Goal: Task Accomplishment & Management: Use online tool/utility

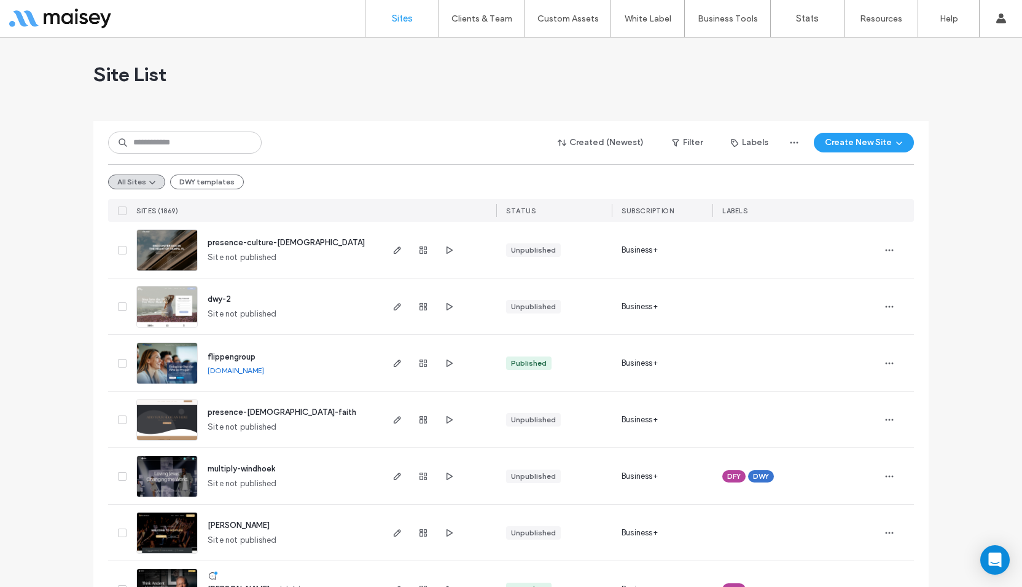
drag, startPoint x: 74, startPoint y: 491, endPoint x: 79, endPoint y: 483, distance: 9.9
click at [189, 147] on input at bounding box center [185, 142] width 154 height 22
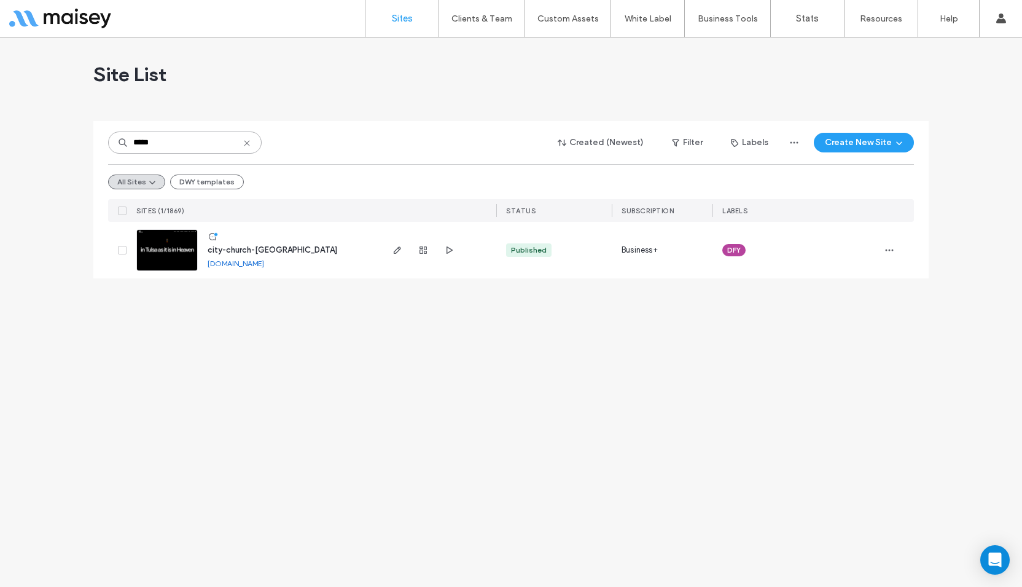
type input "*****"
click at [159, 252] on img at bounding box center [167, 272] width 60 height 84
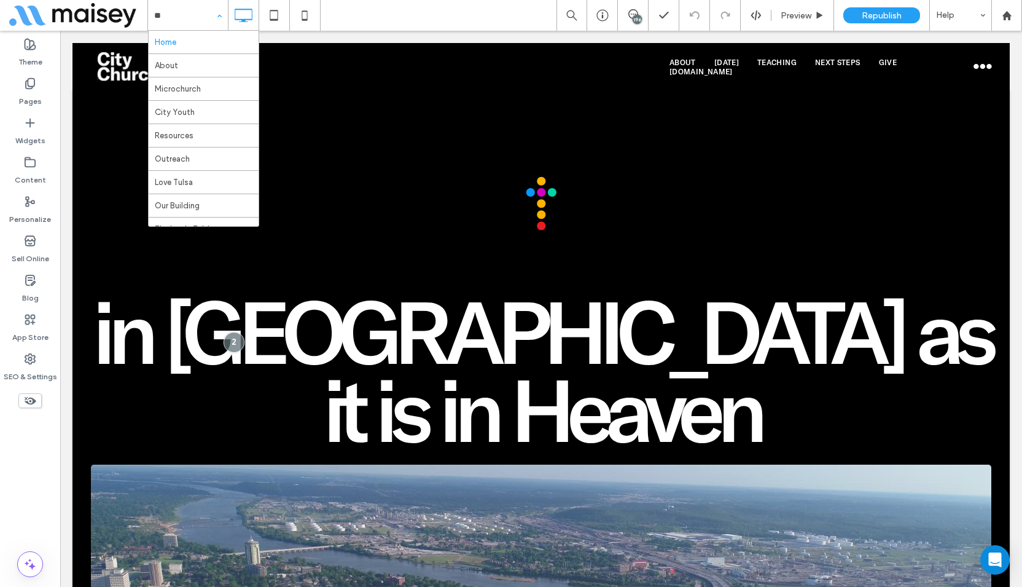
type input "***"
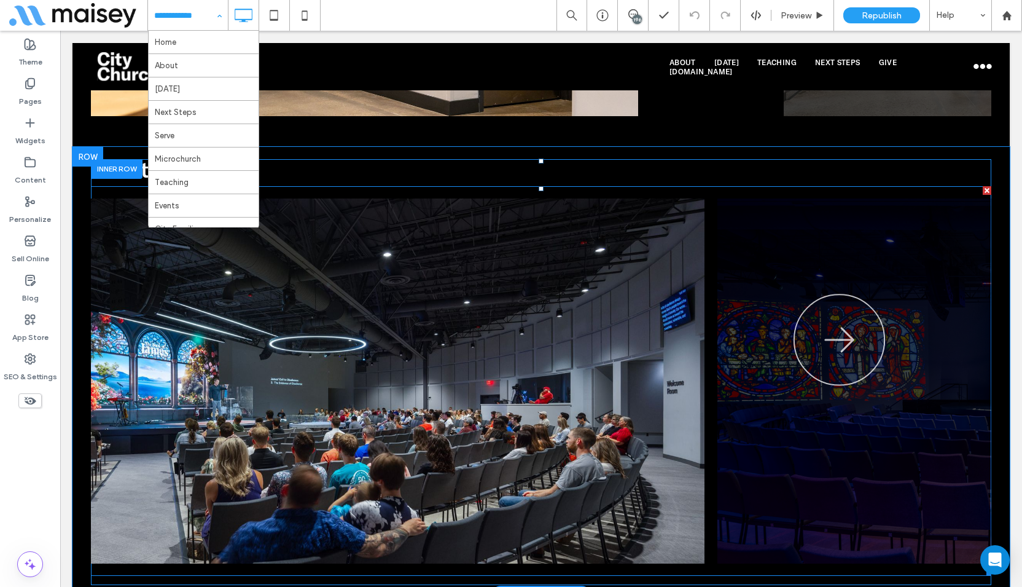
scroll to position [1044, 0]
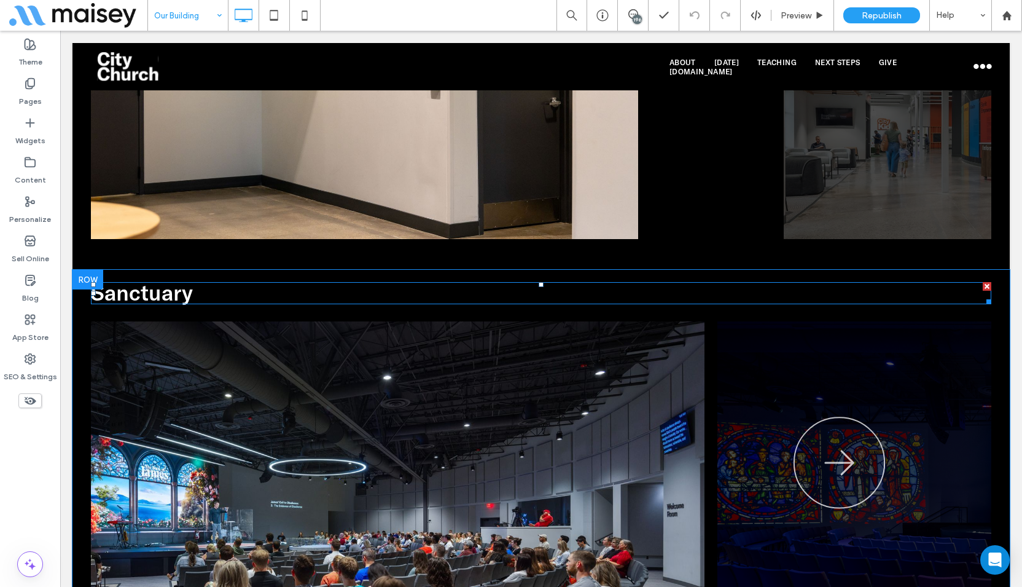
click at [143, 272] on div "Sanctuary Lorem ipsum dolor sit amet, consectetuer adipiscing elit. Aenean comm…" at bounding box center [541, 493] width 938 height 447
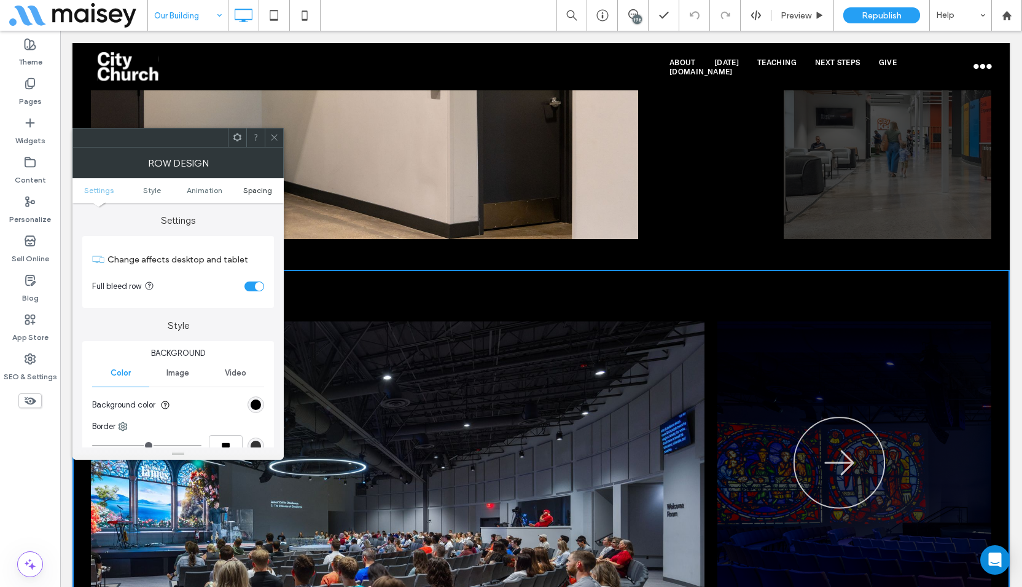
click at [257, 193] on span "Spacing" at bounding box center [257, 190] width 29 height 9
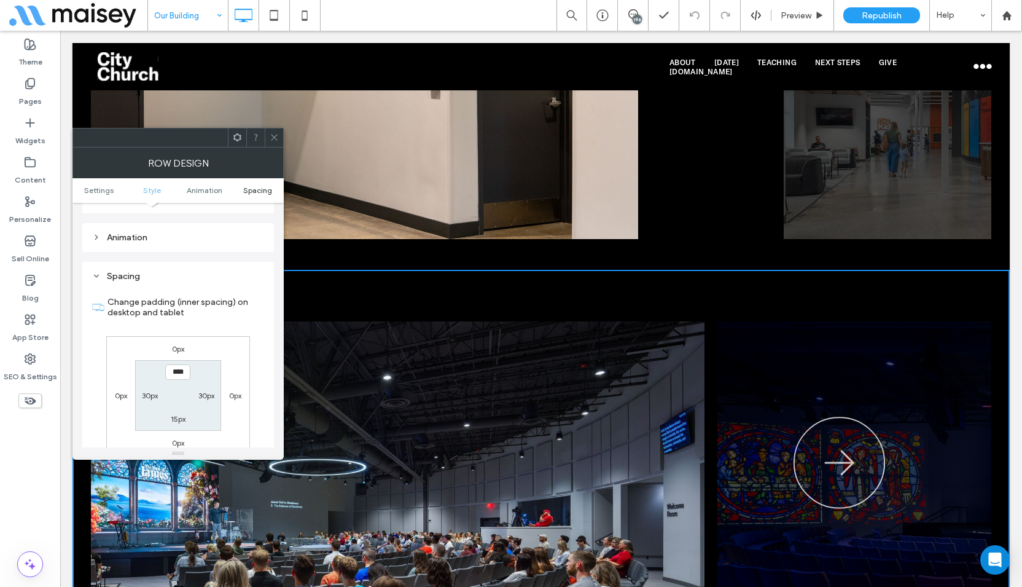
scroll to position [347, 0]
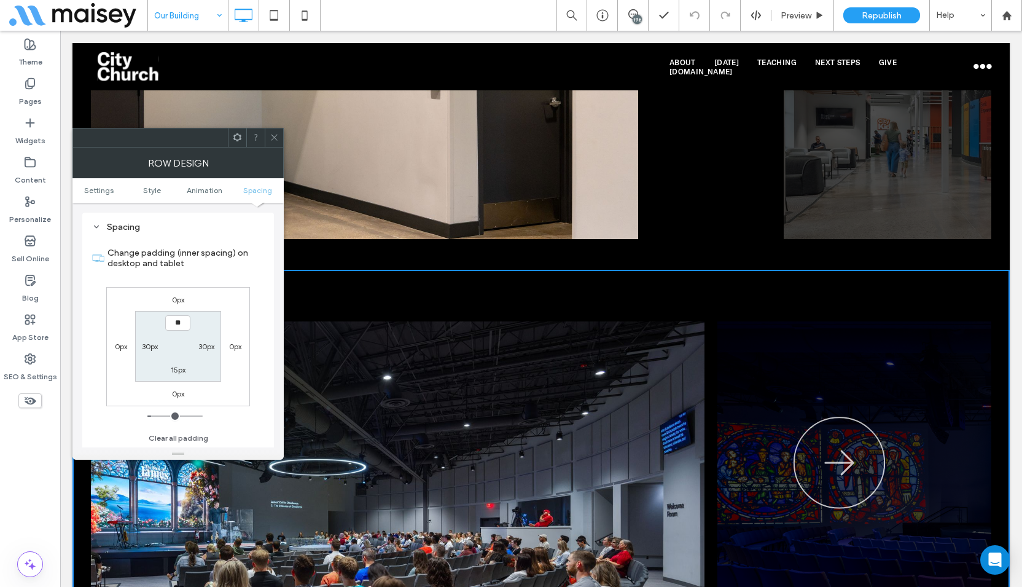
type input "***"
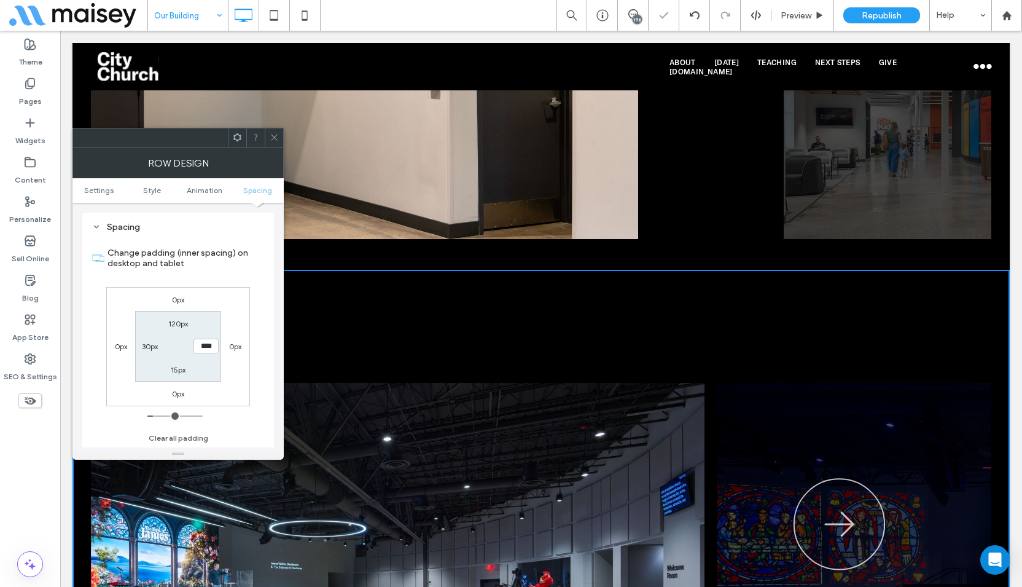
drag, startPoint x: 179, startPoint y: 316, endPoint x: 179, endPoint y: 323, distance: 6.8
click at [179, 321] on section "120px **** 15px 30px" at bounding box center [177, 346] width 85 height 71
click at [179, 323] on label "120px" at bounding box center [178, 323] width 20 height 9
type input "***"
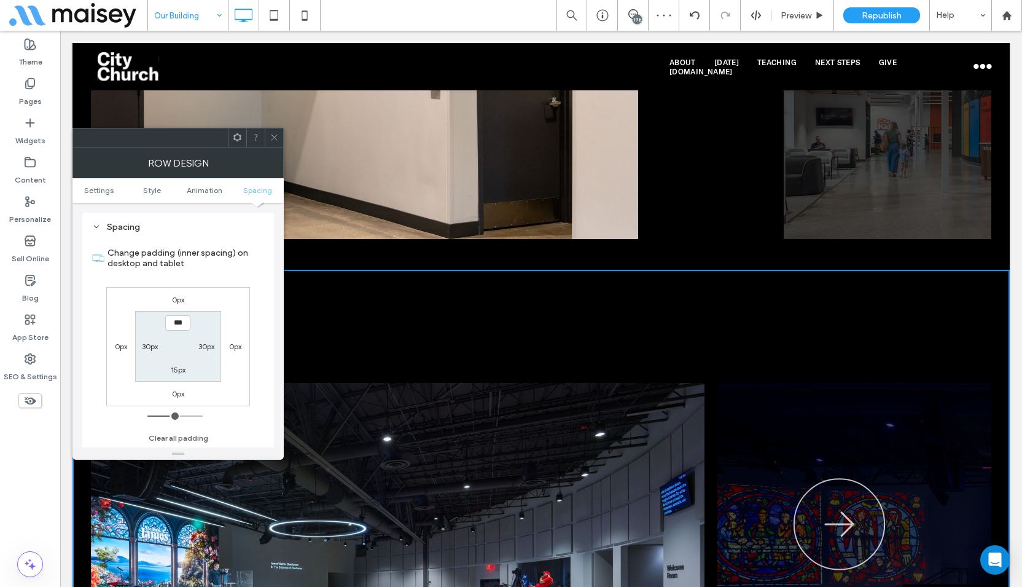
type input "**"
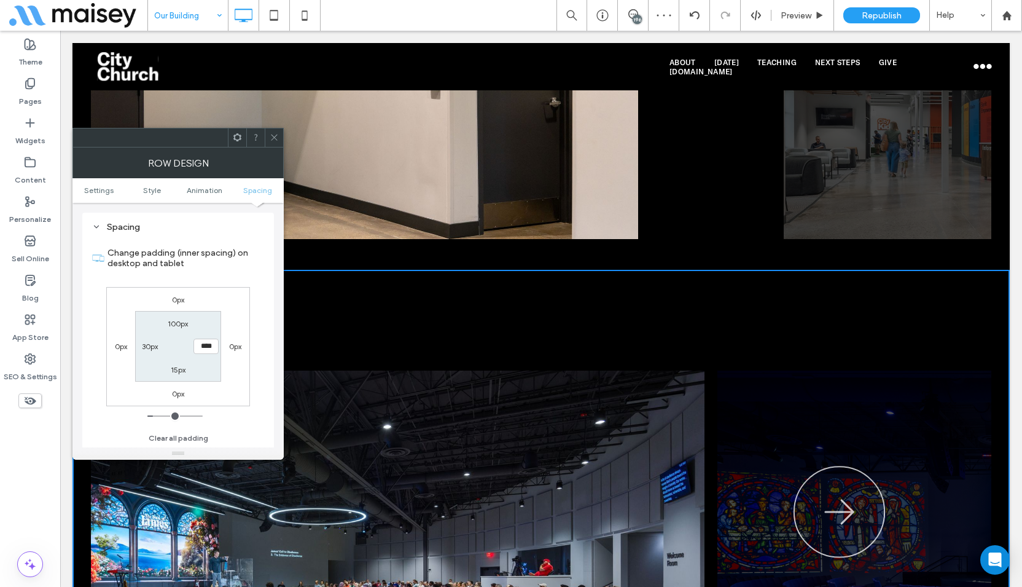
click at [281, 141] on div at bounding box center [274, 137] width 18 height 18
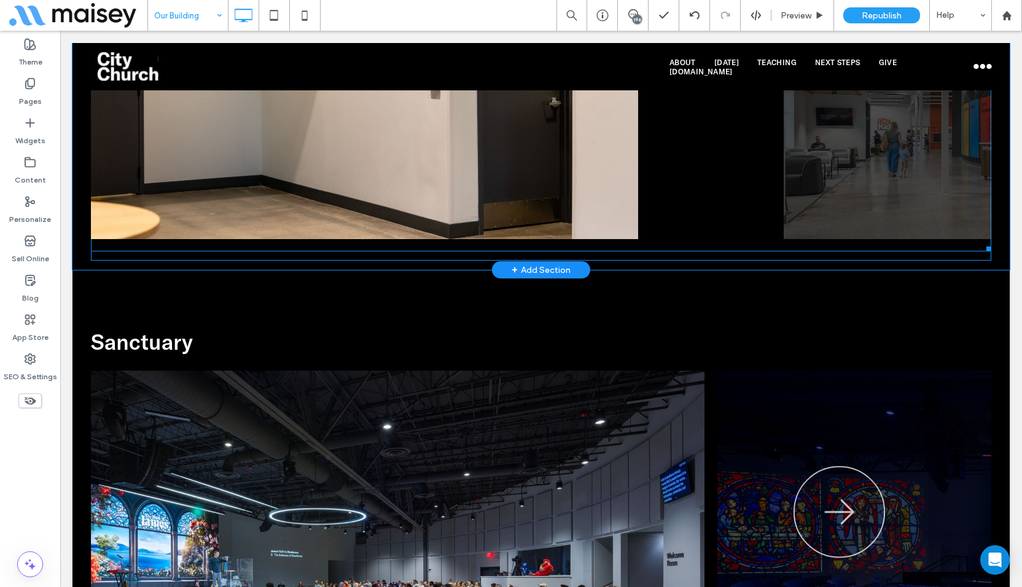
click at [135, 246] on span at bounding box center [541, 56] width 901 height 389
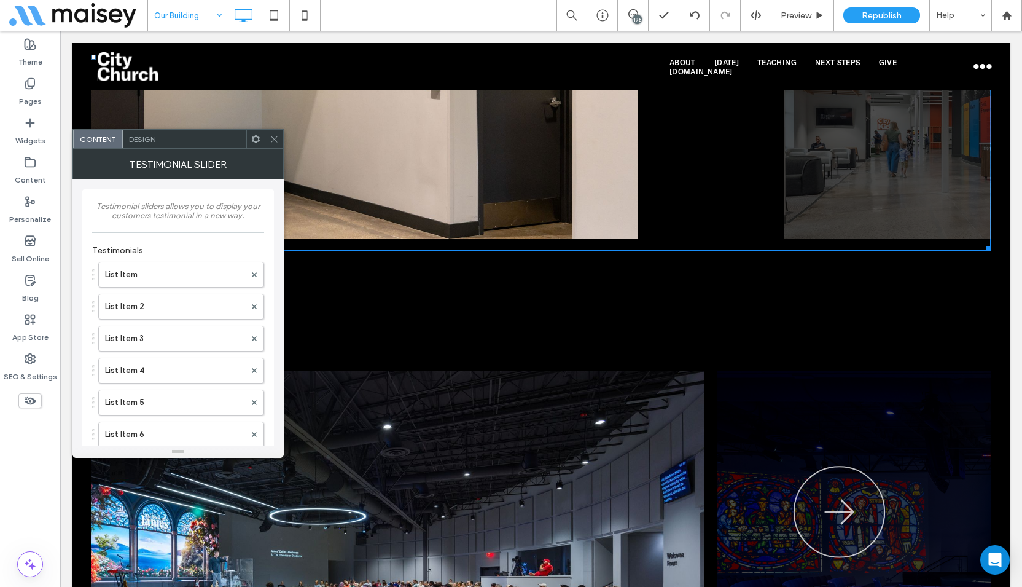
click at [143, 147] on div "Design" at bounding box center [142, 139] width 39 height 18
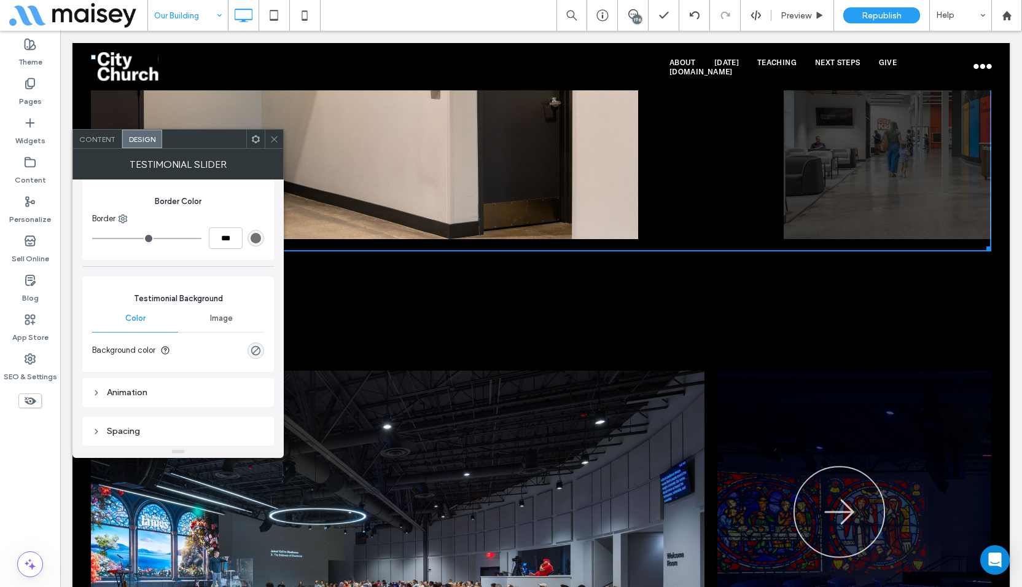
click at [155, 425] on div "Spacing" at bounding box center [178, 431] width 172 height 17
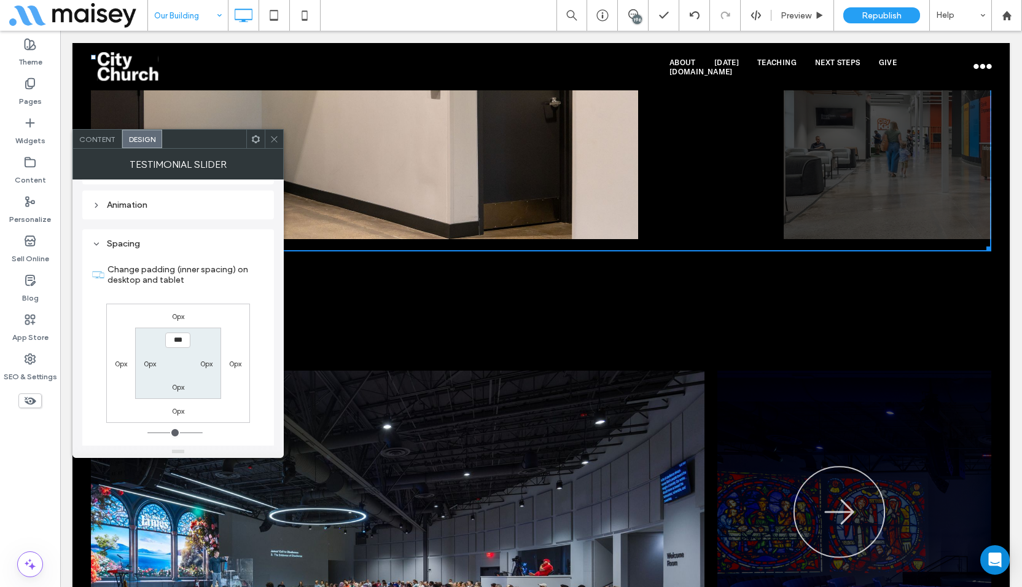
click at [270, 136] on div at bounding box center [274, 139] width 18 height 18
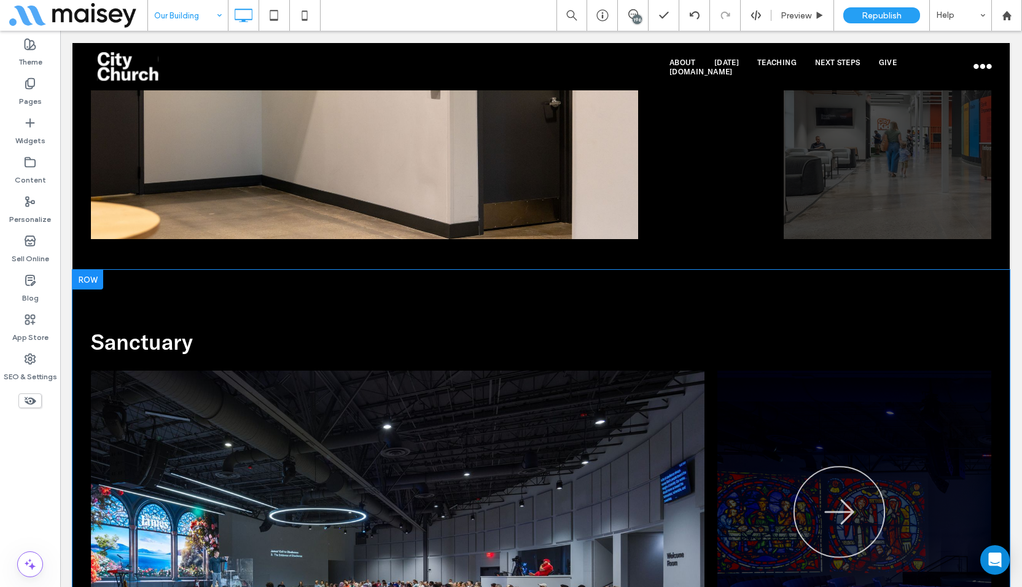
click at [131, 287] on div "Sanctuary Lorem ipsum dolor sit amet, consectetuer adipiscing elit. Aenean comm…" at bounding box center [541, 518] width 938 height 496
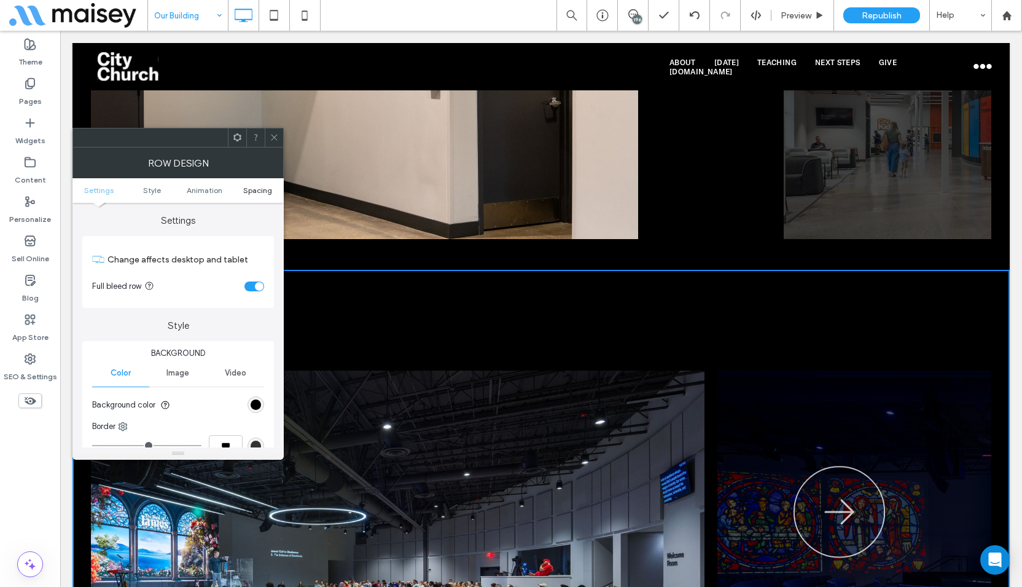
click at [259, 187] on span "Spacing" at bounding box center [257, 190] width 29 height 9
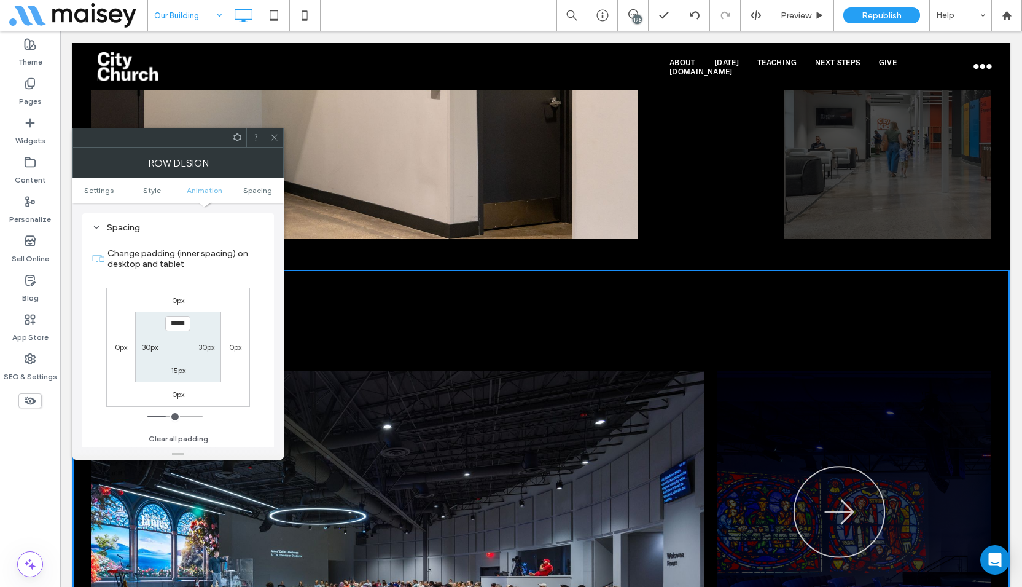
scroll to position [347, 0]
click at [275, 138] on icon at bounding box center [274, 137] width 9 height 9
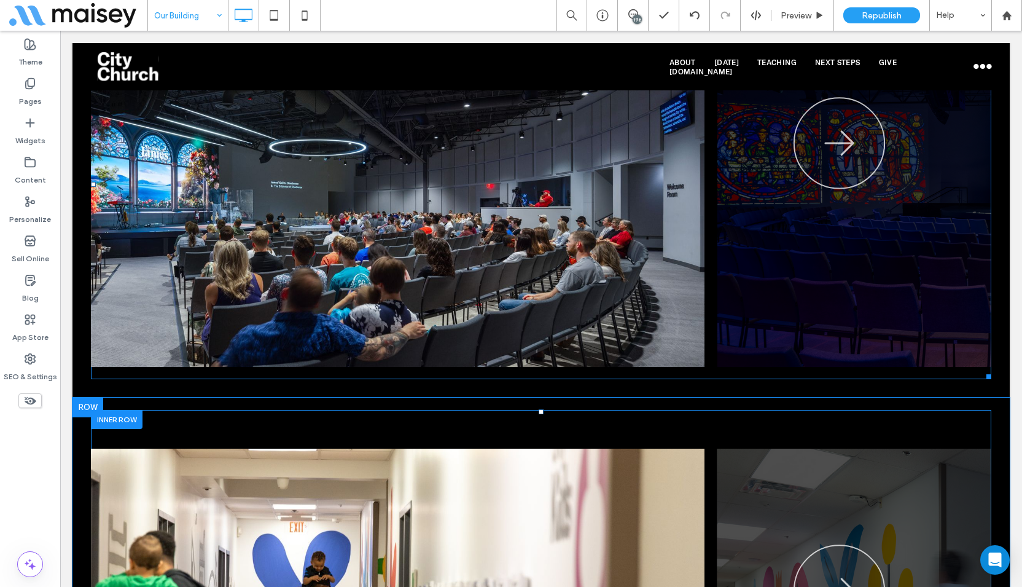
scroll to position [1597, 0]
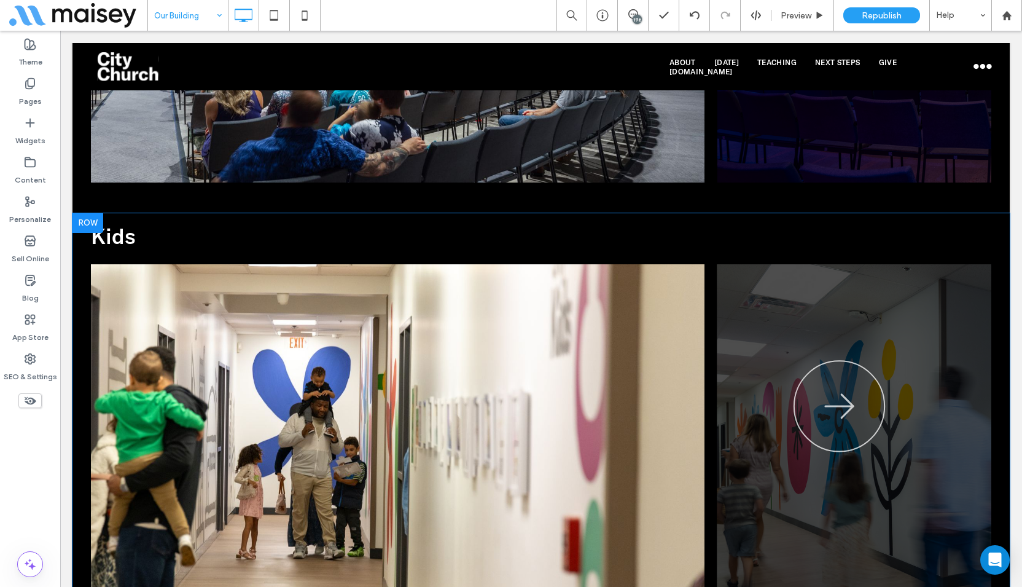
click at [159, 214] on div "Kids Lorem ipsum dolor sit amet, consectetuer adipiscing elit. Aenean commodo l…" at bounding box center [541, 436] width 938 height 447
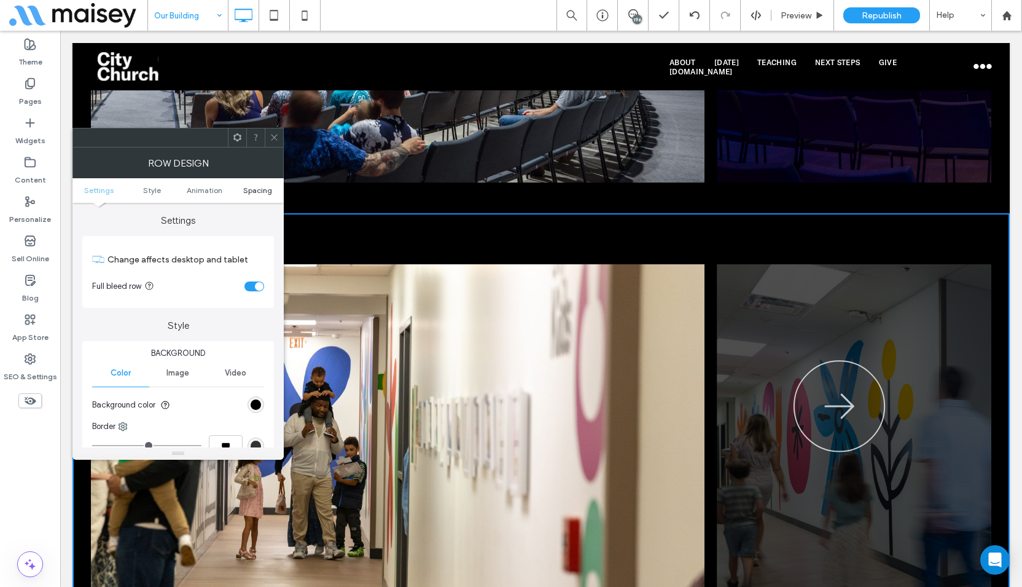
click at [261, 187] on span "Spacing" at bounding box center [257, 190] width 29 height 9
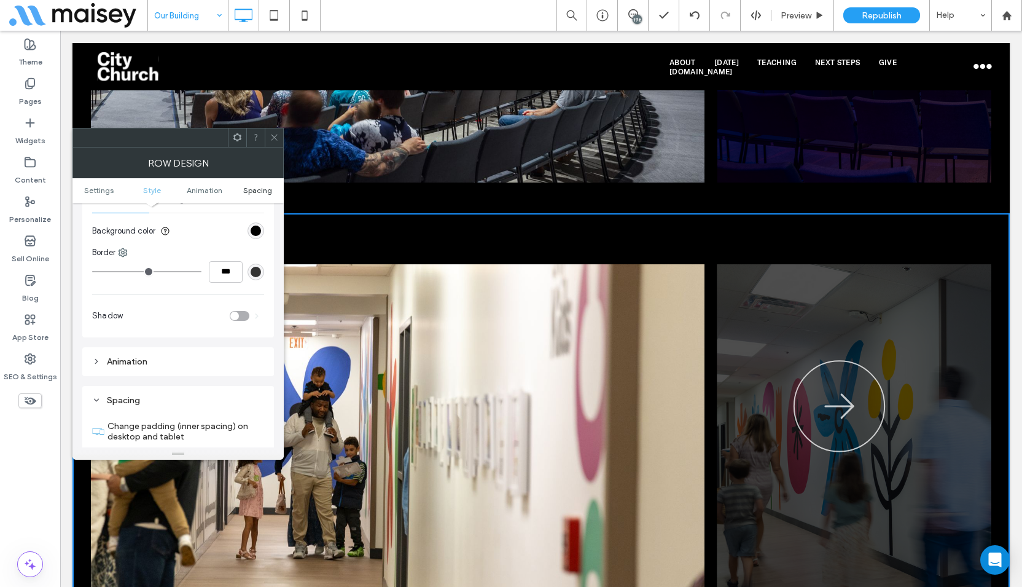
scroll to position [340, 0]
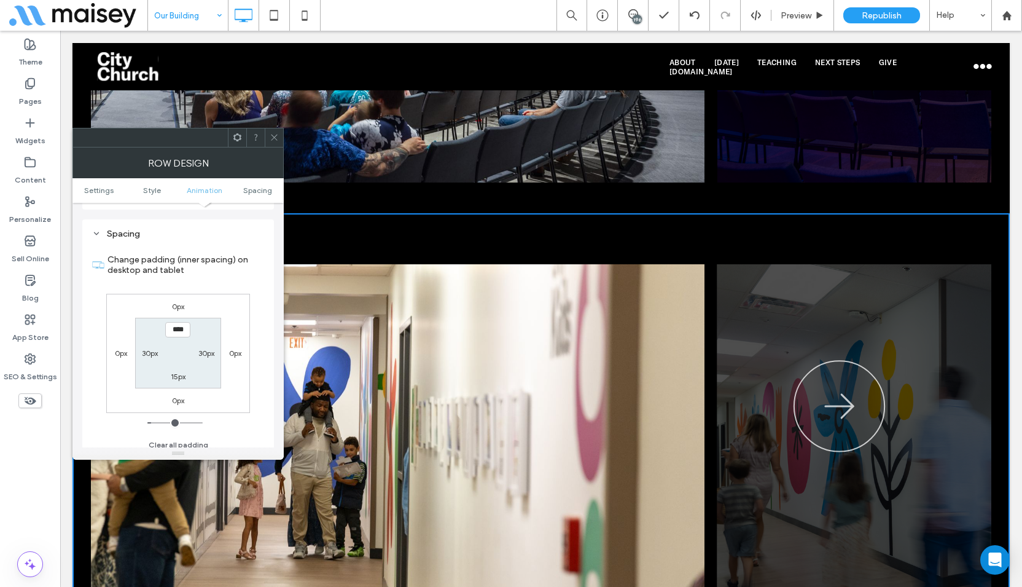
type input "*****"
type input "**"
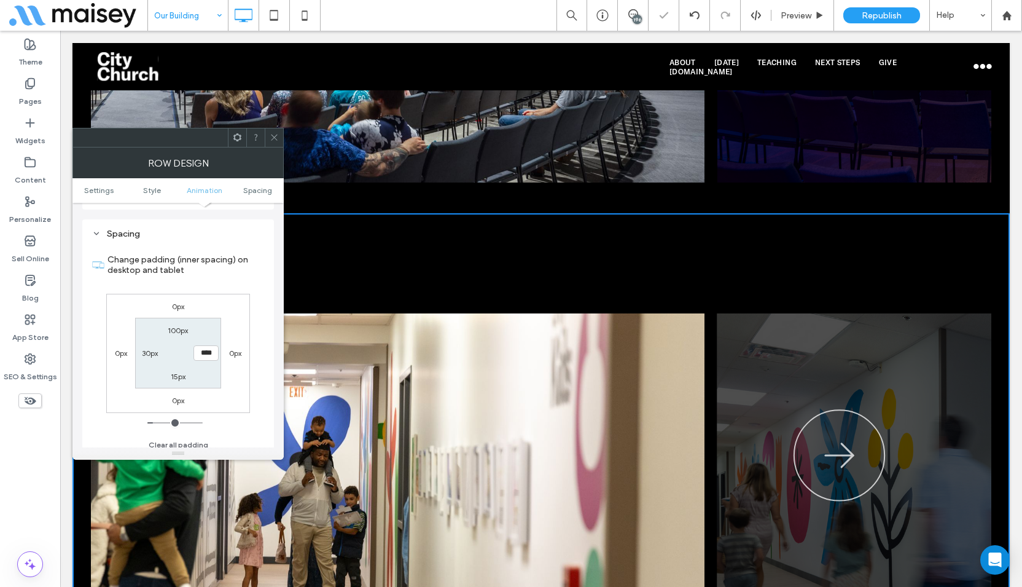
click at [273, 135] on icon at bounding box center [274, 137] width 9 height 9
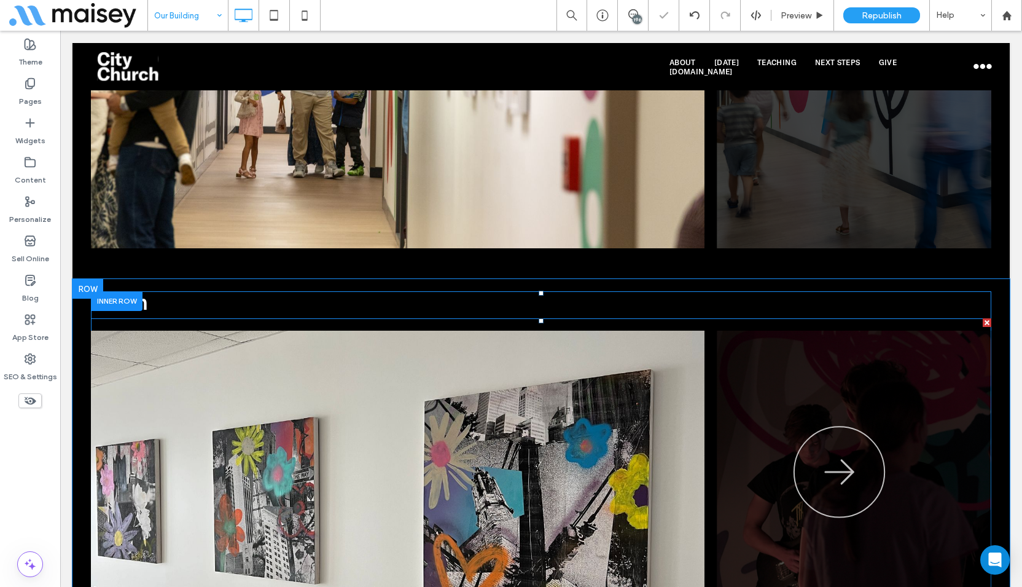
scroll to position [2212, 0]
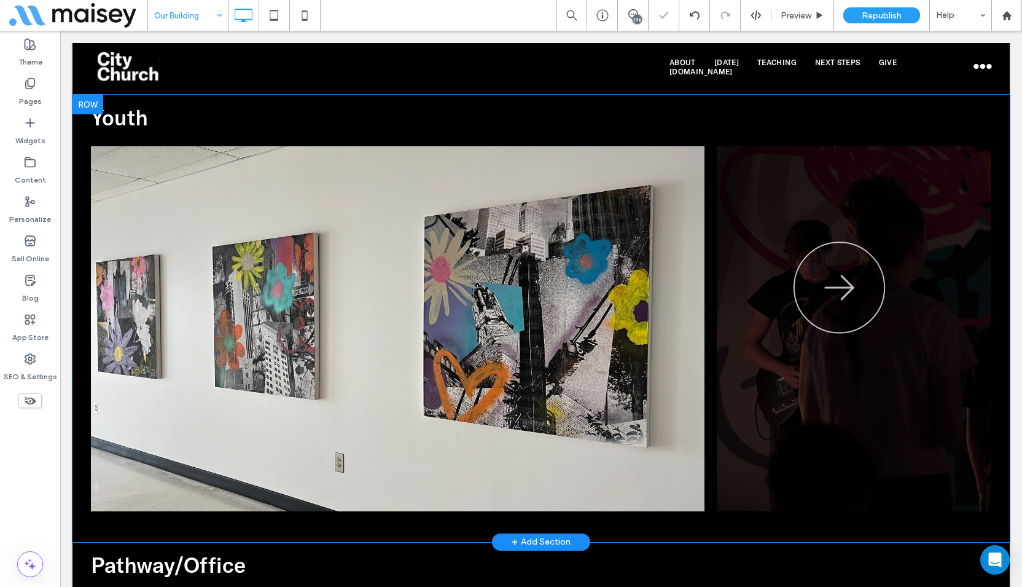
click at [153, 100] on div "Youth Click To Paste Click To Paste Row + Add Section" at bounding box center [541, 318] width 938 height 447
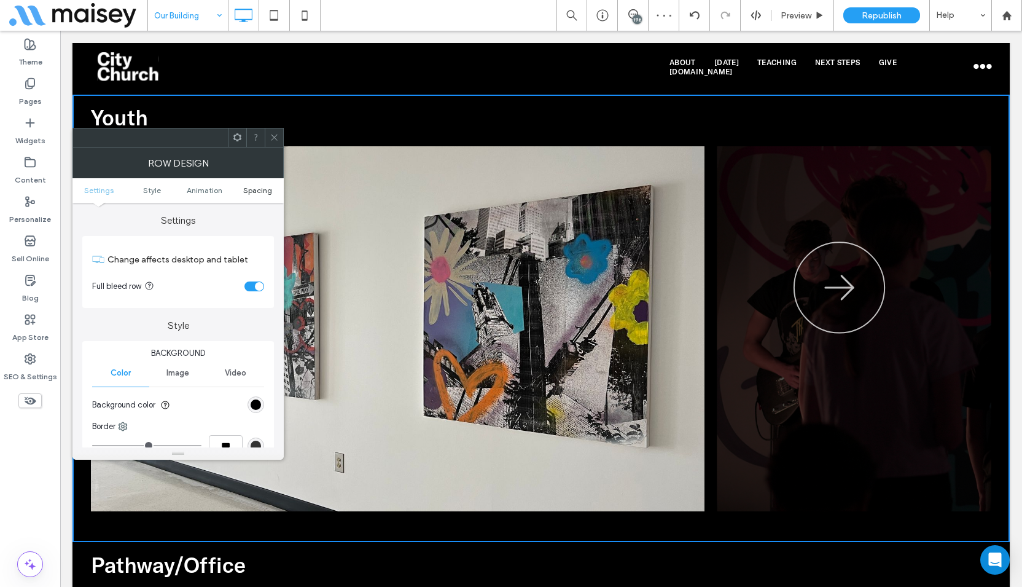
click at [253, 187] on span "Spacing" at bounding box center [257, 190] width 29 height 9
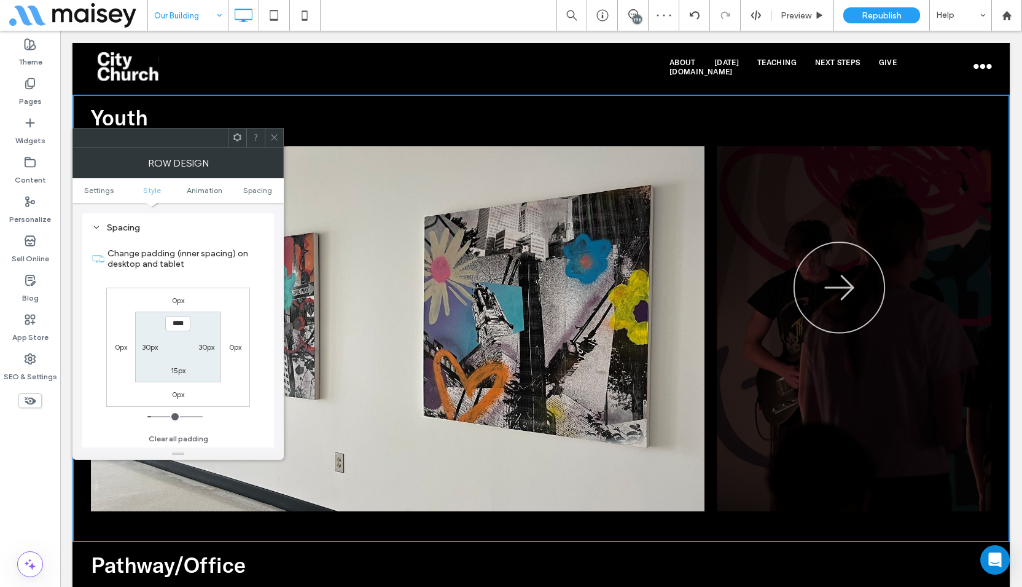
scroll to position [347, 0]
type input "*****"
type input "**"
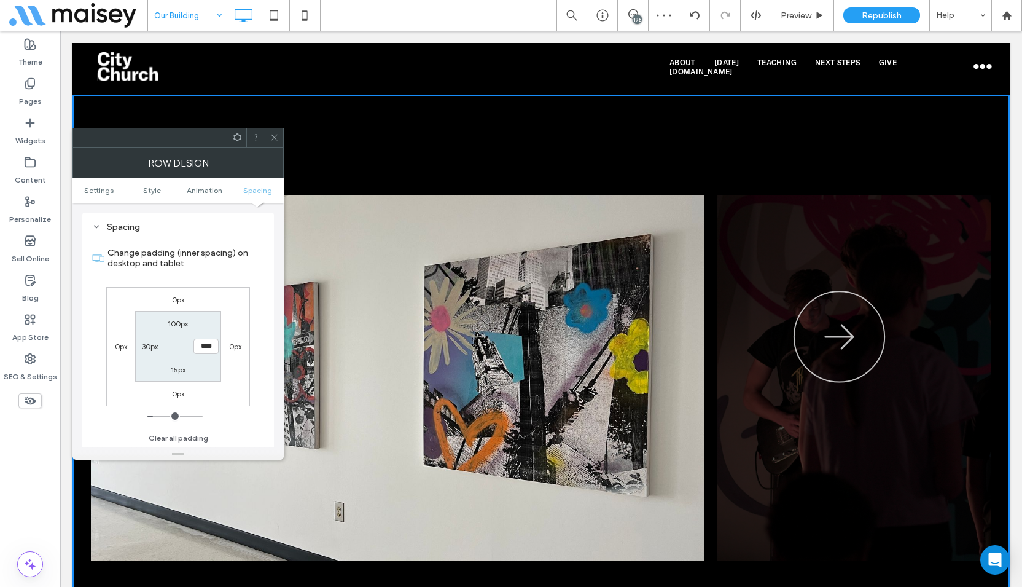
click at [272, 138] on icon at bounding box center [274, 137] width 9 height 9
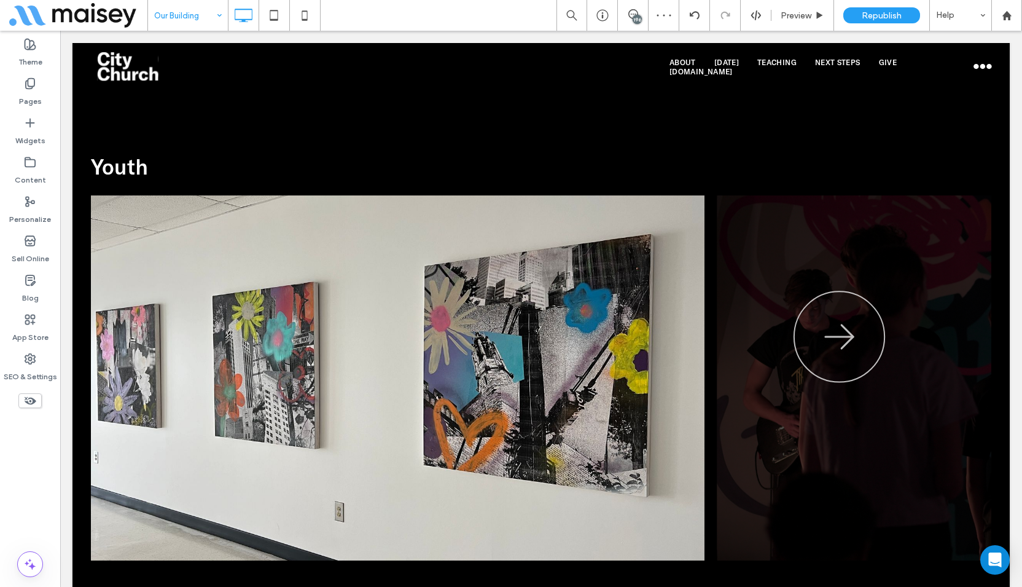
scroll to position [2642, 0]
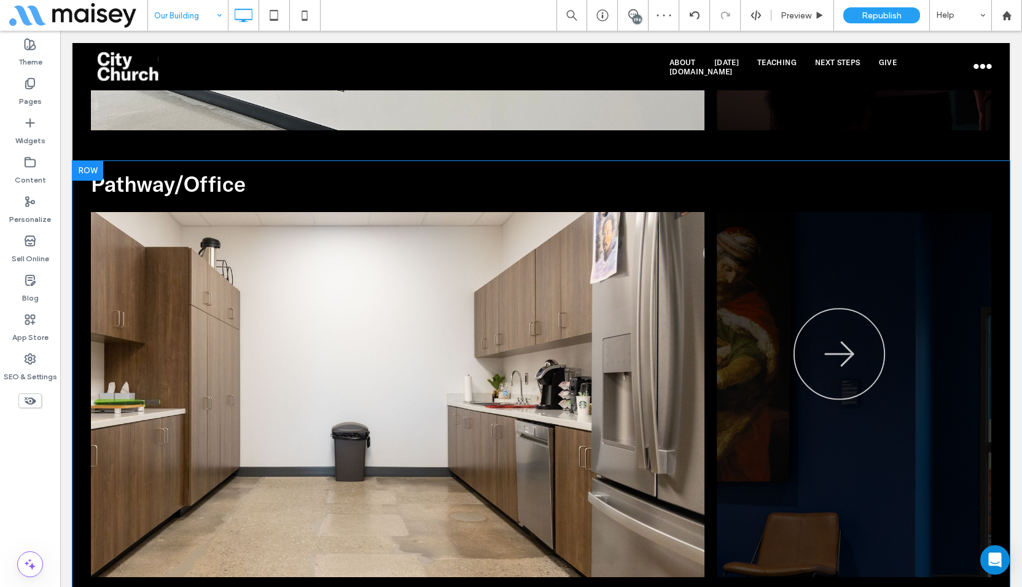
click at [141, 165] on div "Pathway/Office Lorem ipsum dolor sit amet, consectetuer adipiscing elit. Aenean…" at bounding box center [541, 384] width 938 height 447
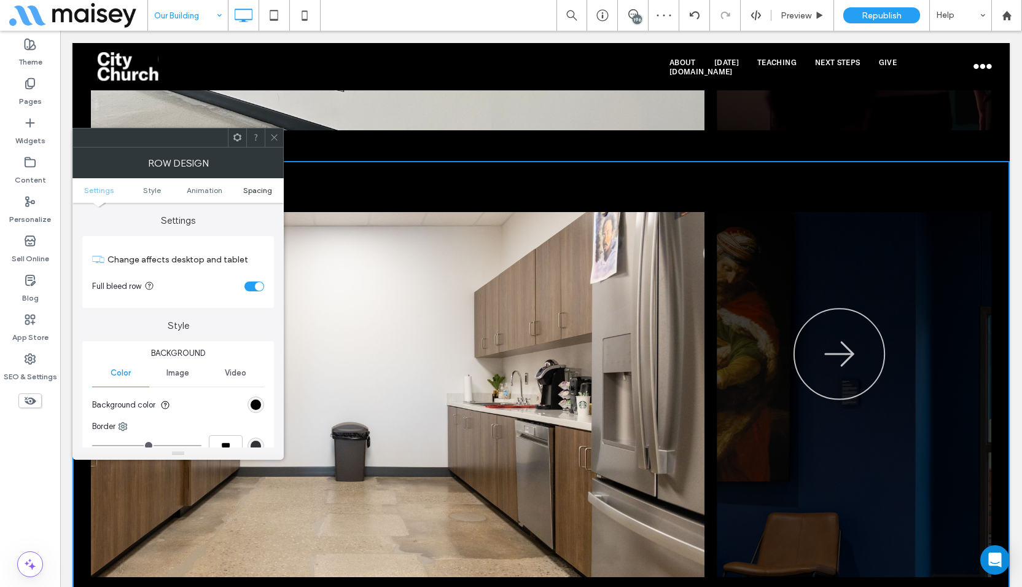
click at [257, 186] on span "Spacing" at bounding box center [257, 190] width 29 height 9
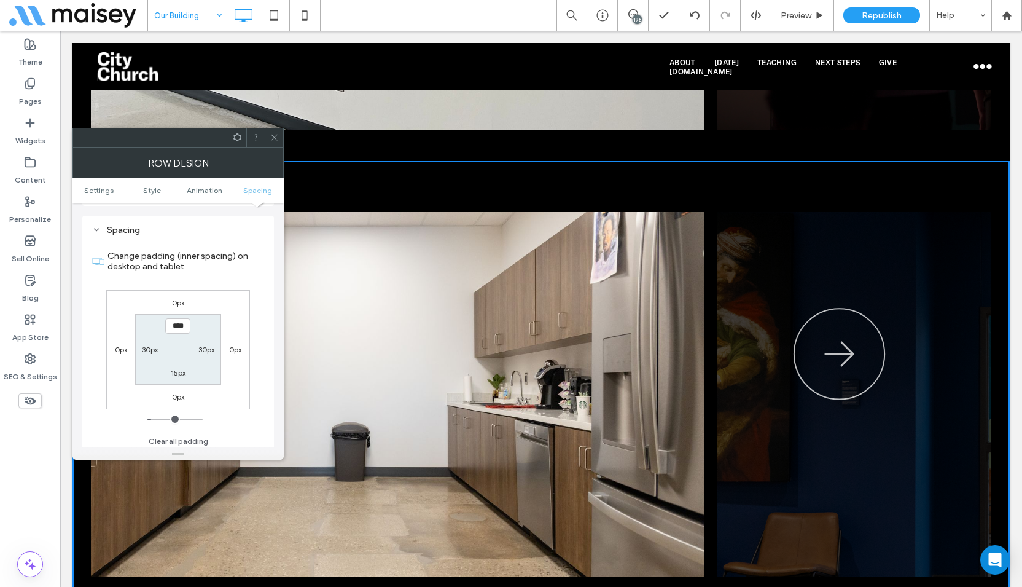
scroll to position [347, 0]
type input "**"
type input "****"
click at [178, 320] on label "20px" at bounding box center [178, 323] width 17 height 9
type input "**"
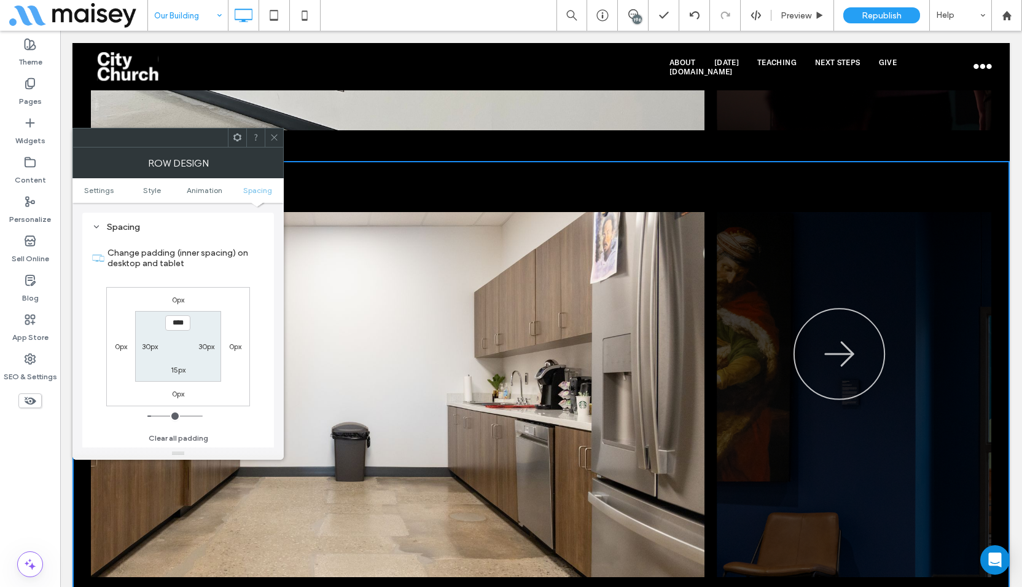
type input "*****"
type input "**"
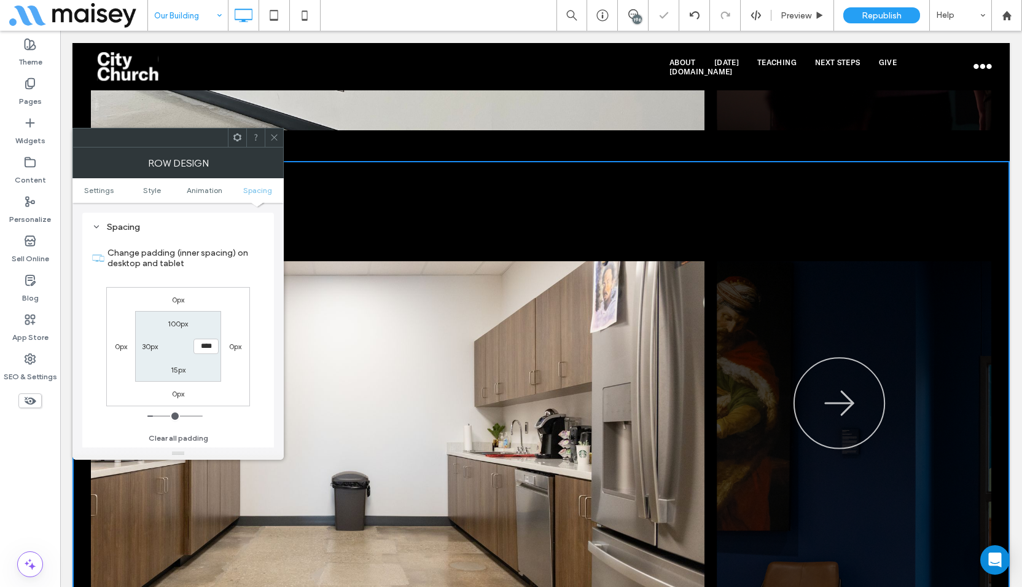
click at [273, 140] on icon at bounding box center [274, 137] width 9 height 9
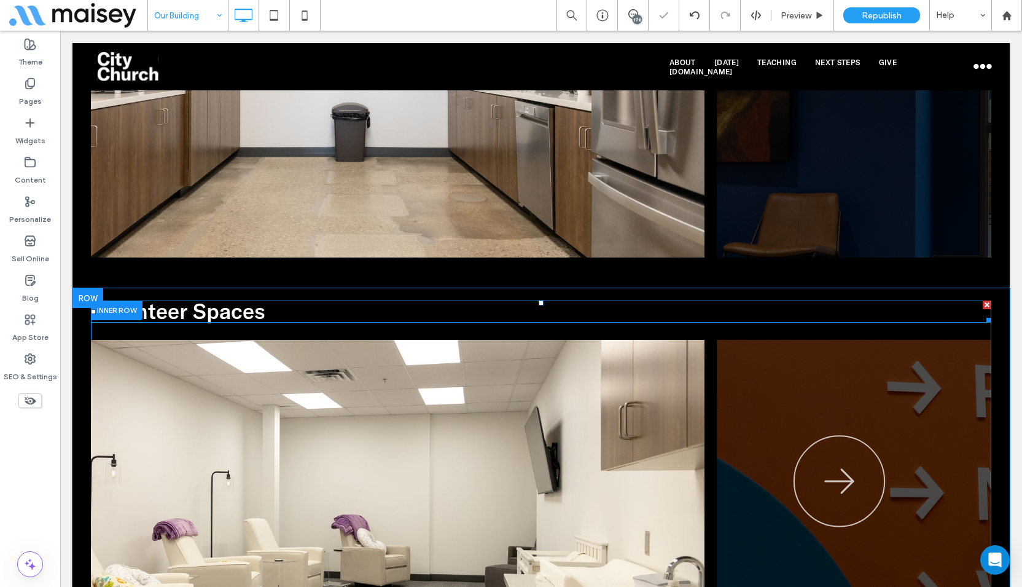
scroll to position [3133, 0]
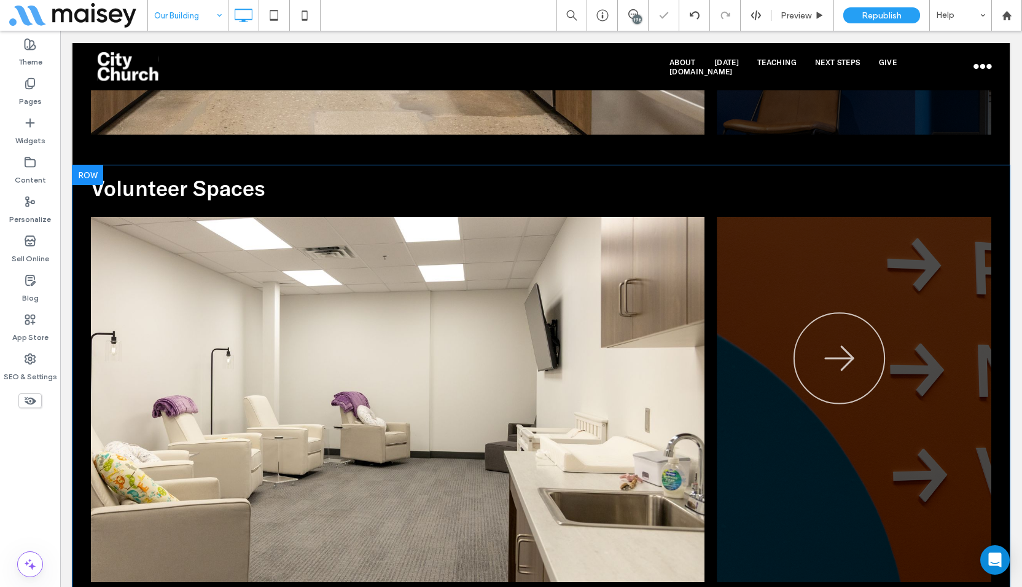
click at [160, 170] on div "Volunteer Spaces Lorem ipsum dolor sit amet, consectetuer adipiscing elit. Aene…" at bounding box center [541, 388] width 938 height 447
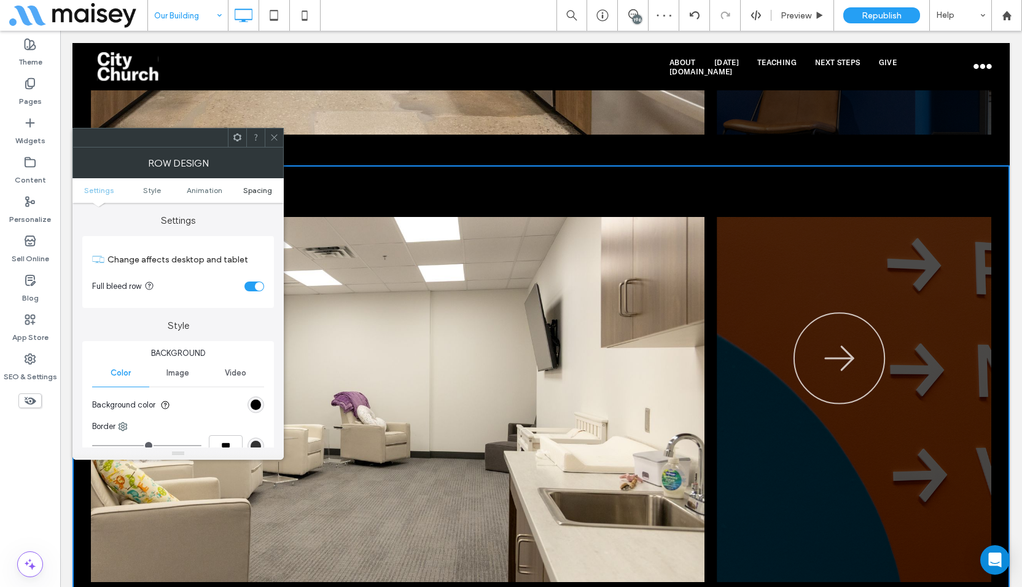
click at [255, 189] on span "Spacing" at bounding box center [257, 190] width 29 height 9
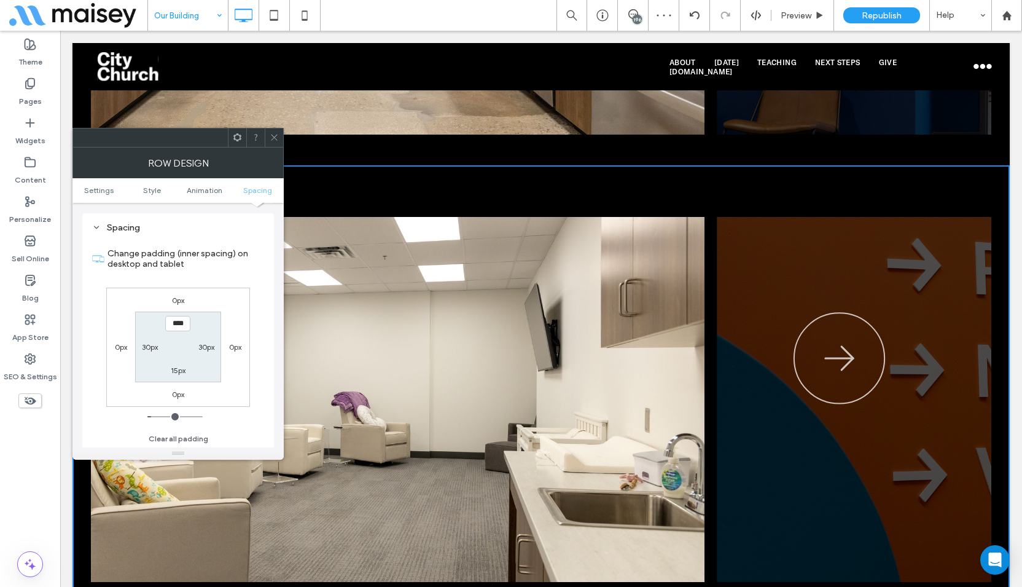
scroll to position [347, 0]
type input "*****"
type input "**"
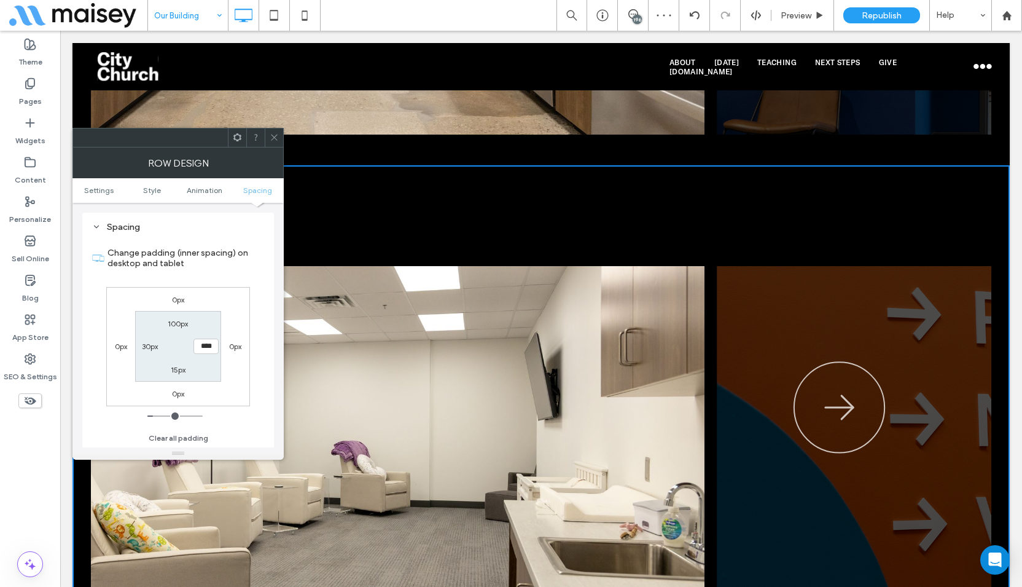
click at [272, 133] on icon at bounding box center [274, 137] width 9 height 9
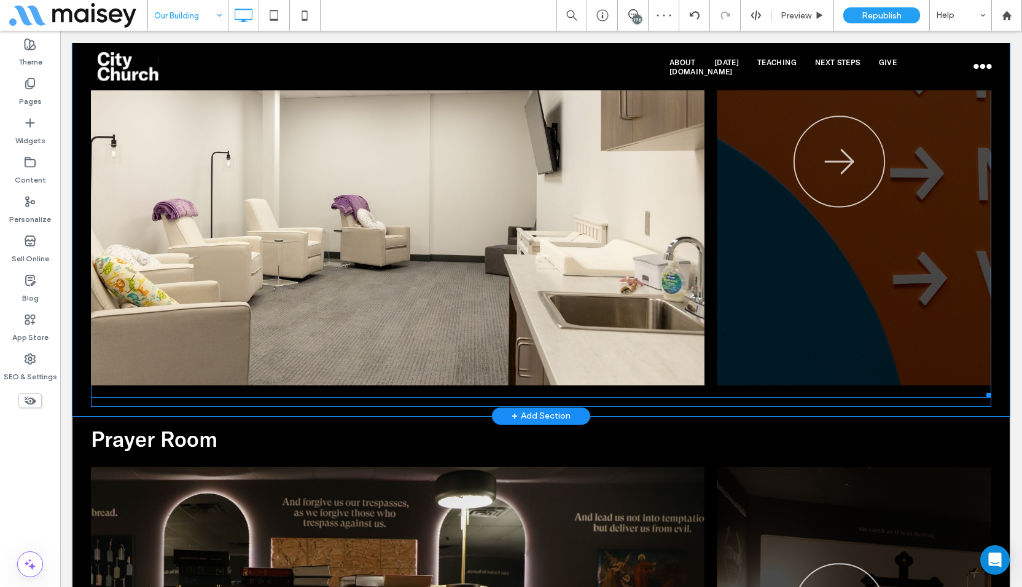
scroll to position [3502, 0]
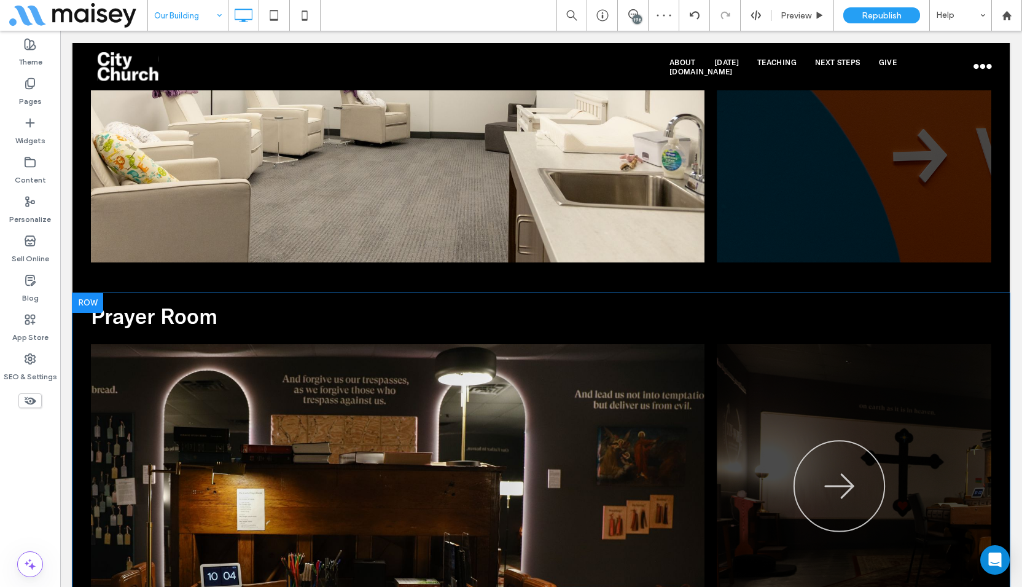
click at [166, 299] on div "Prayer Room Lorem ipsum dolor sit amet, consectetuer adipiscing elit. Aenean co…" at bounding box center [541, 516] width 938 height 447
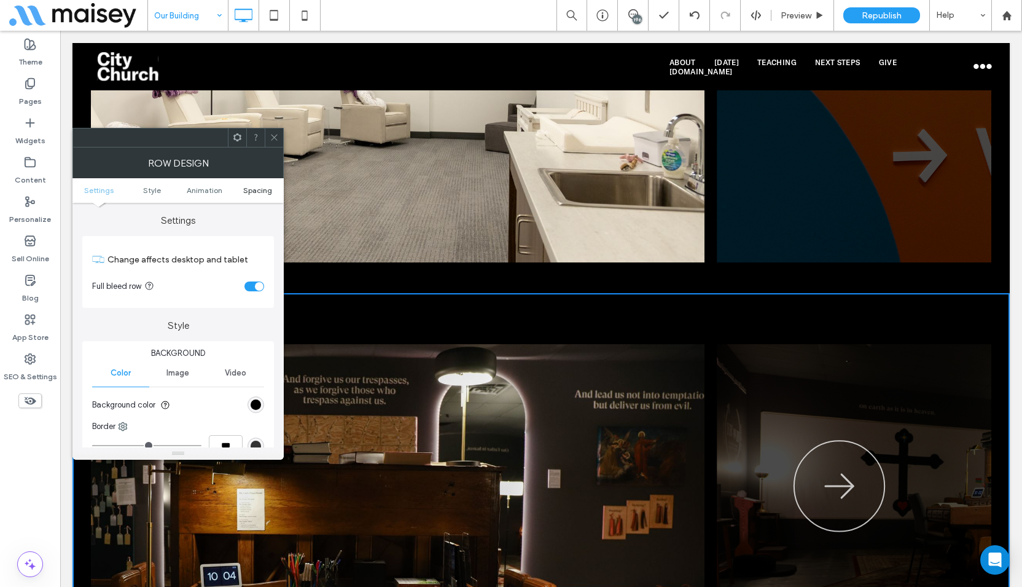
click at [252, 189] on span "Spacing" at bounding box center [257, 190] width 29 height 9
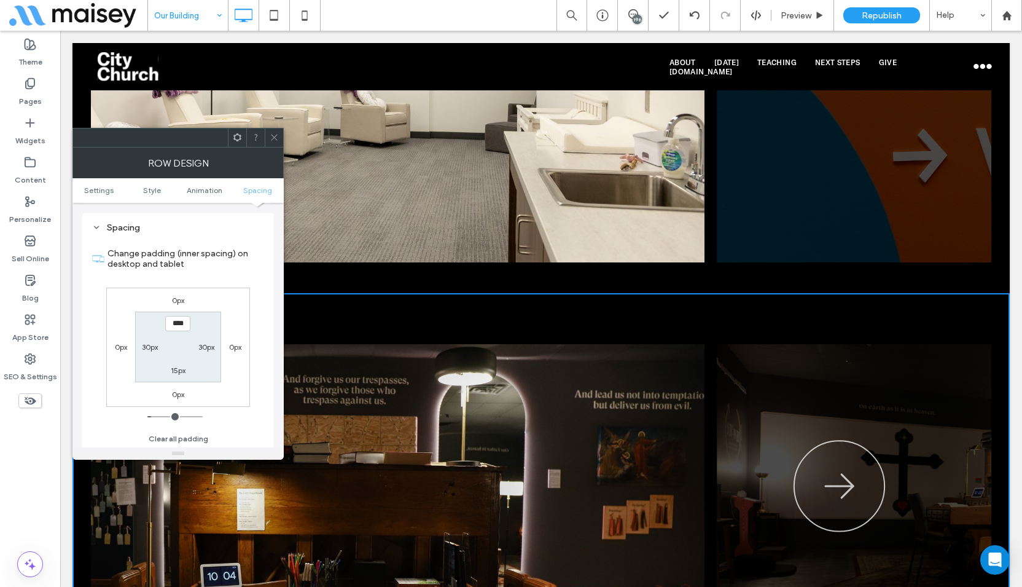
scroll to position [347, 0]
type input "*****"
type input "**"
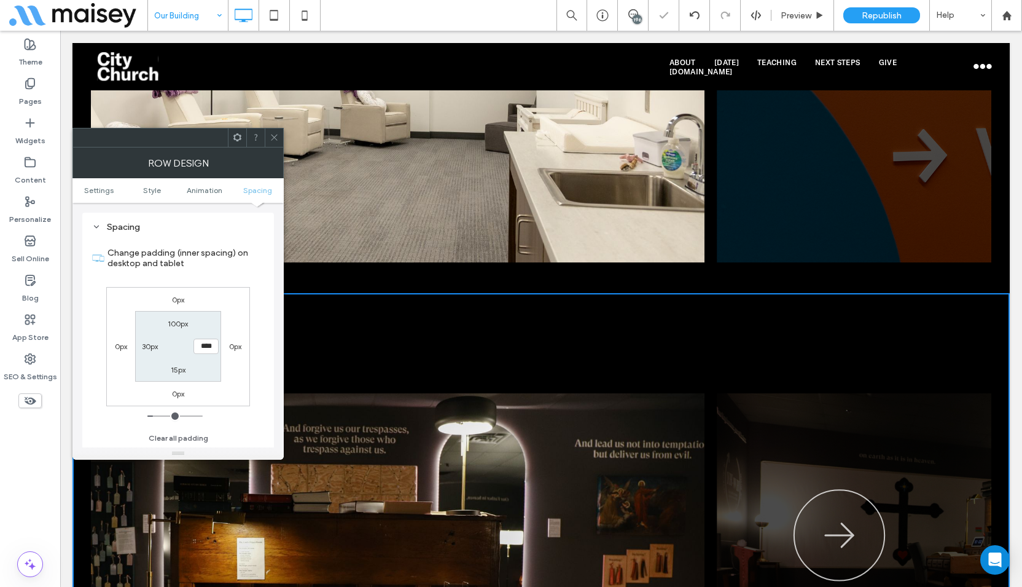
click at [274, 135] on icon at bounding box center [274, 137] width 9 height 9
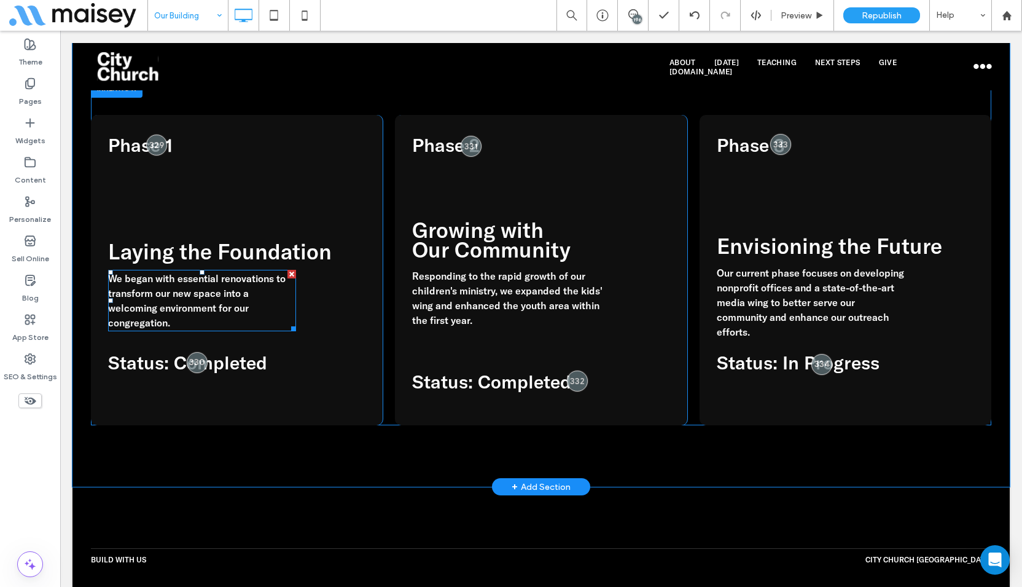
scroll to position [5283, 0]
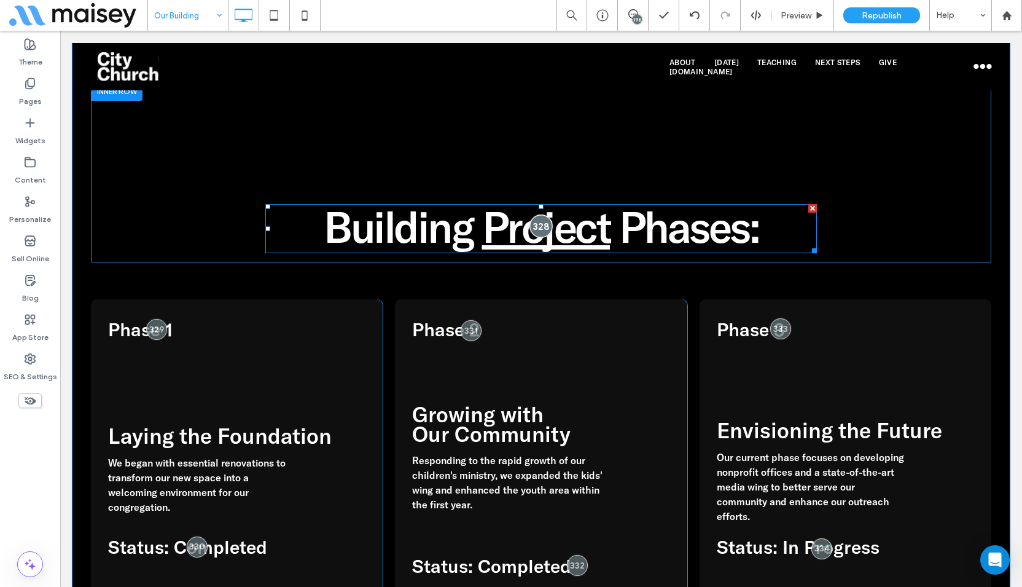
click at [534, 222] on div at bounding box center [541, 226] width 23 height 23
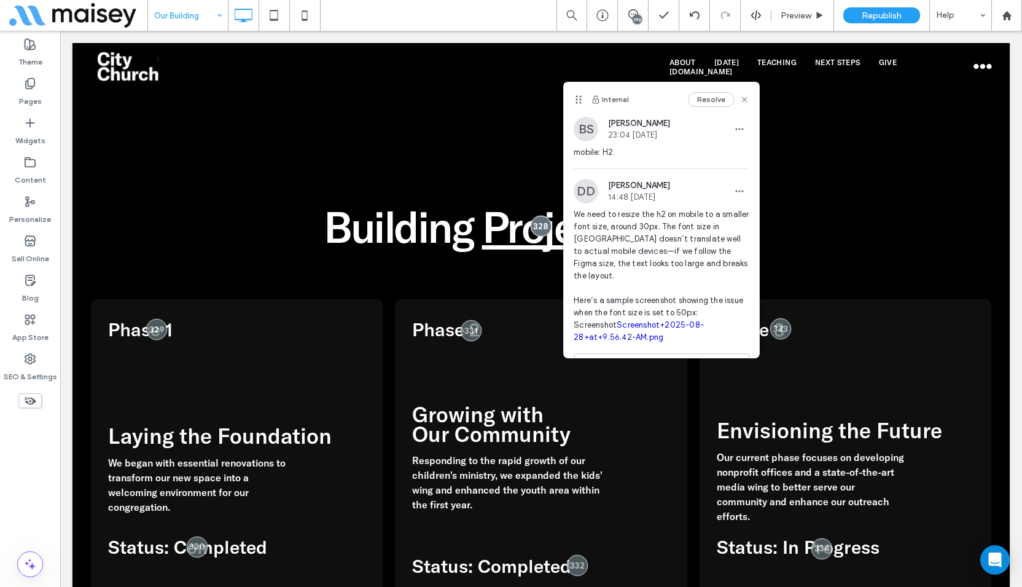
scroll to position [57, 0]
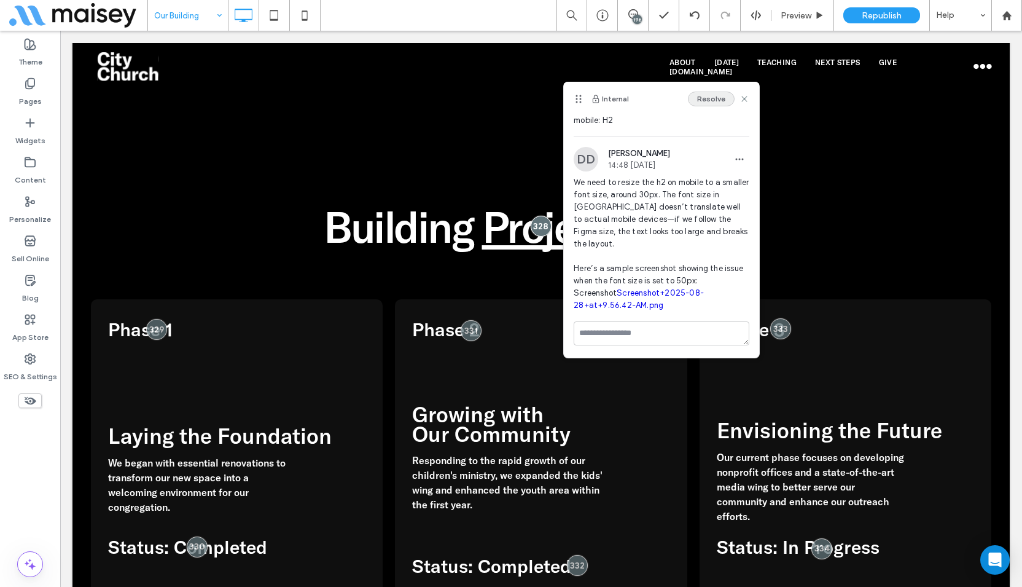
click at [710, 96] on button "Resolve" at bounding box center [711, 99] width 47 height 15
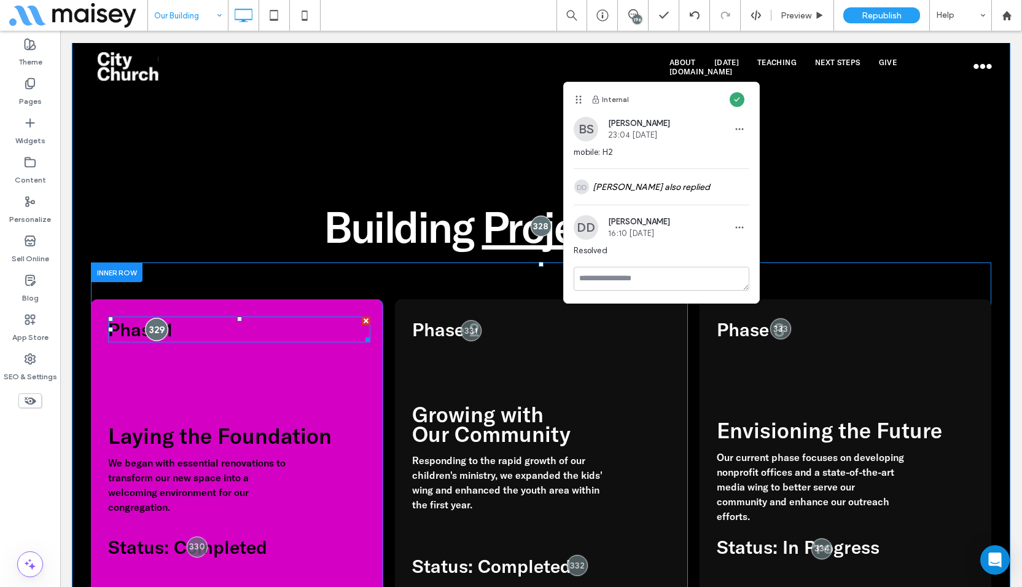
scroll to position [0, 0]
click at [150, 320] on div at bounding box center [156, 329] width 23 height 23
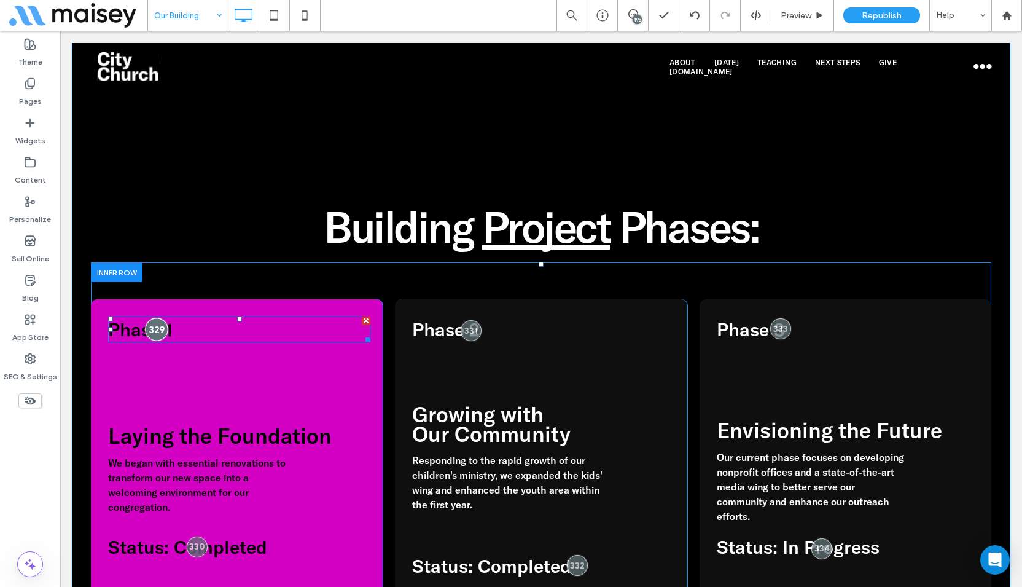
click at [157, 320] on div at bounding box center [156, 329] width 23 height 23
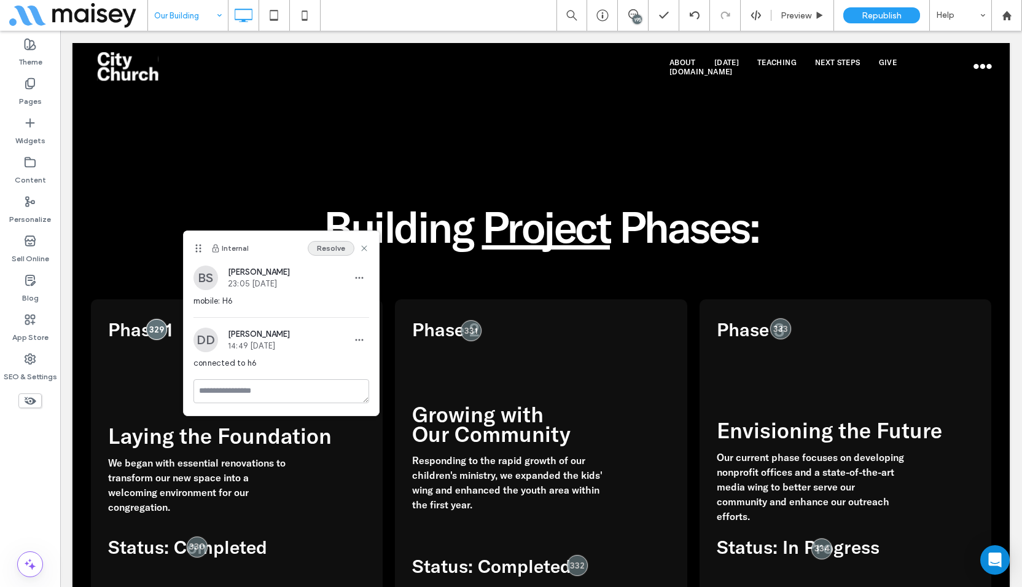
click at [335, 249] on button "Resolve" at bounding box center [331, 248] width 47 height 15
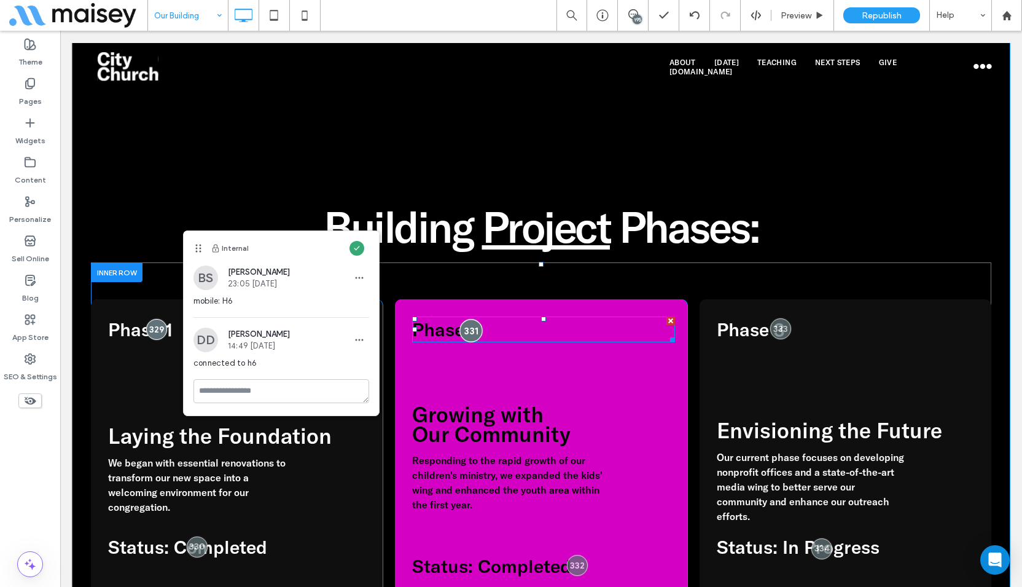
click at [464, 323] on div at bounding box center [471, 330] width 23 height 23
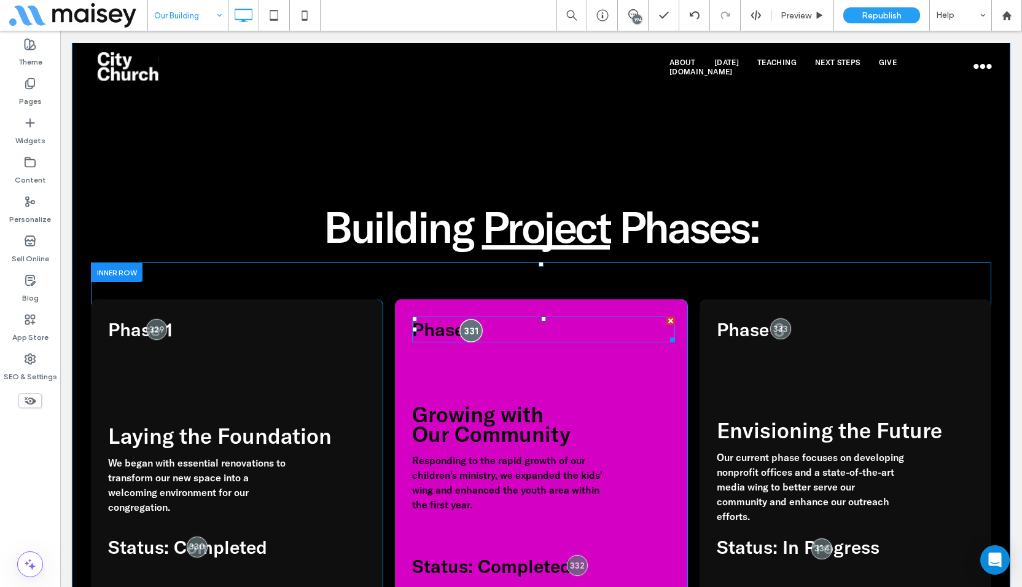
click at [469, 326] on div at bounding box center [471, 330] width 23 height 23
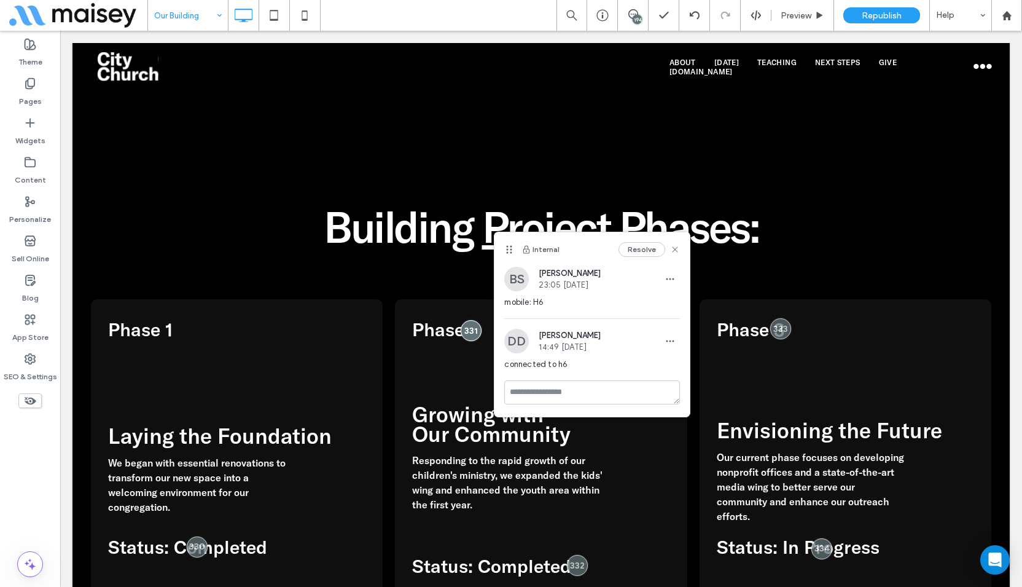
click at [636, 243] on button "Resolve" at bounding box center [642, 249] width 47 height 15
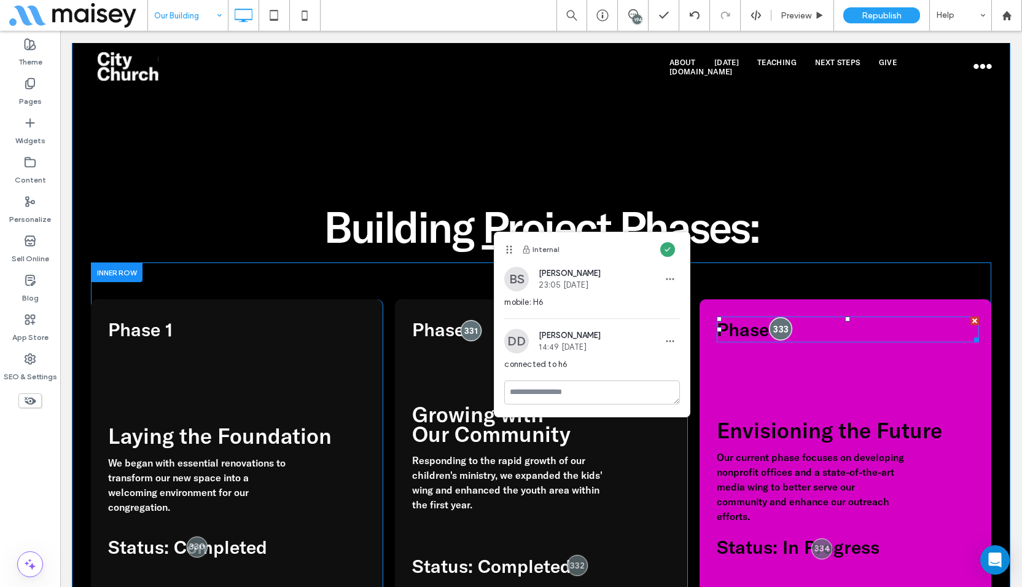
click at [770, 321] on div at bounding box center [781, 329] width 23 height 23
click at [774, 323] on div at bounding box center [781, 329] width 23 height 23
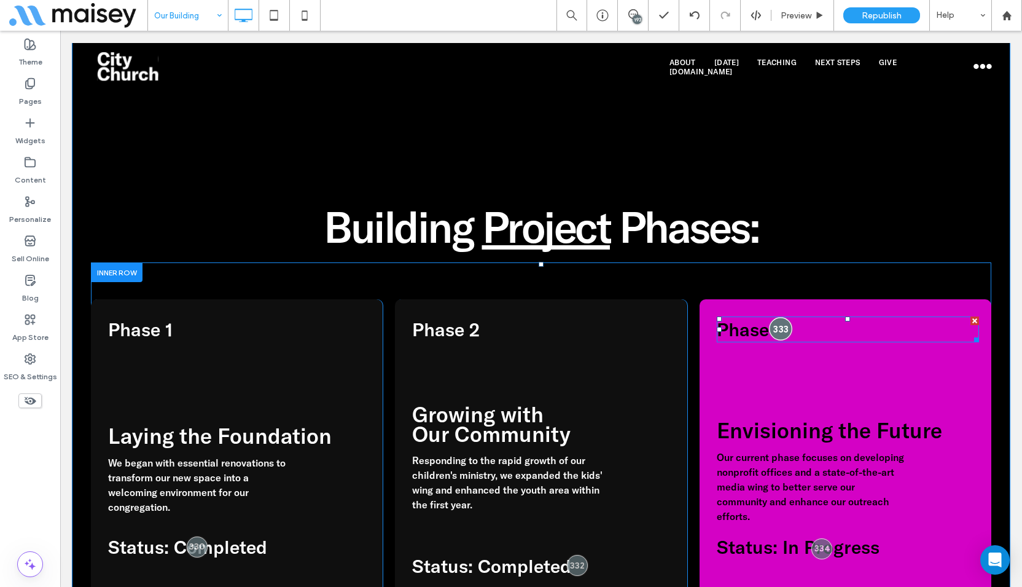
click at [771, 321] on div at bounding box center [781, 329] width 23 height 23
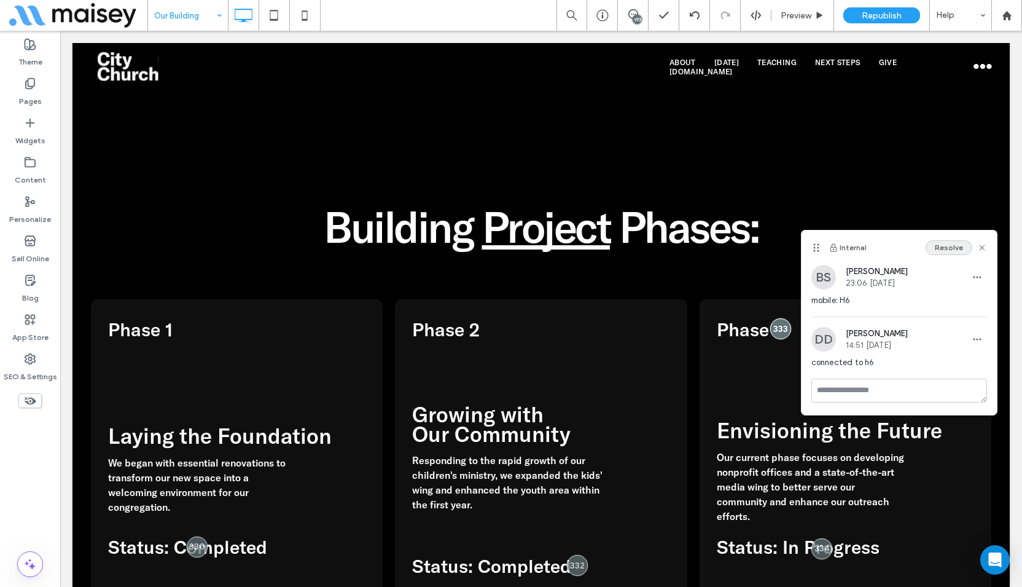
click at [950, 250] on button "Resolve" at bounding box center [949, 247] width 47 height 15
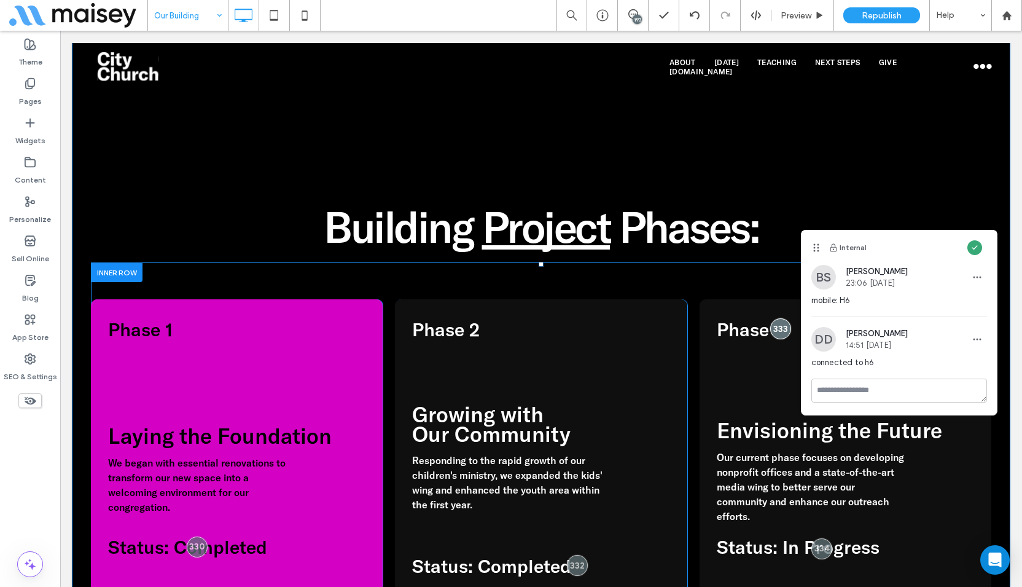
scroll to position [5406, 0]
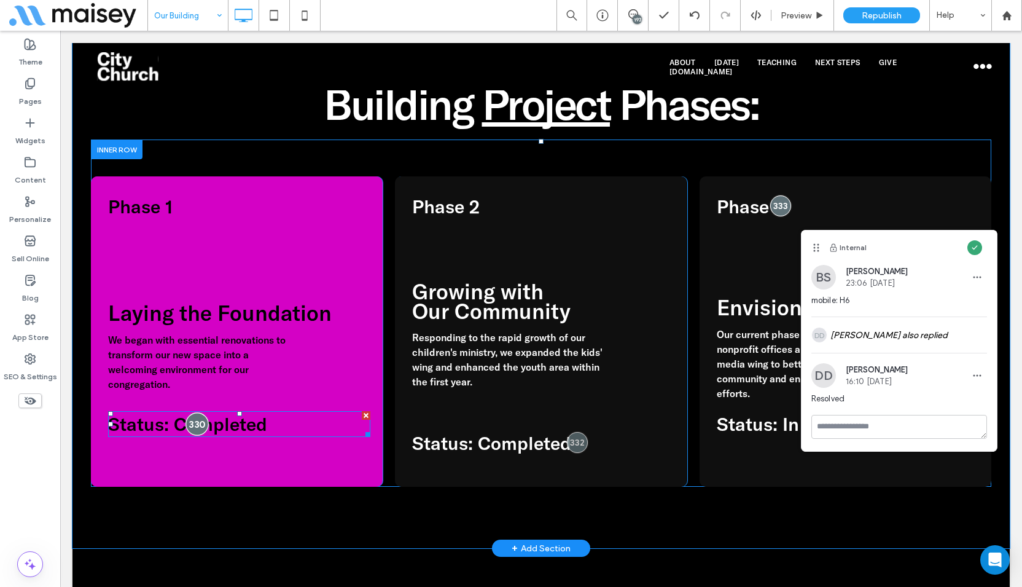
click at [192, 414] on div at bounding box center [197, 423] width 23 height 23
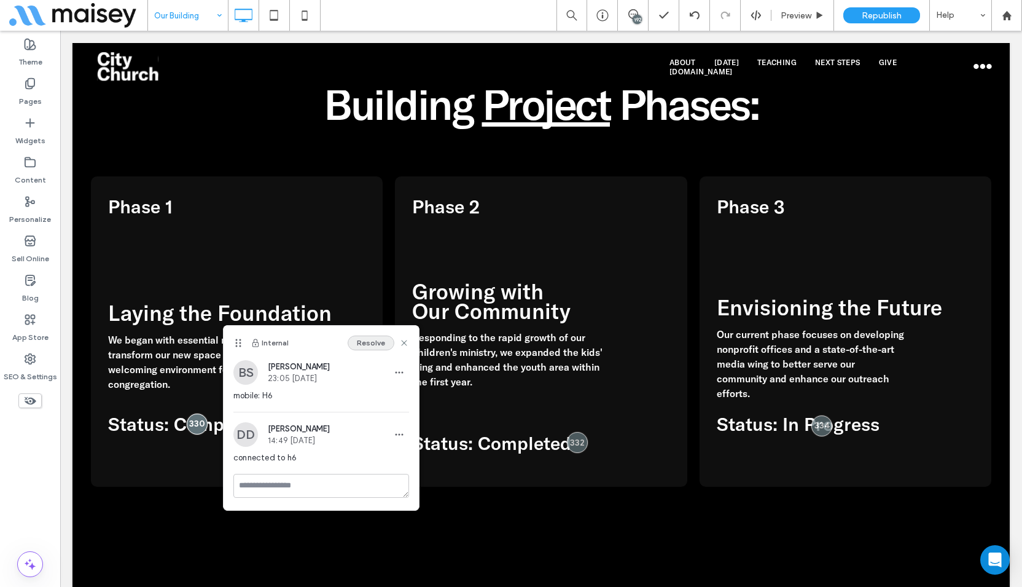
click at [370, 343] on button "Resolve" at bounding box center [371, 342] width 47 height 15
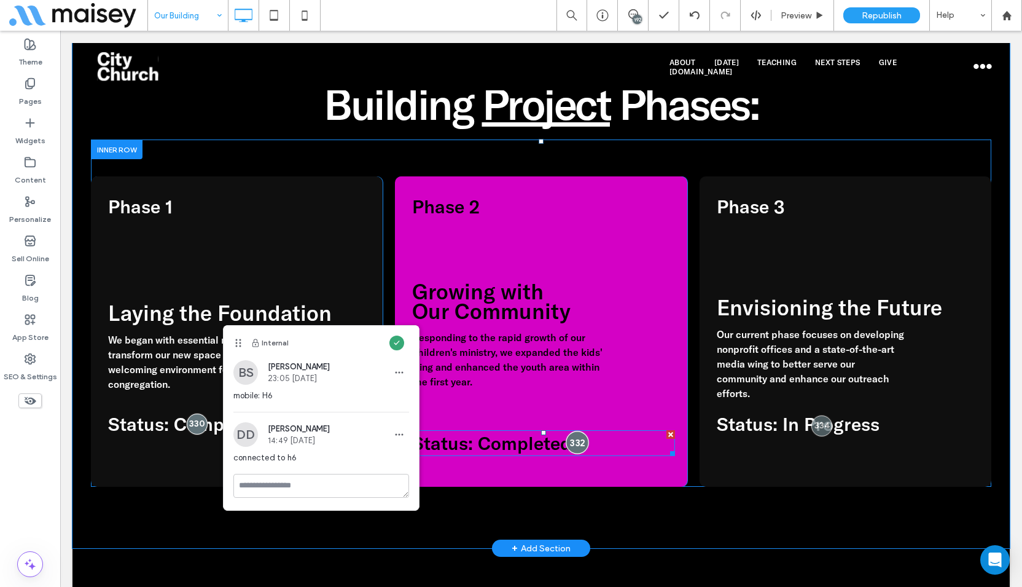
click at [566, 434] on div at bounding box center [577, 442] width 23 height 23
click at [576, 438] on div at bounding box center [577, 442] width 23 height 23
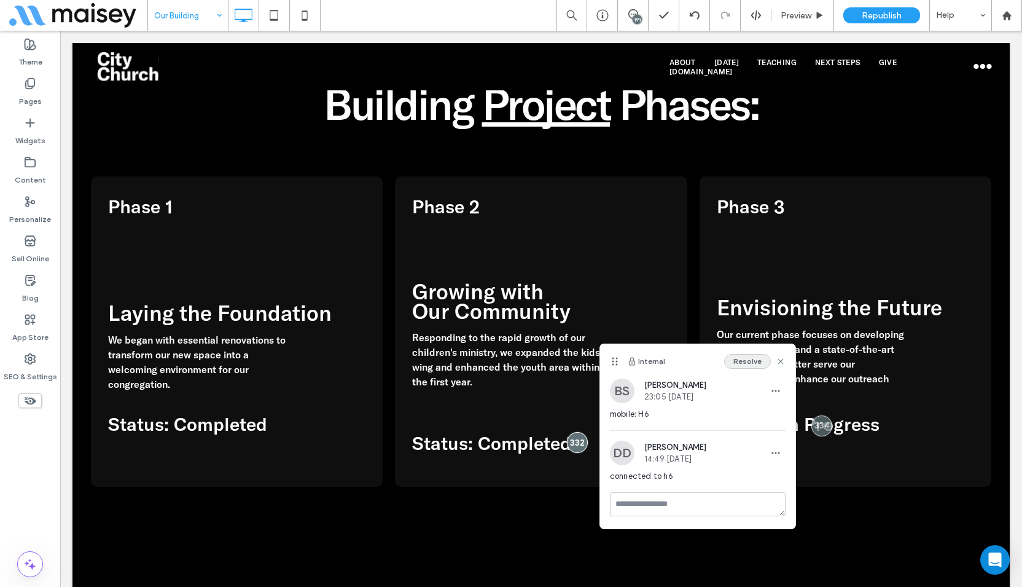
click at [751, 362] on button "Resolve" at bounding box center [747, 361] width 47 height 15
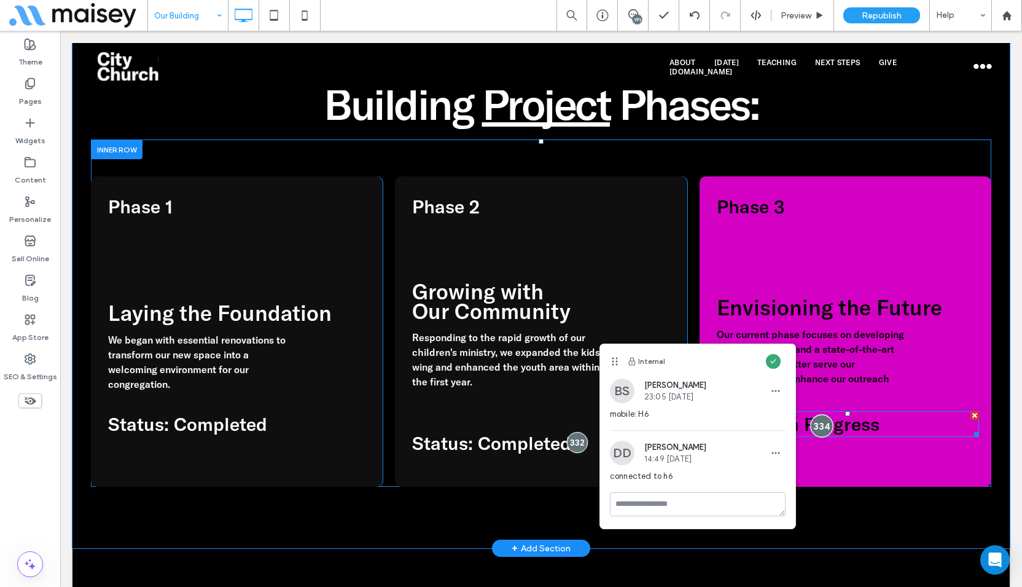
click at [816, 418] on div at bounding box center [822, 425] width 23 height 23
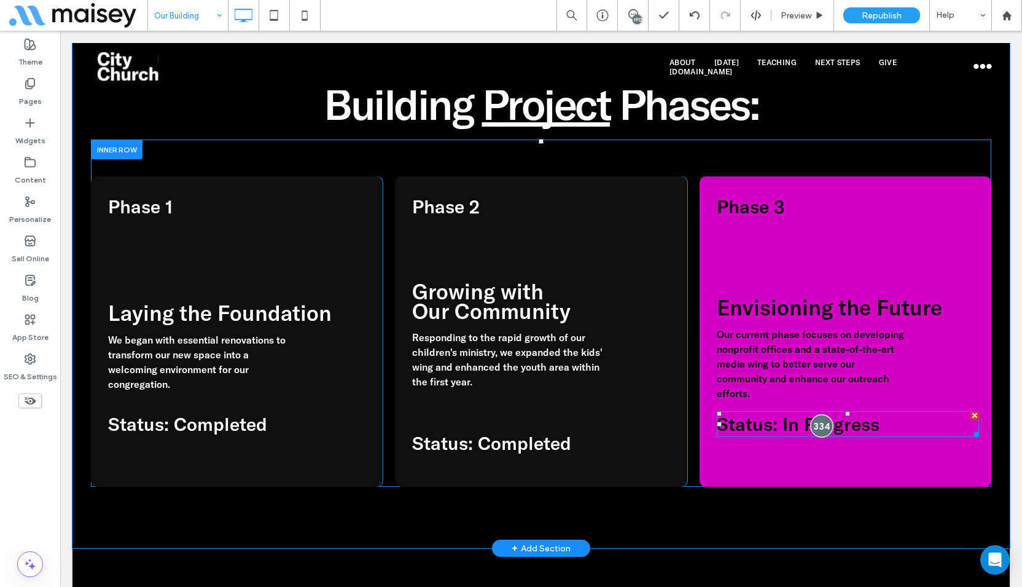
click at [812, 415] on div at bounding box center [822, 425] width 23 height 23
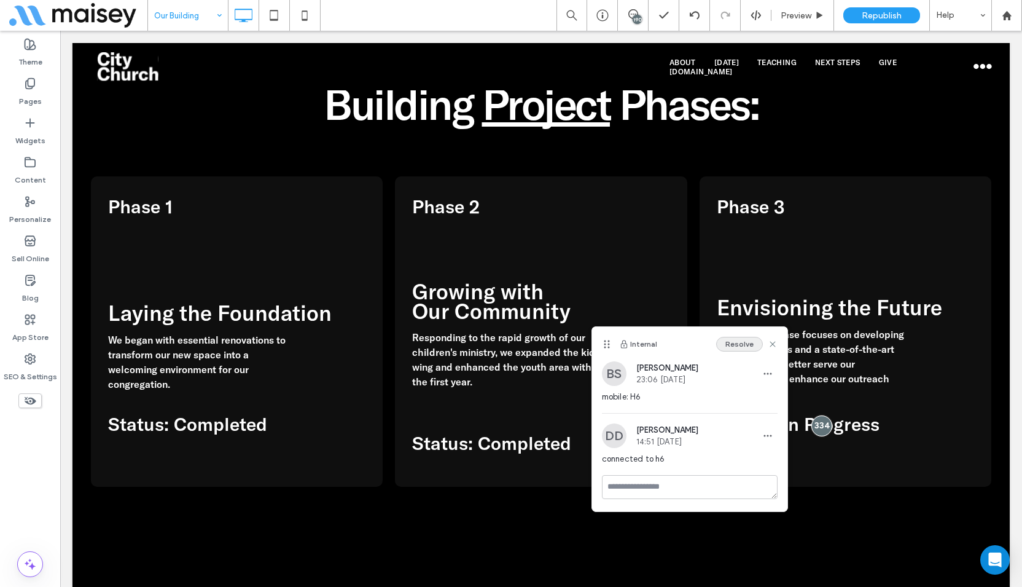
click at [732, 345] on button "Resolve" at bounding box center [739, 344] width 47 height 15
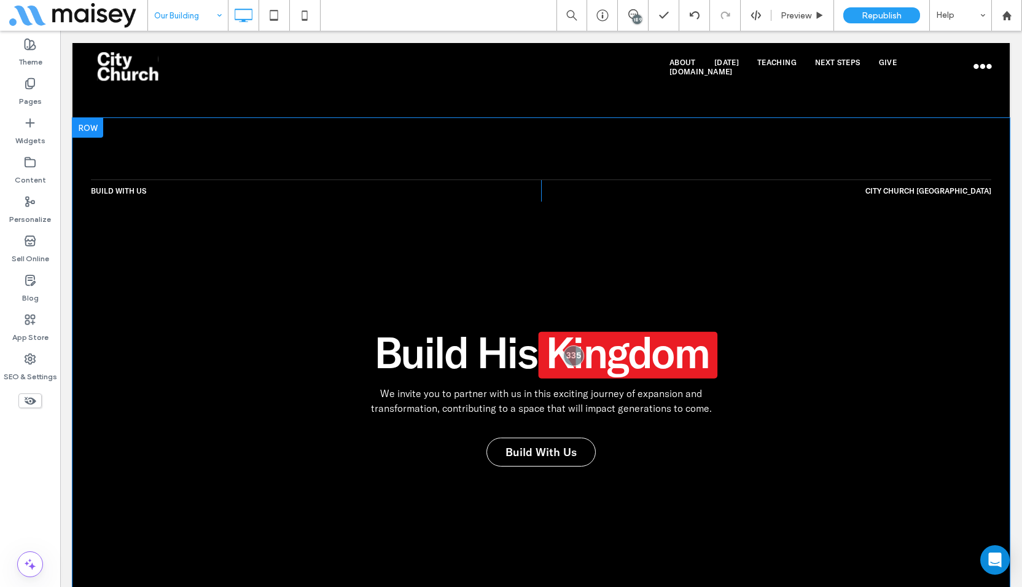
scroll to position [6021, 0]
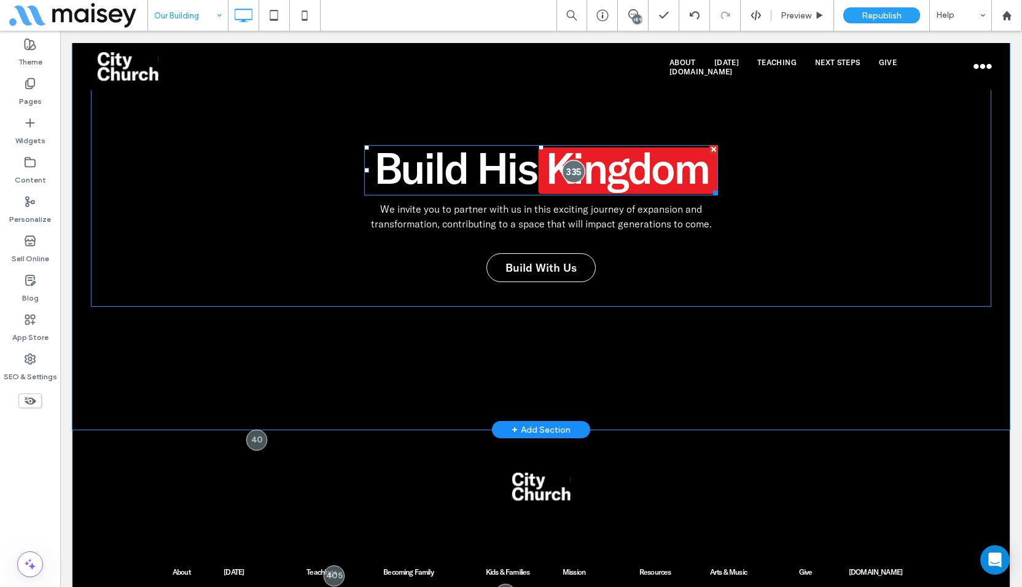
click at [570, 164] on div at bounding box center [574, 171] width 23 height 23
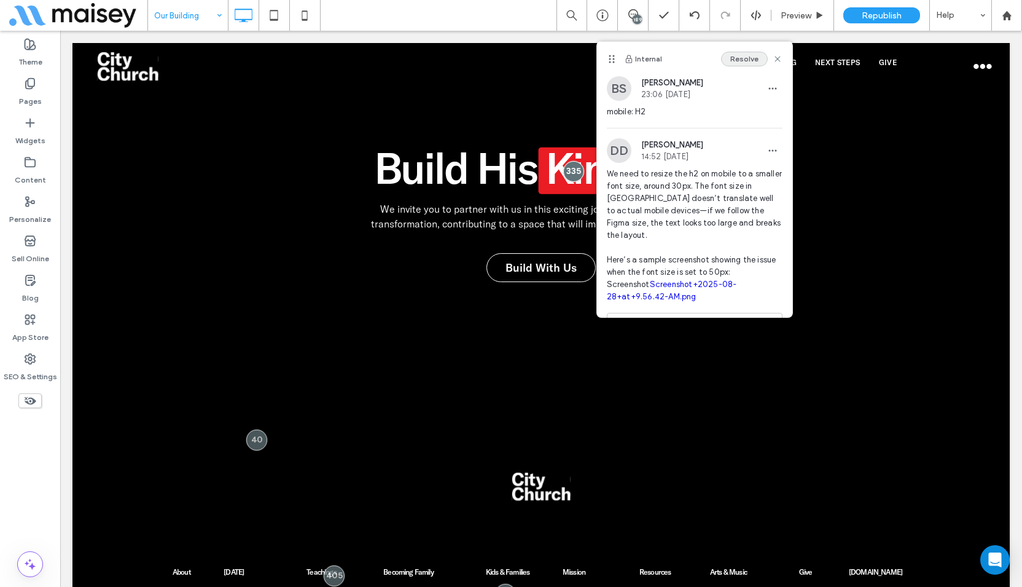
click at [738, 57] on button "Resolve" at bounding box center [744, 59] width 47 height 15
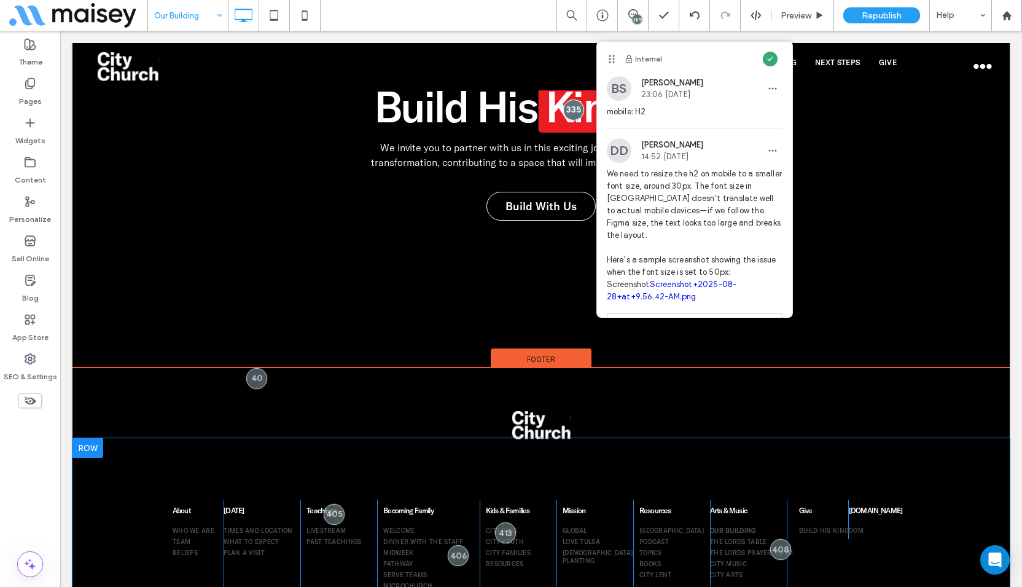
scroll to position [6205, 0]
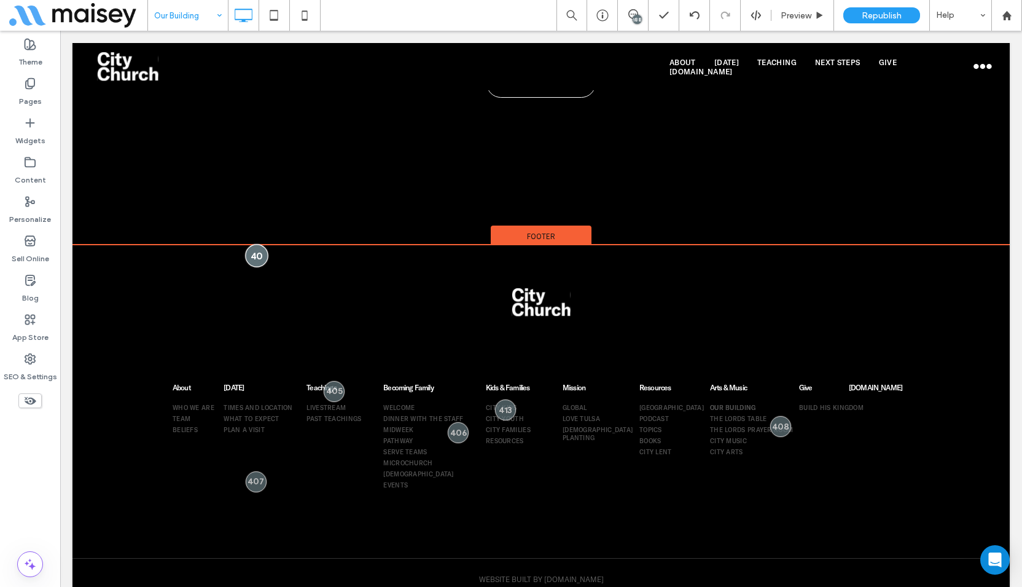
click at [254, 246] on div at bounding box center [256, 255] width 23 height 23
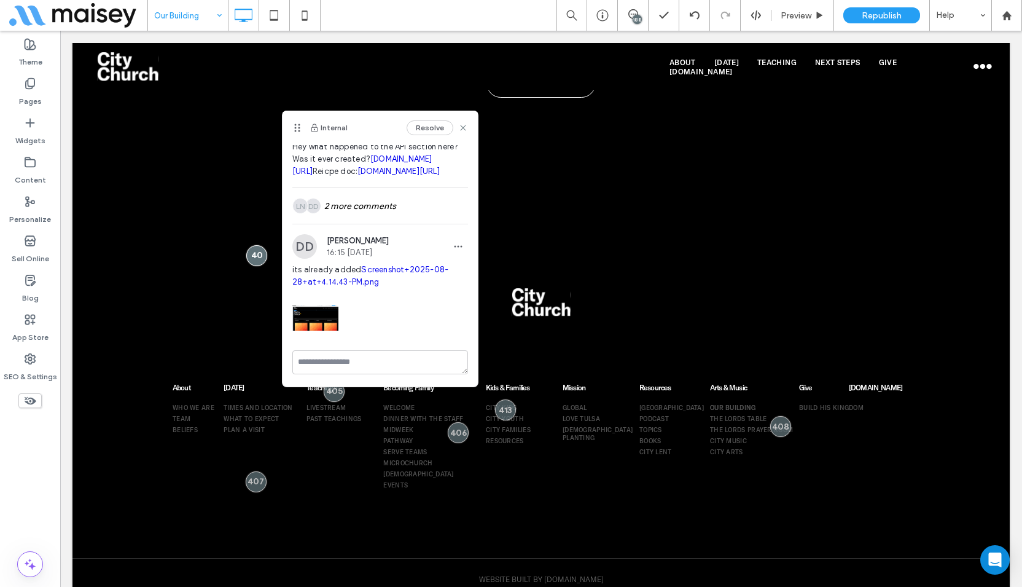
scroll to position [0, 0]
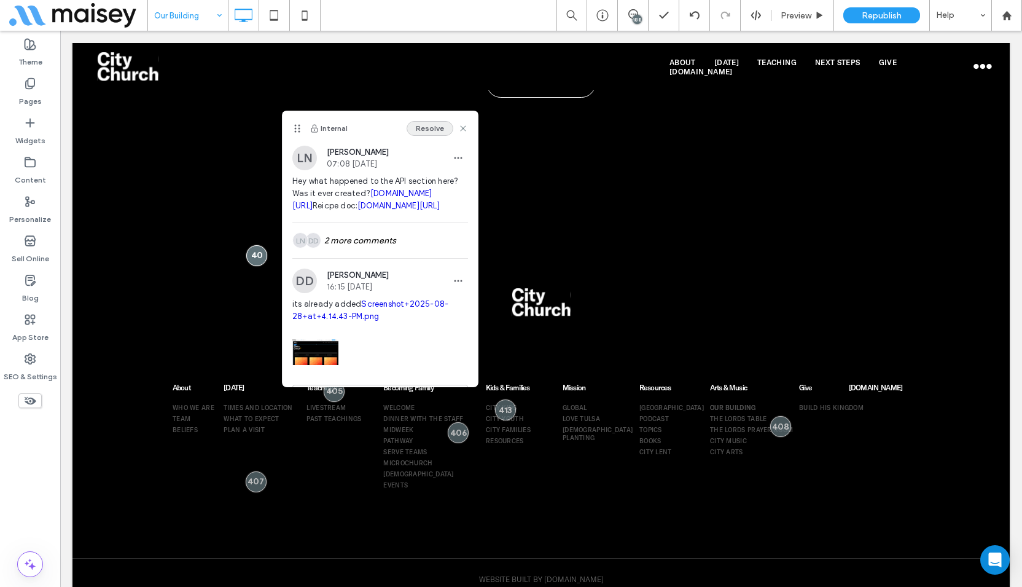
click at [430, 128] on button "Resolve" at bounding box center [430, 128] width 47 height 15
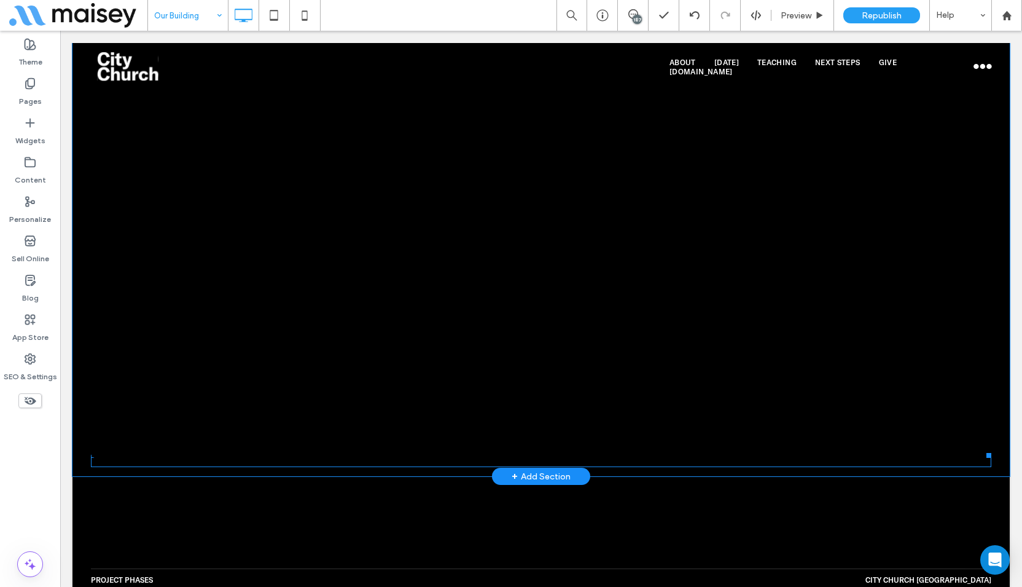
scroll to position [4713, 0]
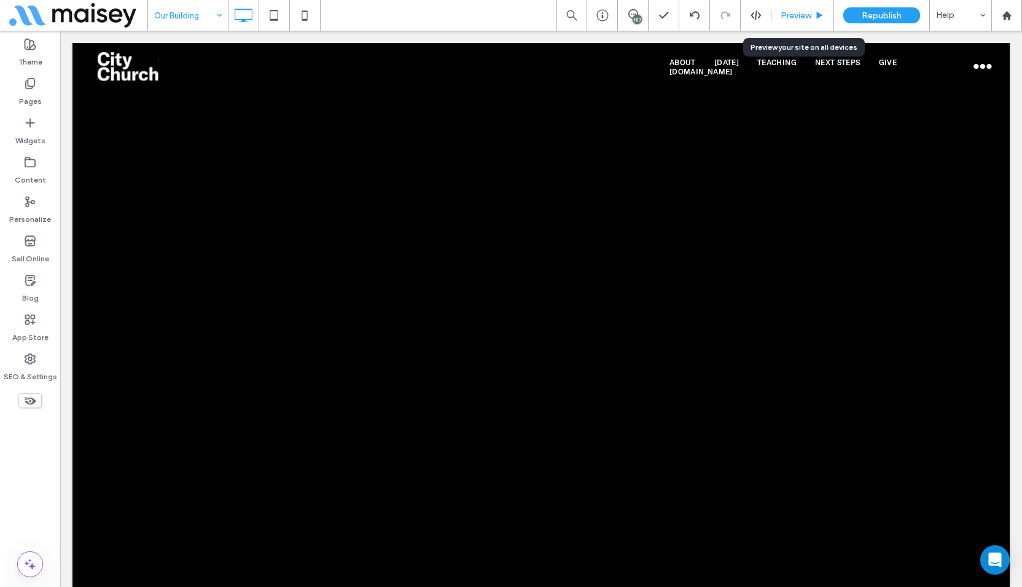
click at [816, 17] on icon at bounding box center [819, 15] width 9 height 9
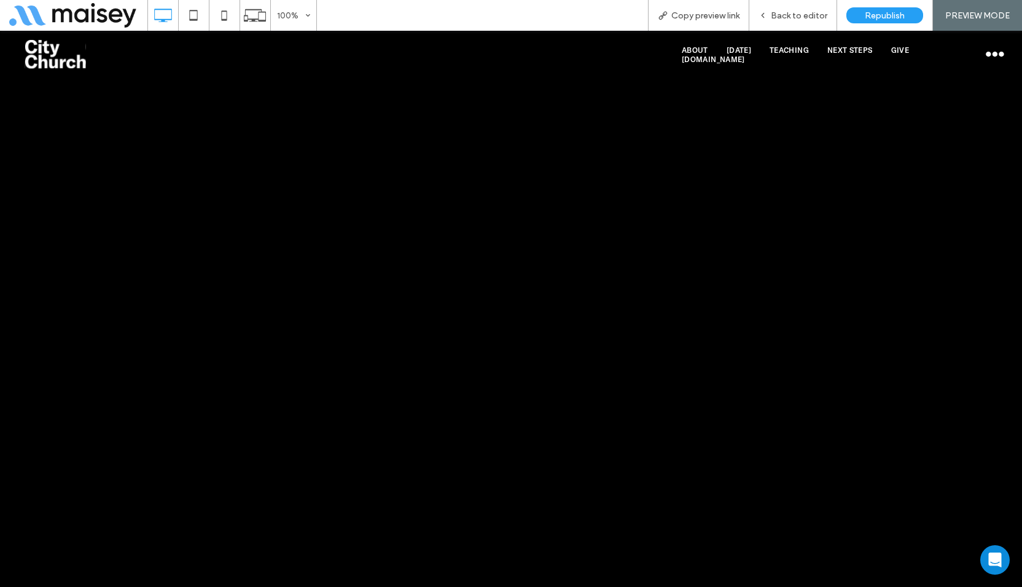
scroll to position [4836, 0]
click at [806, 9] on div "Back to editor" at bounding box center [794, 15] width 88 height 31
click at [794, 14] on span "Back to editor" at bounding box center [799, 15] width 57 height 10
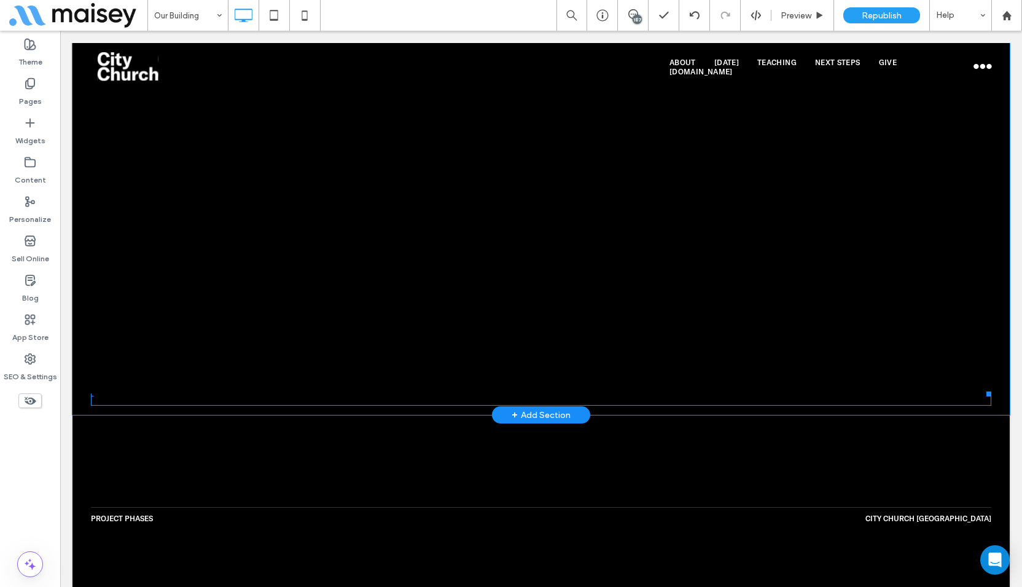
click at [290, 246] on span at bounding box center [541, 143] width 901 height 507
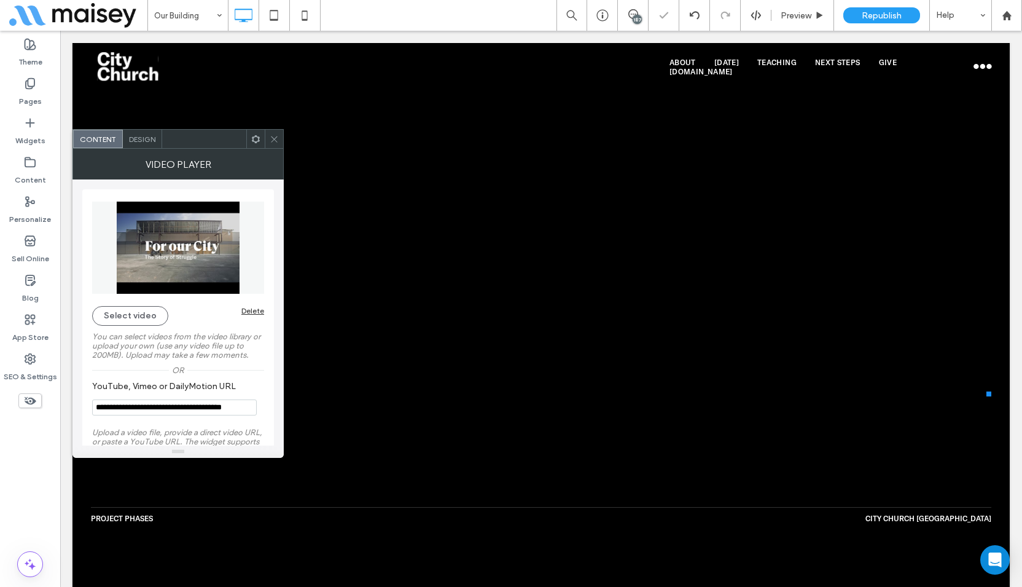
click at [144, 137] on span "Design" at bounding box center [142, 139] width 26 height 9
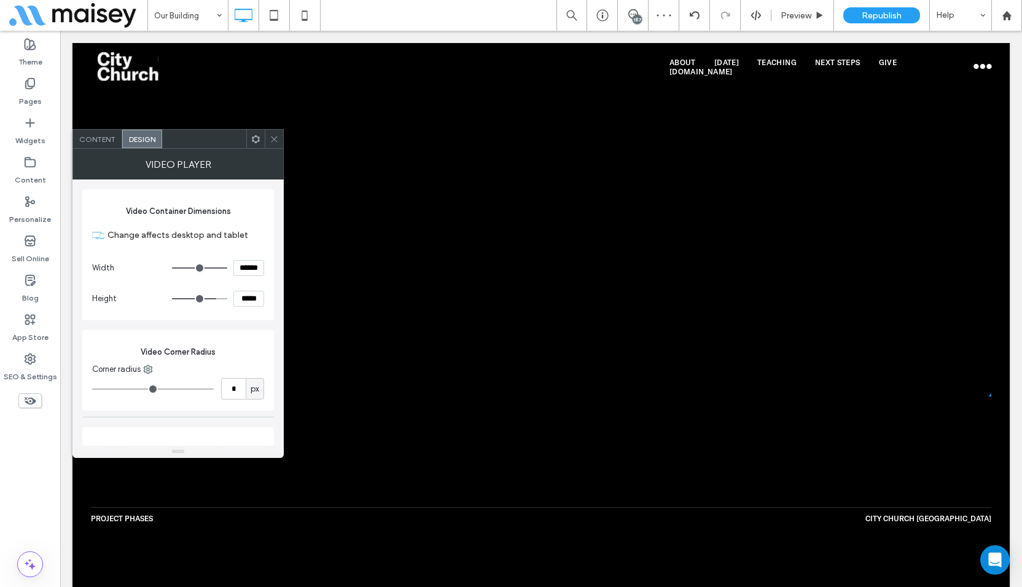
click at [271, 144] on span at bounding box center [274, 139] width 9 height 18
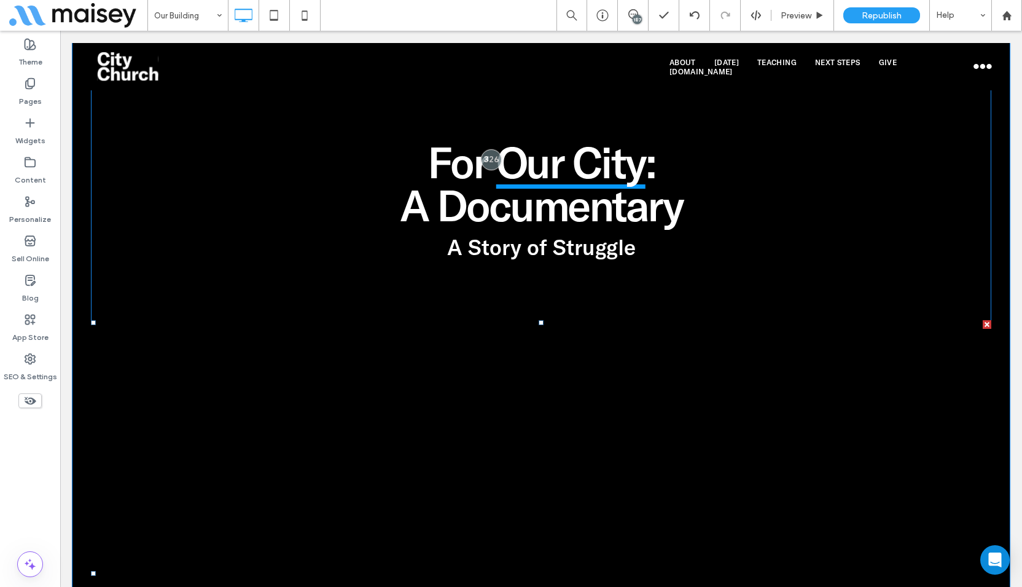
scroll to position [4344, 0]
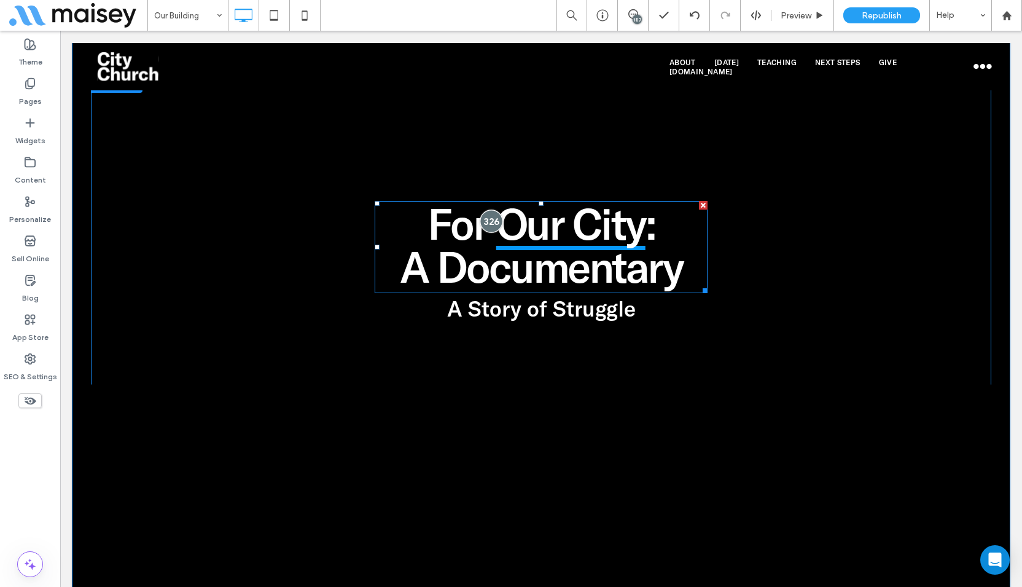
click at [487, 222] on div at bounding box center [491, 220] width 23 height 23
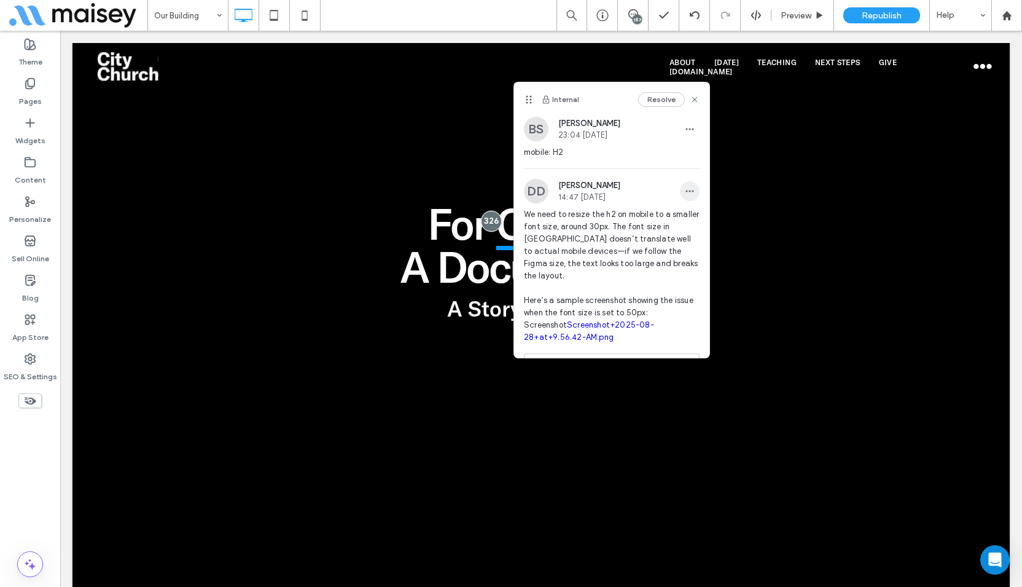
scroll to position [57, 0]
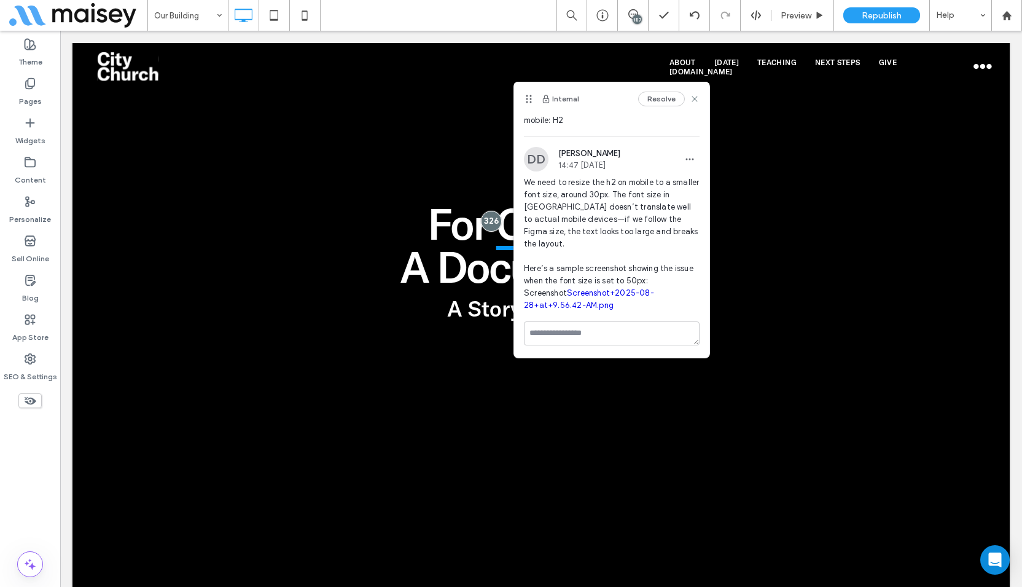
drag, startPoint x: 662, startPoint y: 98, endPoint x: 648, endPoint y: 101, distance: 14.0
click at [662, 97] on button "Resolve" at bounding box center [661, 99] width 47 height 15
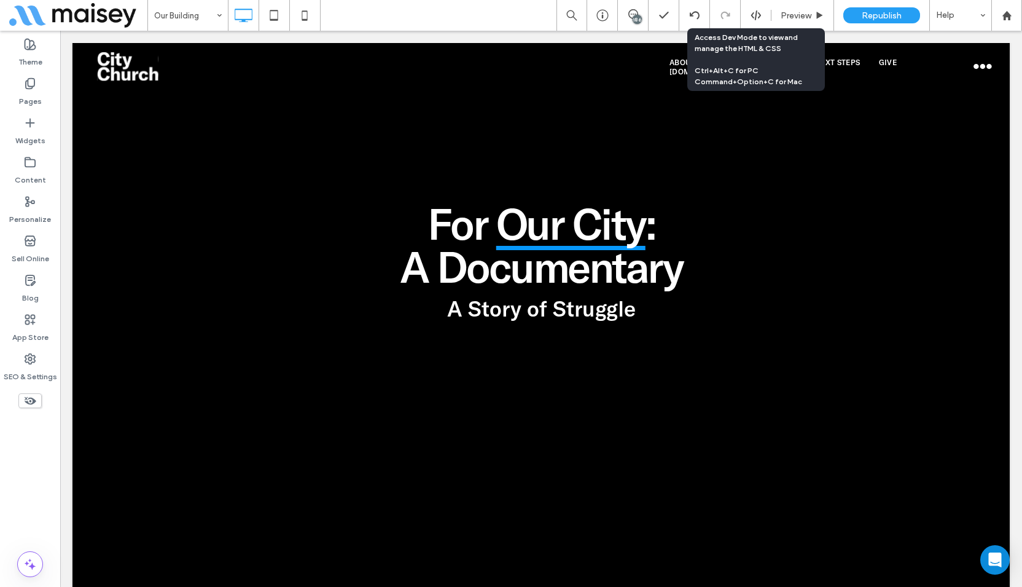
click at [756, 14] on use at bounding box center [756, 15] width 10 height 10
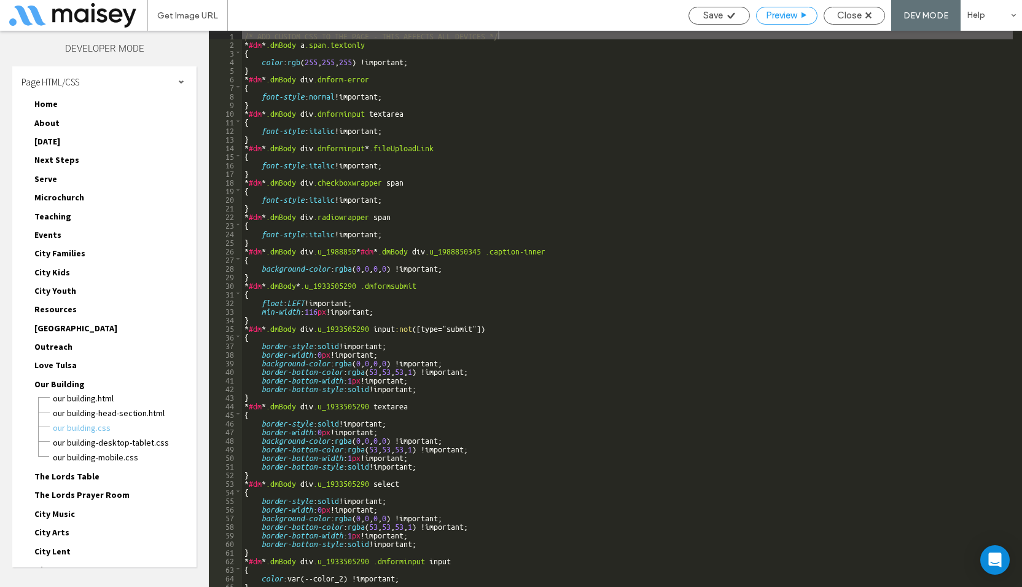
click at [786, 22] on div "Preview" at bounding box center [786, 16] width 61 height 18
click at [788, 17] on span "Preview" at bounding box center [781, 15] width 31 height 11
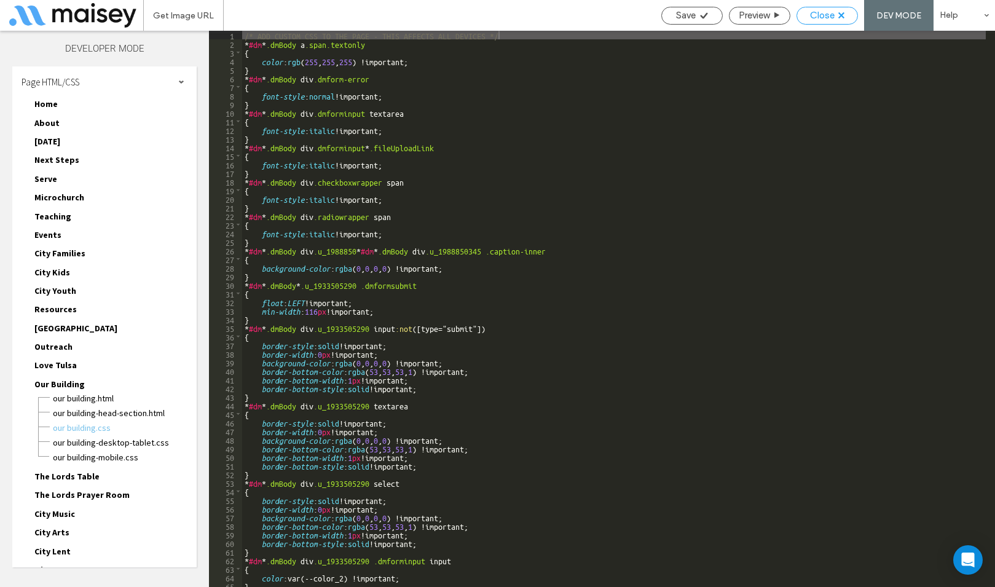
click at [815, 12] on span "Close" at bounding box center [822, 15] width 25 height 11
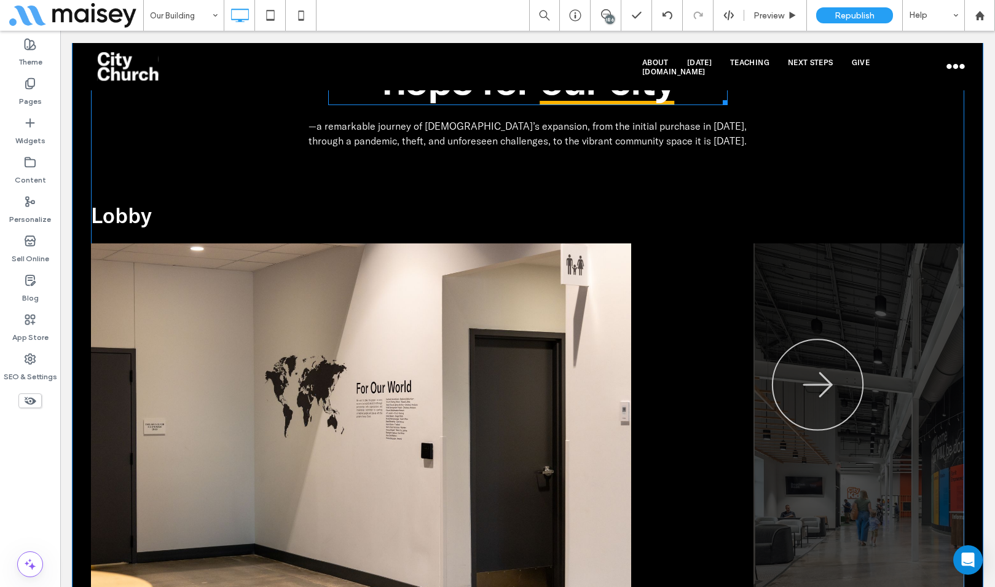
scroll to position [799, 0]
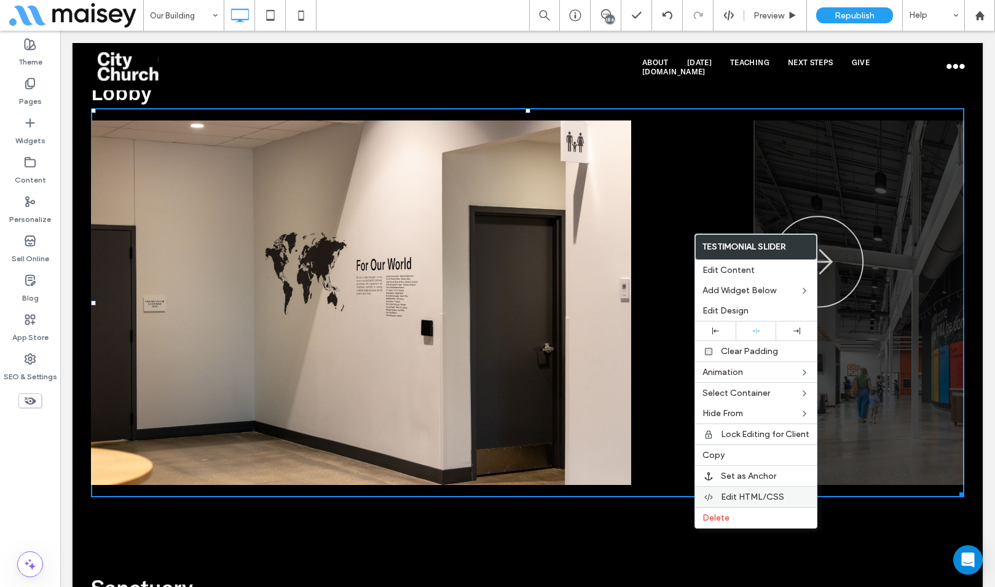
click at [734, 496] on span "Edit HTML/CSS" at bounding box center [752, 496] width 63 height 10
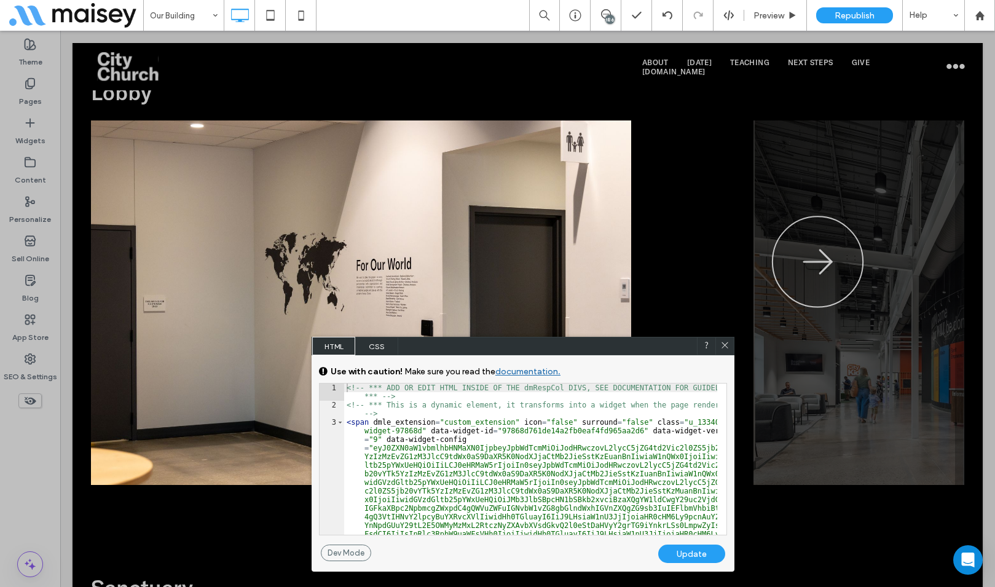
click at [370, 348] on span "CSS" at bounding box center [376, 346] width 43 height 18
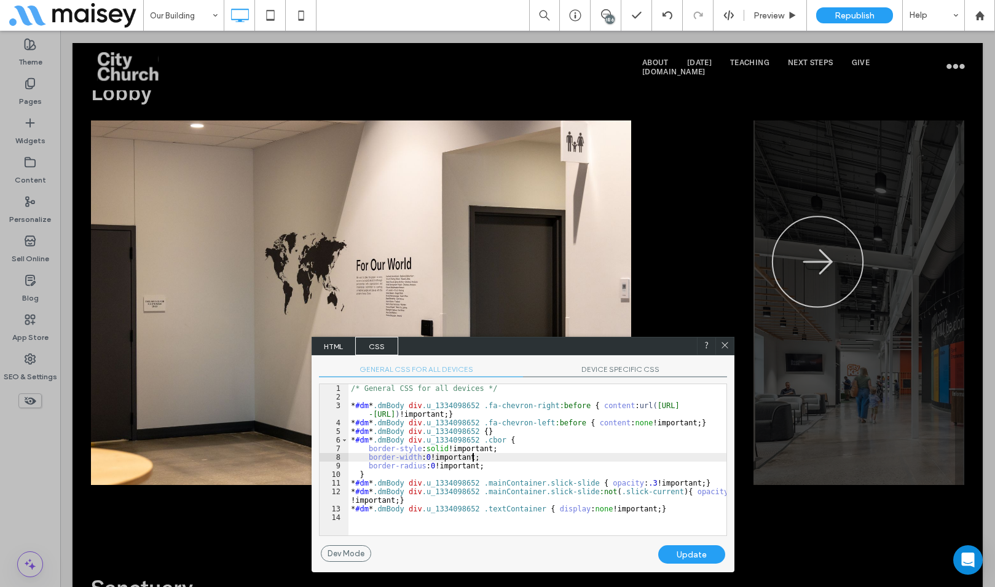
click at [533, 454] on div "/* General CSS for all devices */ * #dm * .dmBody div .u_1334098652 .fa-chevron…" at bounding box center [537, 468] width 378 height 168
click at [608, 365] on span "DEVICE SPECIFIC CSS" at bounding box center [625, 370] width 204 height 13
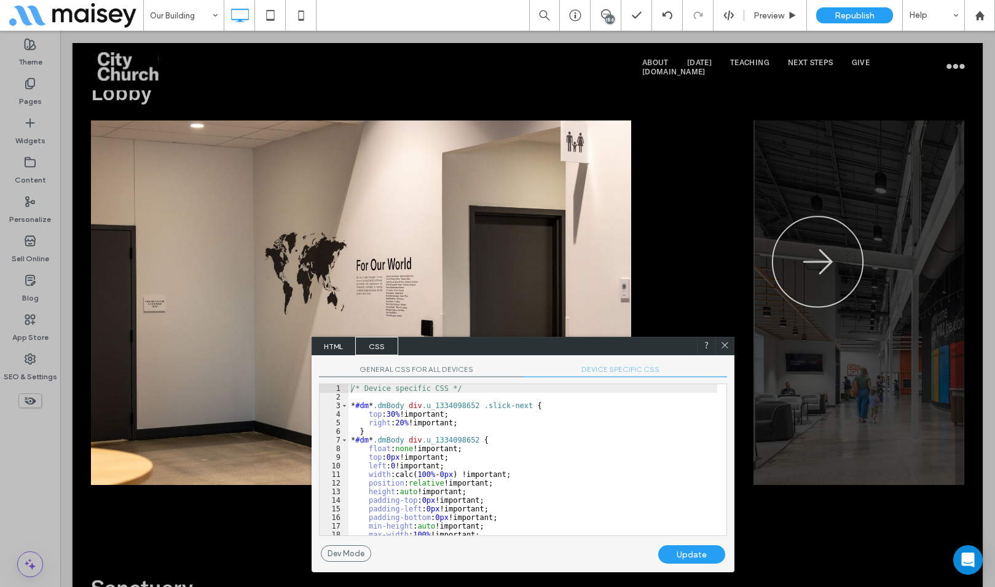
click at [549, 434] on div "/* Device specific CSS */ * #dm * .dmBody div .u_1334098652 .slick-next { top :…" at bounding box center [532, 468] width 369 height 168
click at [397, 420] on div "/* Device specific CSS */ * #dm * .dmBody div .u_1334098652 .slick-next { top :…" at bounding box center [532, 468] width 369 height 168
click at [398, 420] on div "/* Device specific CSS */ * #dm * .dmBody div .u_1334098652 .slick-next { top :…" at bounding box center [532, 468] width 369 height 168
click at [685, 554] on div "Update" at bounding box center [691, 554] width 67 height 18
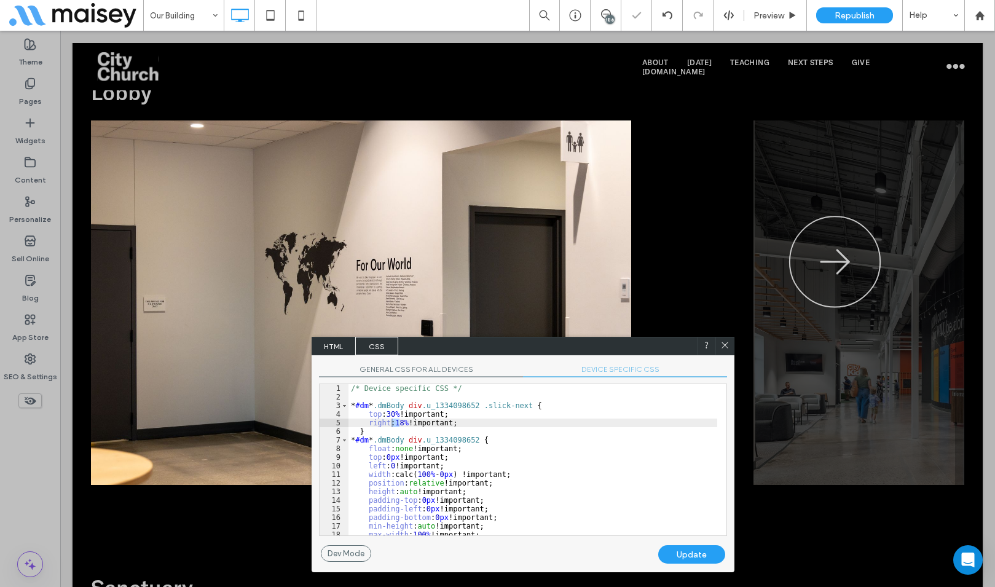
click at [722, 343] on icon at bounding box center [724, 344] width 9 height 9
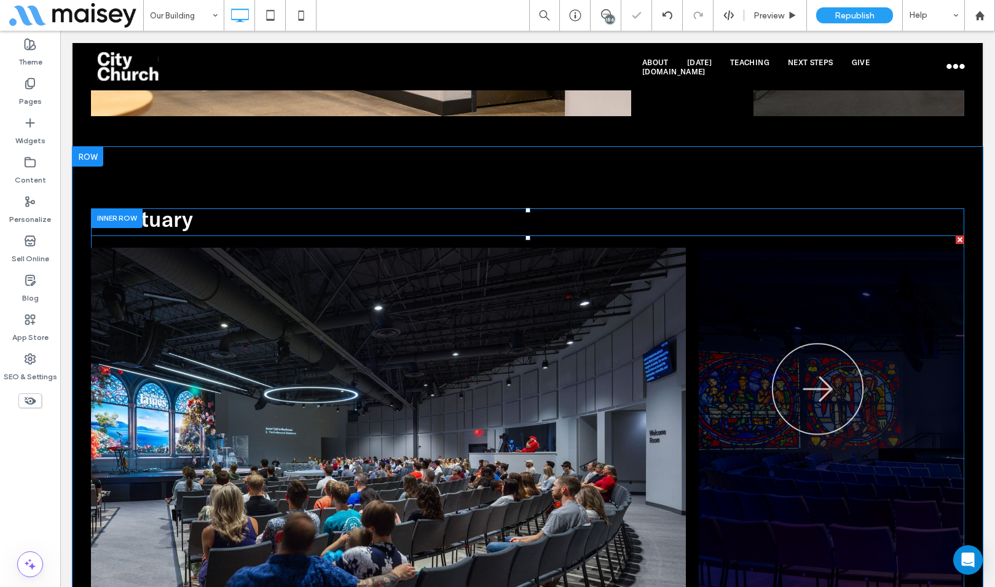
scroll to position [1290, 0]
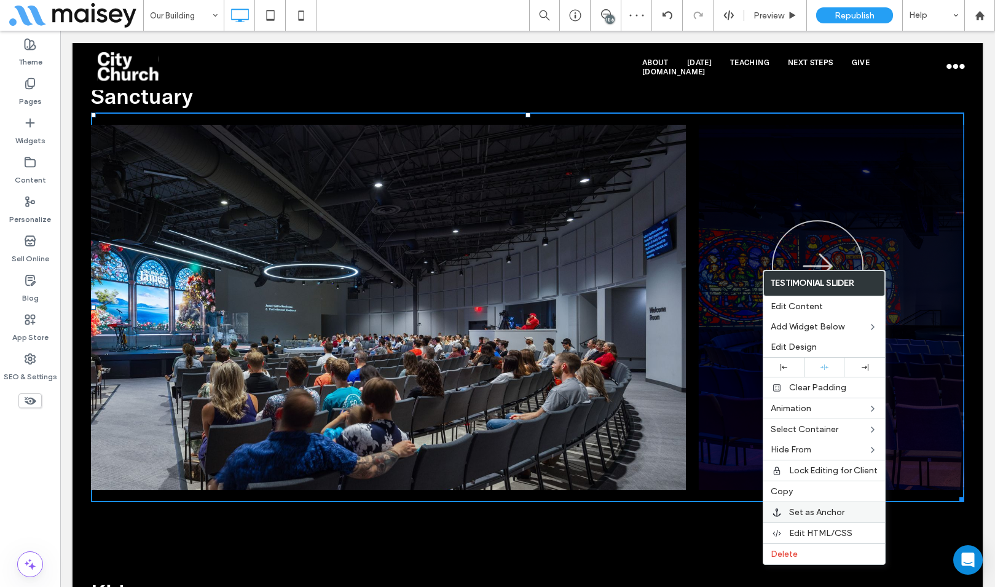
drag, startPoint x: 806, startPoint y: 533, endPoint x: 777, endPoint y: 520, distance: 31.4
click at [805, 533] on span "Edit HTML/CSS" at bounding box center [820, 533] width 63 height 10
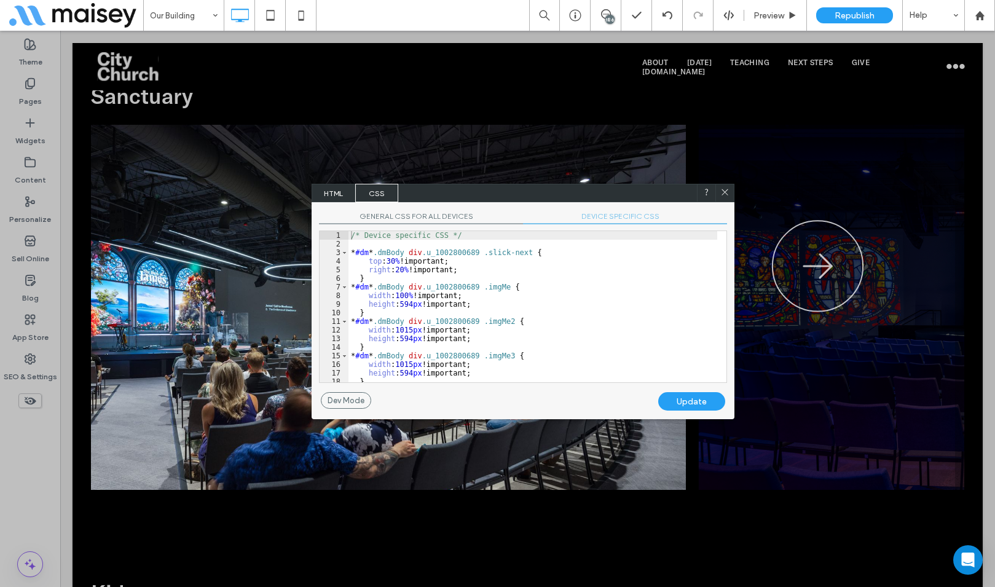
click at [393, 272] on div "/* Device specific CSS */ * #dm * .dmBody div .u_1002800689 .slick-next { top :…" at bounding box center [532, 315] width 369 height 168
drag, startPoint x: 393, startPoint y: 272, endPoint x: 405, endPoint y: 273, distance: 12.3
click at [393, 272] on div "/* Device specific CSS */ * #dm * .dmBody div .u_1002800689 .slick-next { top :…" at bounding box center [532, 315] width 369 height 168
click at [673, 402] on div "Update" at bounding box center [691, 401] width 67 height 18
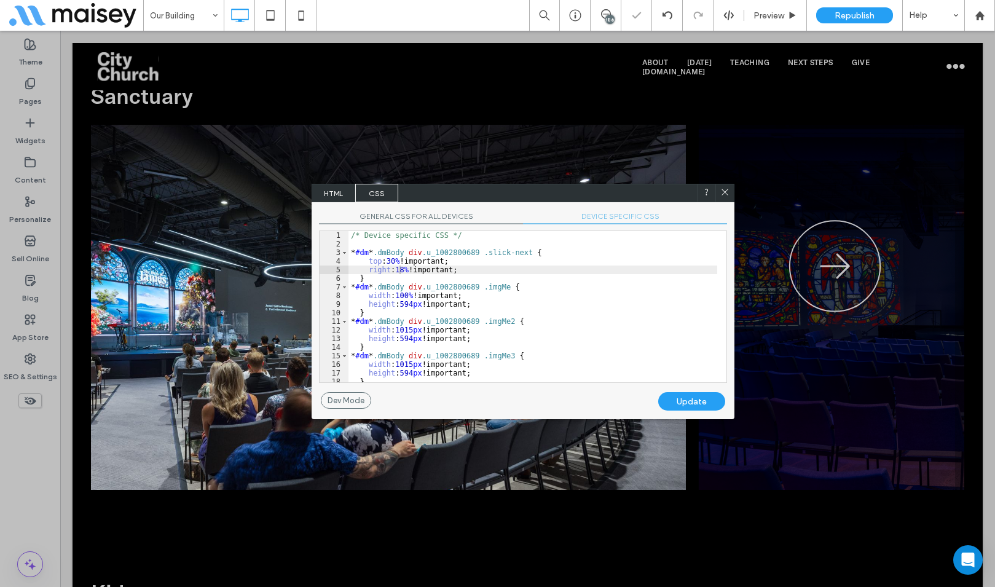
click at [721, 194] on icon at bounding box center [724, 191] width 9 height 9
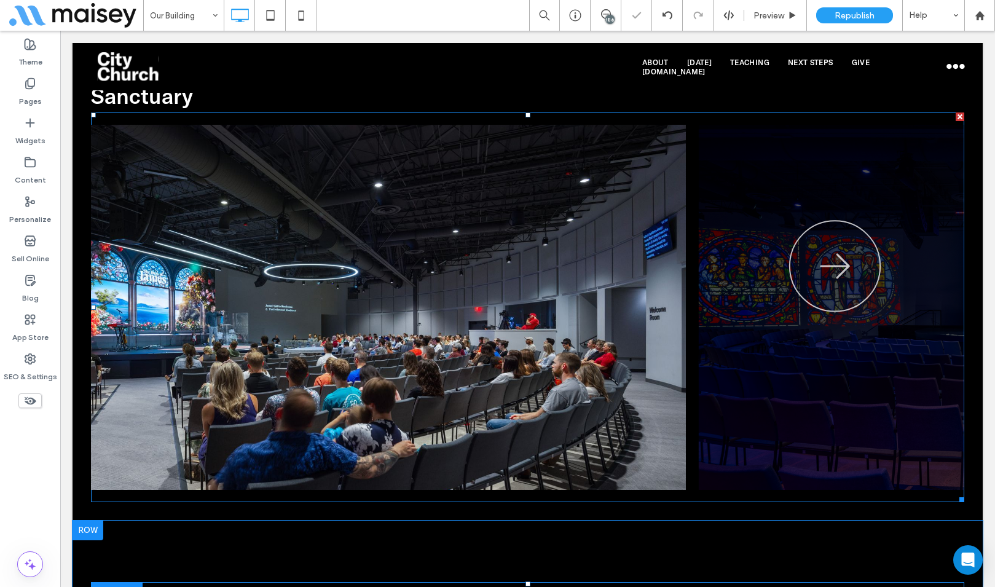
scroll to position [1720, 0]
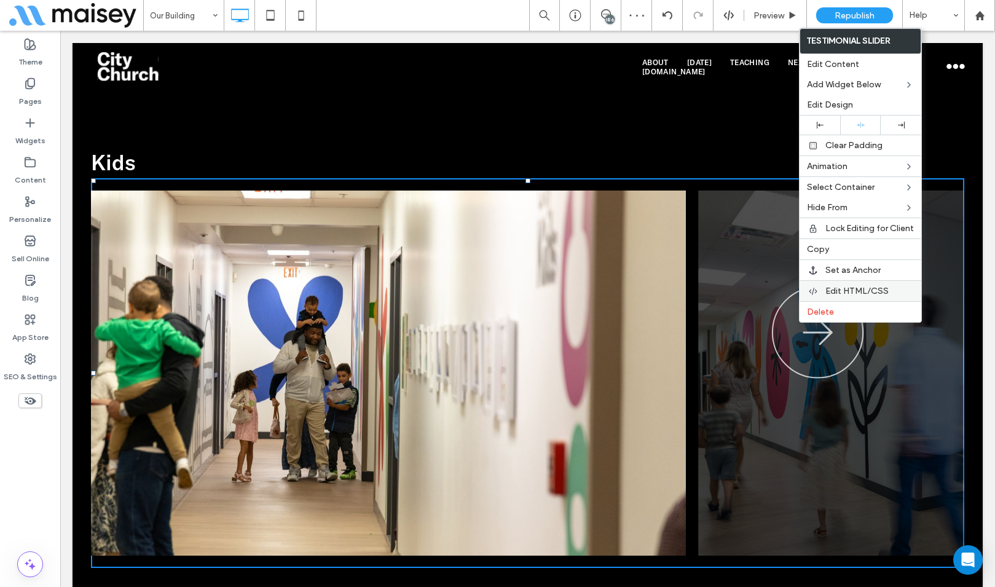
click at [836, 286] on span "Edit HTML/CSS" at bounding box center [856, 291] width 63 height 10
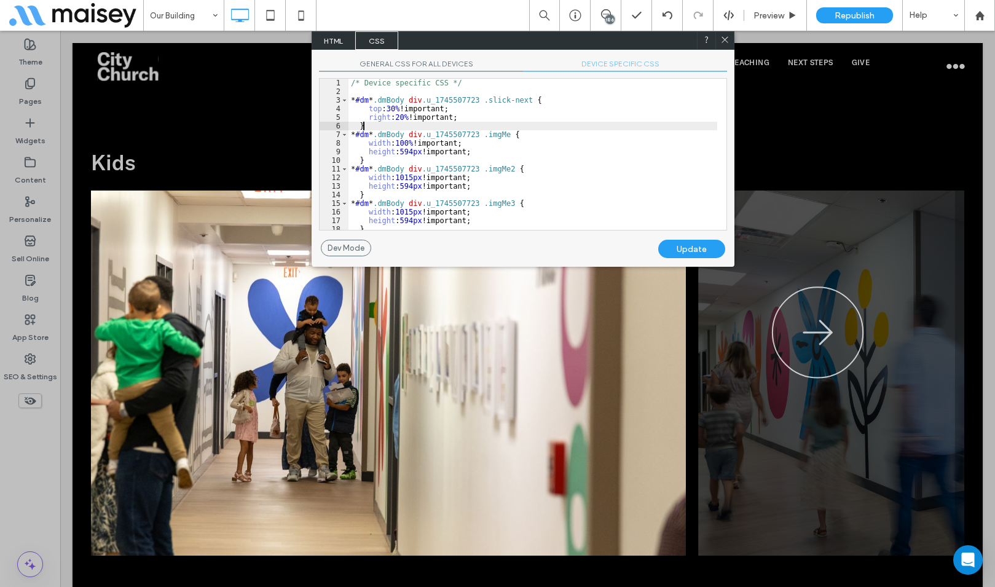
click at [390, 125] on div "/* Device specific CSS */ * #dm * .dmBody div .u_1745507723 .slick-next { top :…" at bounding box center [532, 163] width 369 height 168
click at [390, 124] on div "/* Device specific CSS */ * #dm * .dmBody div .u_1745507723 .slick-next { top :…" at bounding box center [532, 163] width 369 height 168
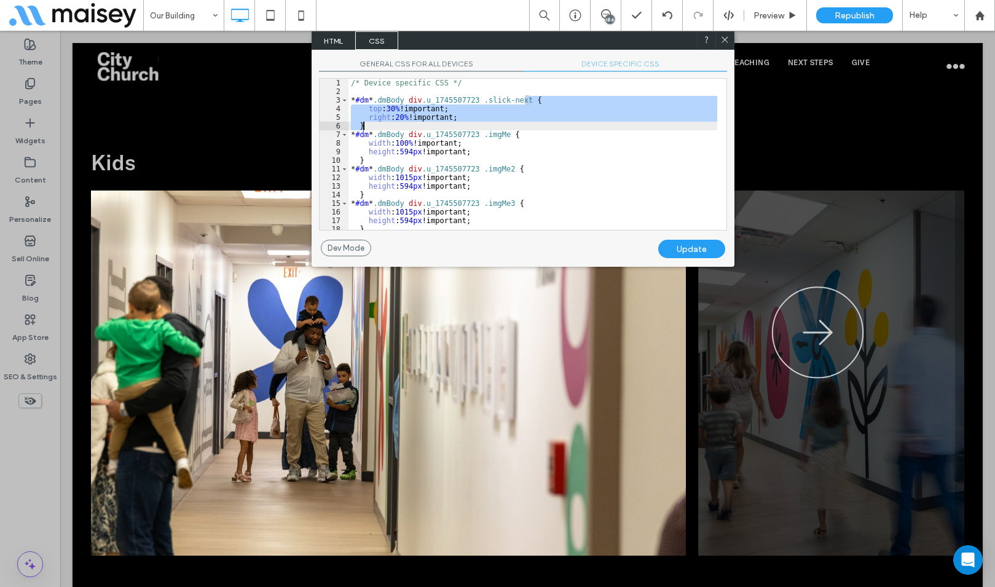
click at [396, 119] on div "/* Device specific CSS */ * #dm * .dmBody div .u_1745507723 .slick-next { top :…" at bounding box center [532, 154] width 369 height 151
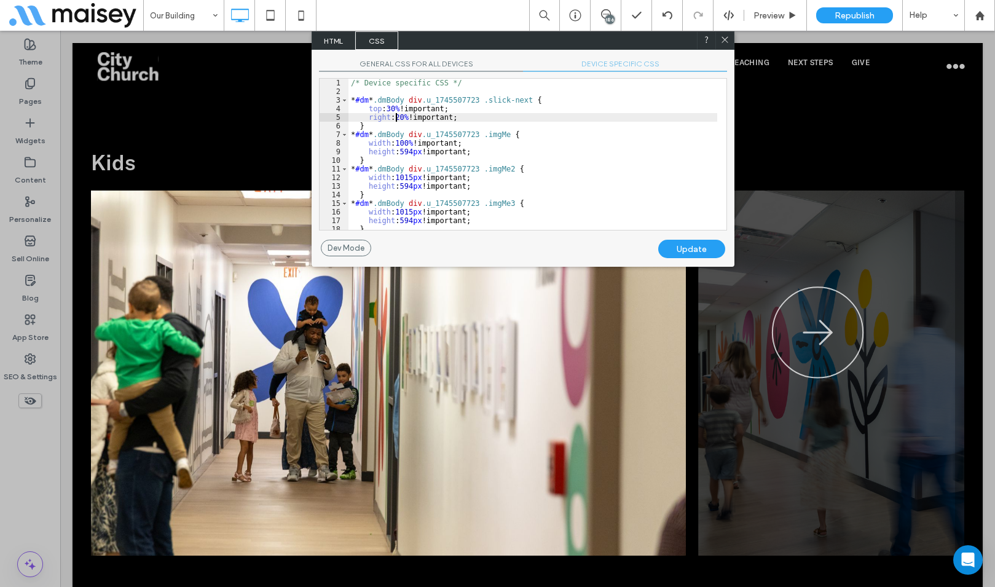
click at [396, 118] on div "/* Device specific CSS */ * #dm * .dmBody div .u_1745507723 .slick-next { top :…" at bounding box center [532, 163] width 369 height 168
click at [684, 241] on div "Update" at bounding box center [691, 249] width 67 height 18
click at [725, 37] on icon at bounding box center [724, 39] width 9 height 9
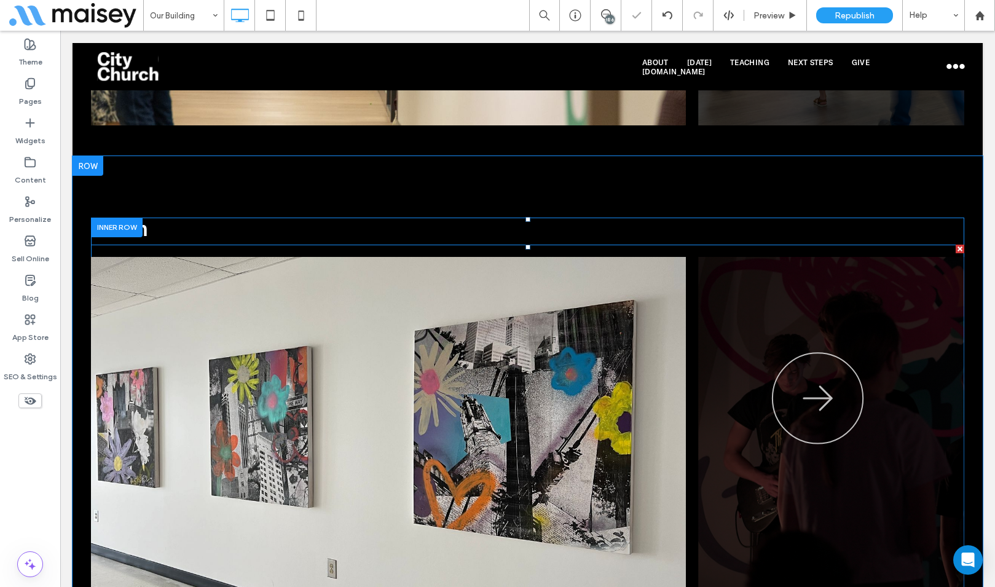
scroll to position [2273, 0]
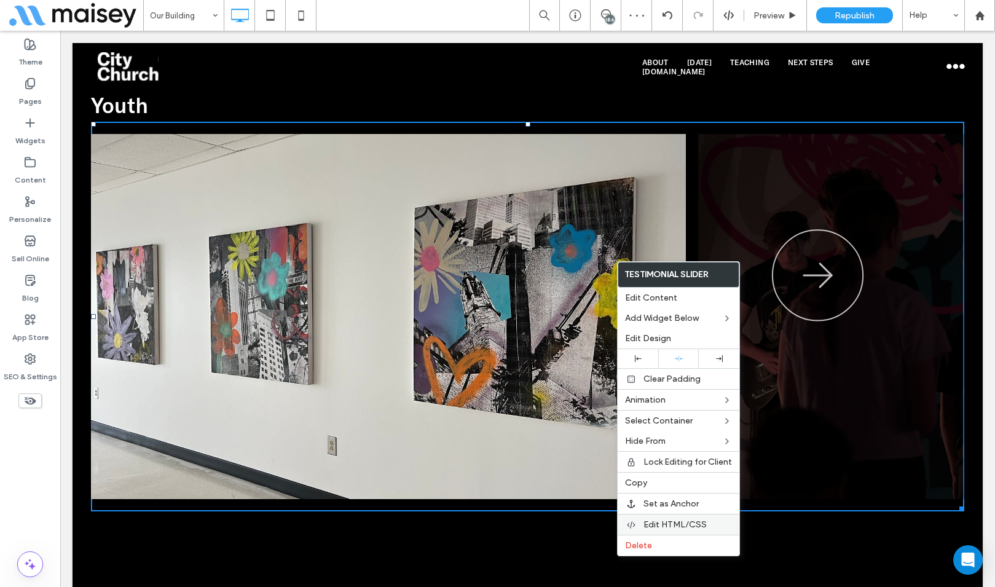
click at [659, 522] on span "Edit HTML/CSS" at bounding box center [674, 524] width 63 height 10
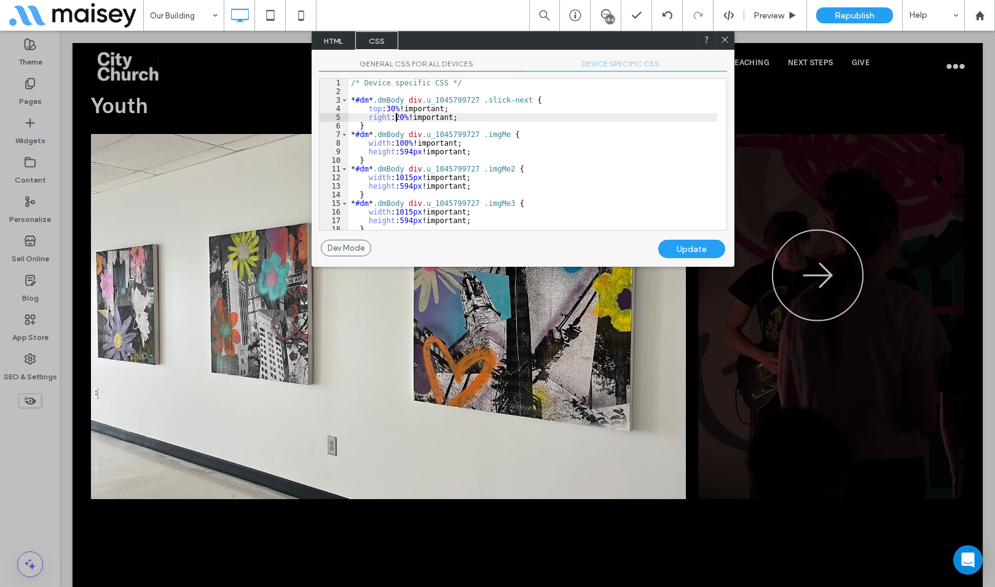
click at [394, 116] on div "/* Device specific CSS */ * #dm * .dmBody div .u_1045799727 .slick-next { top :…" at bounding box center [532, 163] width 369 height 168
drag, startPoint x: 691, startPoint y: 256, endPoint x: 687, endPoint y: 248, distance: 8.6
click at [691, 256] on div "Update" at bounding box center [691, 249] width 67 height 18
click at [722, 39] on icon at bounding box center [724, 39] width 9 height 9
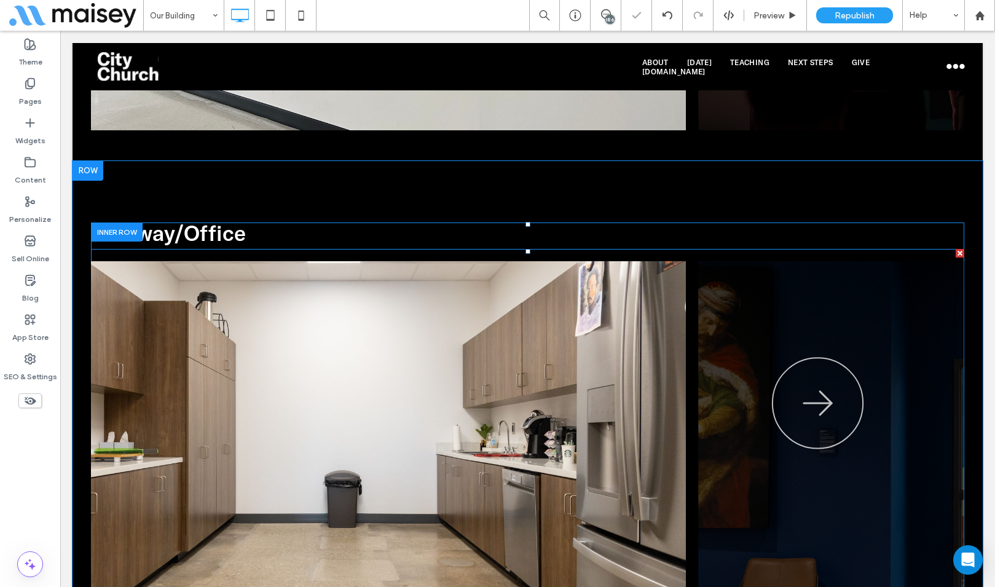
scroll to position [2826, 0]
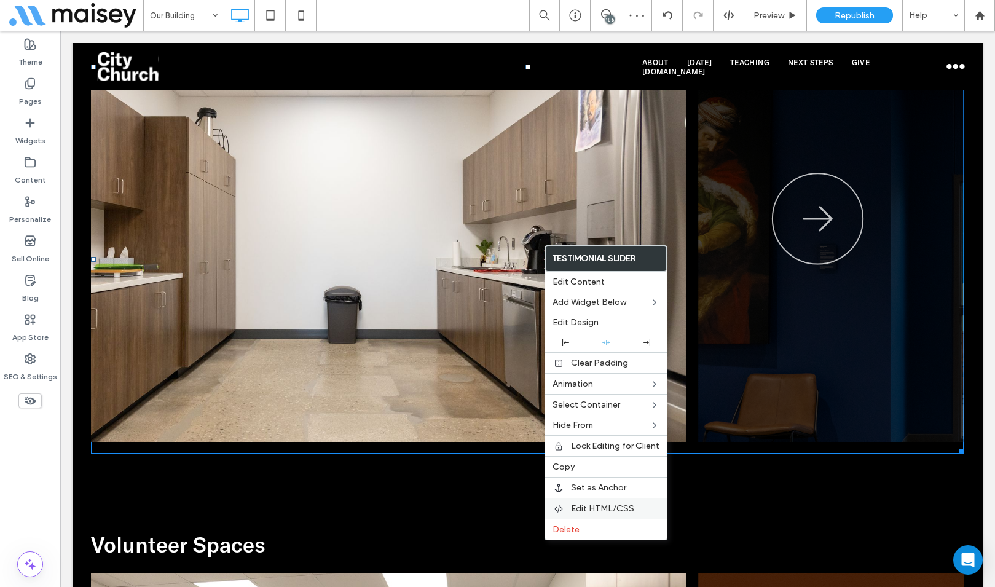
click at [597, 506] on span "Edit HTML/CSS" at bounding box center [602, 508] width 63 height 10
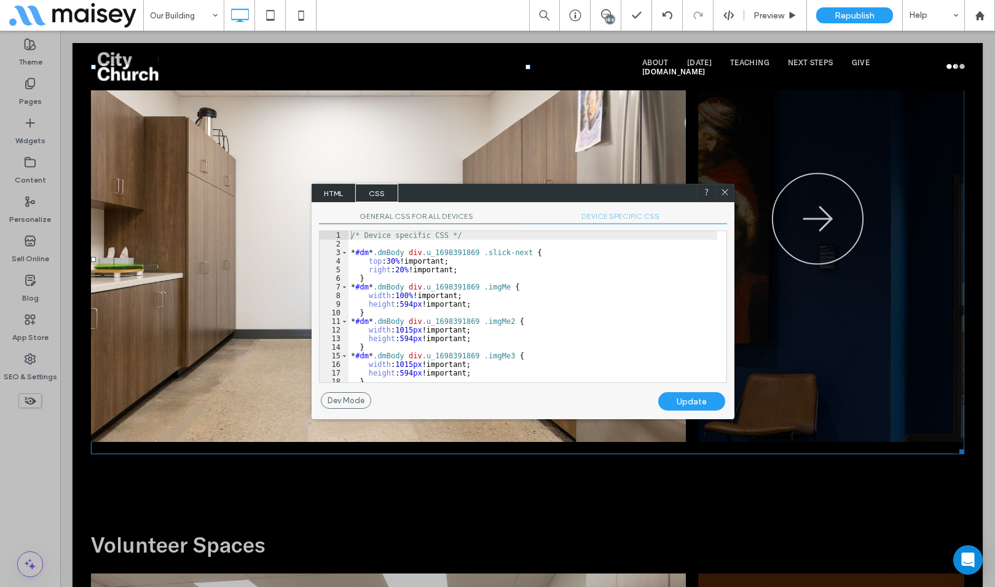
click at [395, 273] on div "/* Device specific CSS */ * #dm * .dmBody div .u_1698391869 .slick-next { top :…" at bounding box center [532, 315] width 369 height 168
click at [694, 397] on div "Update" at bounding box center [691, 401] width 67 height 18
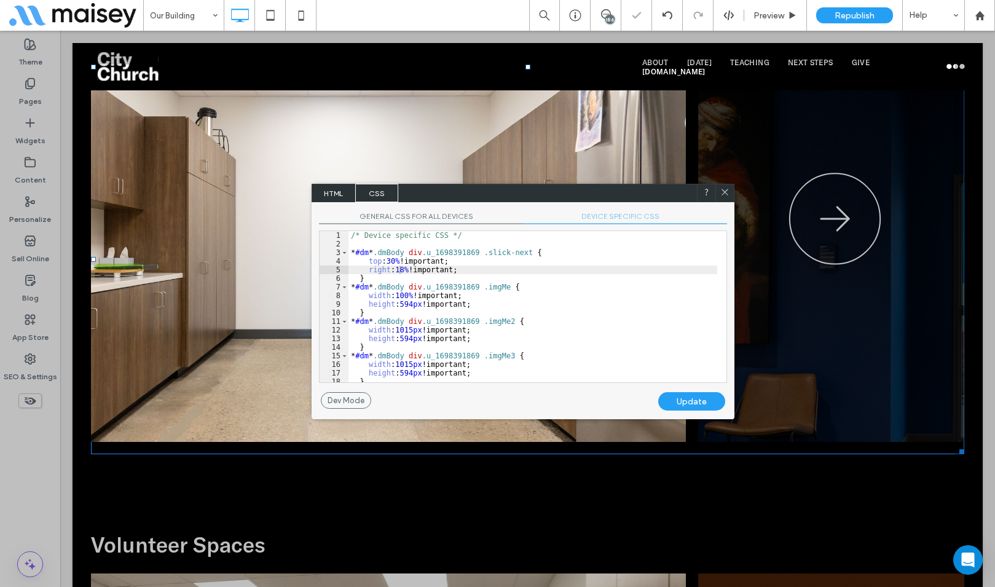
click at [721, 189] on icon at bounding box center [724, 191] width 9 height 9
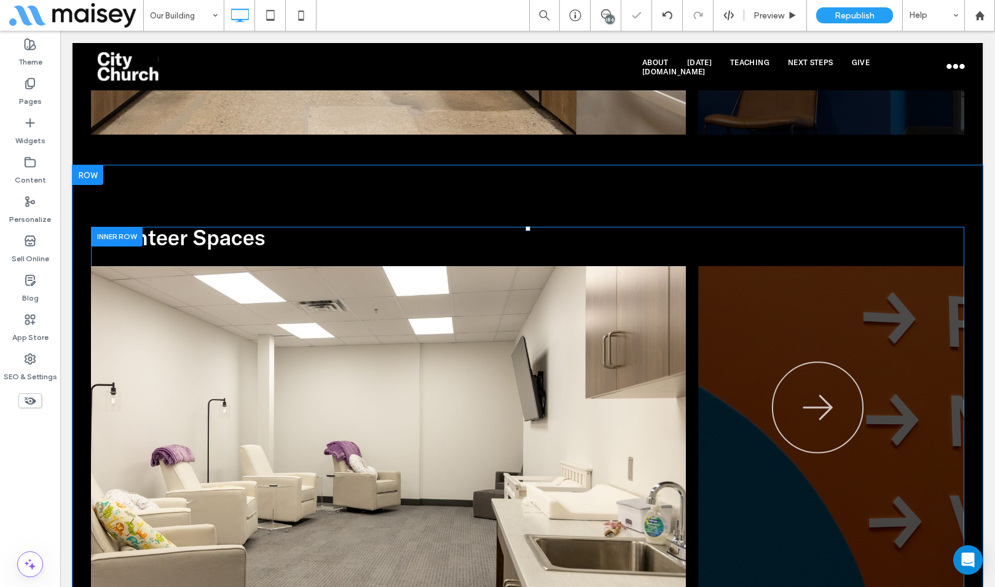
scroll to position [3195, 0]
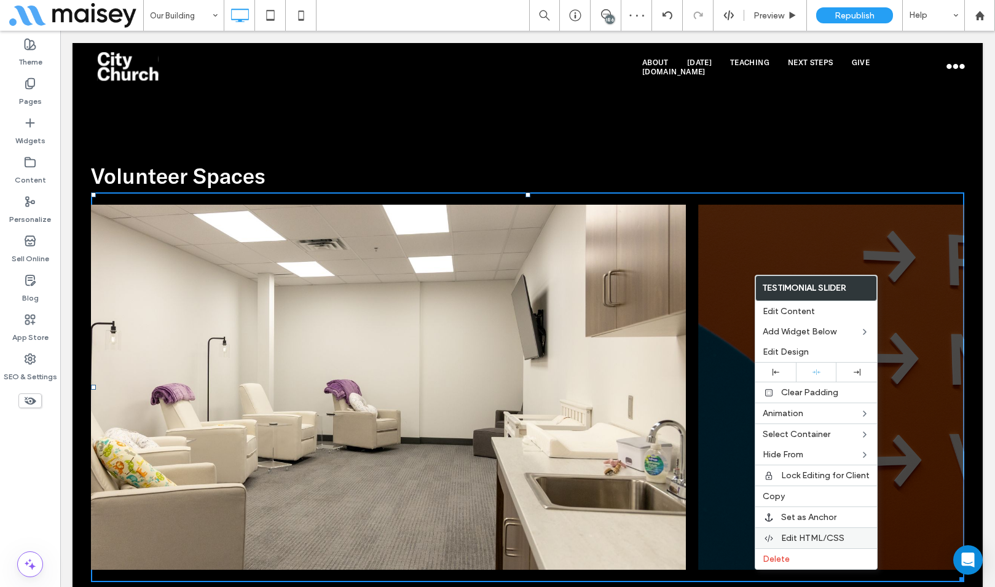
click at [797, 536] on span "Edit HTML/CSS" at bounding box center [812, 538] width 63 height 10
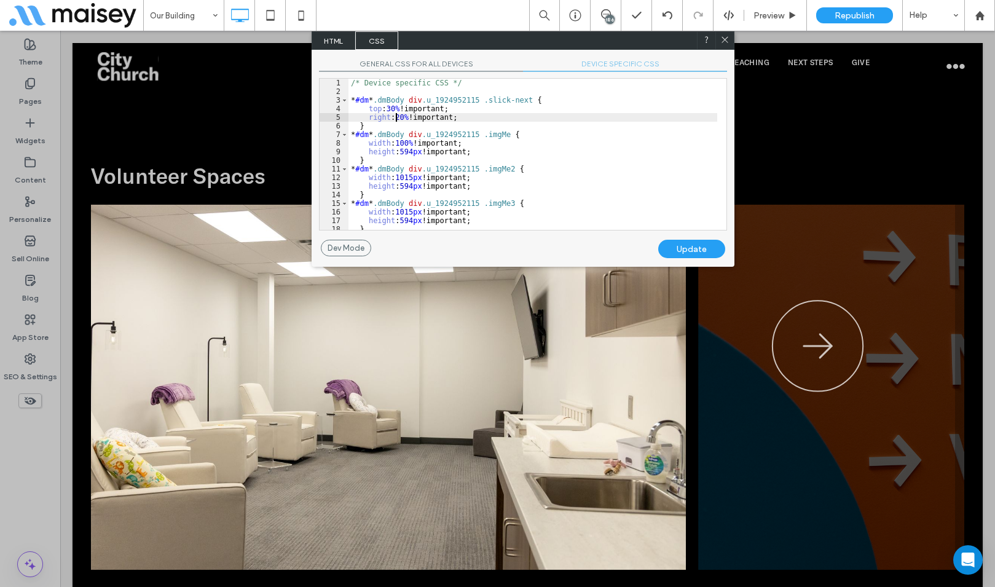
click at [397, 116] on div "/* Device specific CSS */ * #dm * .dmBody div .u_1924952115 .slick-next { top :…" at bounding box center [532, 163] width 369 height 168
click at [397, 115] on div "/* Device specific CSS */ * #dm * .dmBody div .u_1924952115 .slick-next { top :…" at bounding box center [532, 163] width 369 height 168
click at [705, 254] on div "Update" at bounding box center [691, 249] width 67 height 18
click at [725, 41] on icon at bounding box center [724, 39] width 9 height 9
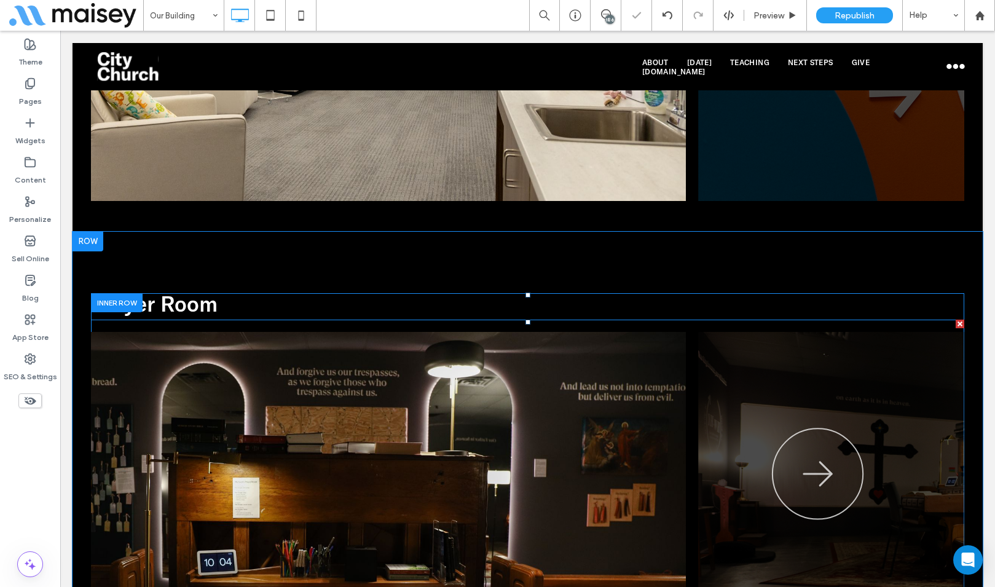
scroll to position [3809, 0]
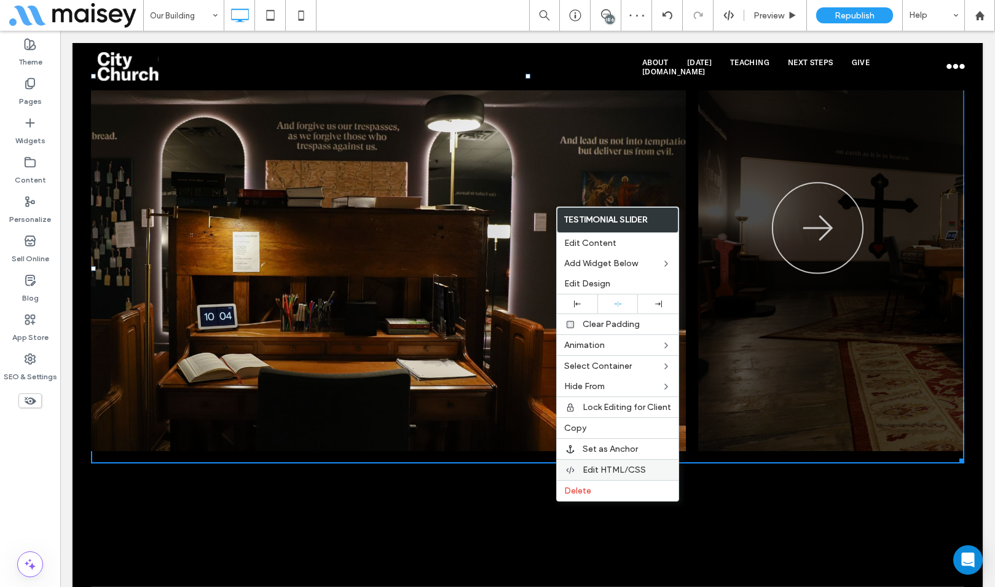
click at [598, 471] on span "Edit HTML/CSS" at bounding box center [613, 469] width 63 height 10
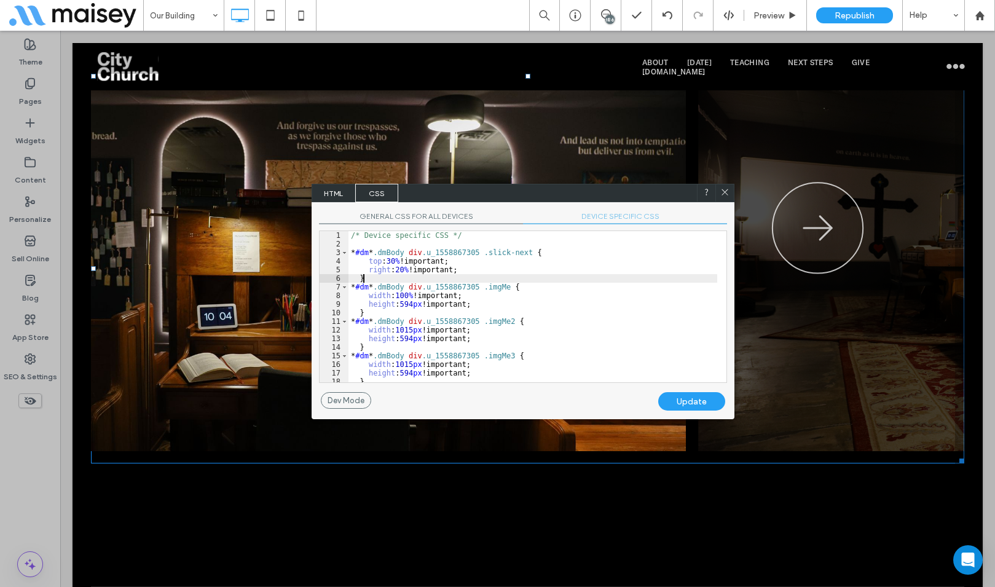
click at [400, 274] on div "/* Device specific CSS */ * #dm * .dmBody div .u_1558867305 .slick-next { top :…" at bounding box center [532, 315] width 369 height 168
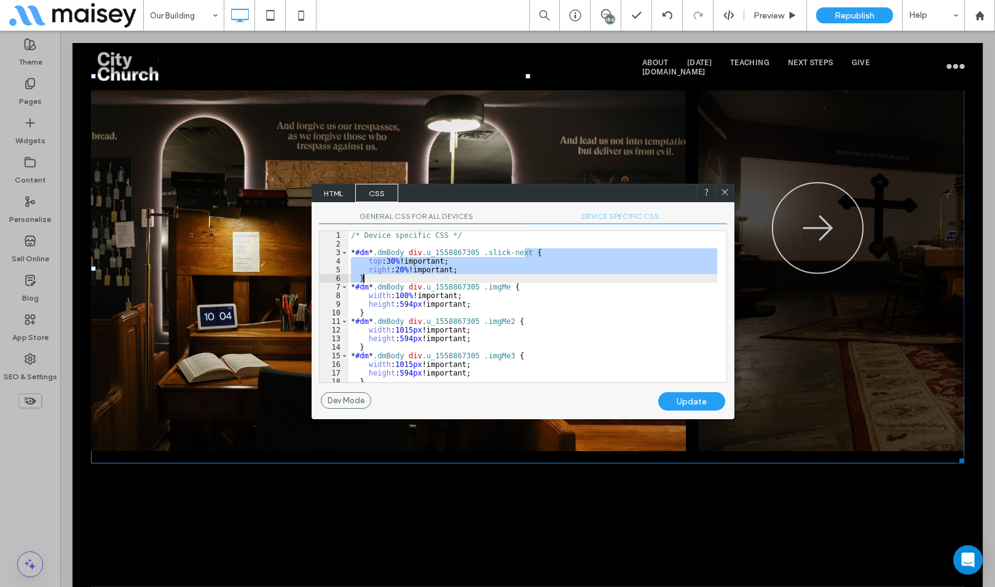
click at [397, 268] on div "/* Device specific CSS */ * #dm * .dmBody div .u_1558867305 .slick-next { top :…" at bounding box center [532, 306] width 369 height 151
click at [396, 268] on div "/* Device specific CSS */ * #dm * .dmBody div .u_1558867305 .slick-next { top :…" at bounding box center [532, 315] width 369 height 168
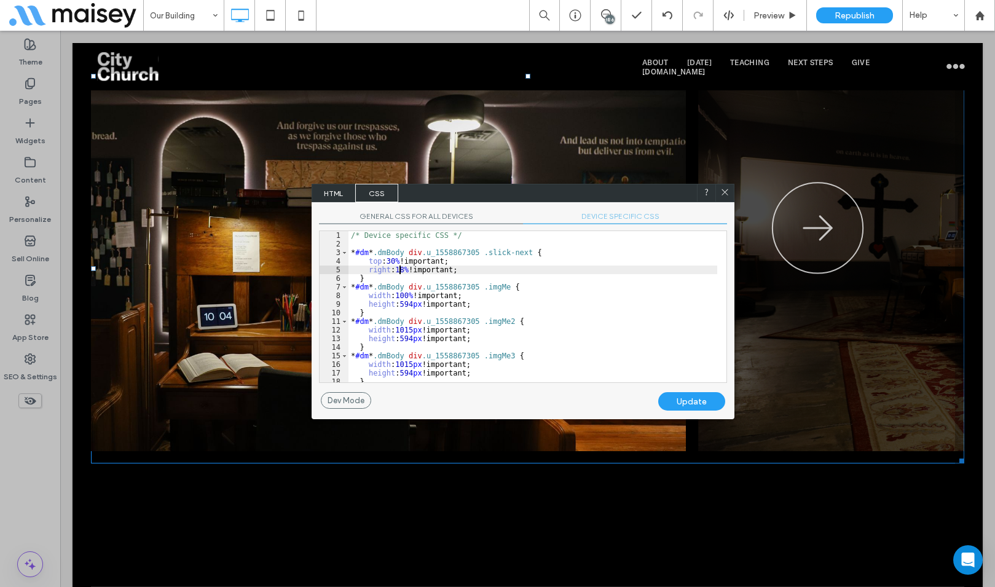
click at [695, 402] on div "Update" at bounding box center [691, 401] width 67 height 18
click at [722, 192] on icon at bounding box center [724, 191] width 9 height 9
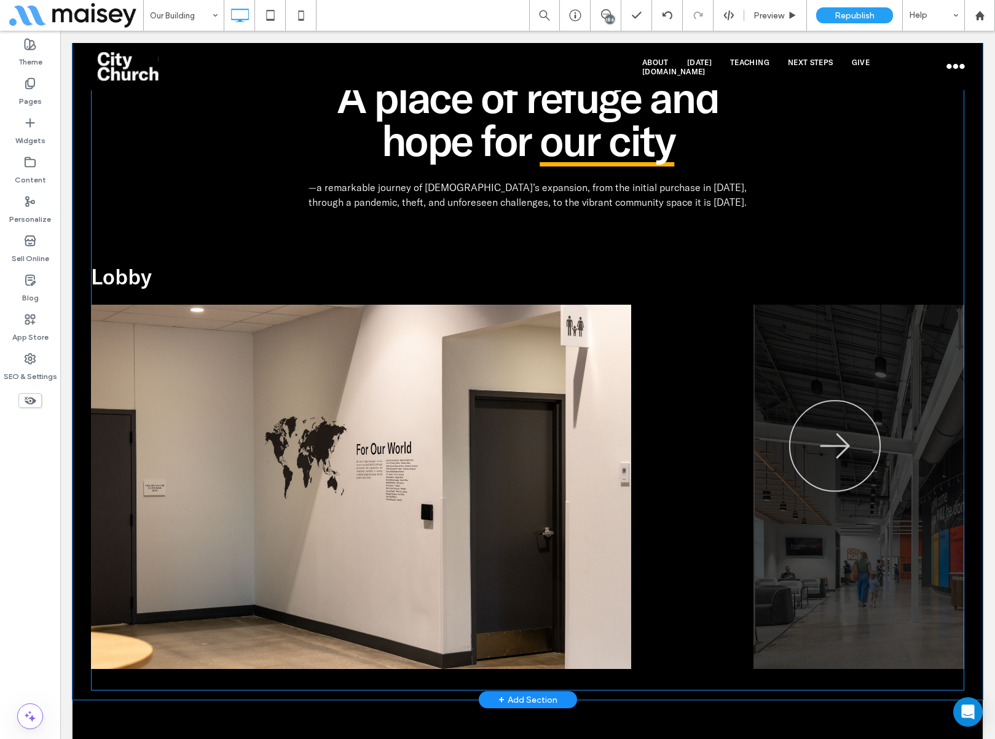
scroll to position [860, 0]
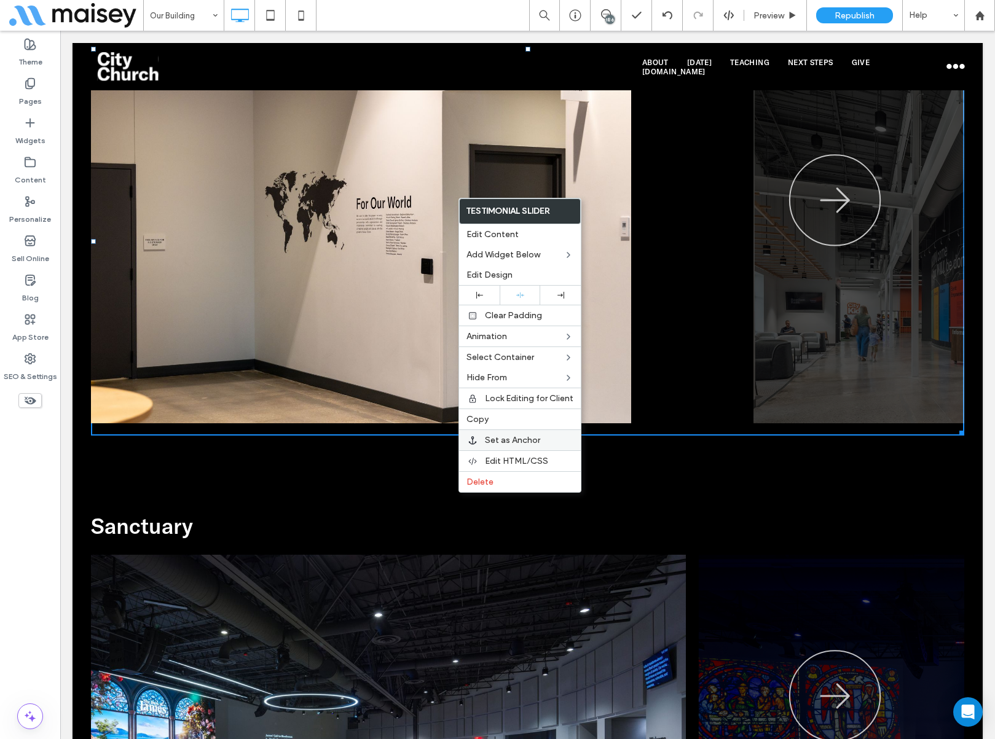
drag, startPoint x: 502, startPoint y: 457, endPoint x: 498, endPoint y: 450, distance: 8.2
click at [503, 457] on span "Edit HTML/CSS" at bounding box center [516, 461] width 63 height 10
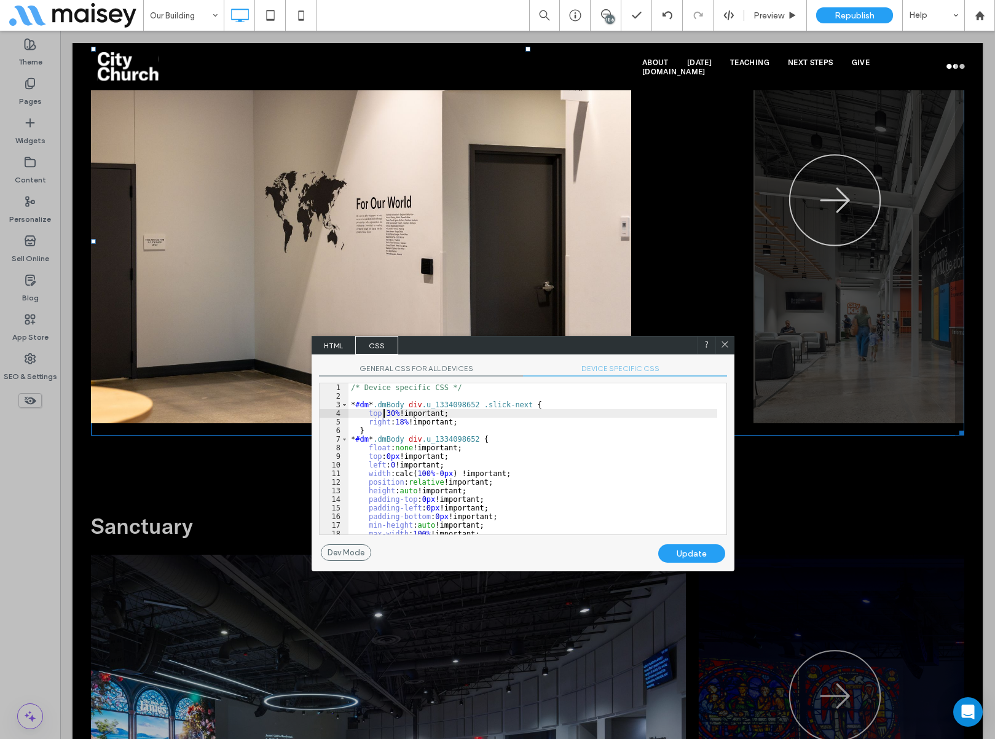
click at [384, 411] on div "/* Device specific CSS */ * #dm * .dmBody div .u_1334098652 .slick-next { top :…" at bounding box center [532, 467] width 369 height 168
click at [697, 555] on div "Update" at bounding box center [691, 553] width 67 height 18
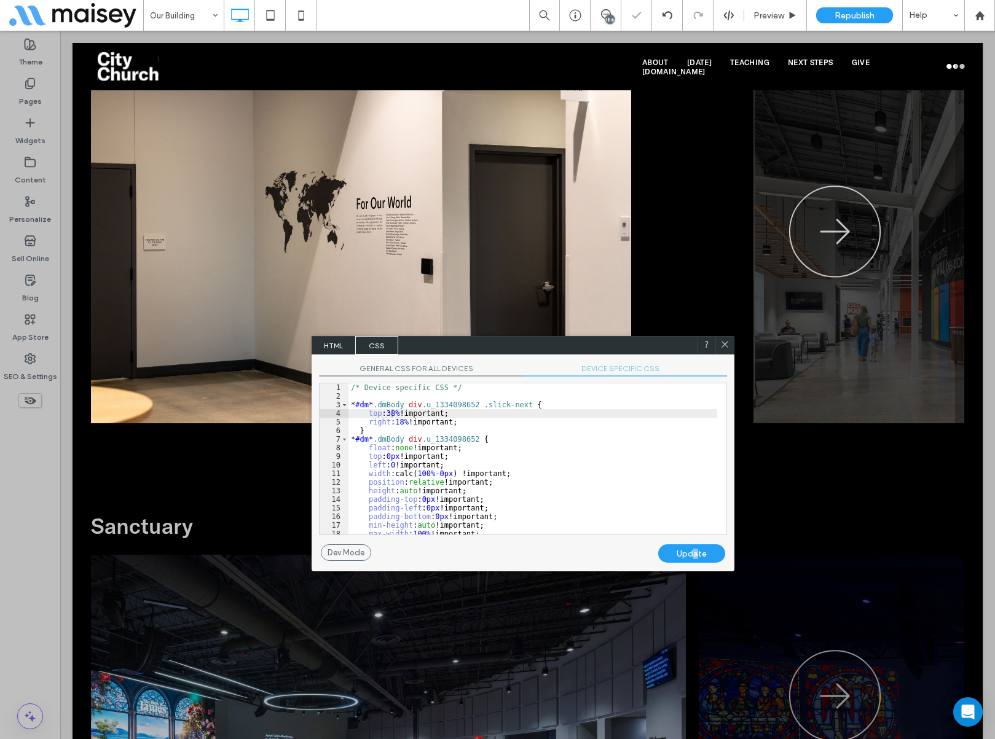
click at [723, 346] on use at bounding box center [724, 345] width 6 height 6
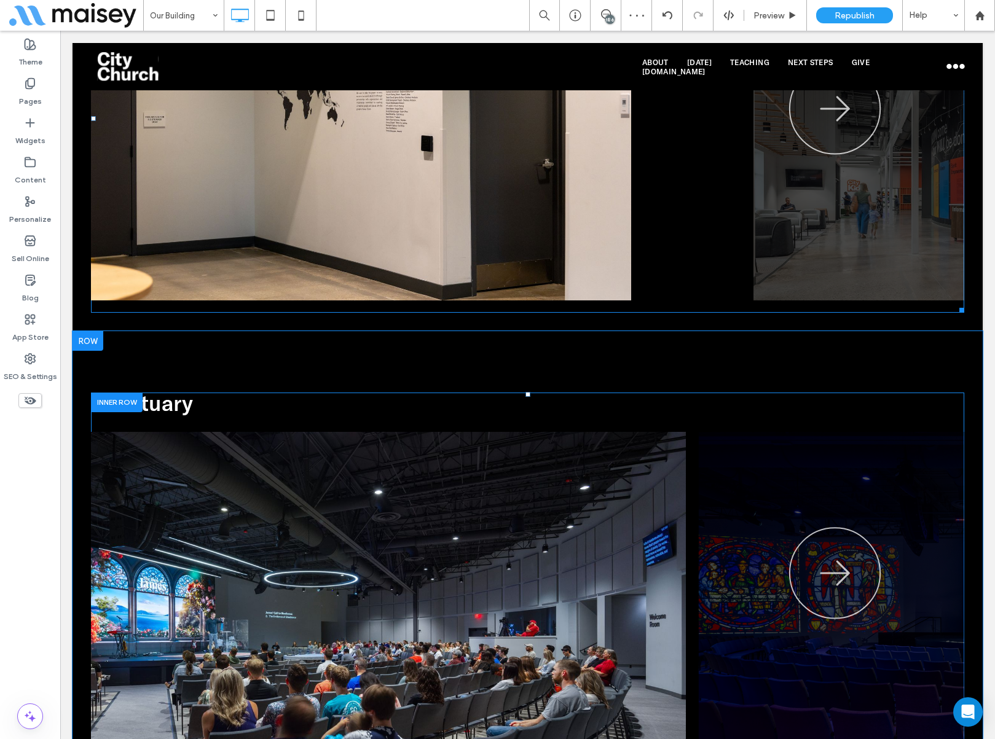
scroll to position [1106, 0]
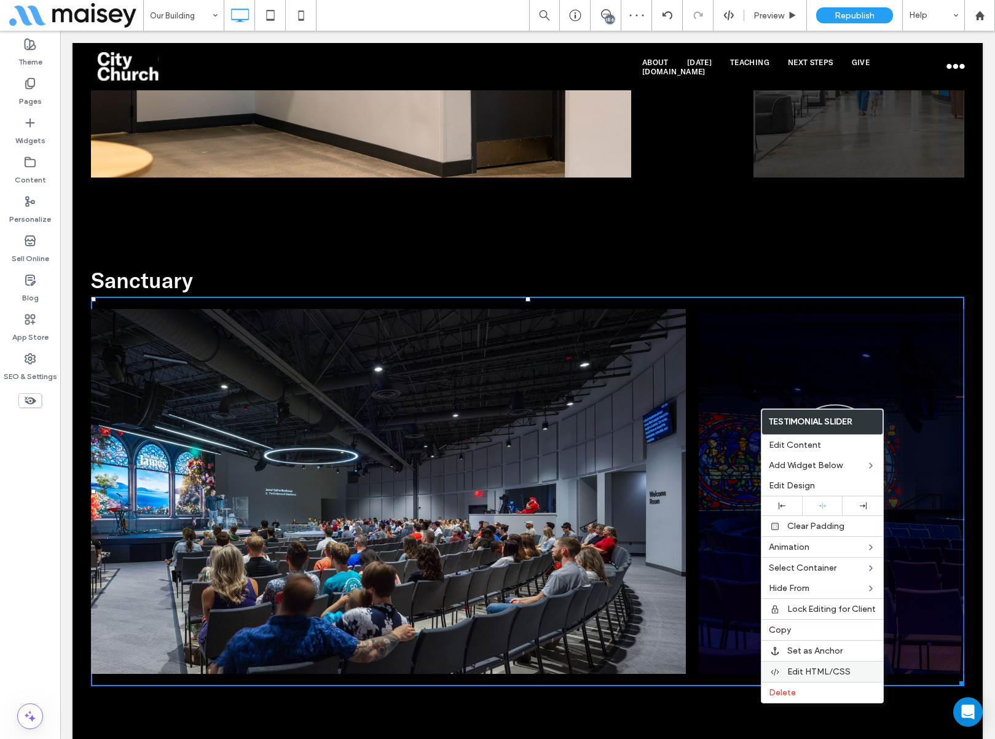
click at [794, 586] on span "Edit HTML/CSS" at bounding box center [818, 672] width 63 height 10
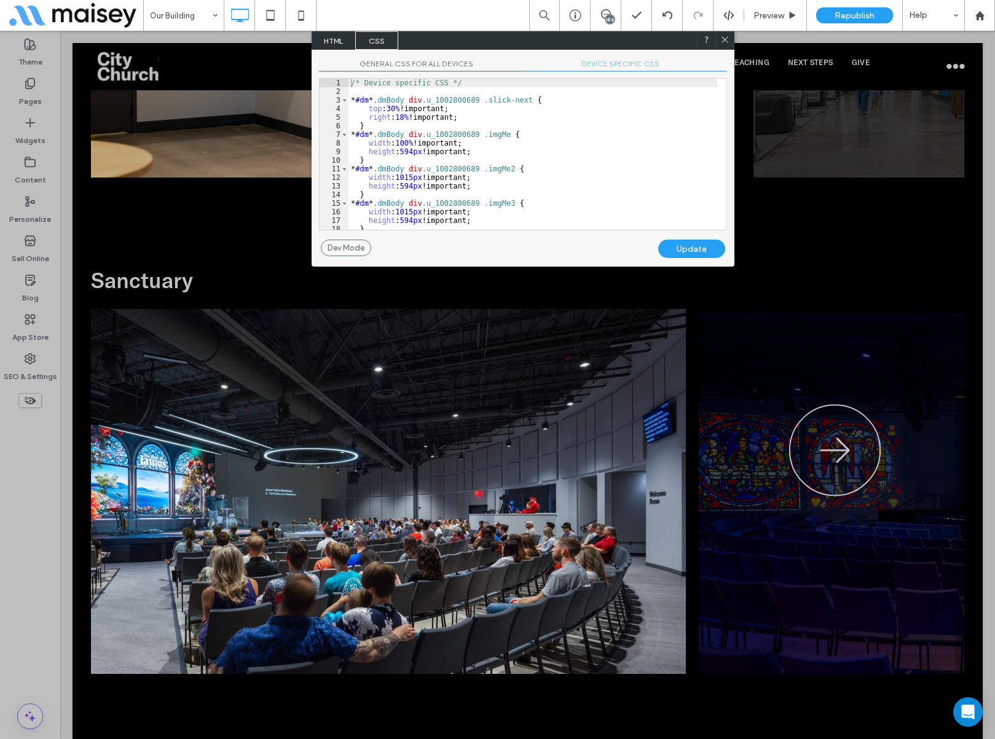
click at [388, 110] on div "/* Device specific CSS */ * #dm * .dmBody div .u_1002800689 .slick-next { top :…" at bounding box center [532, 163] width 369 height 168
click at [705, 254] on div "Update" at bounding box center [691, 249] width 67 height 18
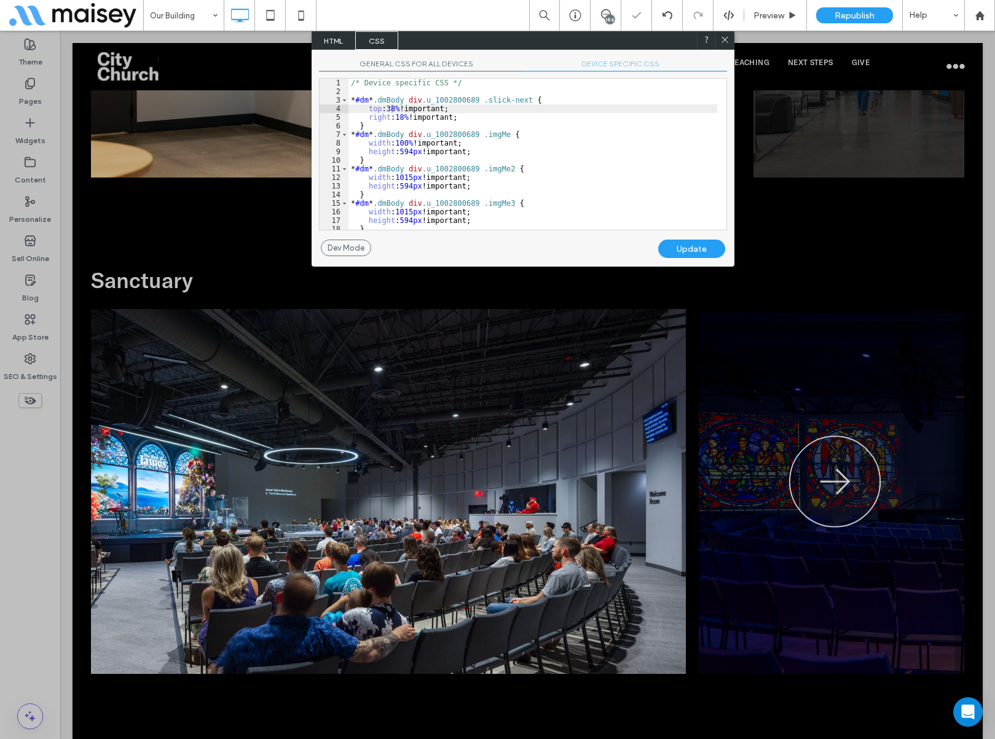
click at [722, 34] on div at bounding box center [724, 40] width 18 height 18
click at [717, 38] on div at bounding box center [725, 40] width 18 height 18
drag, startPoint x: 734, startPoint y: 41, endPoint x: 727, endPoint y: 40, distance: 6.8
click at [733, 40] on div "HTML CSS" at bounding box center [523, 40] width 423 height 18
drag, startPoint x: 724, startPoint y: 37, endPoint x: 559, endPoint y: 129, distance: 188.9
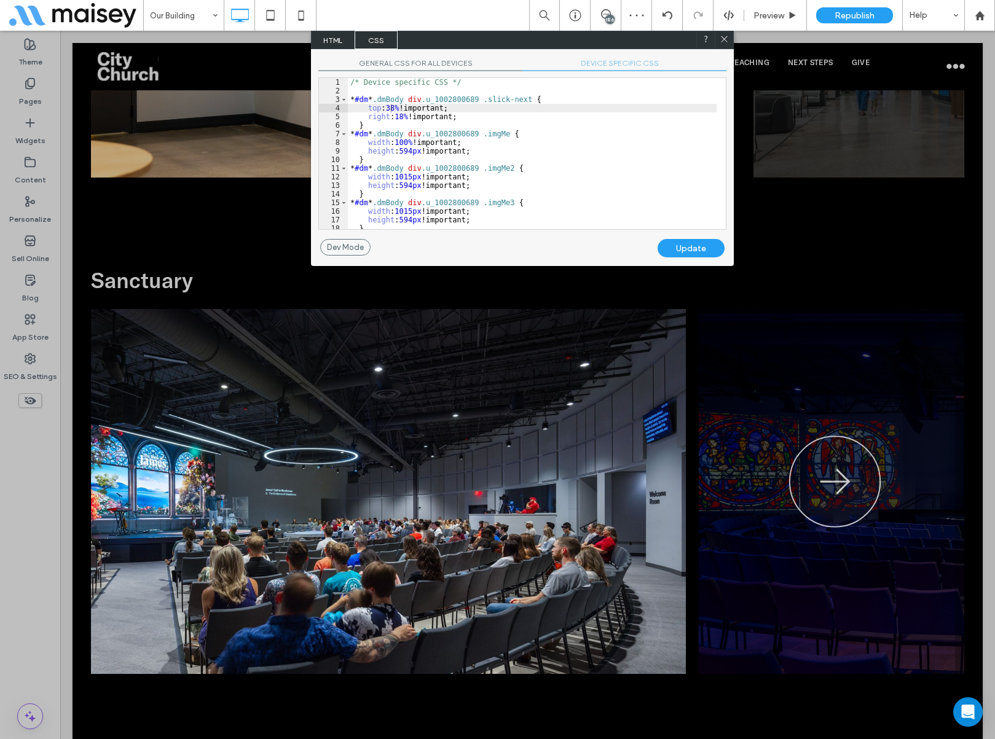
click at [724, 37] on icon at bounding box center [723, 38] width 9 height 9
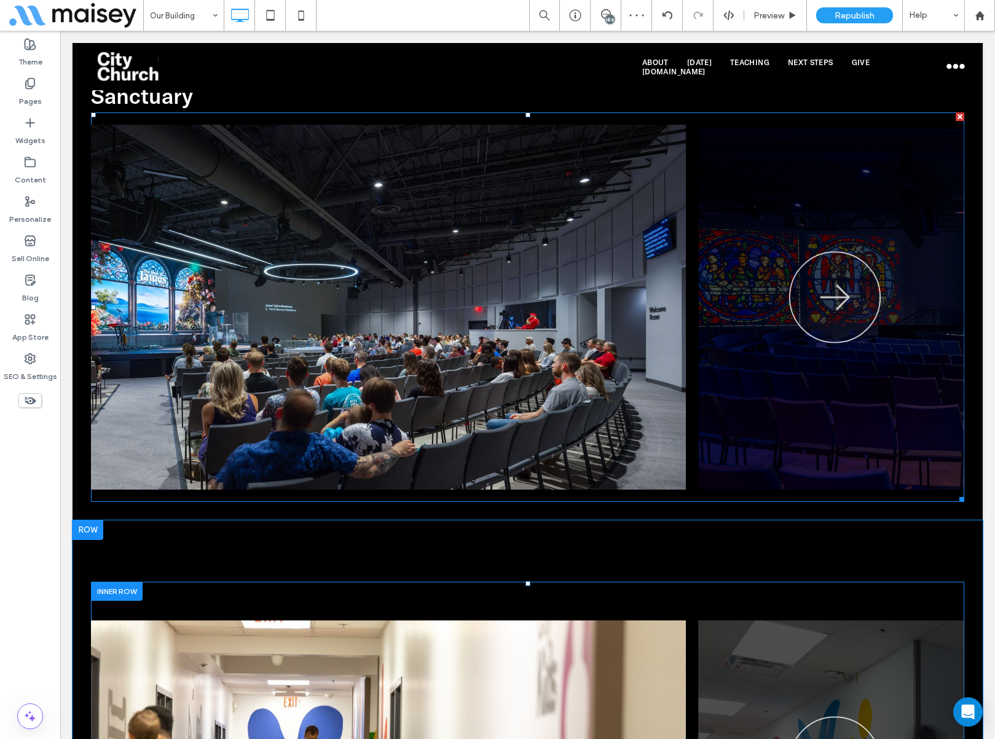
scroll to position [1597, 0]
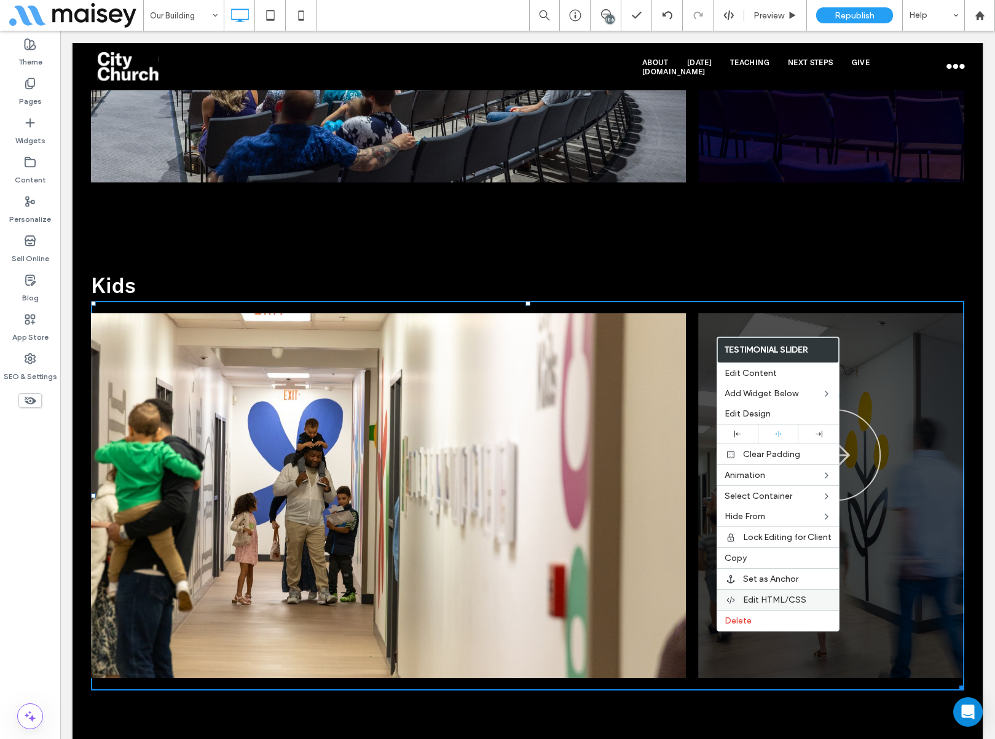
click at [747, 586] on span "Edit HTML/CSS" at bounding box center [774, 600] width 63 height 10
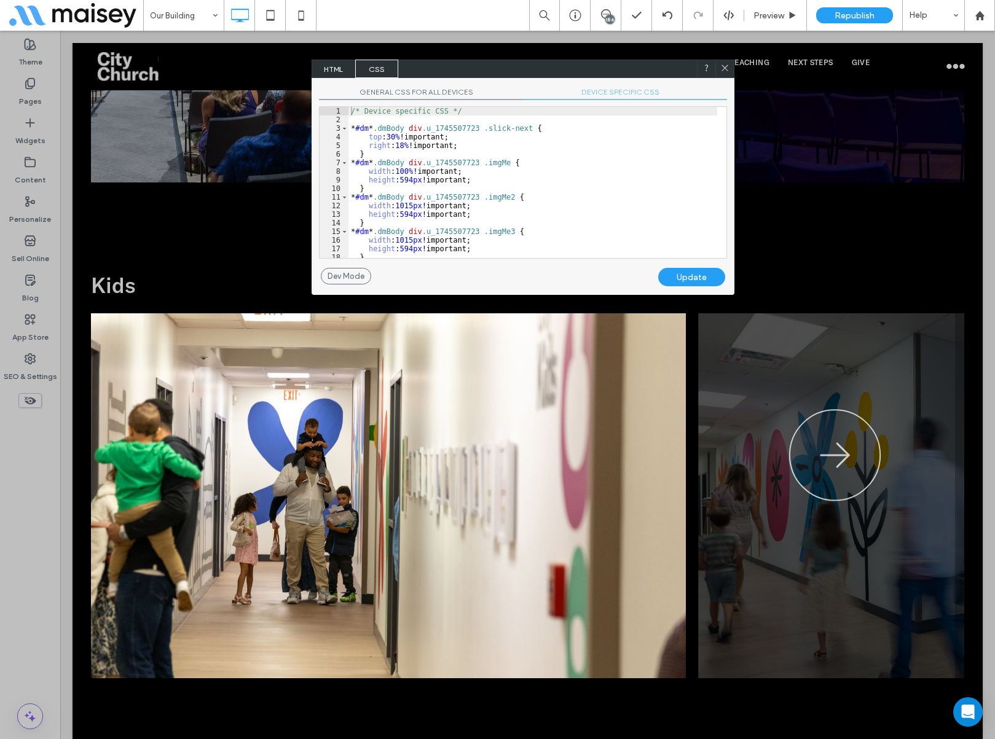
click at [389, 135] on div "/* Device specific CSS */ * #dm * .dmBody div .u_1745507723 .slick-next { top :…" at bounding box center [532, 191] width 369 height 168
click at [684, 283] on div "Update" at bounding box center [691, 277] width 67 height 18
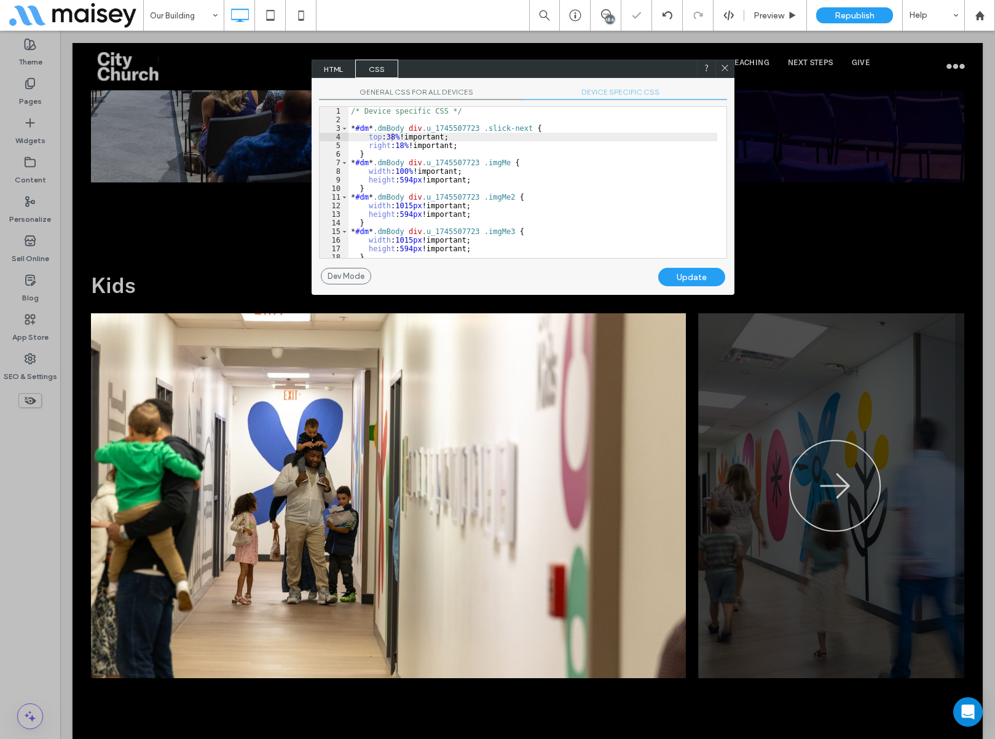
click at [725, 69] on icon at bounding box center [724, 67] width 9 height 9
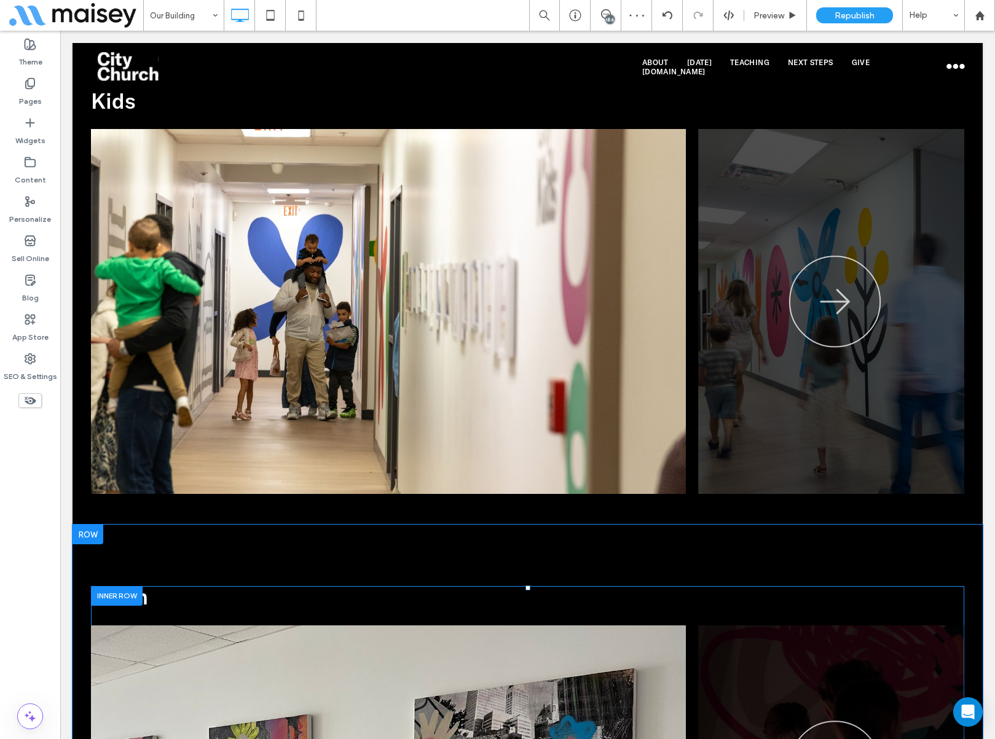
scroll to position [2089, 0]
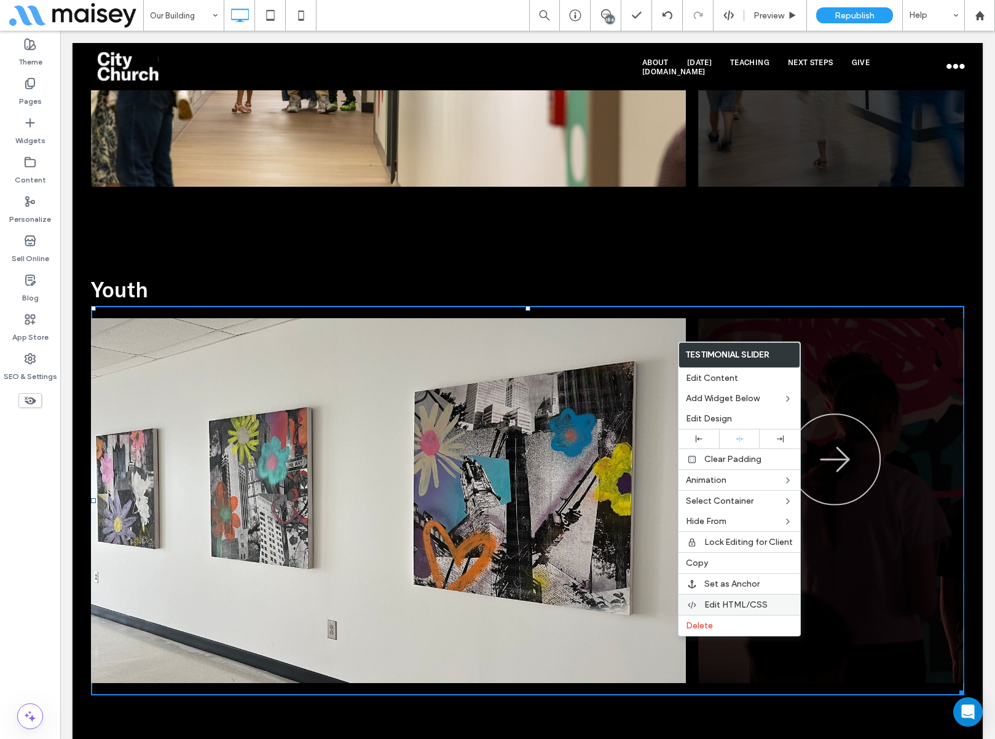
click at [713, 586] on span "Edit HTML/CSS" at bounding box center [735, 605] width 63 height 10
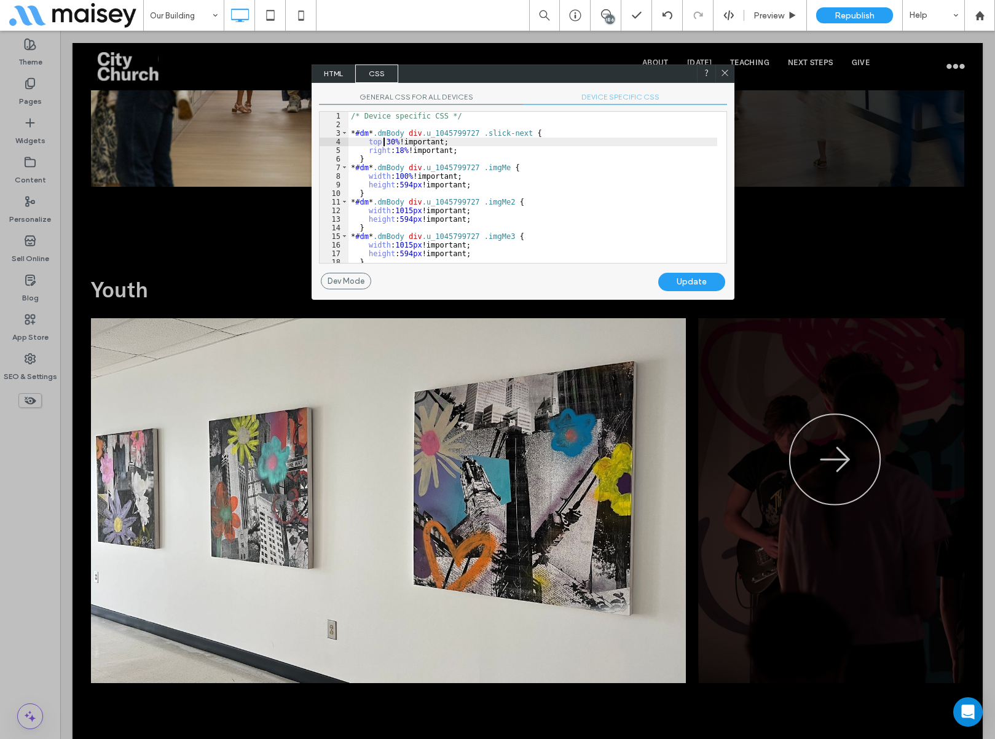
click at [383, 143] on div "/* Device specific CSS */ * #dm * .dmBody div .u_1045799727 .slick-next { top :…" at bounding box center [532, 196] width 369 height 168
click at [705, 284] on div "Update" at bounding box center [691, 282] width 67 height 18
click at [723, 71] on use at bounding box center [724, 72] width 6 height 6
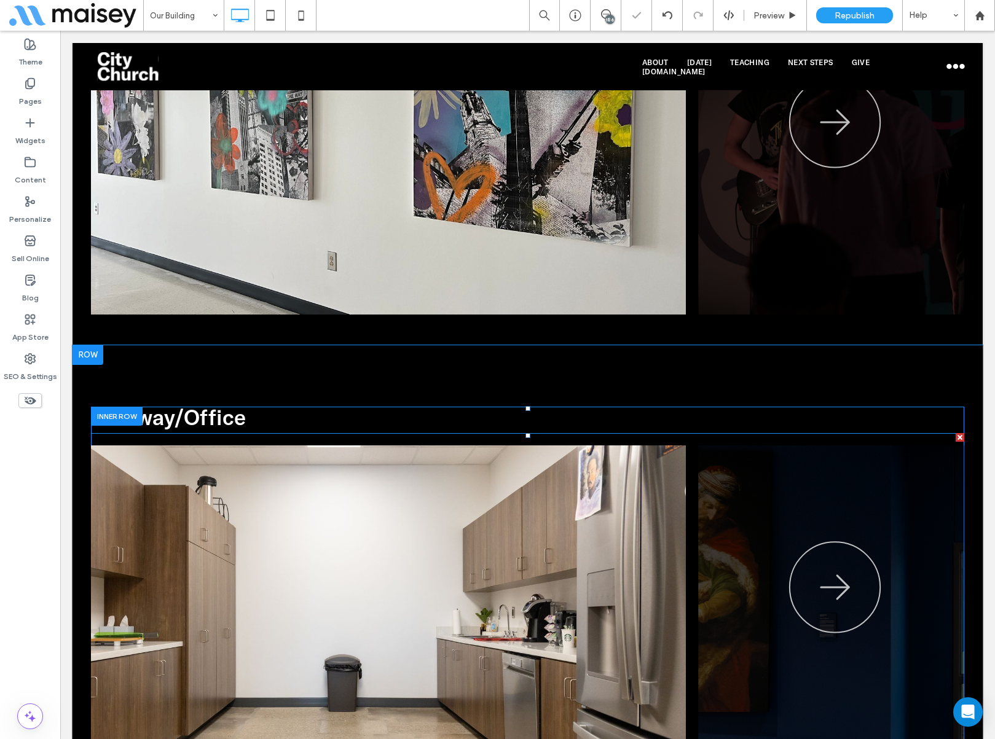
scroll to position [2703, 0]
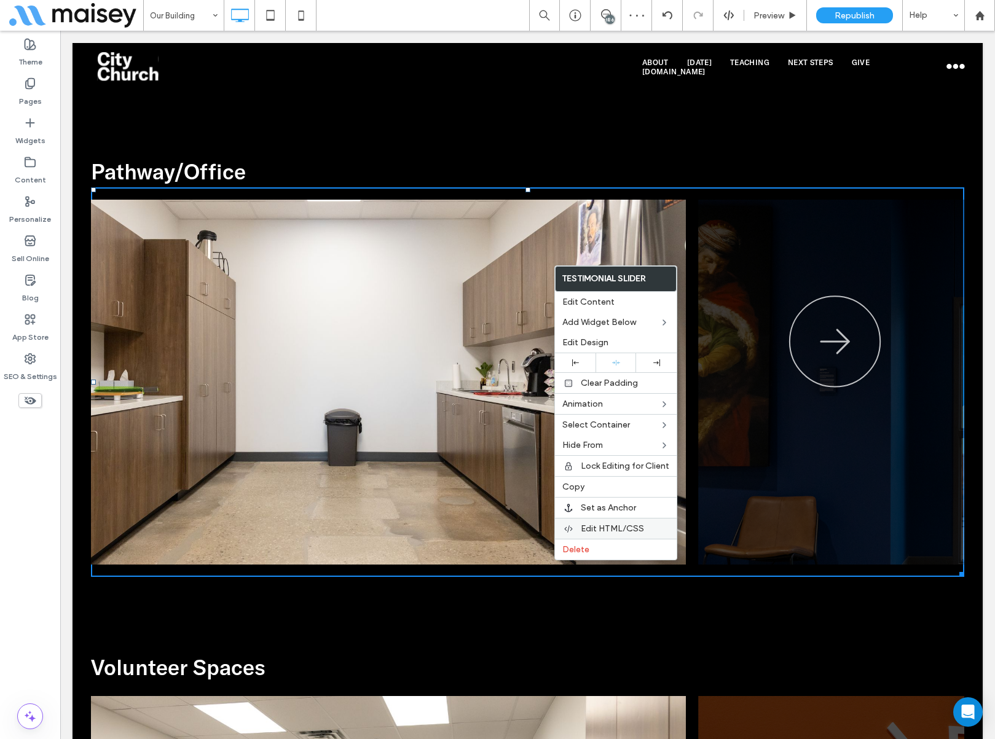
click at [603, 533] on span "Edit HTML/CSS" at bounding box center [612, 528] width 63 height 10
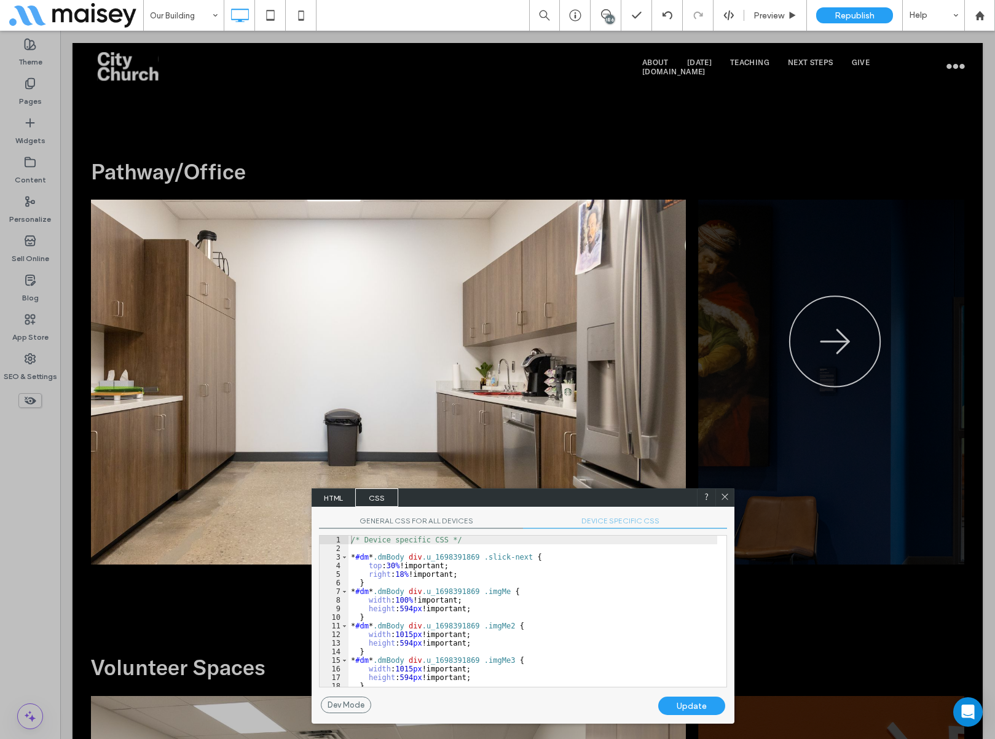
click at [392, 565] on div "/* Device specific CSS */ * #dm * .dmBody div .u_1698391869 .slick-next { top :…" at bounding box center [532, 620] width 369 height 168
click at [385, 565] on div "/* Device specific CSS */ * #dm * .dmBody div .u_1698391869 .slick-next { top :…" at bounding box center [532, 620] width 369 height 168
click at [687, 586] on div "Update" at bounding box center [691, 706] width 67 height 18
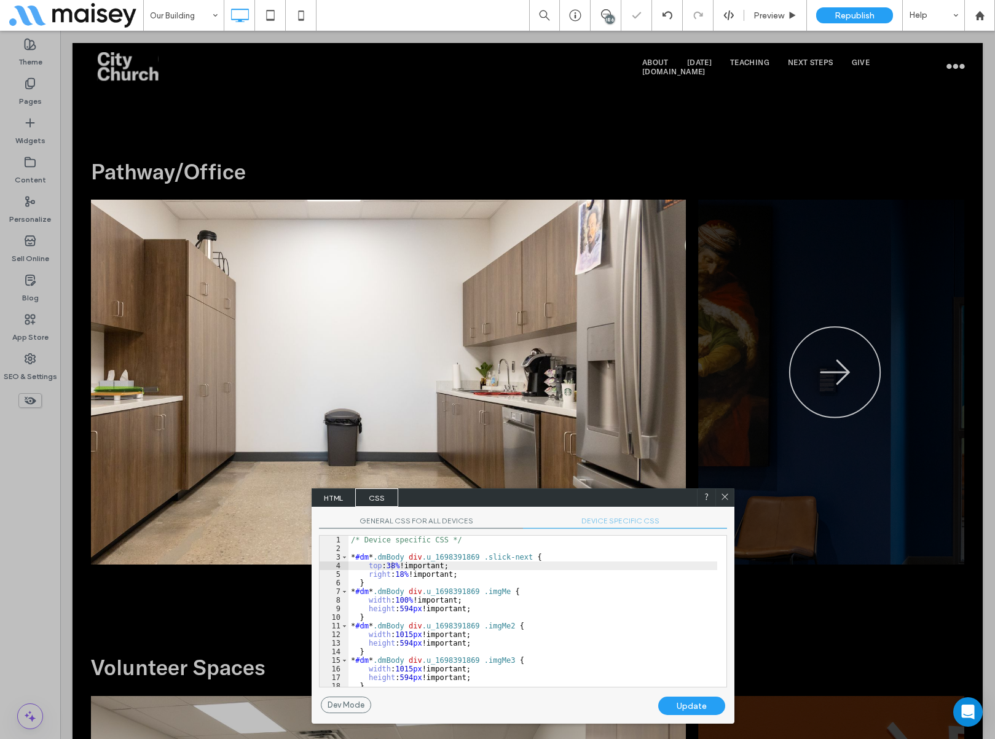
click at [722, 495] on icon at bounding box center [724, 496] width 9 height 9
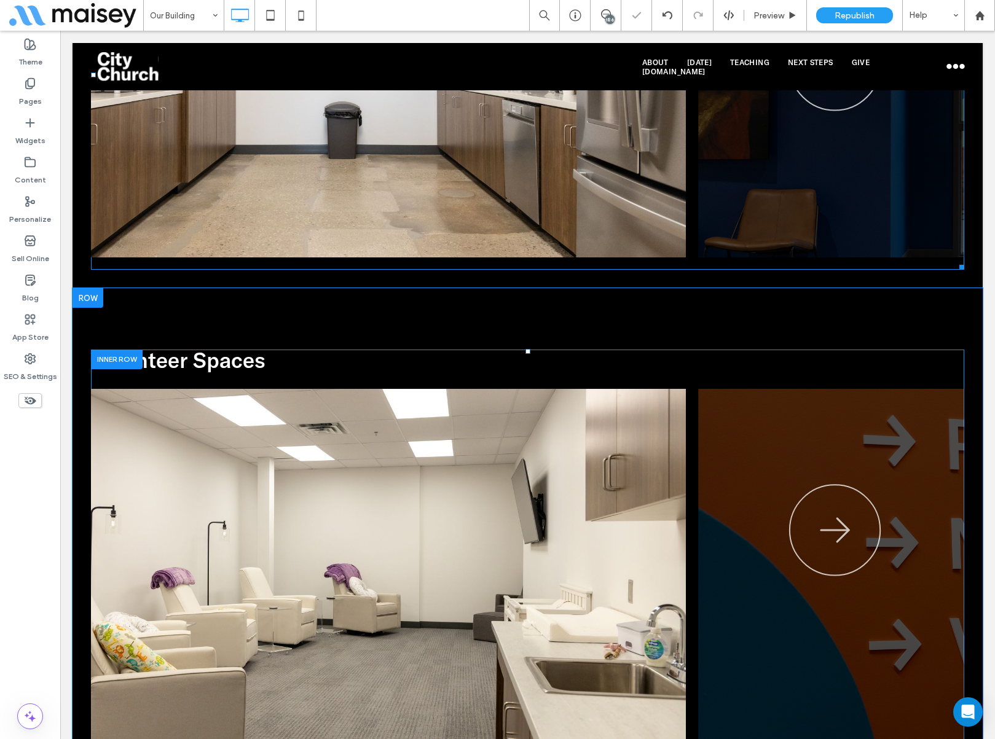
scroll to position [3133, 0]
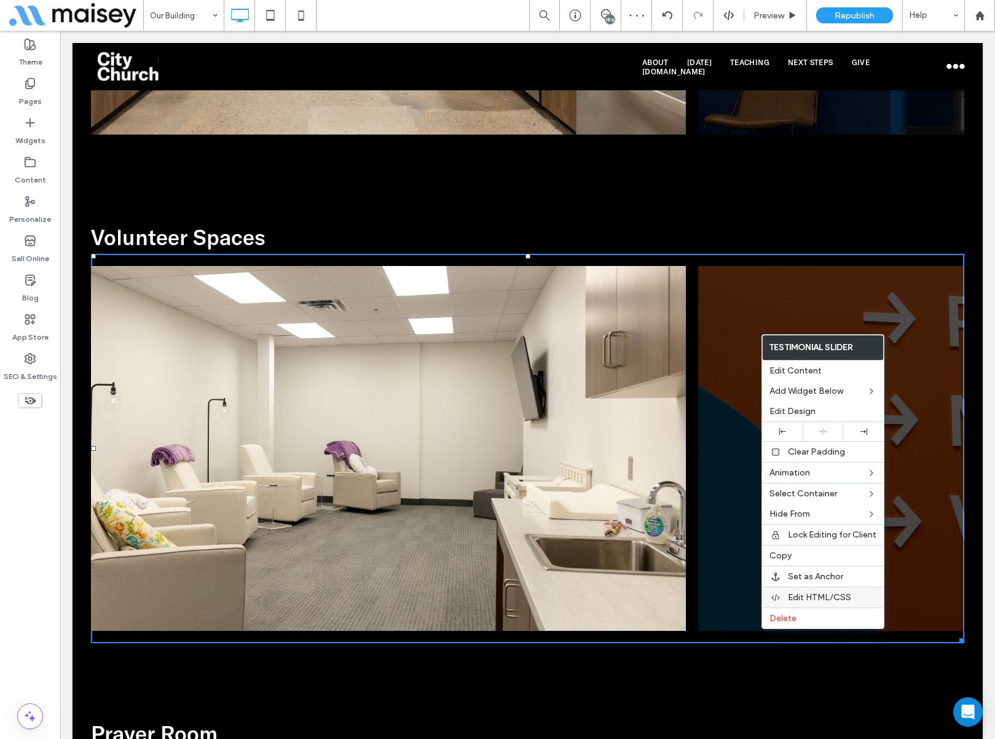
click at [806, 586] on span "Edit HTML/CSS" at bounding box center [819, 597] width 63 height 10
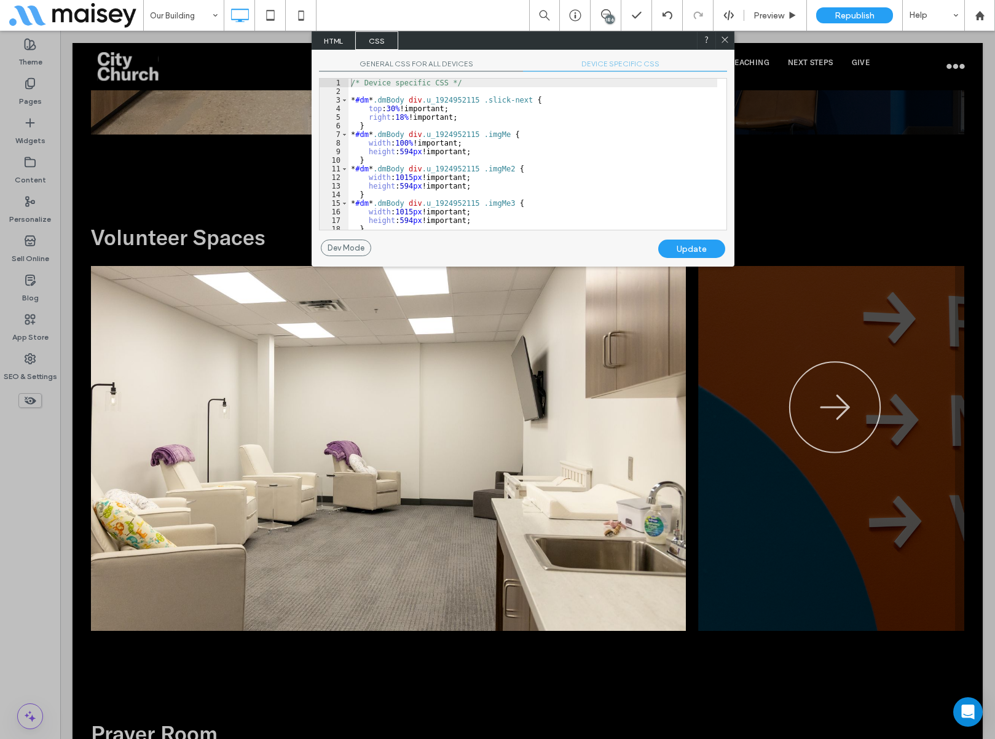
click at [389, 106] on div "/* Device specific CSS */ * #dm * .dmBody div .u_1924952115 .slick-next { top :…" at bounding box center [532, 163] width 369 height 168
click at [691, 253] on div "Update" at bounding box center [691, 249] width 67 height 18
click at [723, 37] on use at bounding box center [724, 40] width 6 height 6
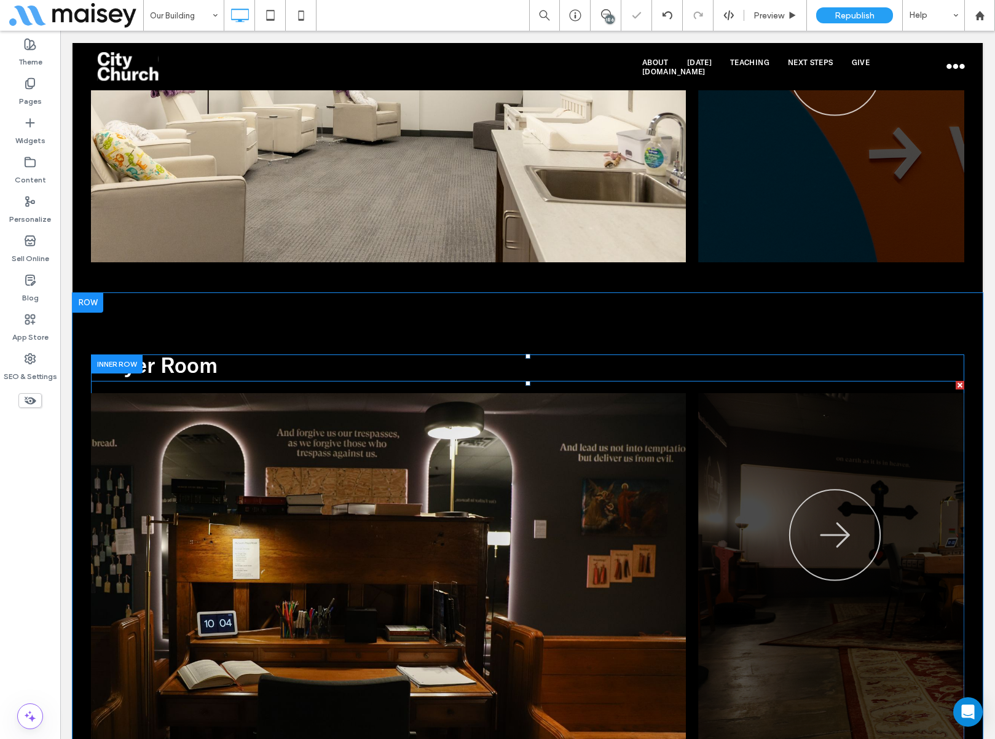
scroll to position [3686, 0]
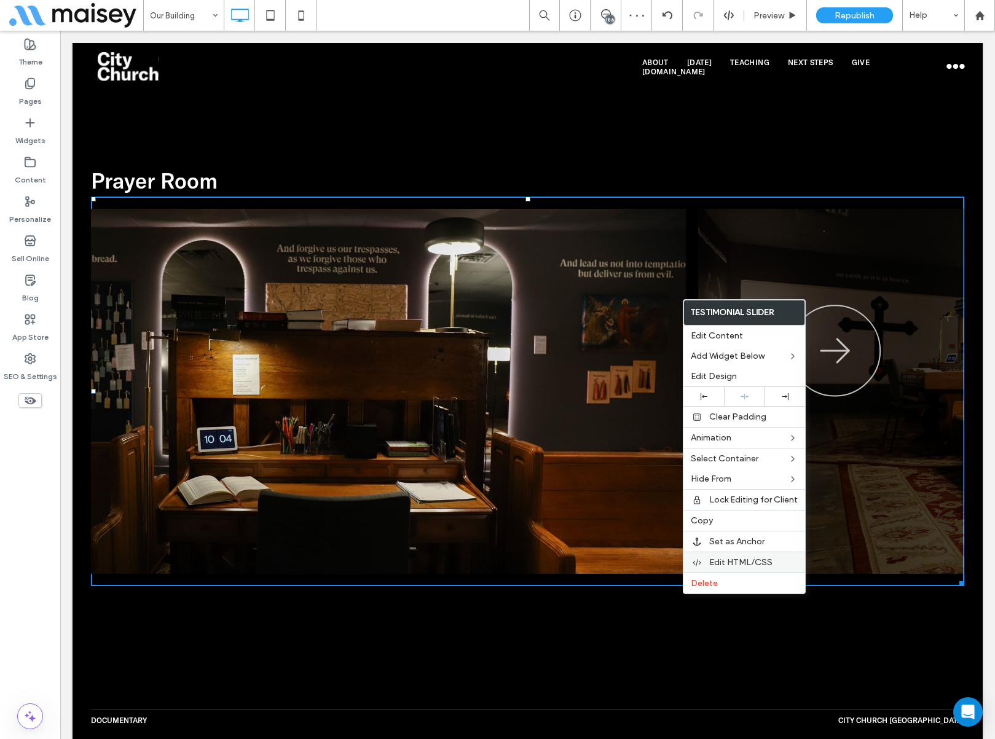
click at [728, 563] on span "Edit HTML/CSS" at bounding box center [740, 562] width 63 height 10
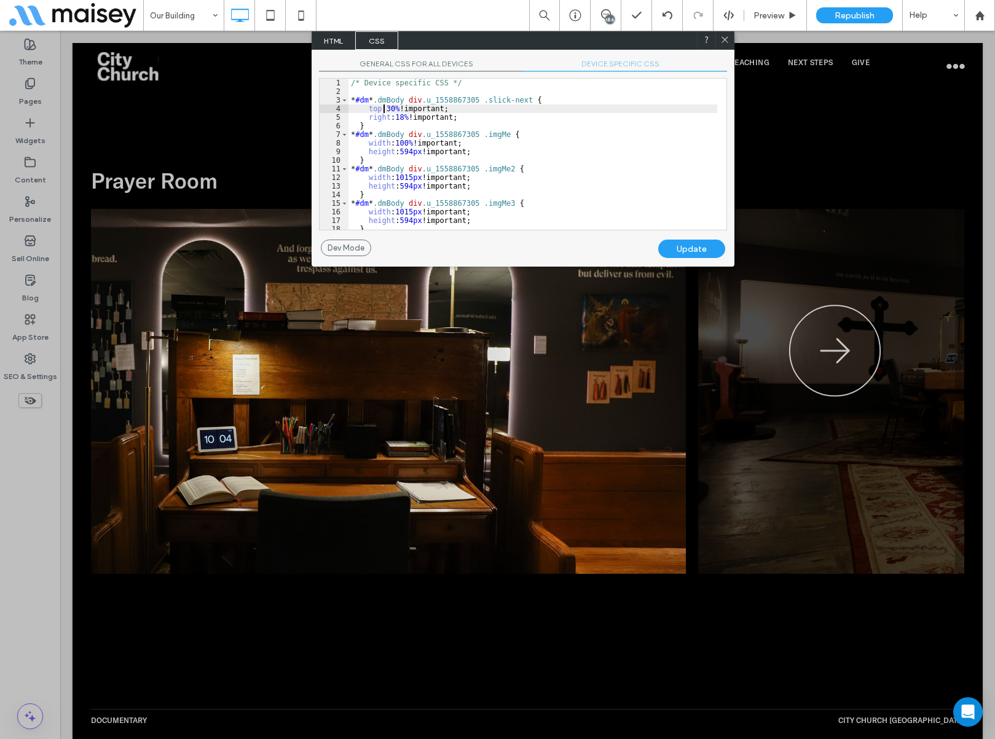
click at [384, 105] on div "/* Device specific CSS */ * #dm * .dmBody div .u_1558867305 .slick-next { top :…" at bounding box center [532, 163] width 369 height 168
click at [385, 105] on div "/* Device specific CSS */ * #dm * .dmBody div .u_1558867305 .slick-next { top :…" at bounding box center [532, 163] width 369 height 168
click at [388, 108] on div "/* Device specific CSS */ * #dm * .dmBody div .u_1558867305 .slick-next { top :…" at bounding box center [532, 163] width 369 height 168
click at [707, 246] on div "Update" at bounding box center [691, 249] width 67 height 18
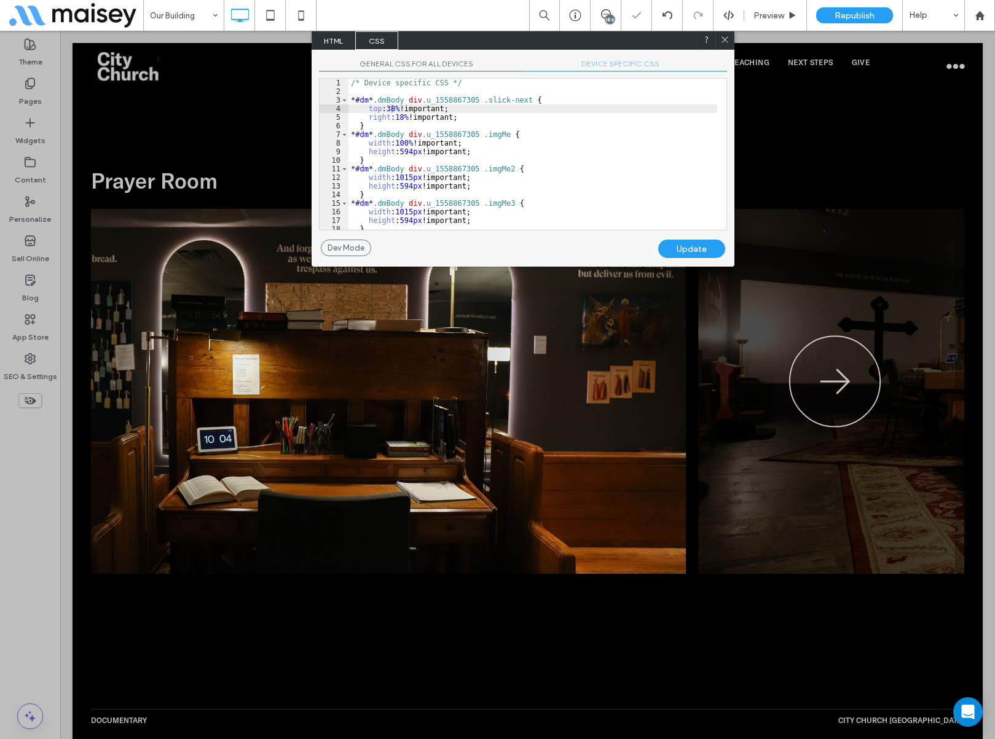
click at [726, 39] on use at bounding box center [724, 40] width 6 height 6
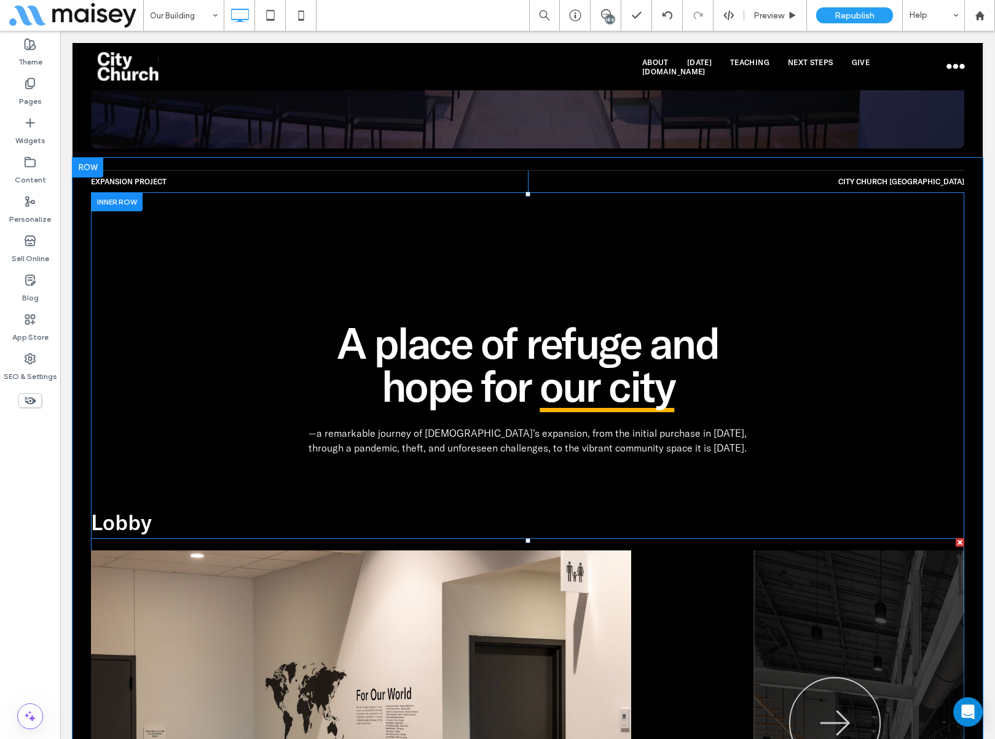
scroll to position [676, 0]
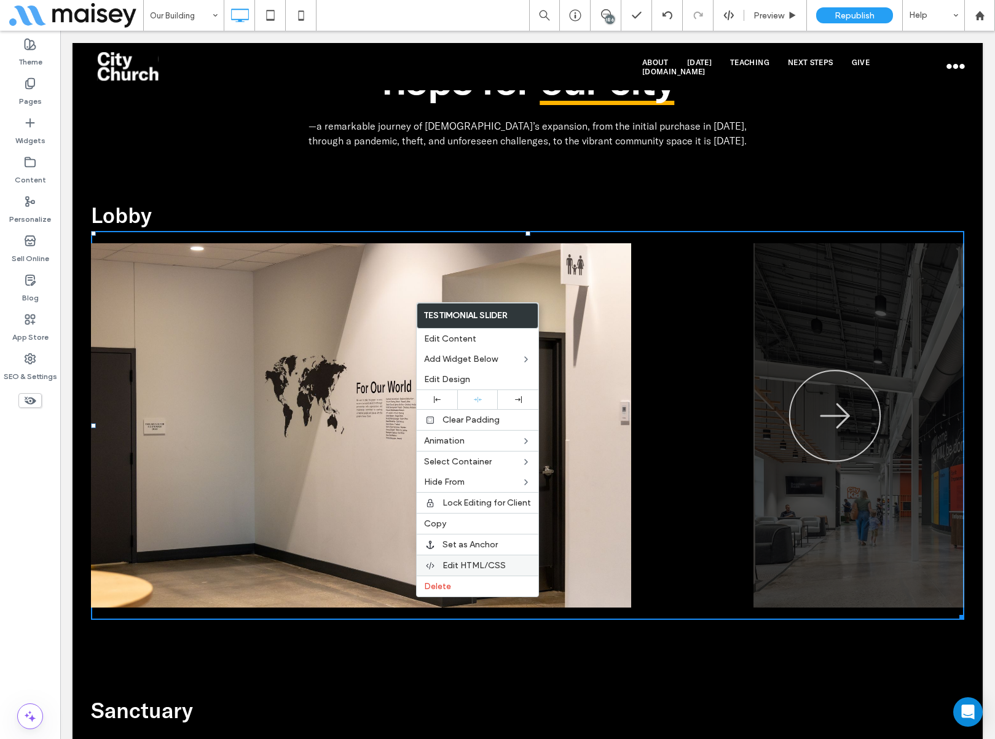
click at [476, 563] on span "Edit HTML/CSS" at bounding box center [473, 565] width 63 height 10
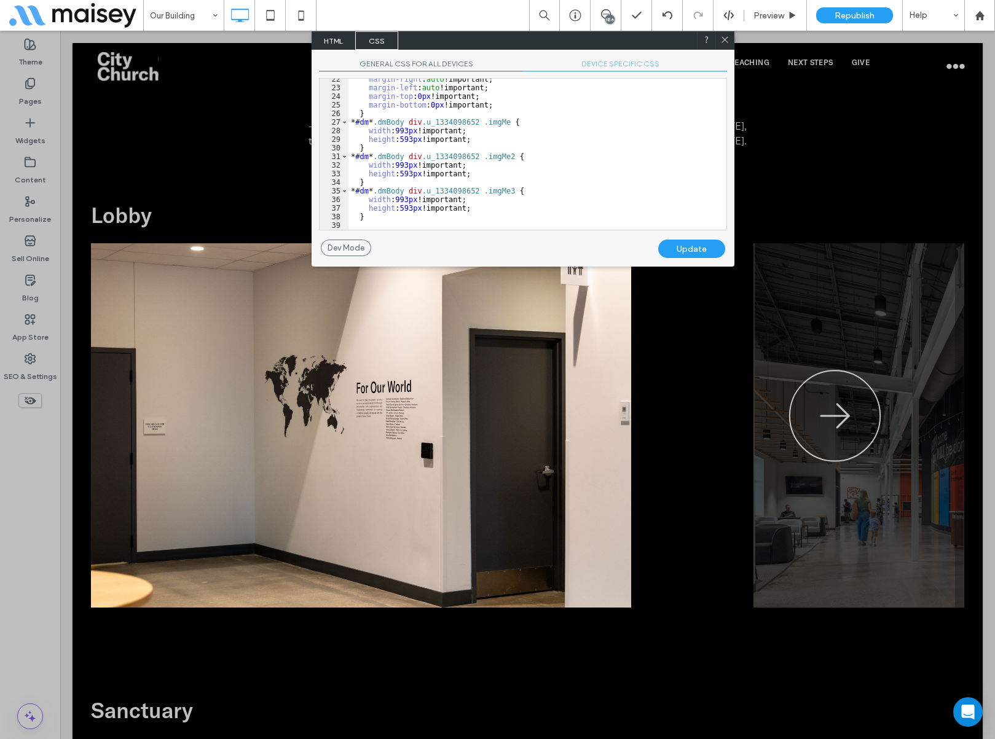
scroll to position [184, 0]
click at [393, 128] on div "margin-right : auto !important; margin-left : auto !important; margin-top : 0 p…" at bounding box center [532, 159] width 369 height 168
type textarea "**"
click at [402, 164] on div "margin-right : auto !important; margin-left : auto !important; margin-top : 0 p…" at bounding box center [532, 159] width 369 height 168
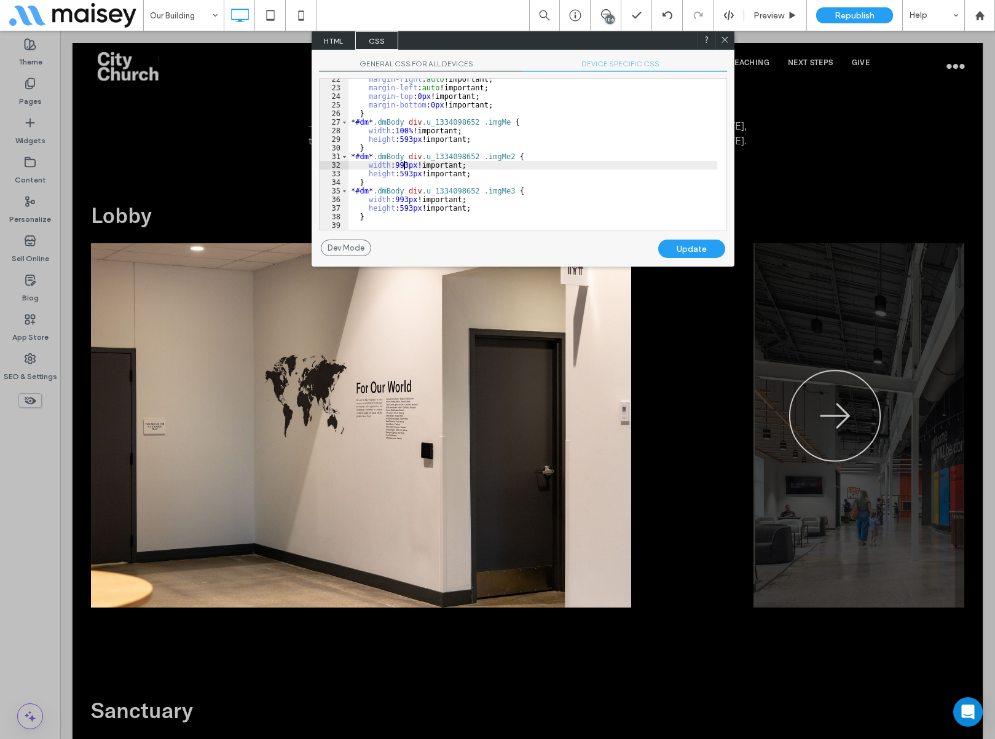
click at [402, 164] on div "margin-right : auto !important; margin-left : auto !important; margin-top : 0 p…" at bounding box center [532, 159] width 369 height 168
click at [405, 201] on div "margin-right : auto !important; margin-left : auto !important; margin-top : 0 p…" at bounding box center [532, 159] width 369 height 168
click at [658, 248] on div "Update" at bounding box center [691, 249] width 67 height 18
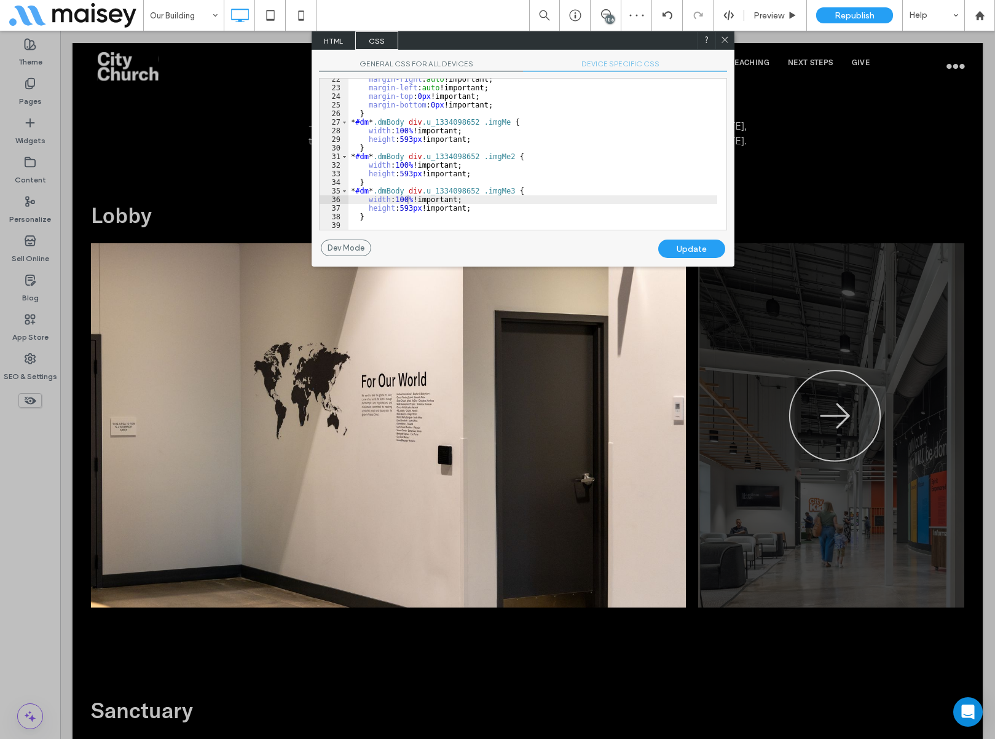
click at [726, 37] on icon at bounding box center [724, 39] width 9 height 9
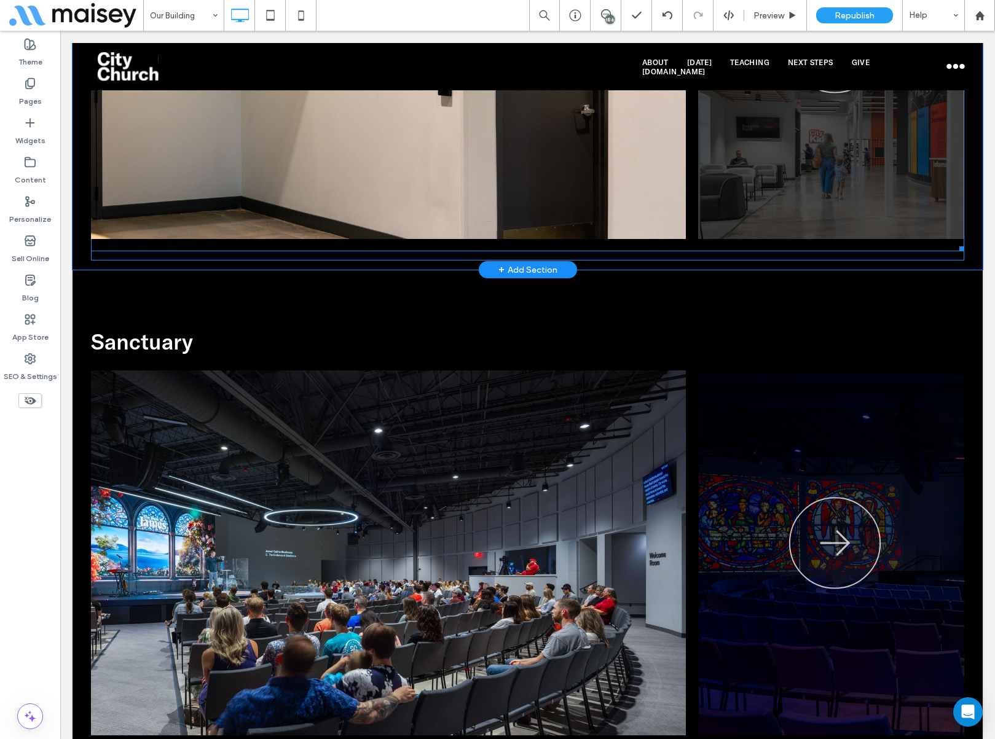
scroll to position [799, 0]
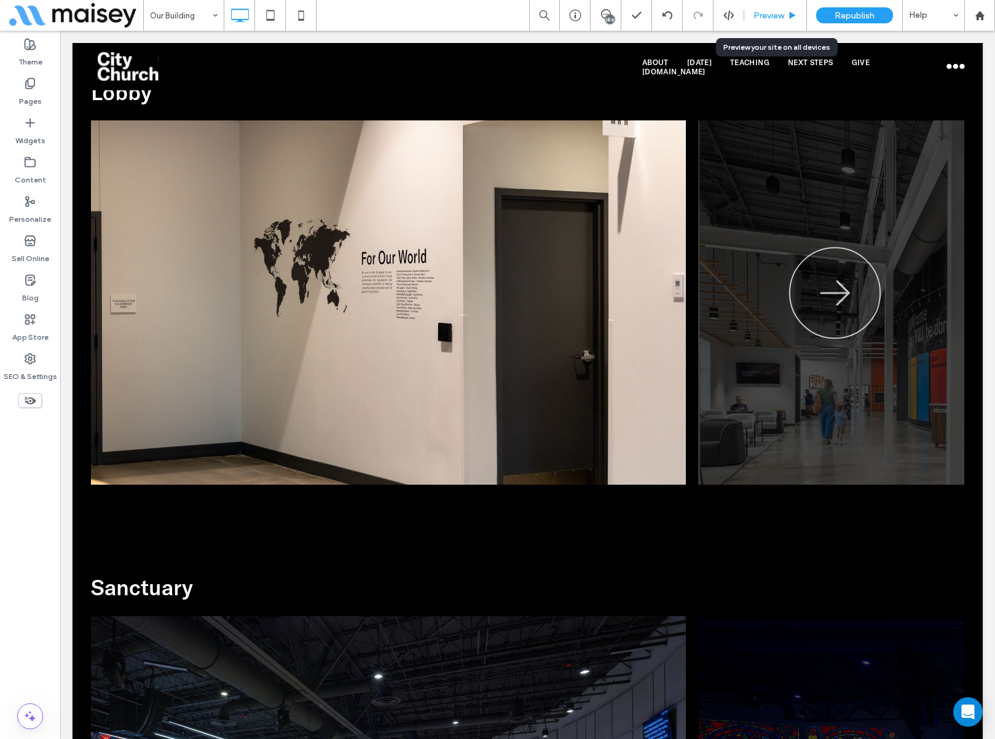
click at [784, 13] on span "Preview" at bounding box center [768, 15] width 31 height 10
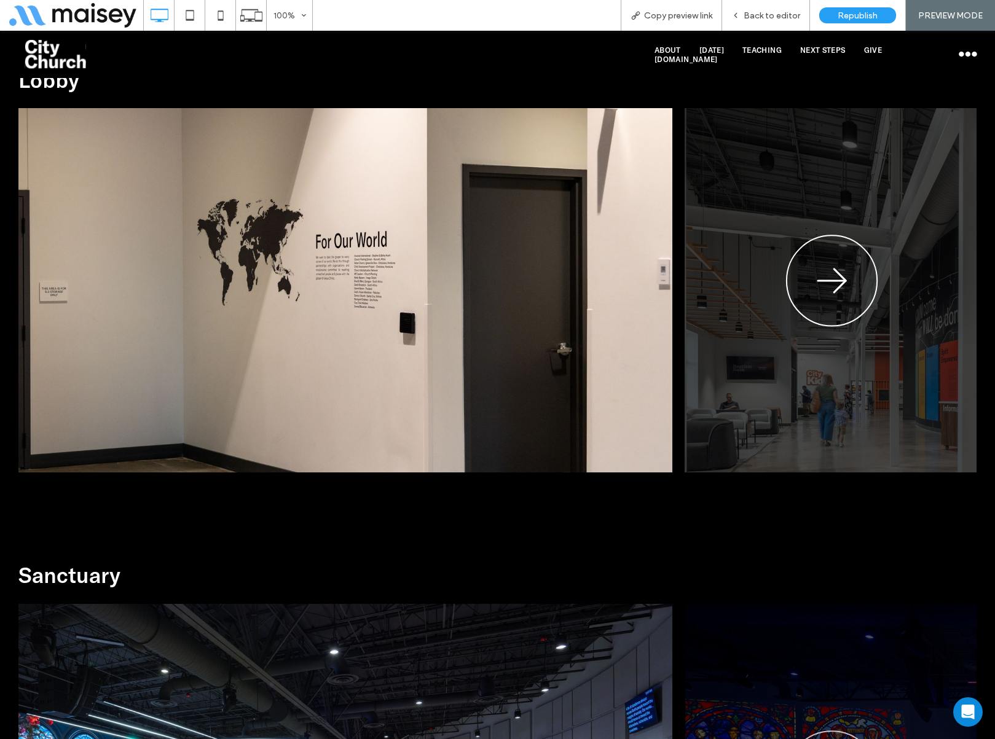
click at [835, 279] on icon "button" at bounding box center [831, 282] width 93 height 95
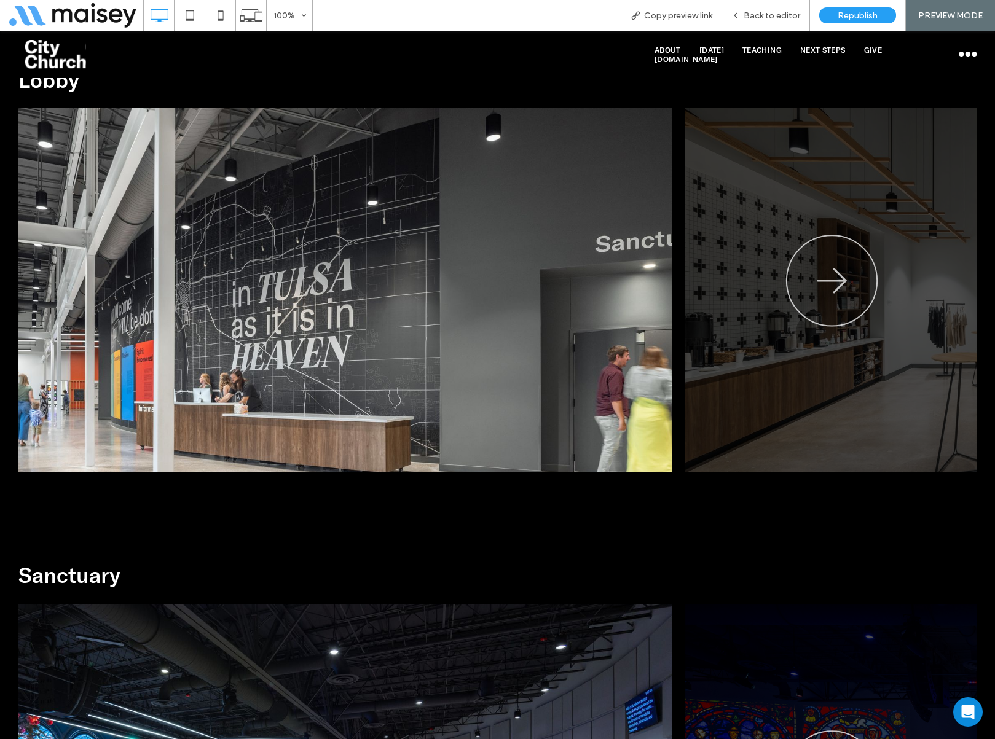
drag, startPoint x: 694, startPoint y: 372, endPoint x: 308, endPoint y: 360, distance: 386.6
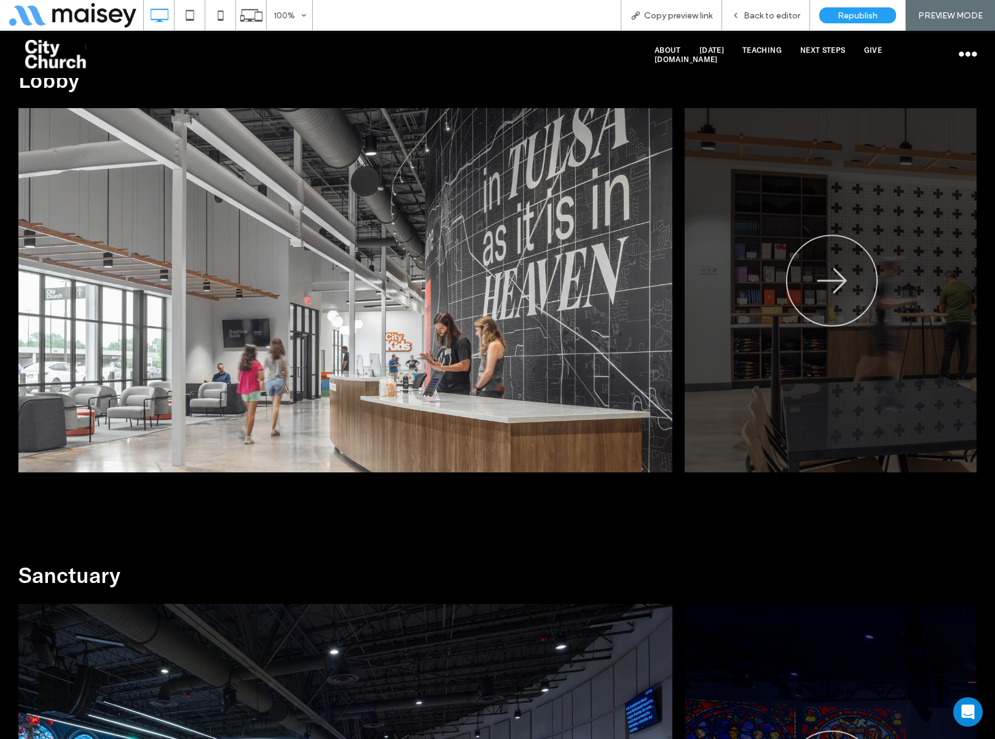
drag, startPoint x: 486, startPoint y: 364, endPoint x: 380, endPoint y: 368, distance: 105.8
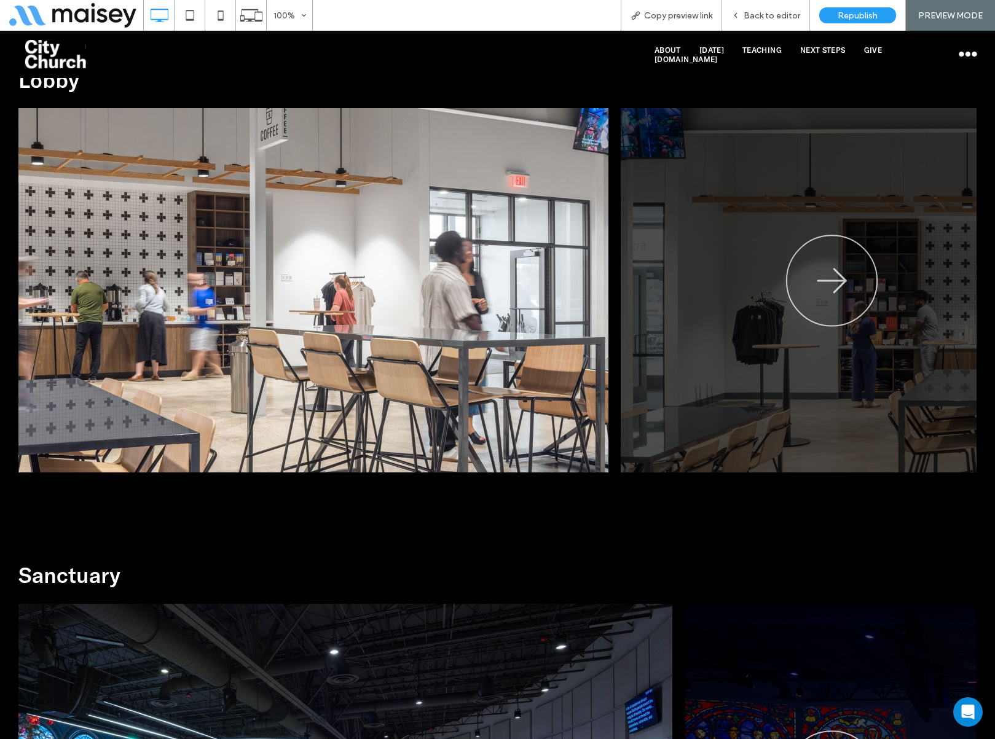
drag, startPoint x: 617, startPoint y: 363, endPoint x: 459, endPoint y: 367, distance: 157.9
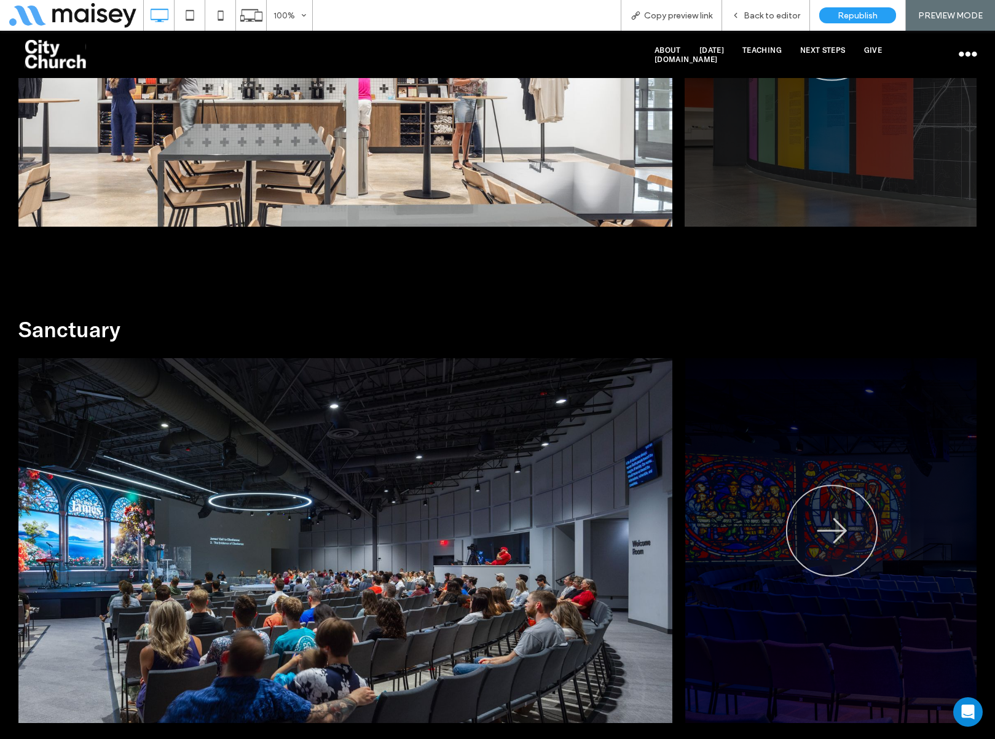
scroll to position [1106, 0]
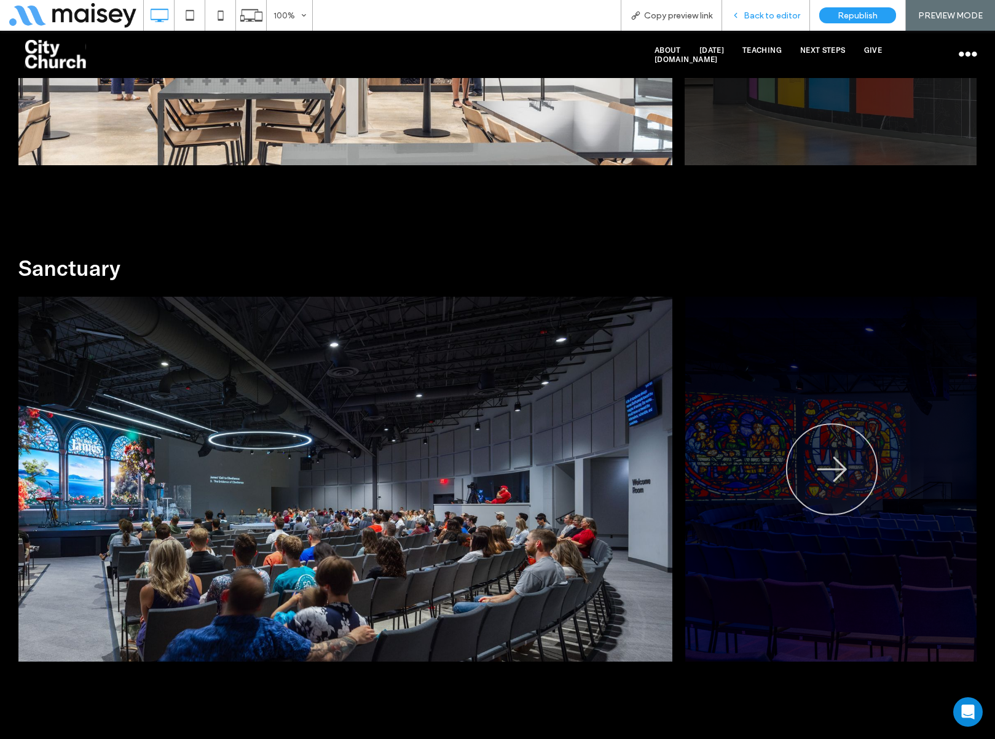
click at [767, 14] on span "Back to editor" at bounding box center [771, 15] width 57 height 10
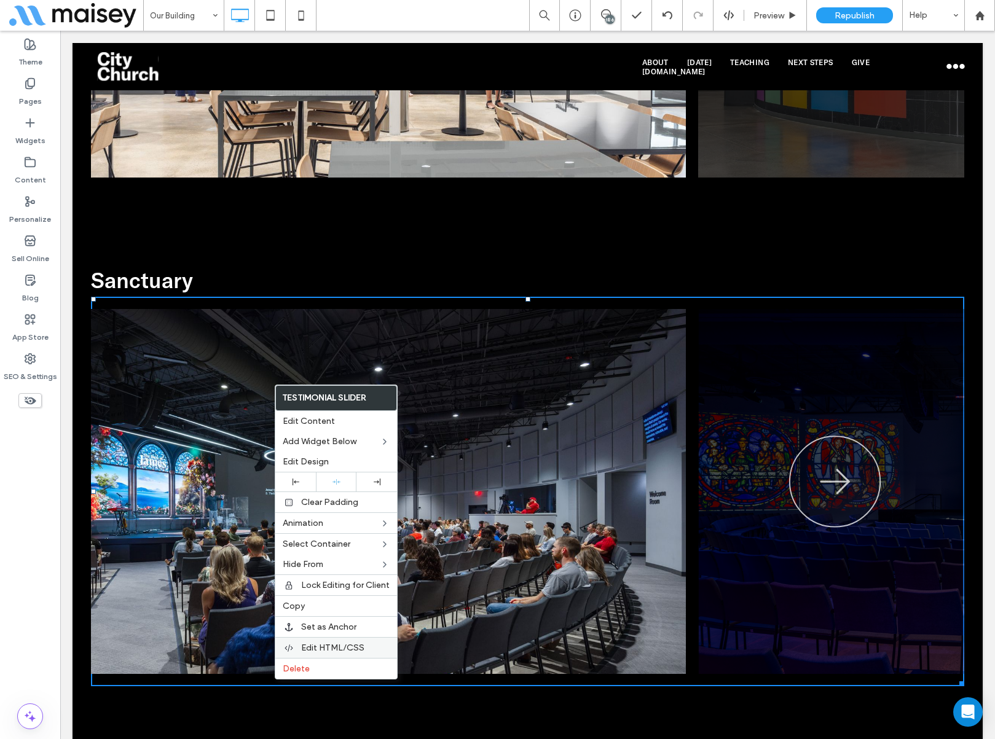
click at [337, 586] on span "Edit HTML/CSS" at bounding box center [332, 648] width 63 height 10
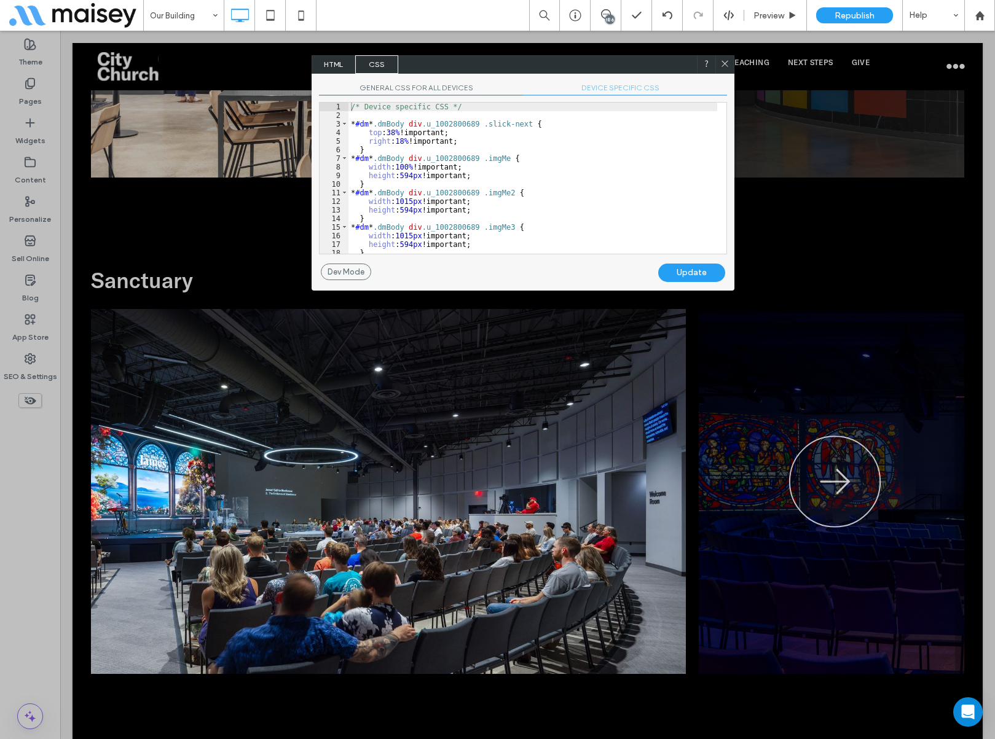
click at [606, 88] on span "DEVICE SPECIFIC CSS" at bounding box center [625, 89] width 204 height 13
click at [727, 63] on icon at bounding box center [724, 63] width 9 height 9
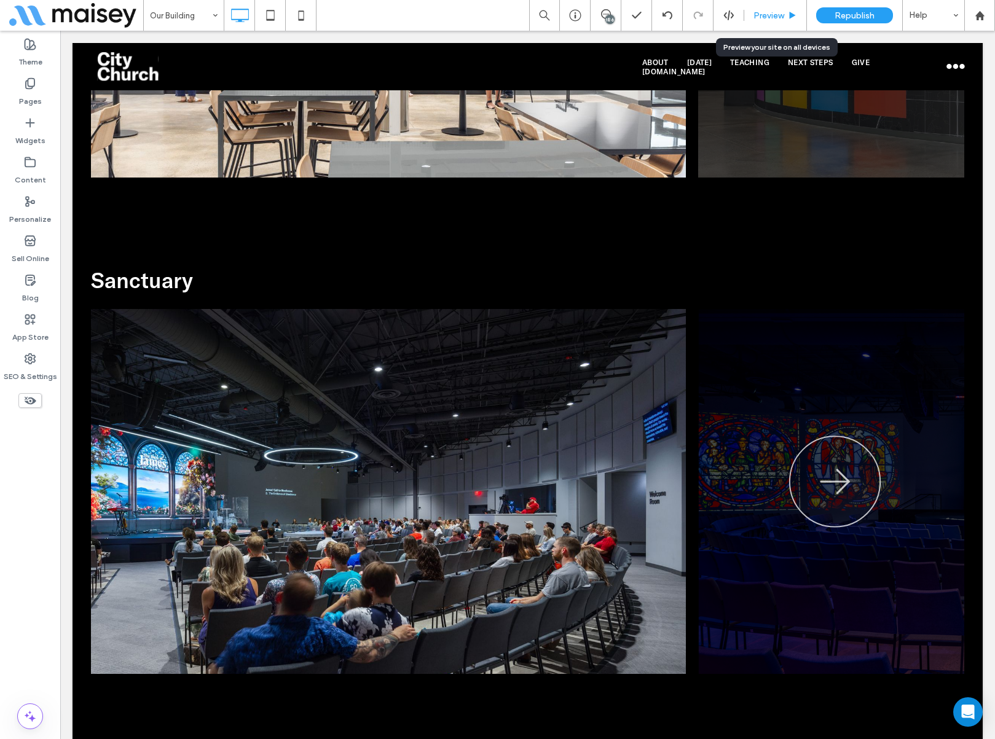
click at [783, 11] on span "Preview" at bounding box center [768, 15] width 31 height 10
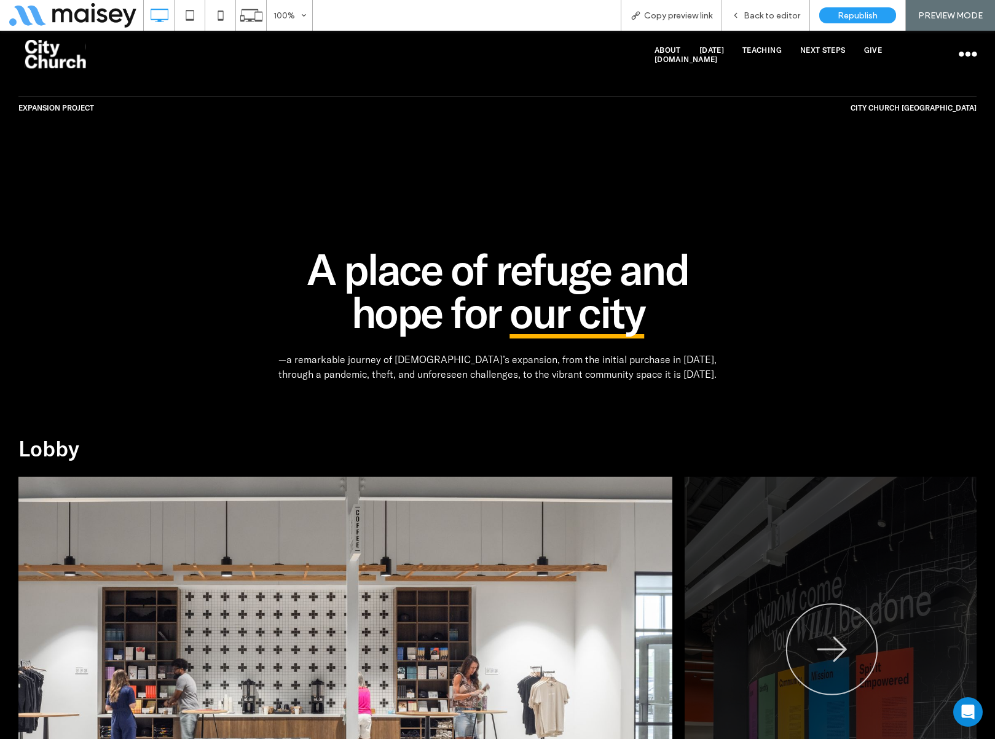
scroll to position [737, 0]
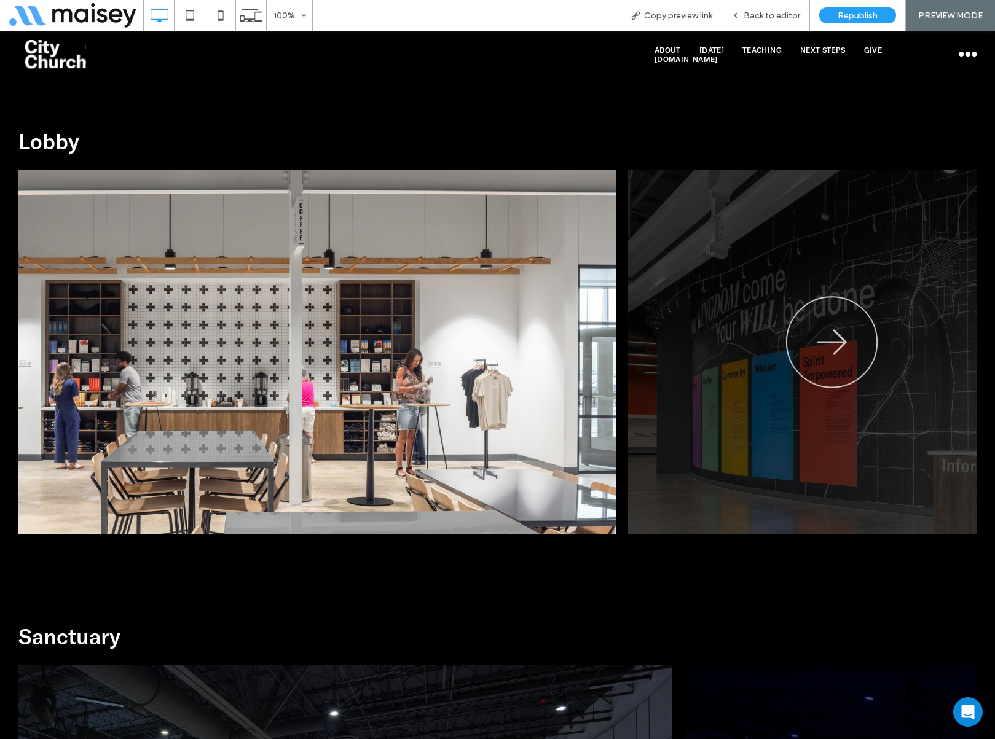
drag, startPoint x: 509, startPoint y: 235, endPoint x: 247, endPoint y: 260, distance: 262.9
click at [358, 249] on img at bounding box center [220, 352] width 792 height 364
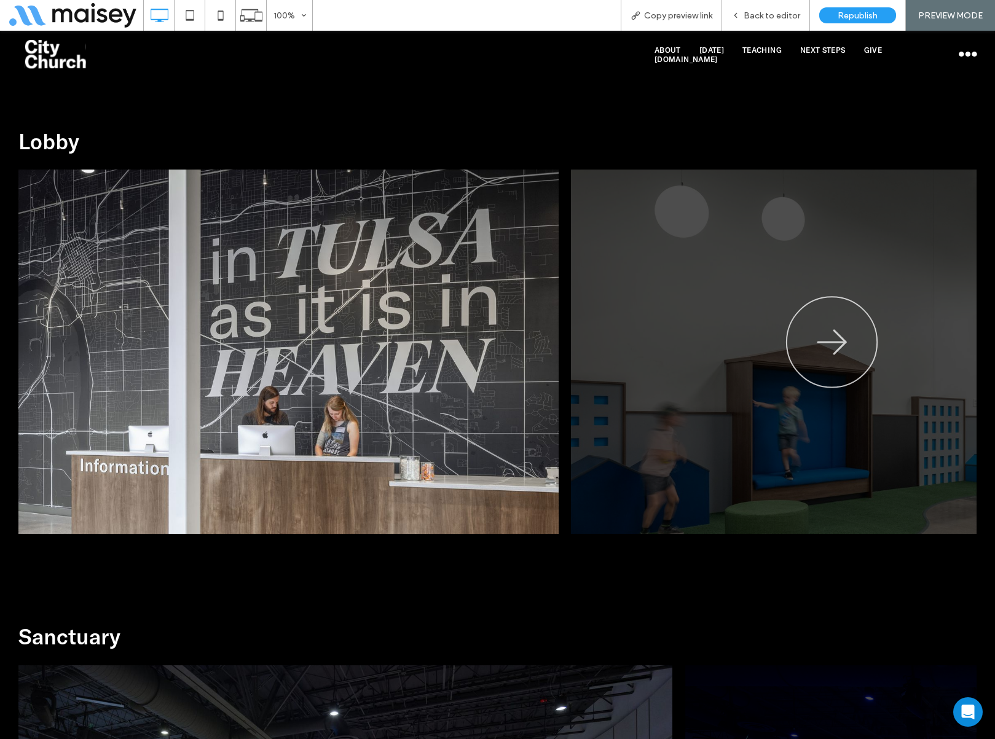
drag, startPoint x: 495, startPoint y: 250, endPoint x: 270, endPoint y: 260, distance: 225.1
click at [316, 259] on img at bounding box center [163, 352] width 792 height 364
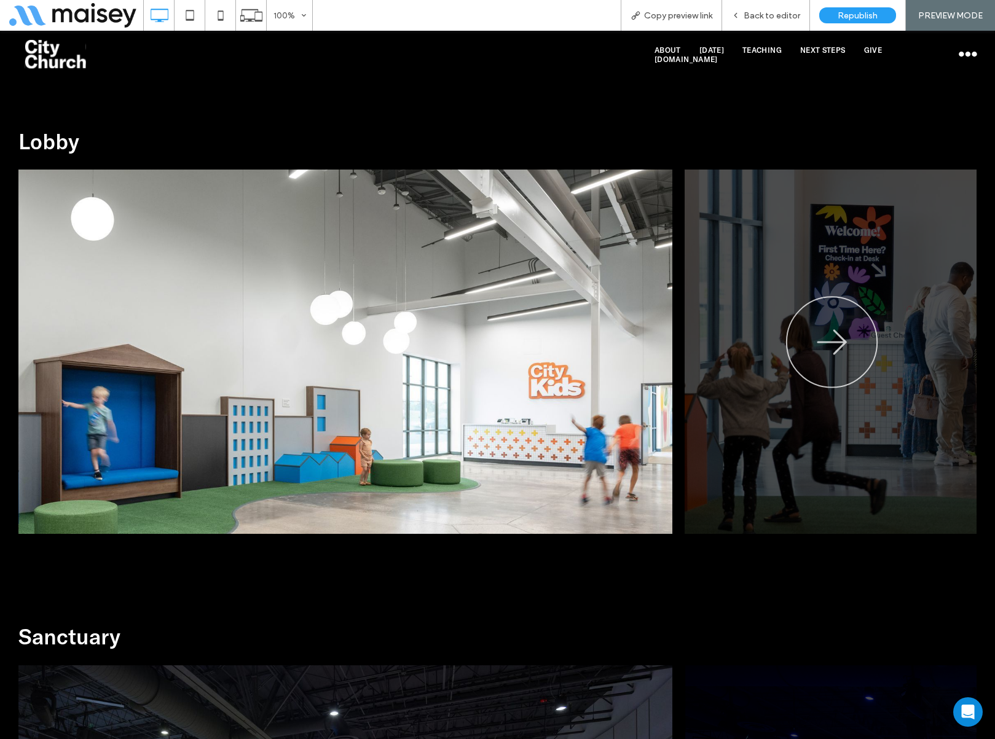
click at [326, 258] on img at bounding box center [276, 352] width 792 height 364
drag, startPoint x: 452, startPoint y: 259, endPoint x: 231, endPoint y: 273, distance: 221.0
click at [346, 267] on img at bounding box center [276, 352] width 792 height 364
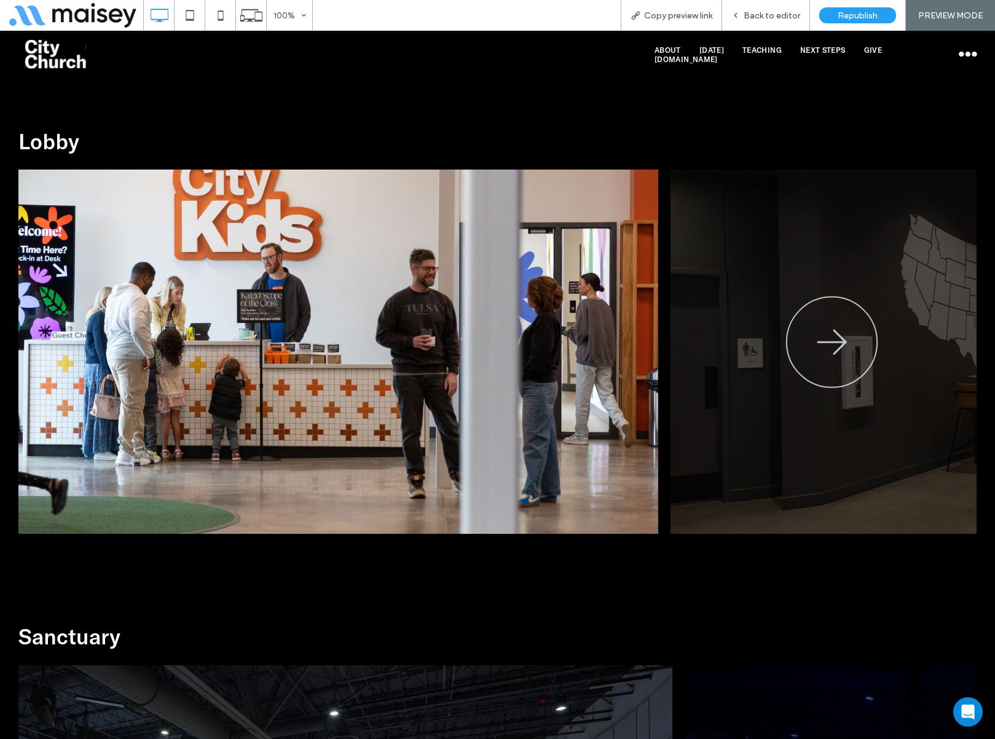
drag, startPoint x: 555, startPoint y: 260, endPoint x: 275, endPoint y: 278, distance: 281.3
click at [371, 272] on img at bounding box center [262, 352] width 792 height 364
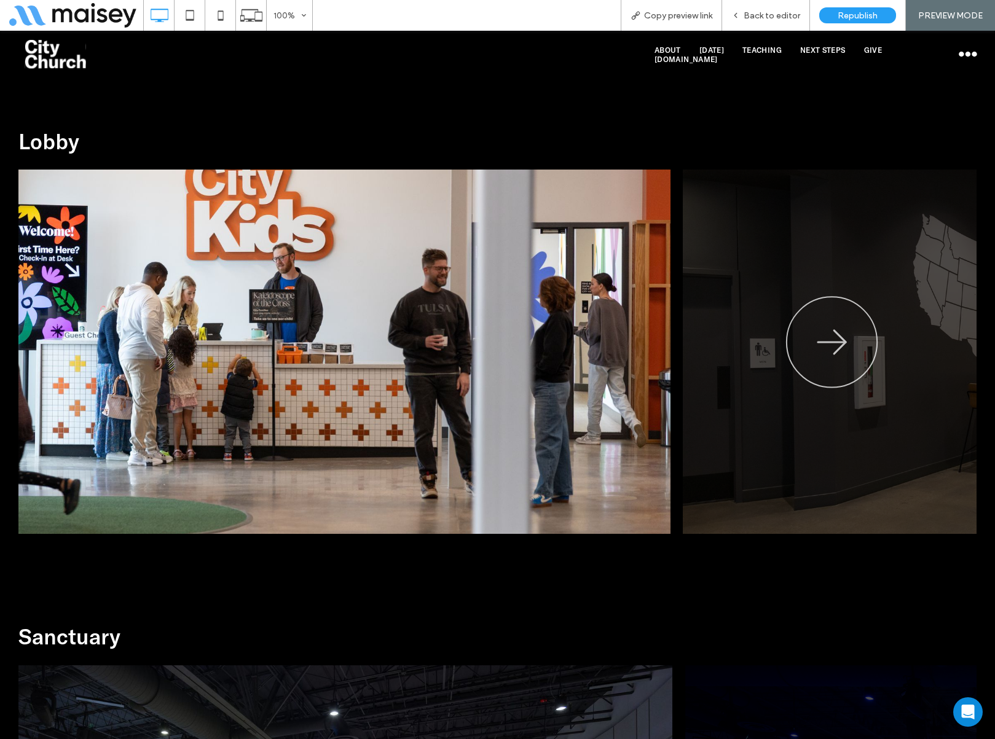
drag, startPoint x: 635, startPoint y: 262, endPoint x: 345, endPoint y: 280, distance: 290.5
click at [381, 277] on img at bounding box center [274, 352] width 792 height 364
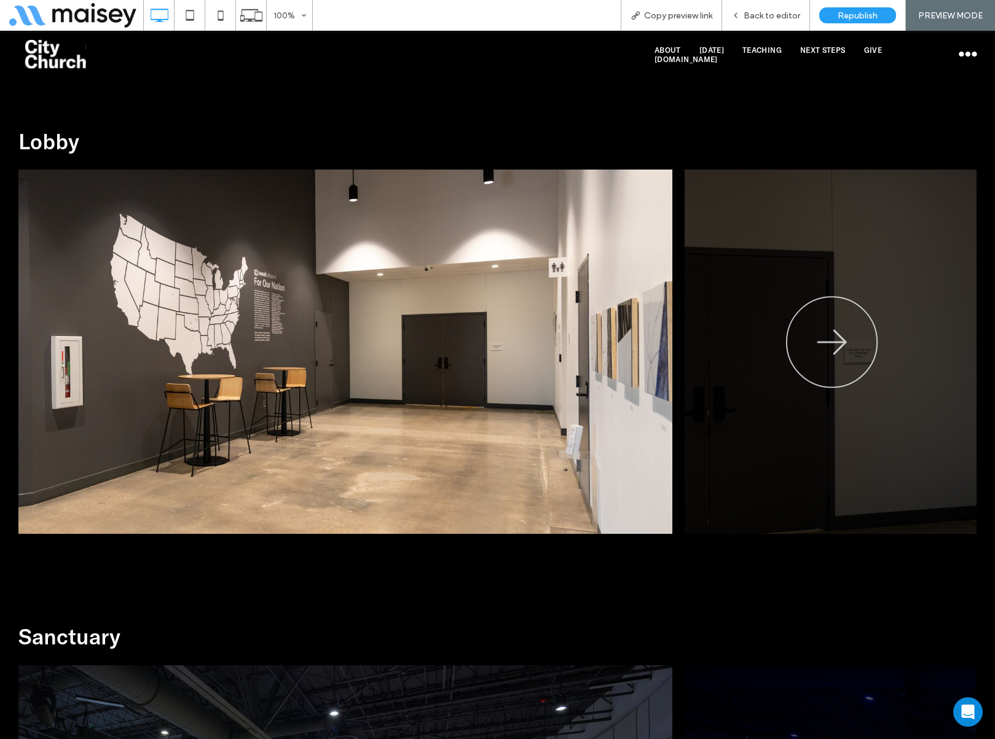
drag, startPoint x: 445, startPoint y: 281, endPoint x: 94, endPoint y: 294, distance: 351.1
click at [240, 291] on img at bounding box center [276, 352] width 792 height 364
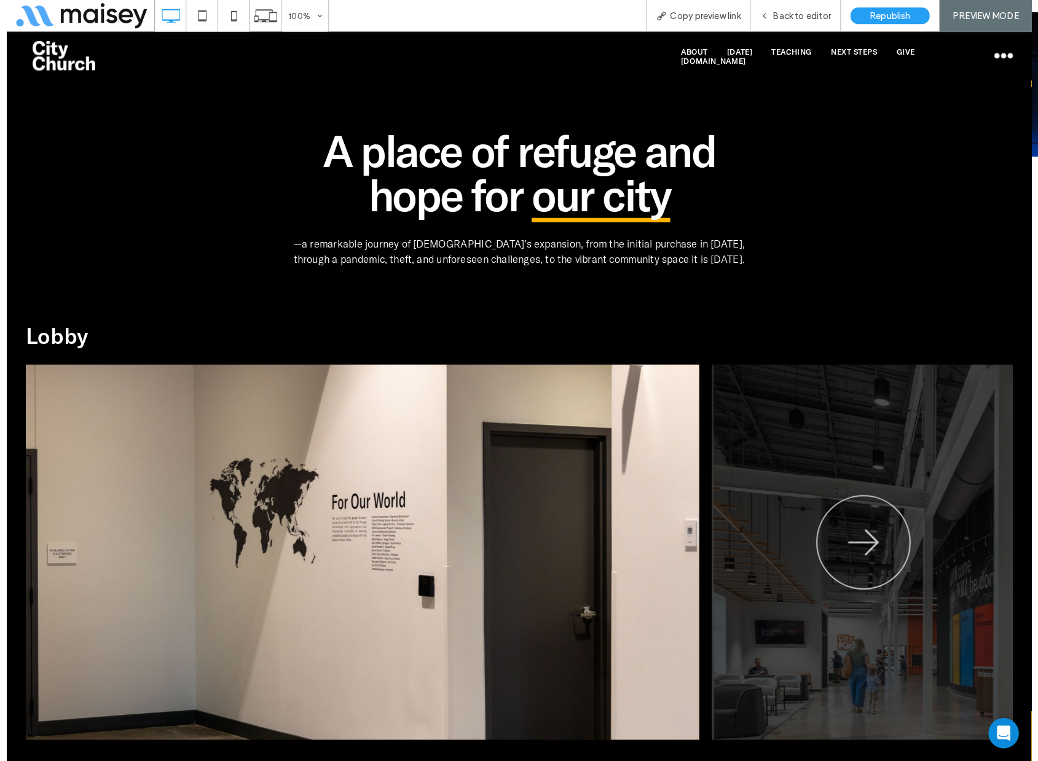
scroll to position [491, 0]
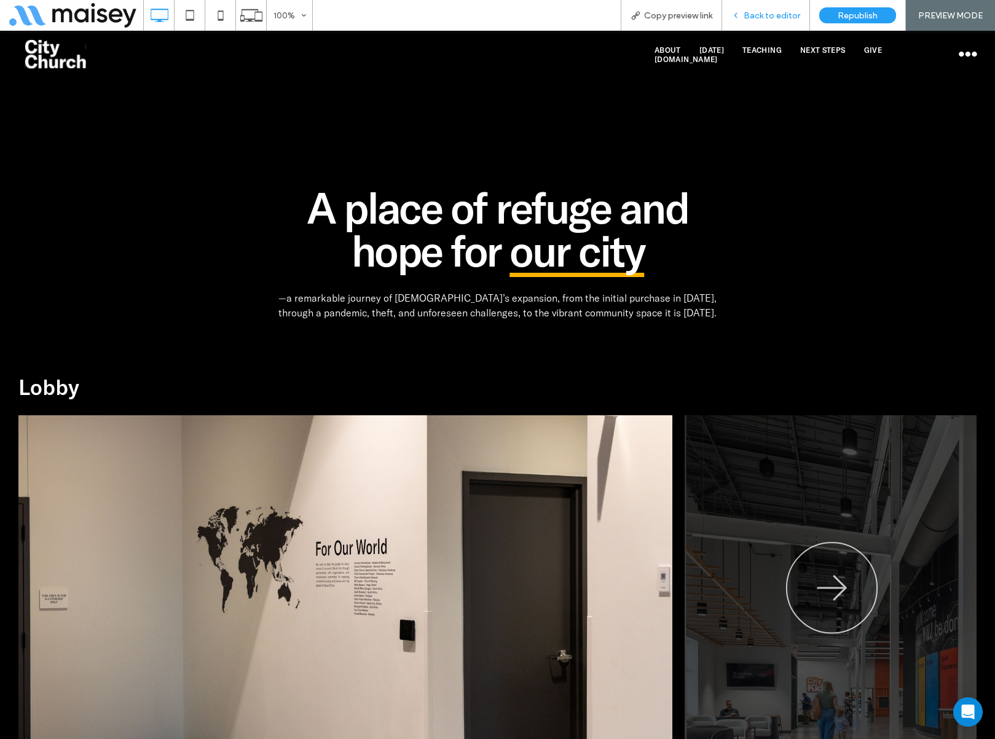
click at [777, 13] on span "Back to editor" at bounding box center [771, 15] width 57 height 10
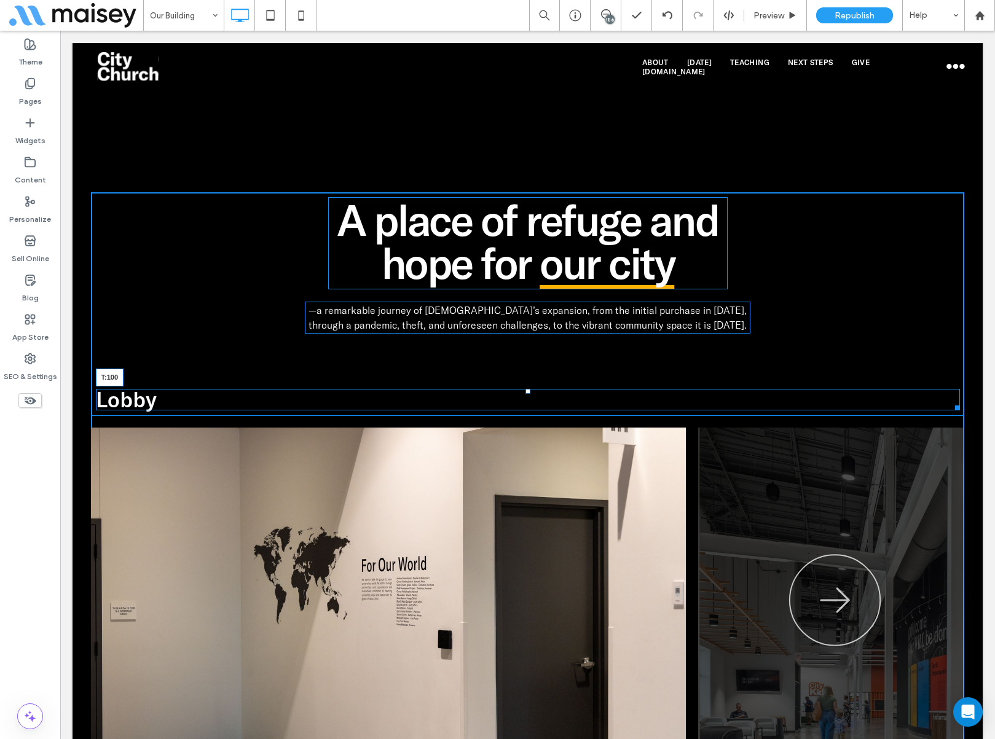
drag, startPoint x: 523, startPoint y: 391, endPoint x: 585, endPoint y: 428, distance: 72.7
click at [525, 397] on div "Lobby T:100" at bounding box center [528, 400] width 864 height 22
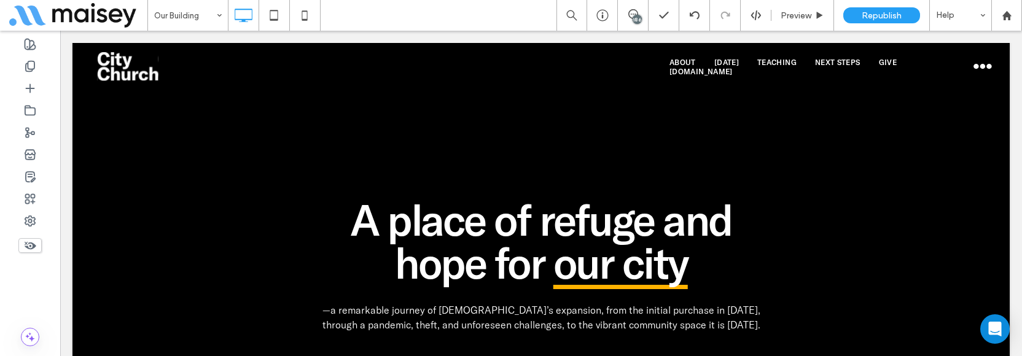
click at [3, 355] on div at bounding box center [30, 194] width 60 height 326
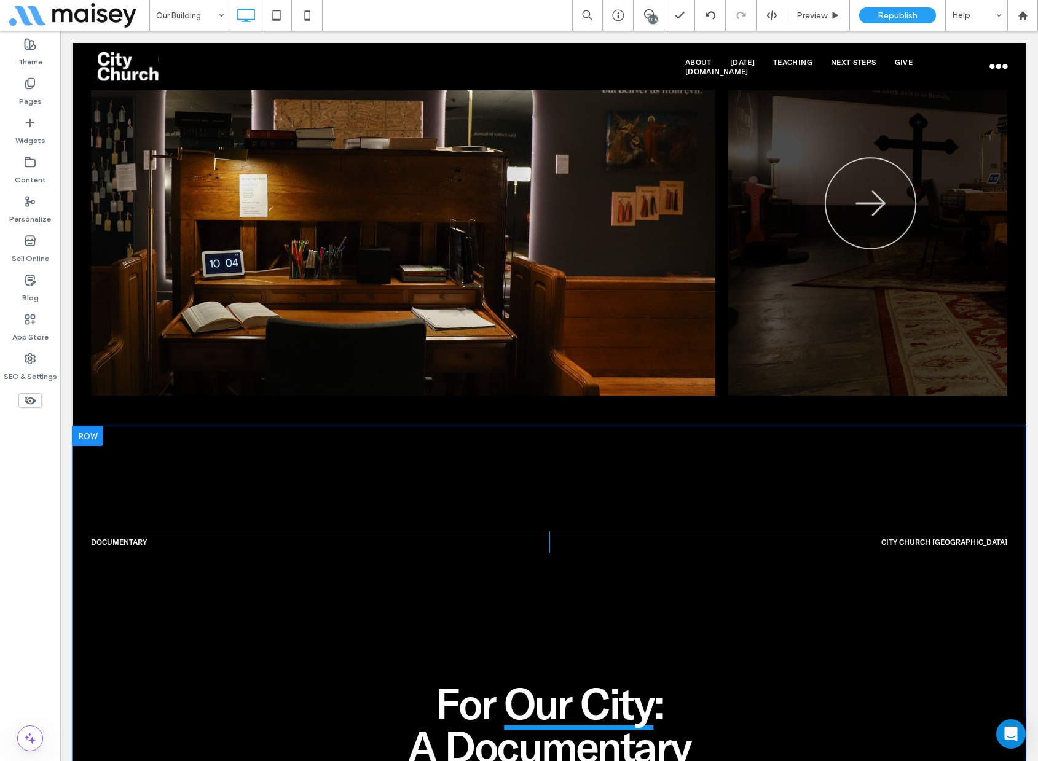
scroll to position [3809, 0]
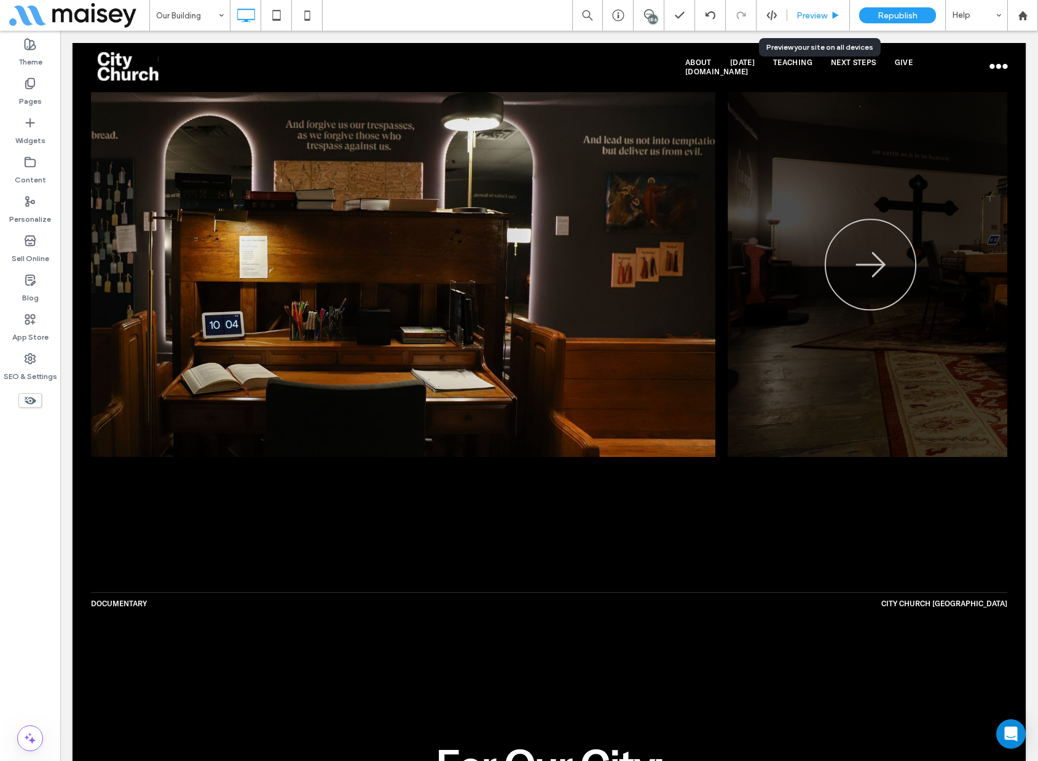
click at [836, 7] on div "Preview" at bounding box center [818, 15] width 63 height 31
click at [824, 17] on span "Preview" at bounding box center [811, 15] width 31 height 10
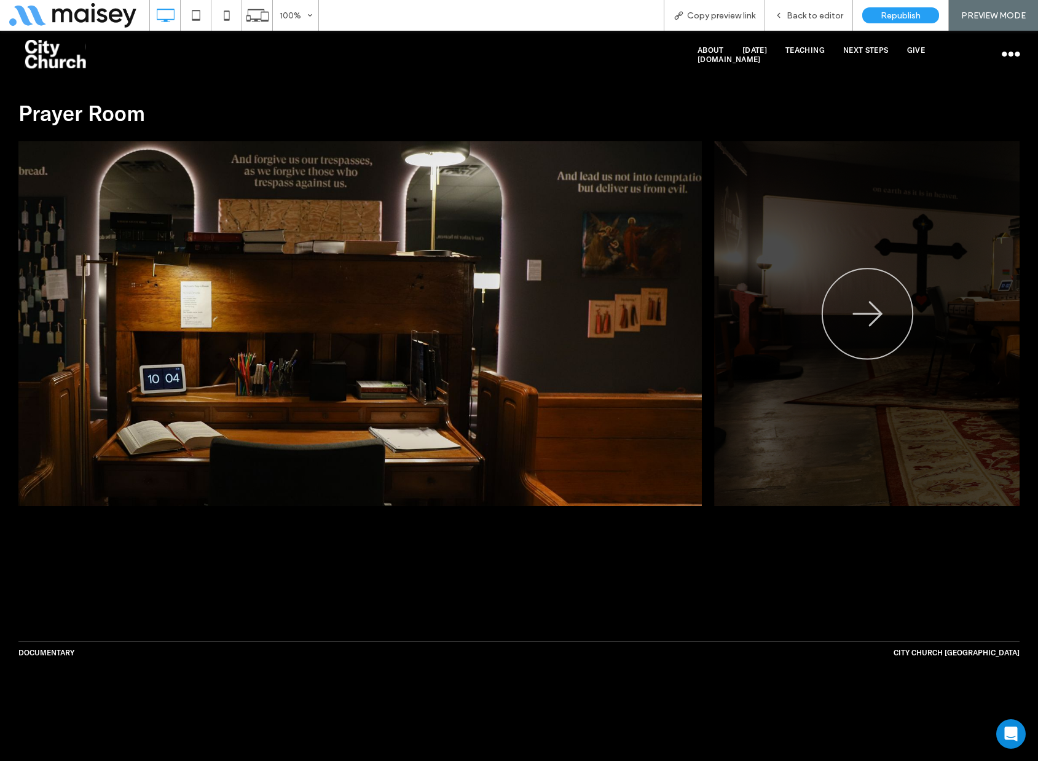
scroll to position [3625, 0]
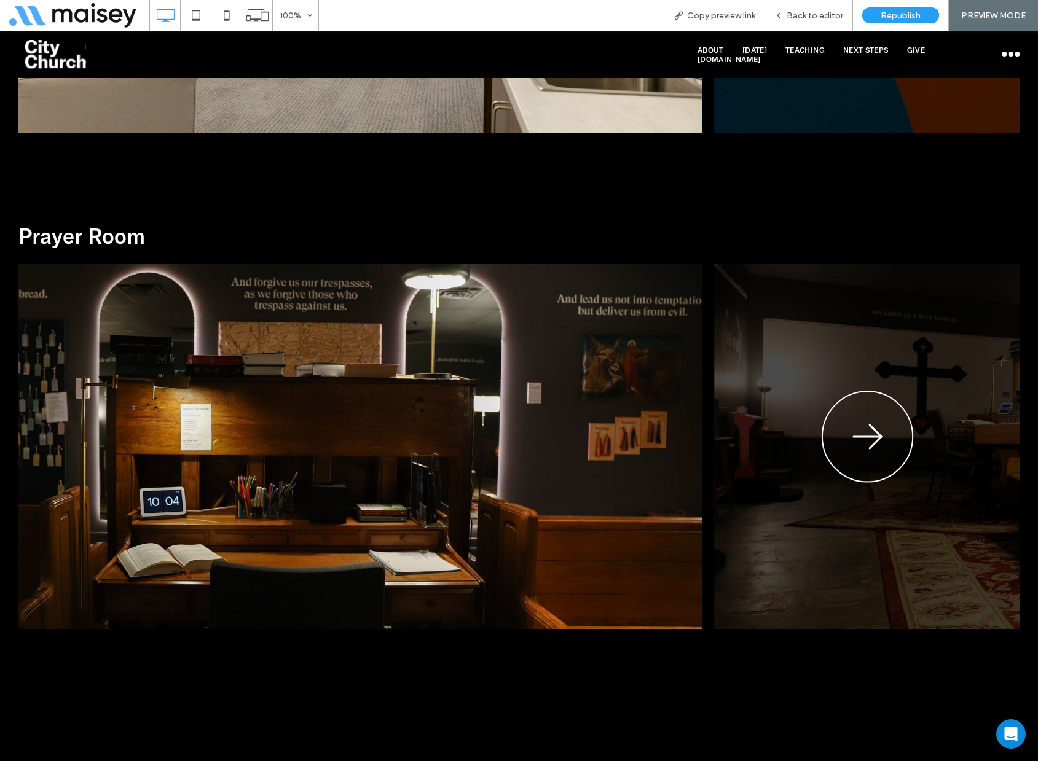
click at [866, 443] on icon "button" at bounding box center [867, 438] width 93 height 95
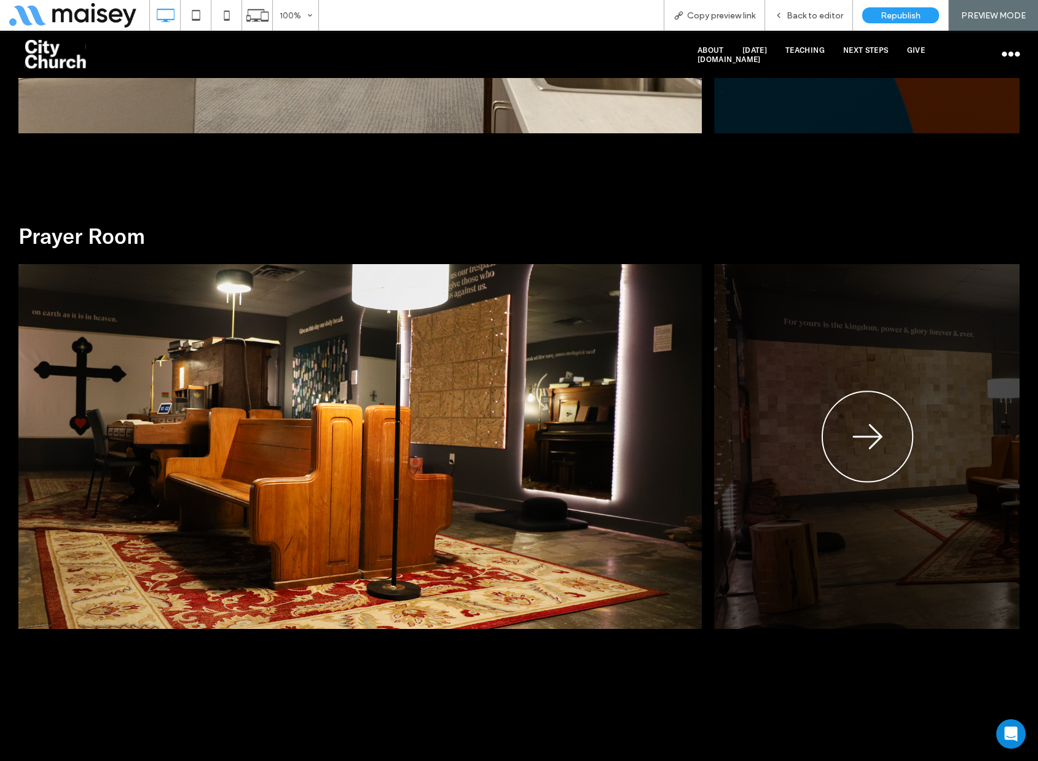
click at [867, 442] on icon "button" at bounding box center [867, 438] width 93 height 95
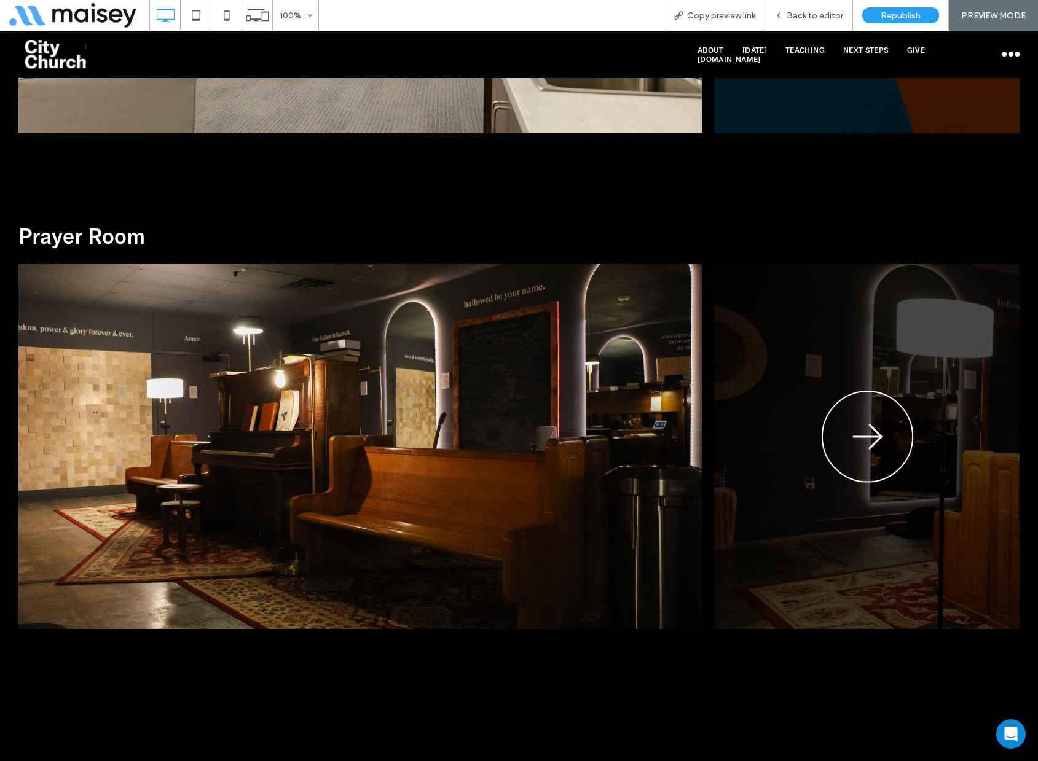
click at [867, 442] on icon "button" at bounding box center [867, 438] width 93 height 95
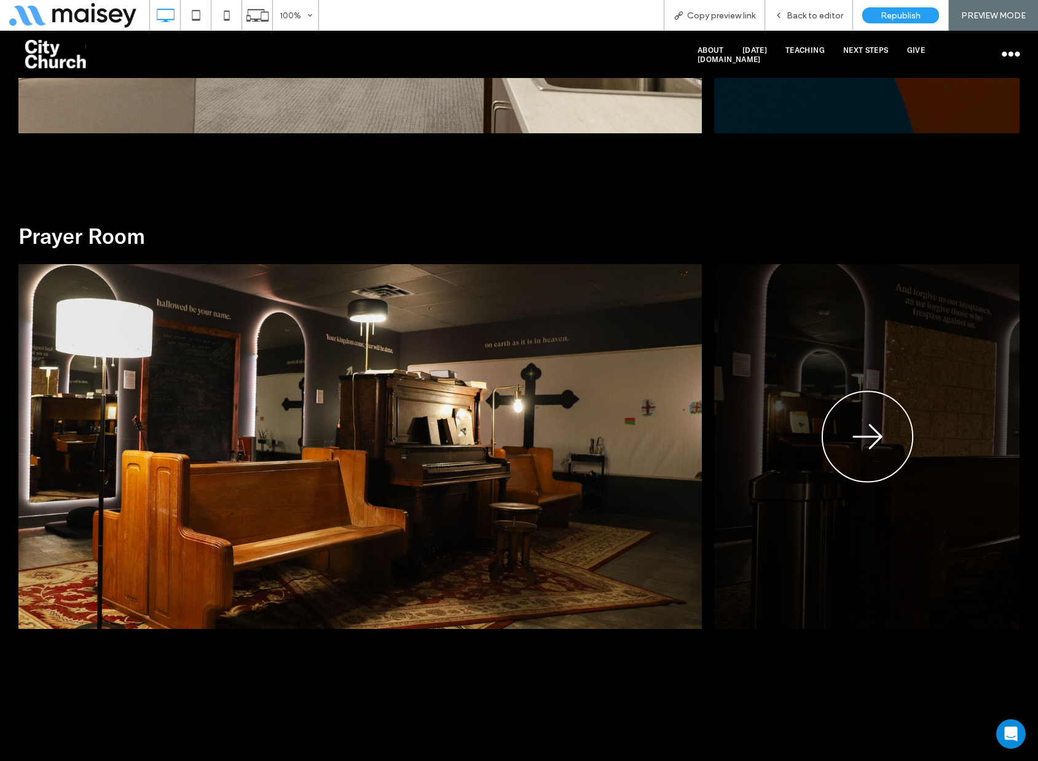
click at [867, 442] on icon "button" at bounding box center [867, 438] width 93 height 95
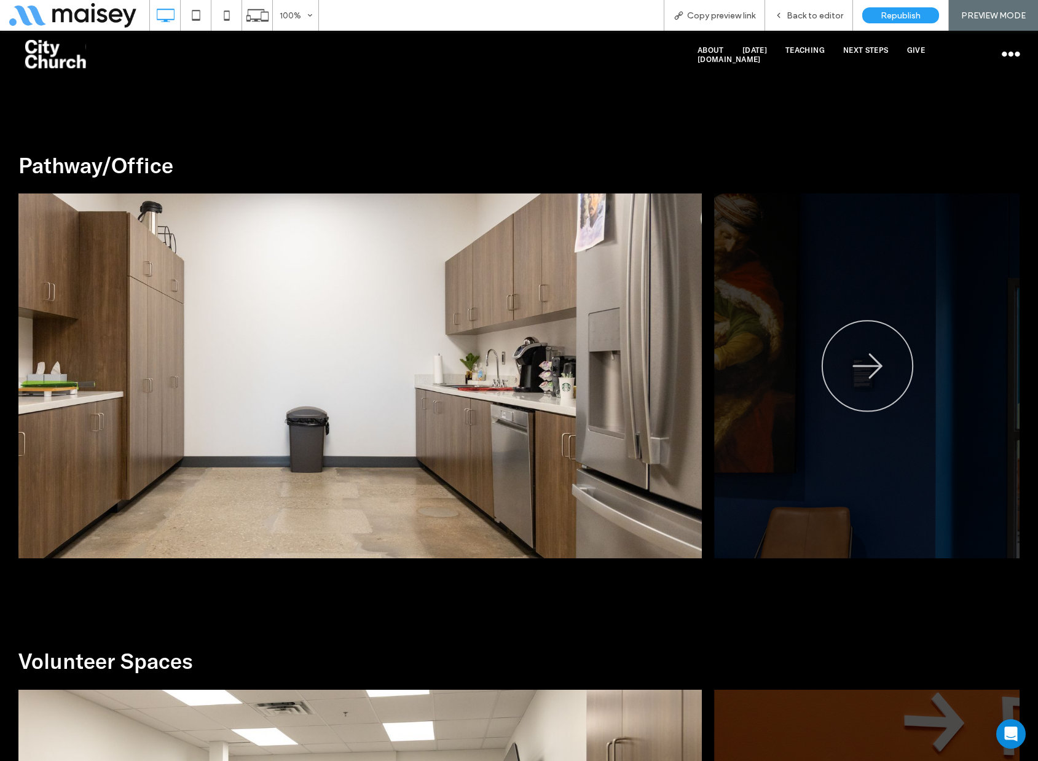
scroll to position [2642, 0]
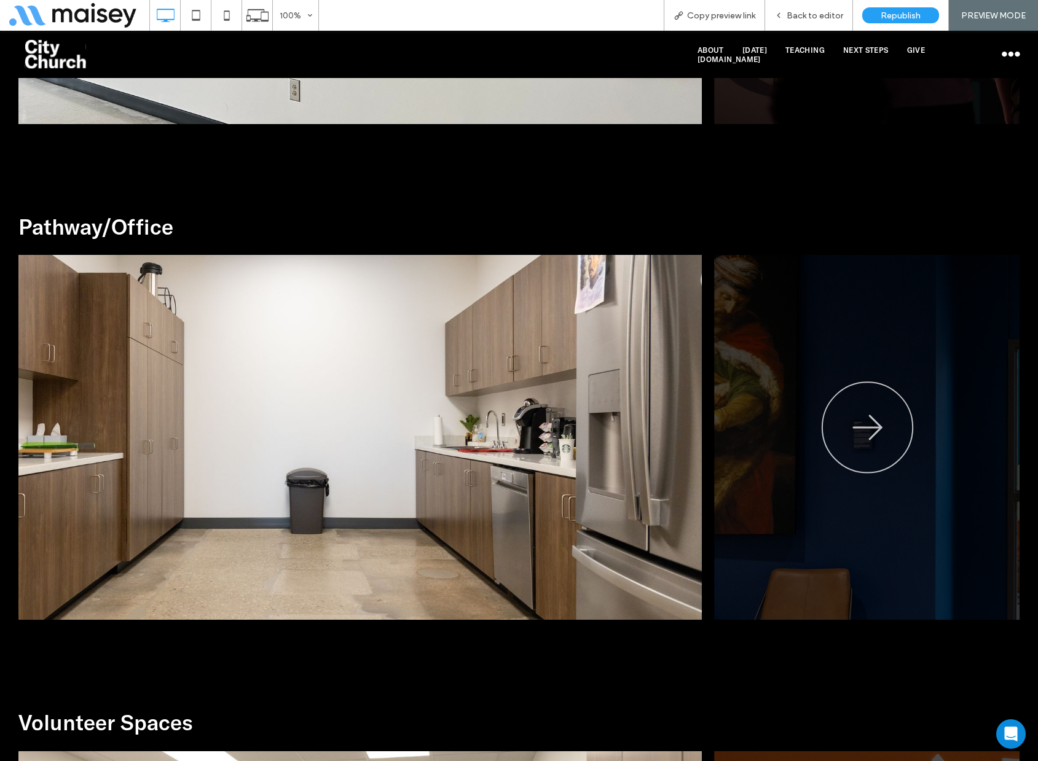
click at [856, 402] on icon "button" at bounding box center [867, 429] width 93 height 95
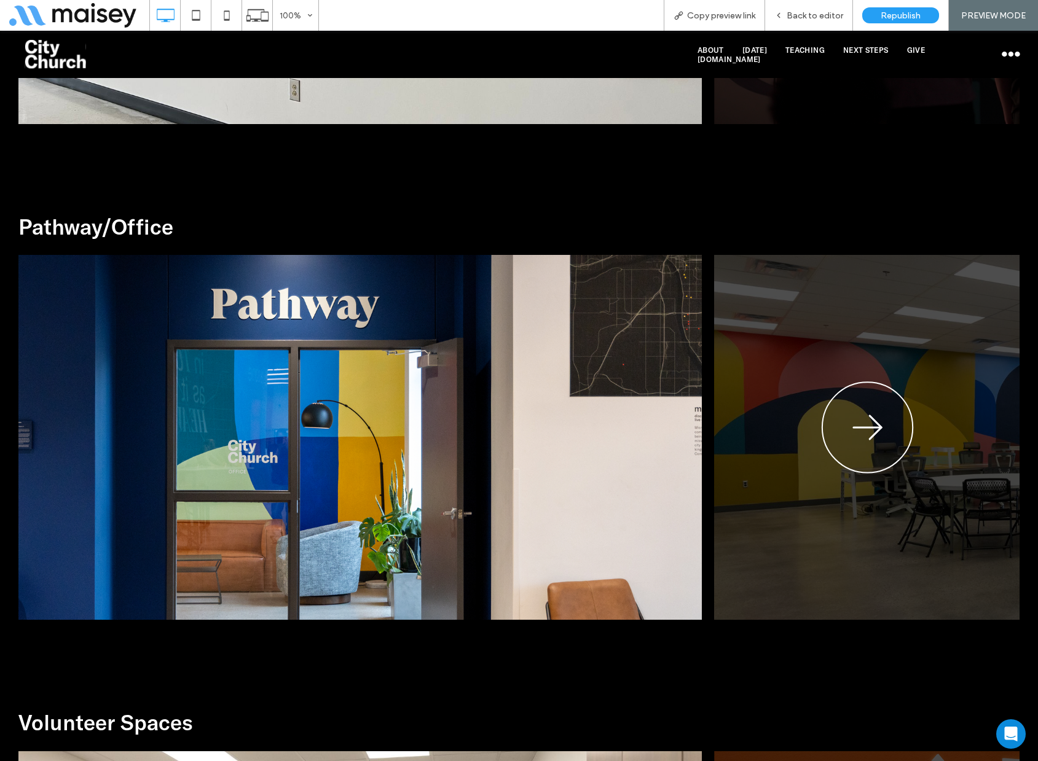
click at [856, 402] on icon "button" at bounding box center [867, 429] width 93 height 95
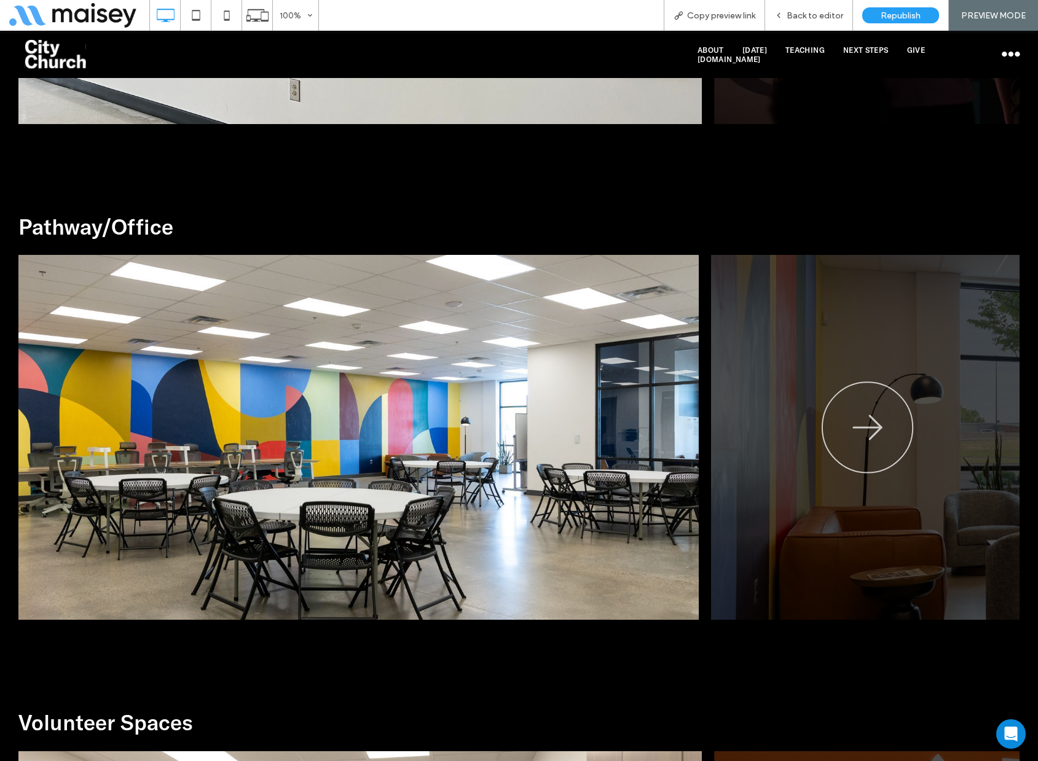
drag, startPoint x: 548, startPoint y: 437, endPoint x: 232, endPoint y: 428, distance: 315.9
click at [377, 429] on img at bounding box center [284, 437] width 828 height 365
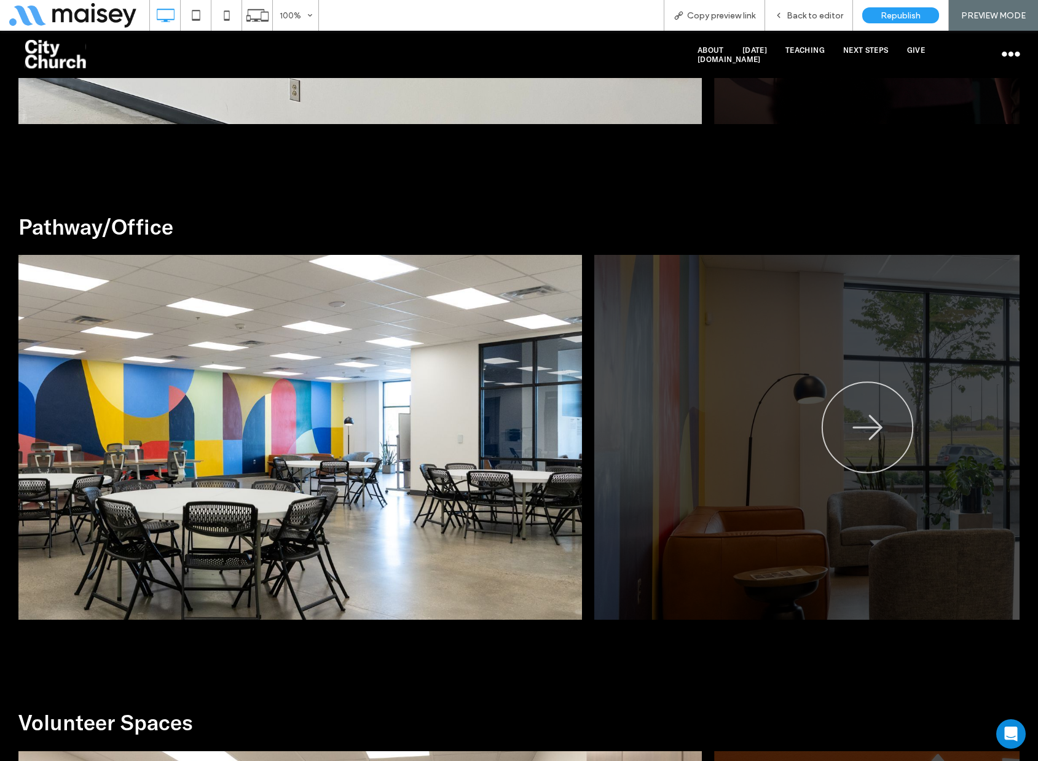
drag, startPoint x: 618, startPoint y: 361, endPoint x: 468, endPoint y: 342, distance: 151.7
click at [484, 347] on img at bounding box center [168, 437] width 828 height 365
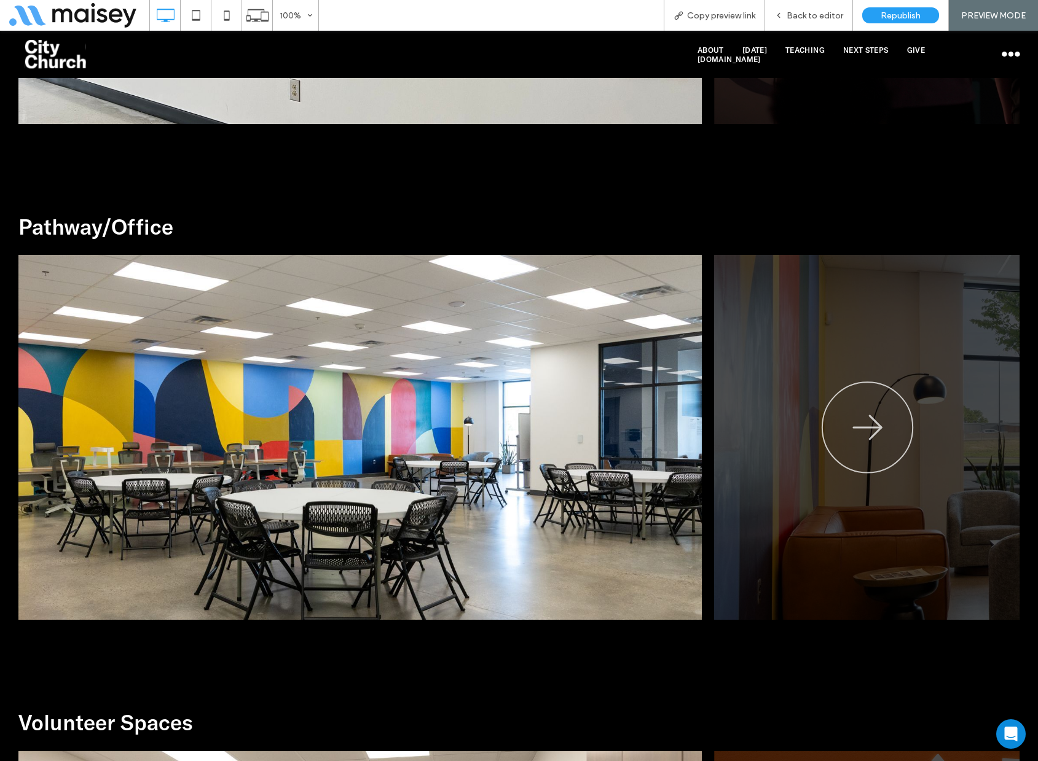
scroll to position [2273, 0]
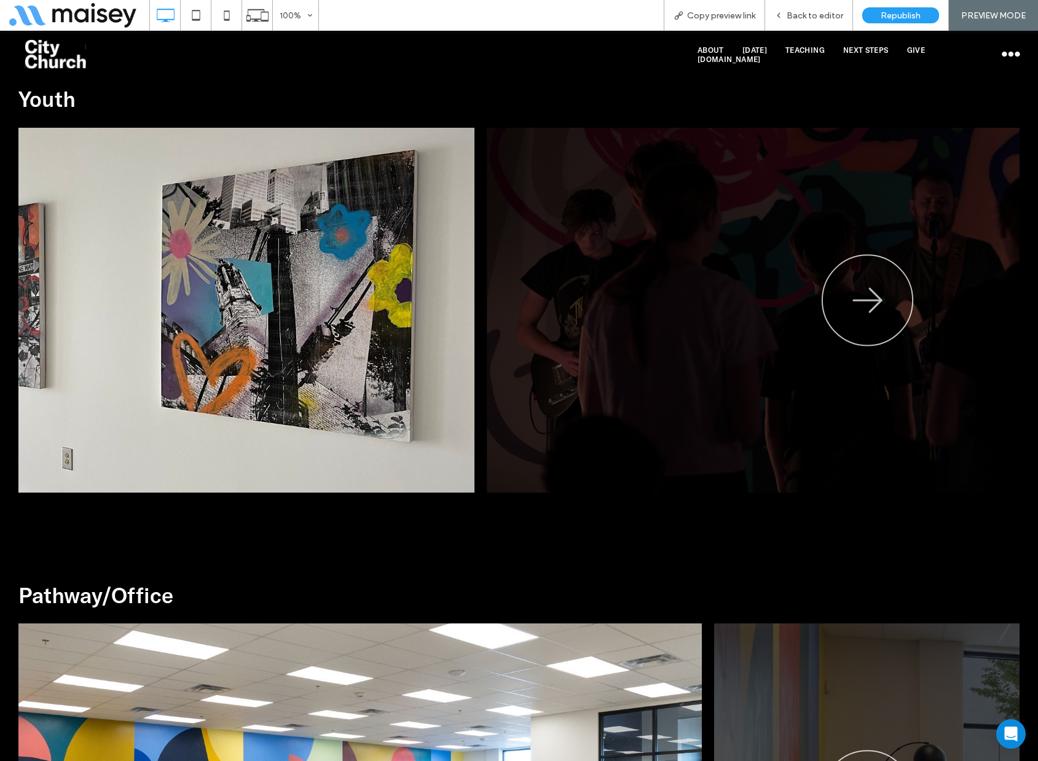
drag, startPoint x: 586, startPoint y: 307, endPoint x: 206, endPoint y: 292, distance: 379.9
click at [384, 297] on img at bounding box center [60, 310] width 828 height 365
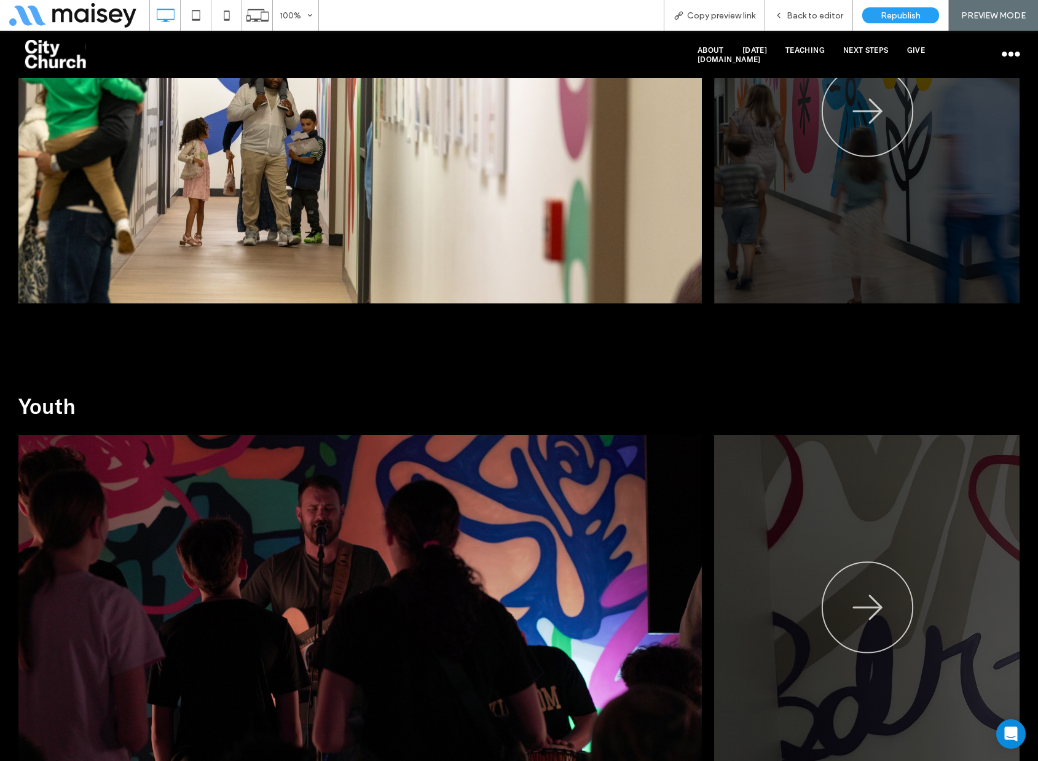
scroll to position [1720, 0]
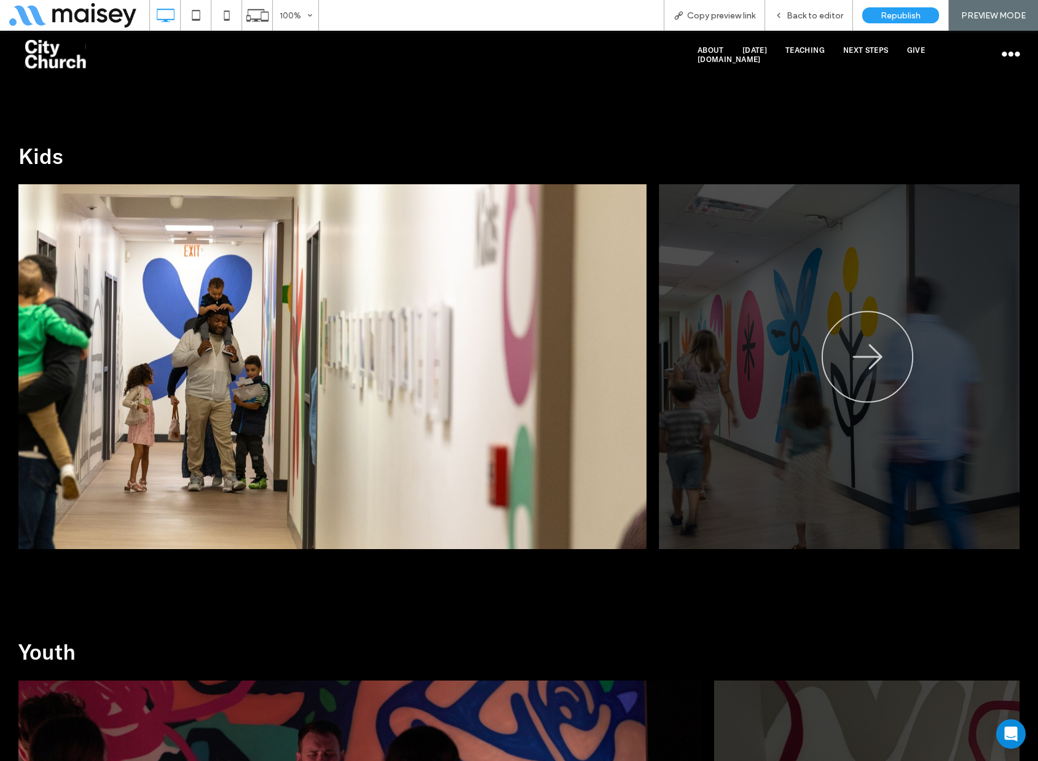
drag, startPoint x: 670, startPoint y: 341, endPoint x: 243, endPoint y: 311, distance: 428.7
click at [319, 317] on img at bounding box center [232, 366] width 828 height 365
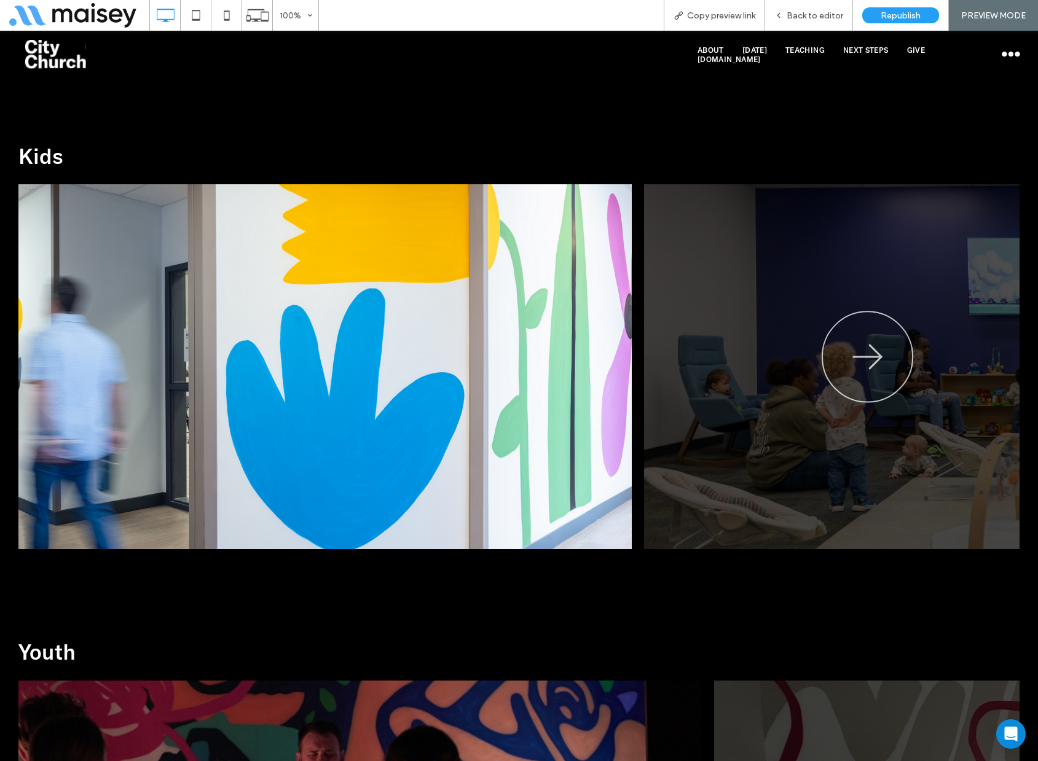
drag, startPoint x: 610, startPoint y: 311, endPoint x: 241, endPoint y: 315, distance: 369.3
click at [458, 313] on img at bounding box center [217, 366] width 828 height 365
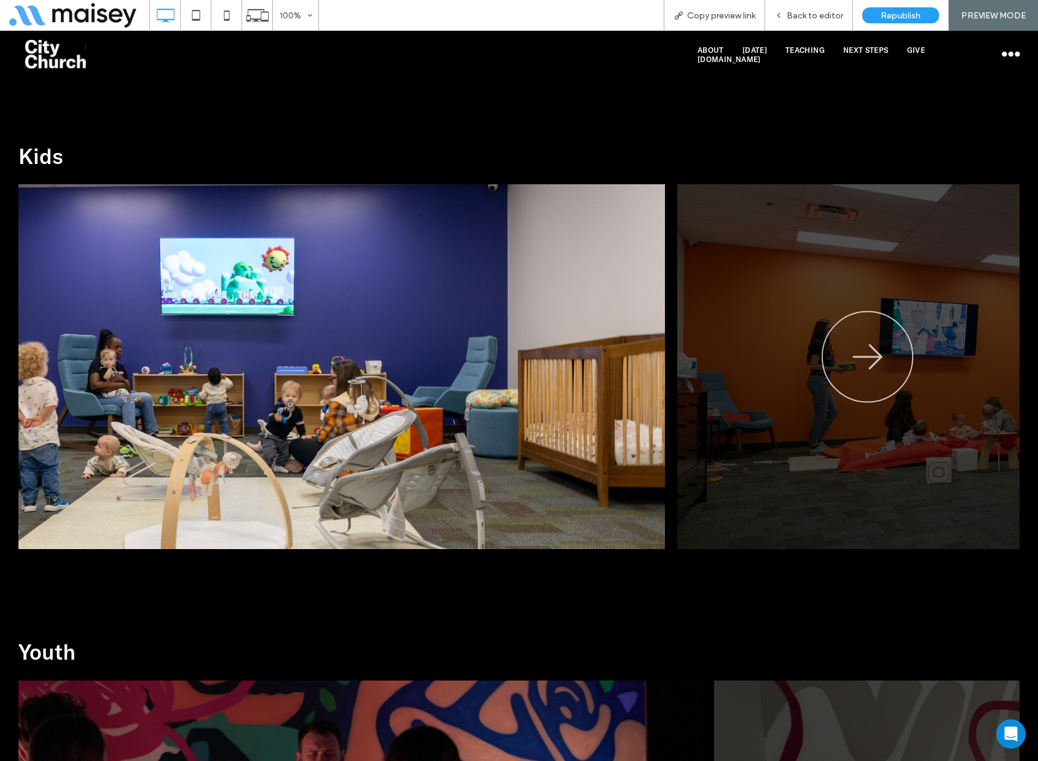
drag, startPoint x: 626, startPoint y: 307, endPoint x: 417, endPoint y: 306, distance: 208.9
click at [444, 306] on img at bounding box center [251, 366] width 828 height 365
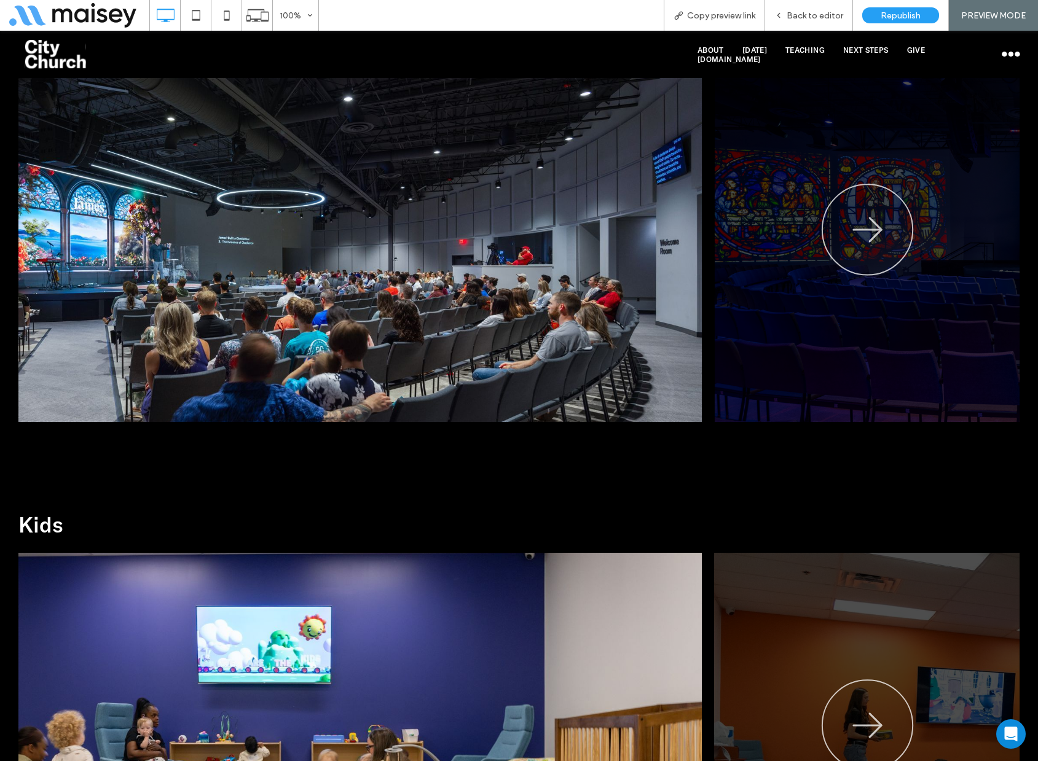
scroll to position [1167, 0]
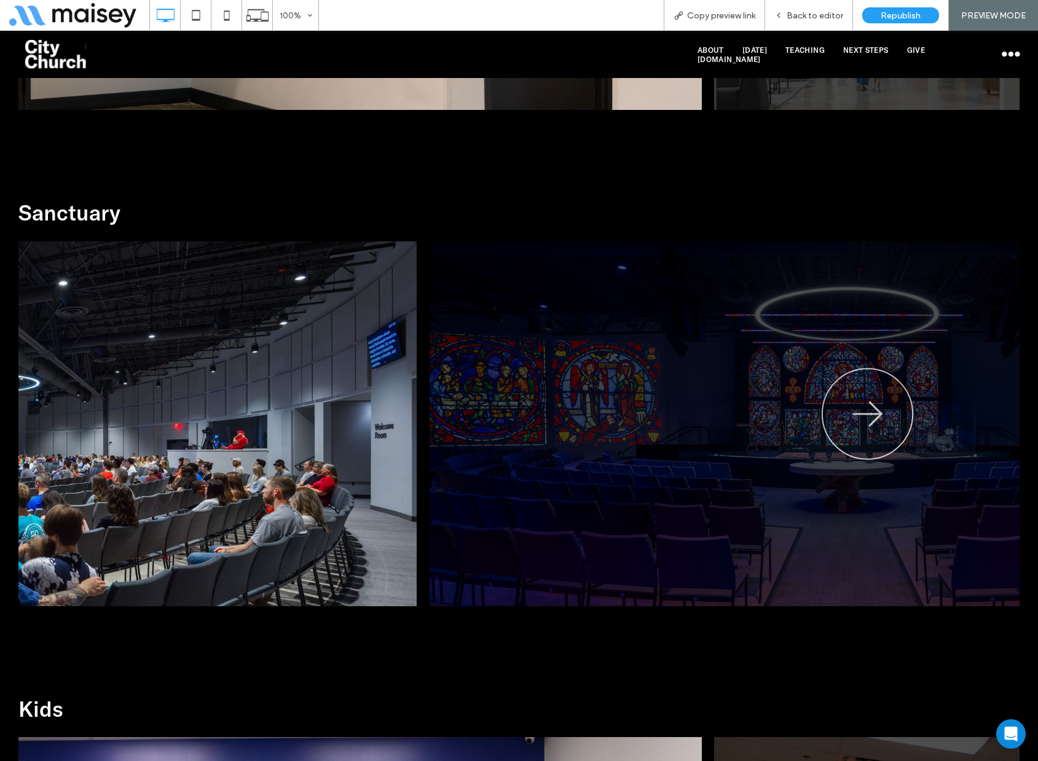
drag, startPoint x: 329, startPoint y: 348, endPoint x: 7, endPoint y: 325, distance: 322.7
click at [157, 333] on img at bounding box center [2, 423] width 828 height 365
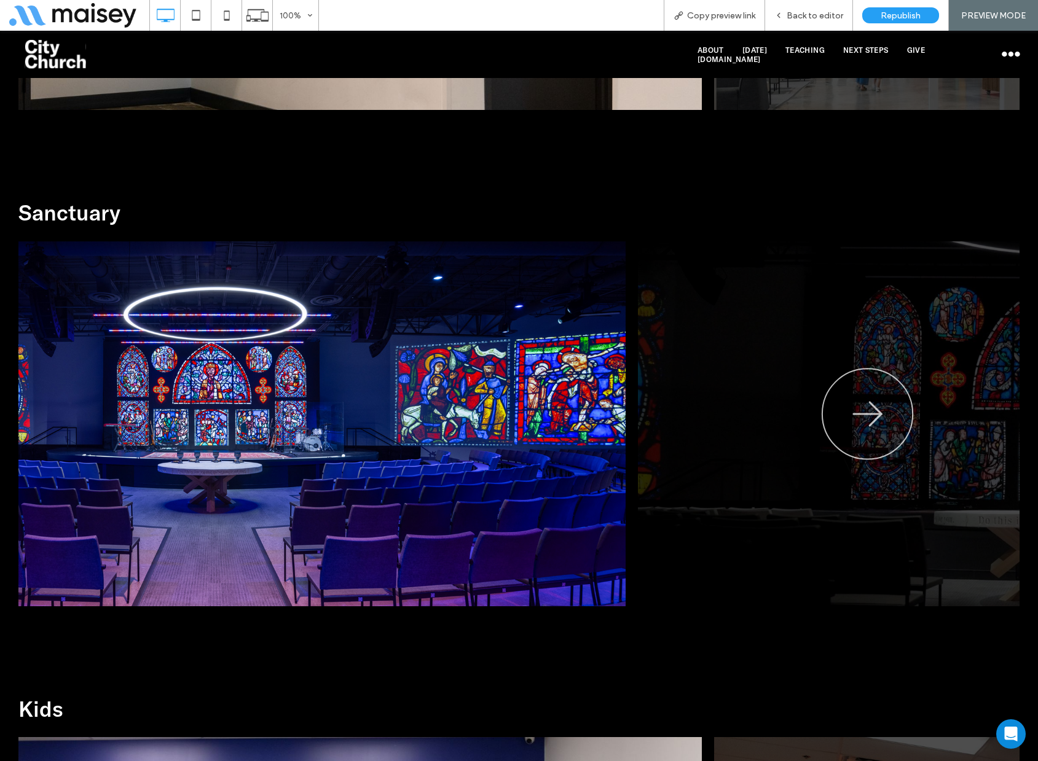
drag, startPoint x: 553, startPoint y: 323, endPoint x: 136, endPoint y: 302, distance: 417.0
click at [289, 316] on img at bounding box center [211, 423] width 828 height 365
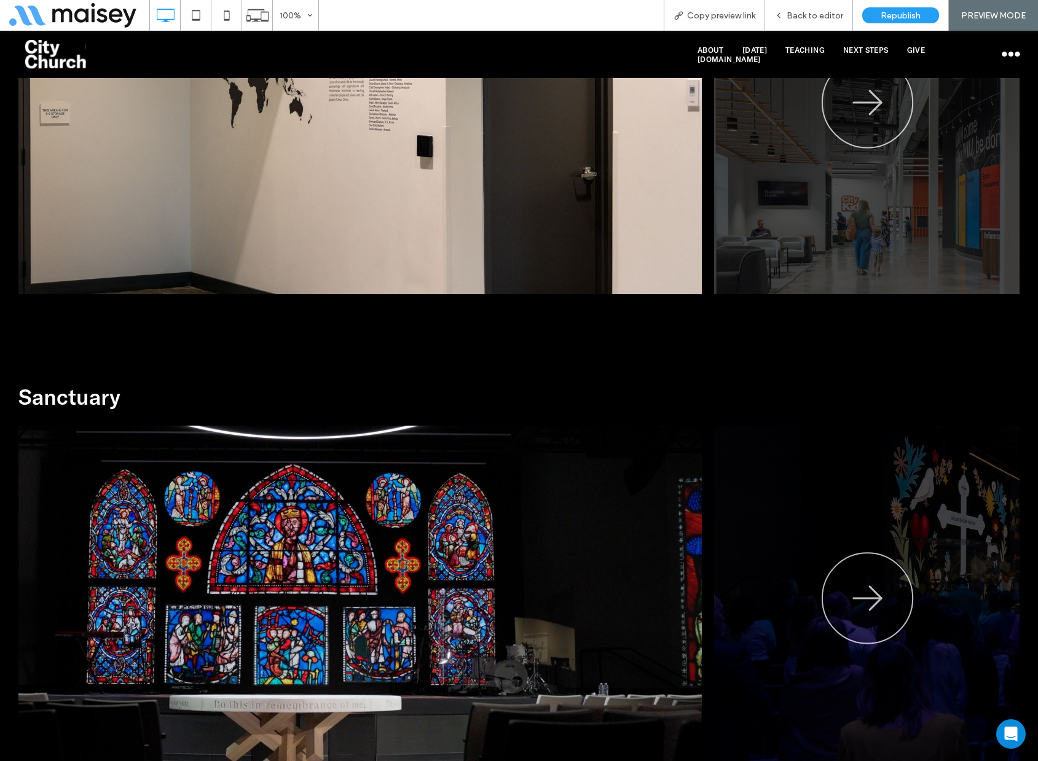
scroll to position [860, 0]
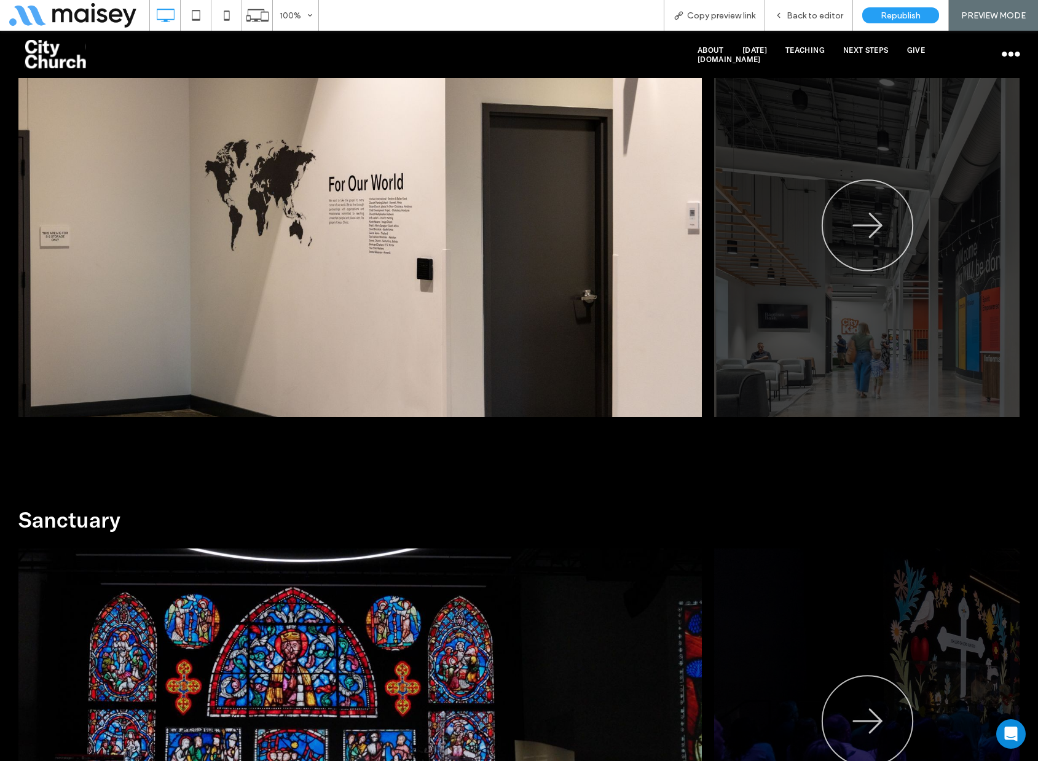
drag, startPoint x: 440, startPoint y: 304, endPoint x: 4, endPoint y: 262, distance: 438.3
click at [166, 280] on img at bounding box center [287, 235] width 828 height 364
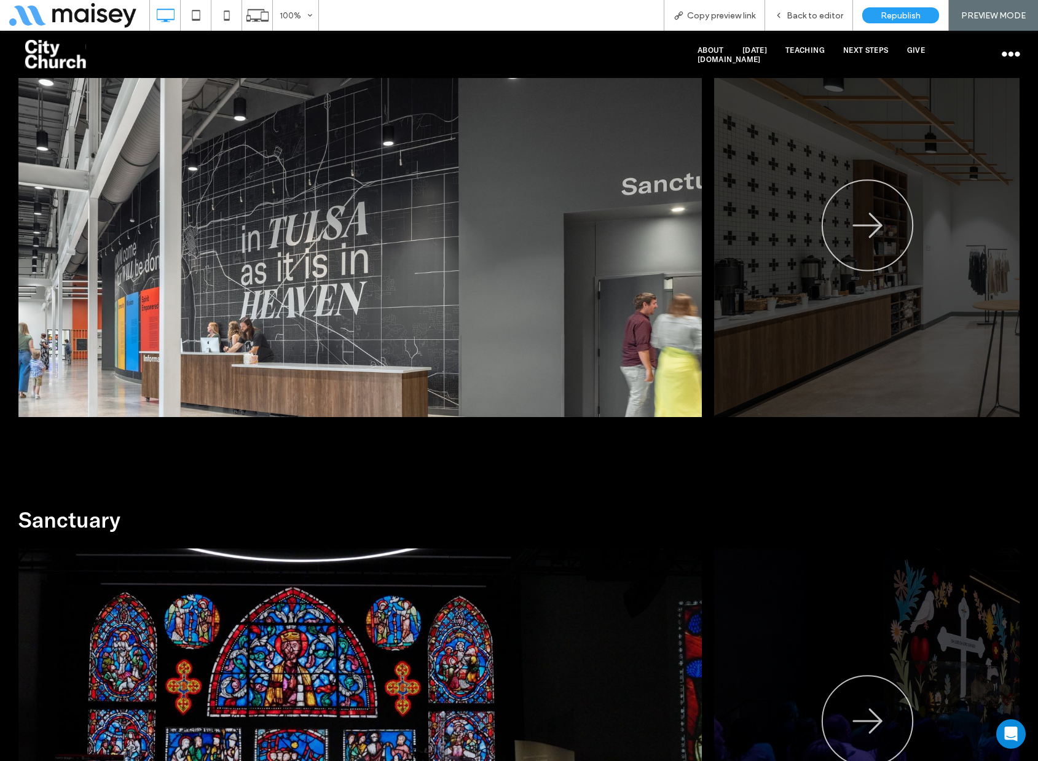
scroll to position [676, 0]
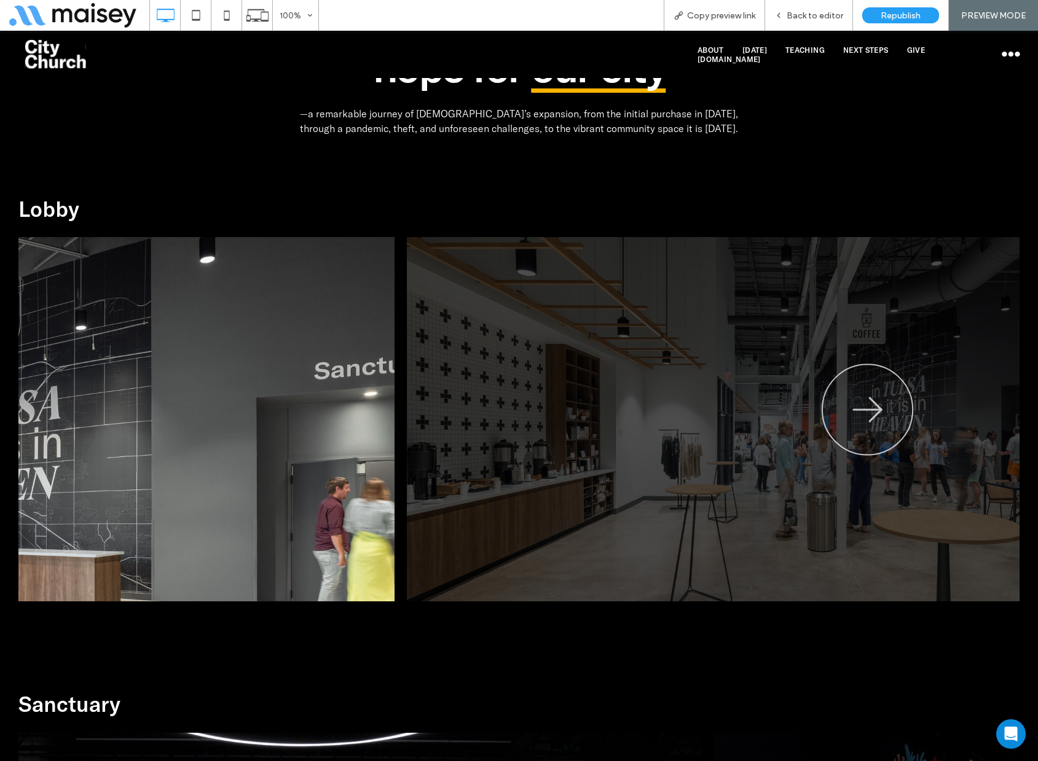
drag, startPoint x: 510, startPoint y: 351, endPoint x: 108, endPoint y: 335, distance: 402.1
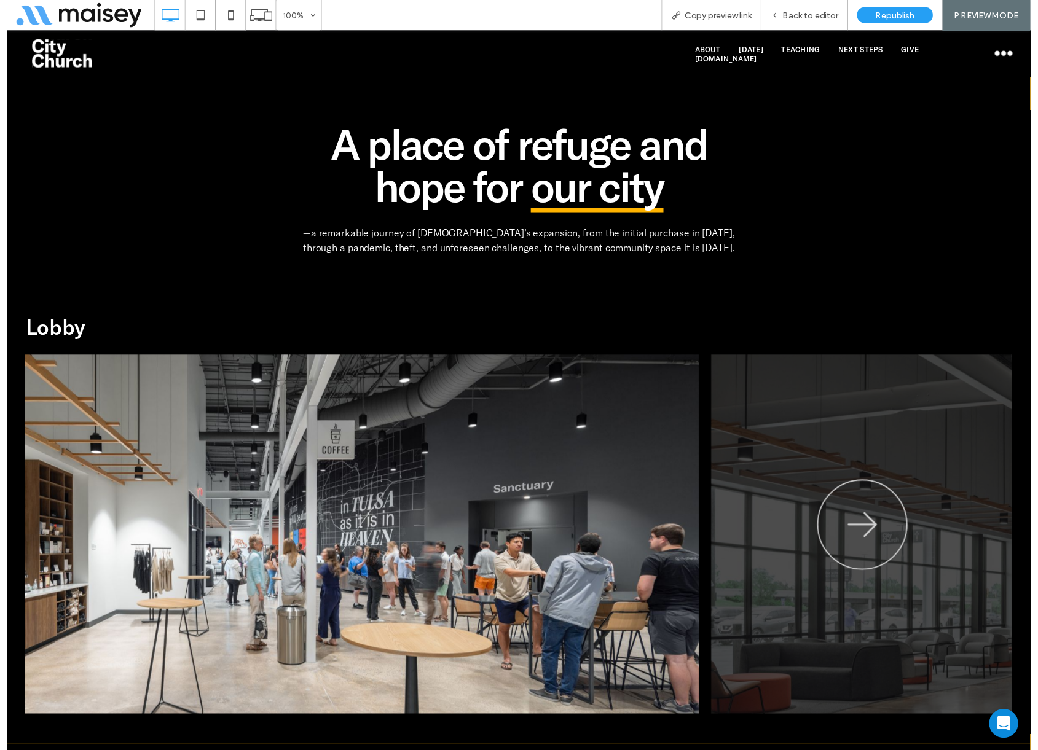
scroll to position [491, 0]
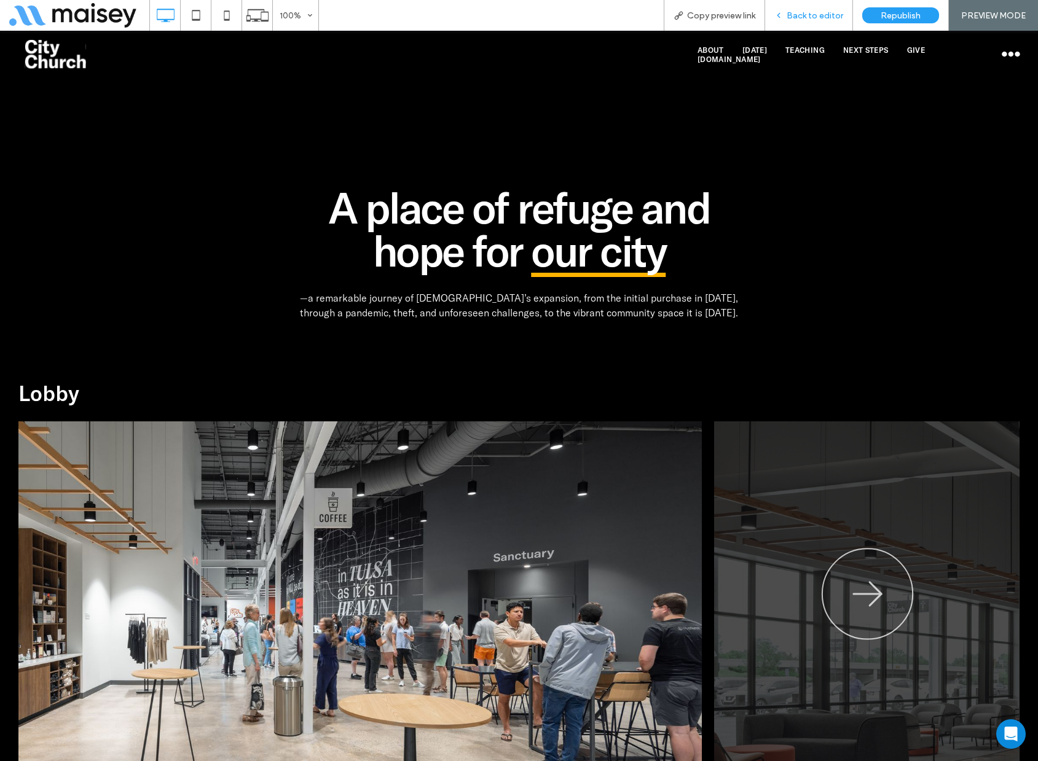
click at [808, 13] on span "Back to editor" at bounding box center [814, 15] width 57 height 10
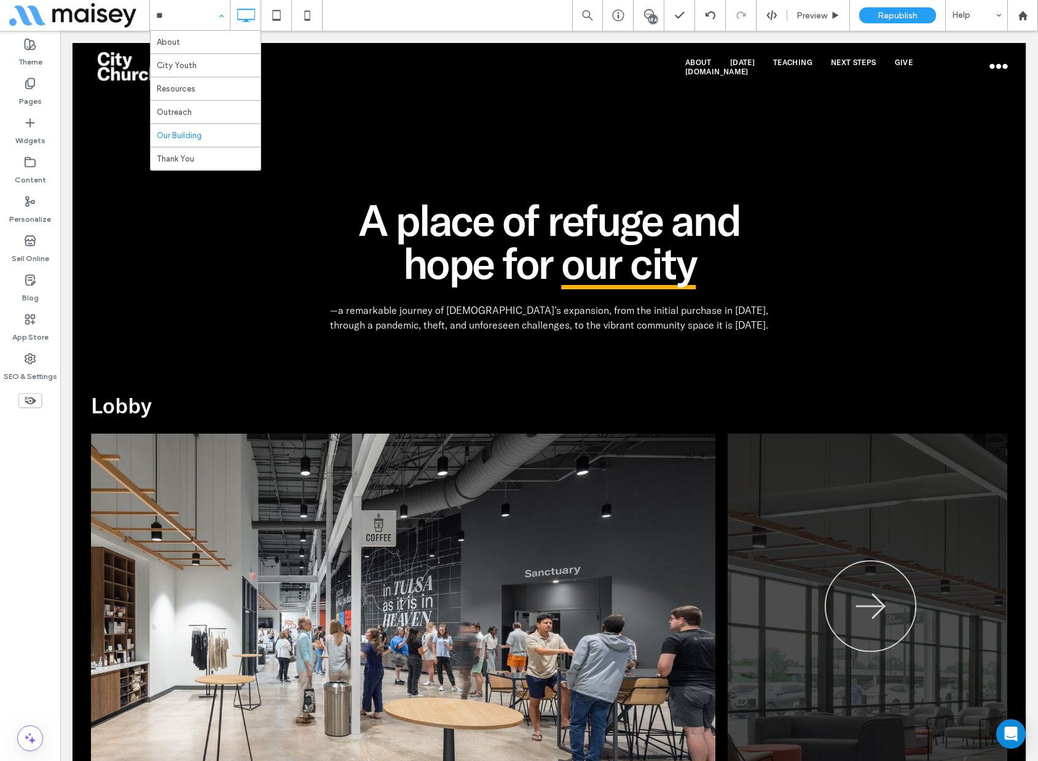
type input "***"
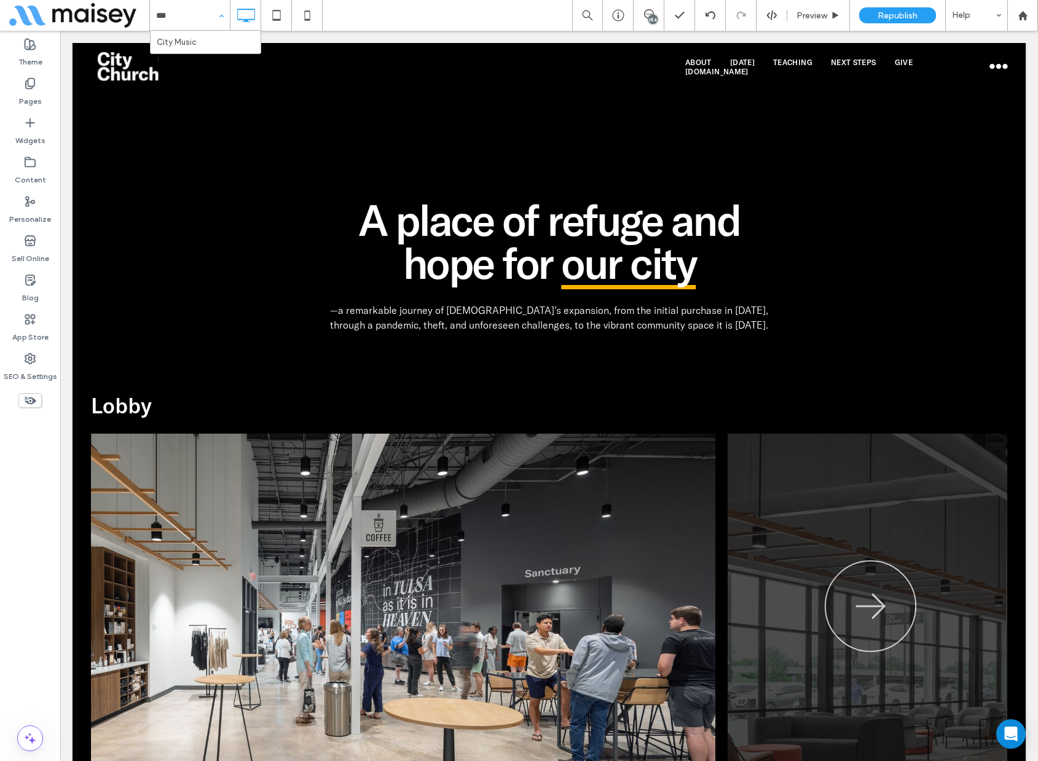
type input "****"
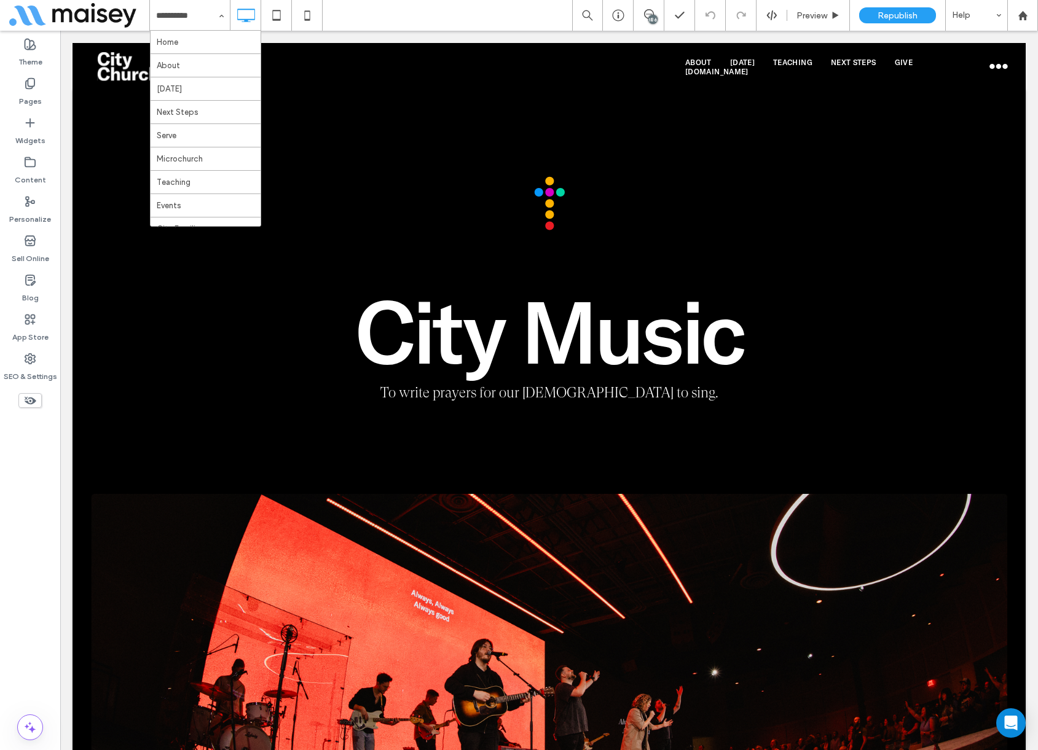
click at [452, 12] on div "Home About [DATE] Next Steps Serve Microchurch Teaching Events City Families Ci…" at bounding box center [593, 15] width 888 height 31
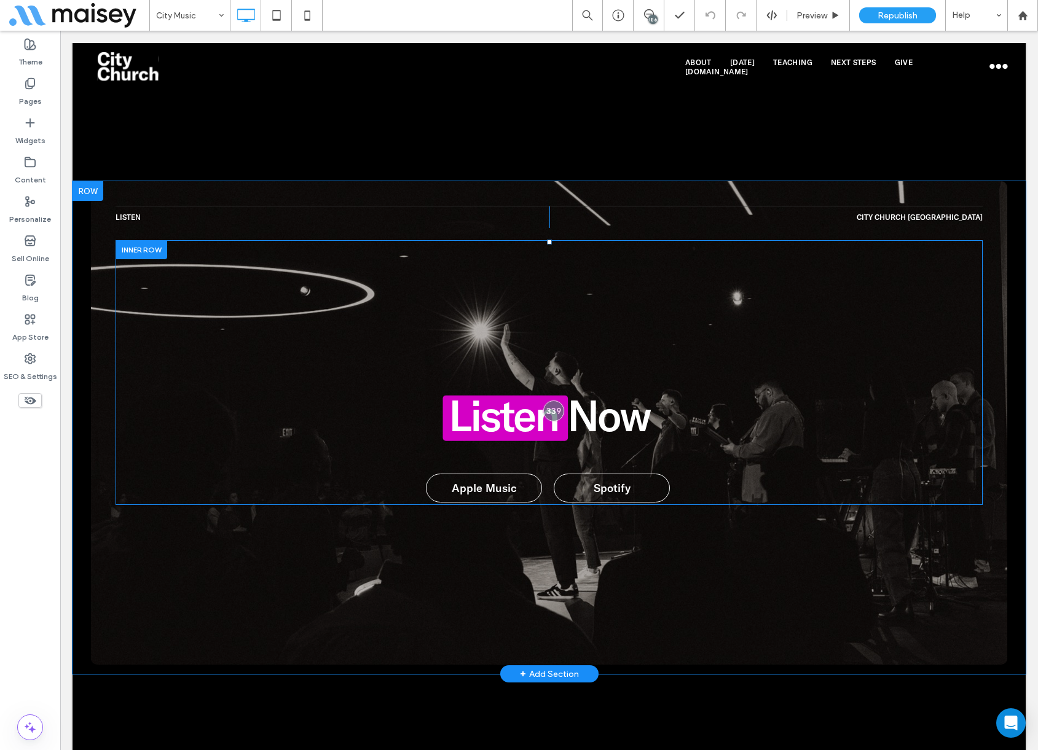
scroll to position [1352, 0]
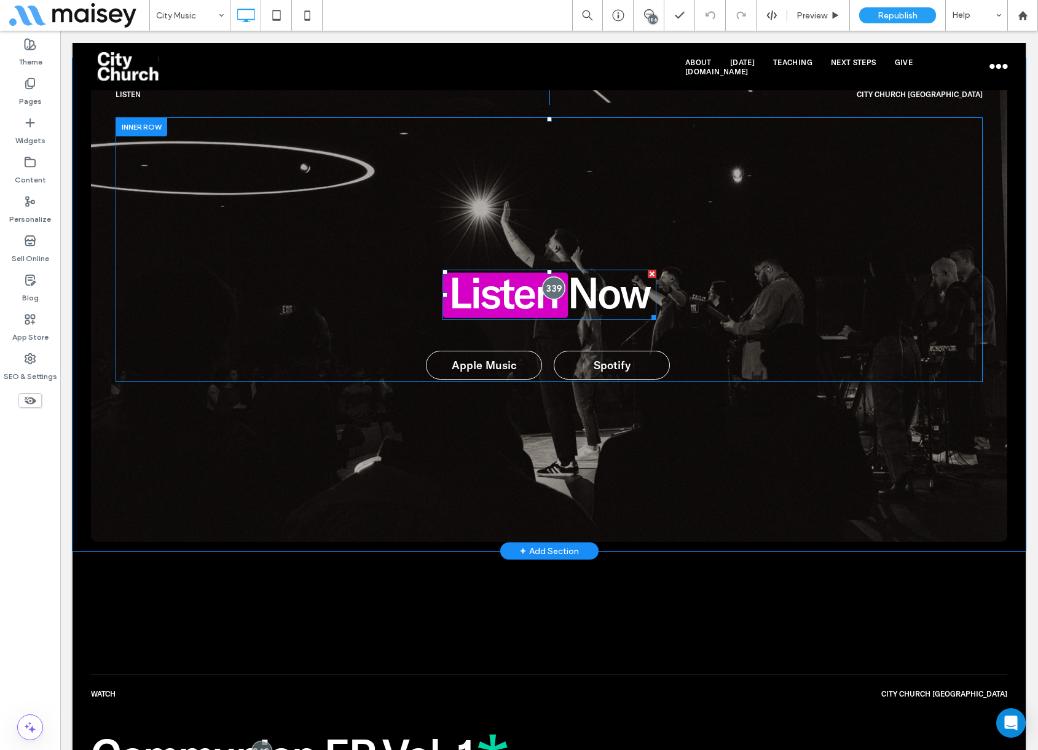
click at [542, 277] on div at bounding box center [553, 288] width 23 height 23
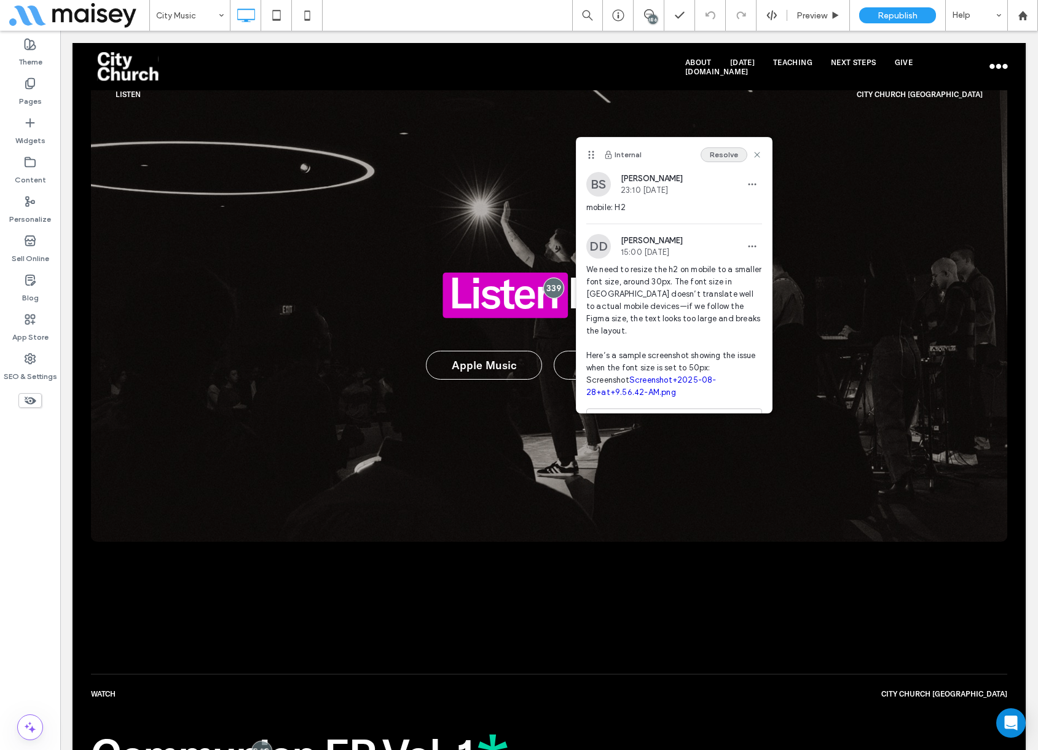
click at [718, 153] on button "Resolve" at bounding box center [723, 154] width 47 height 15
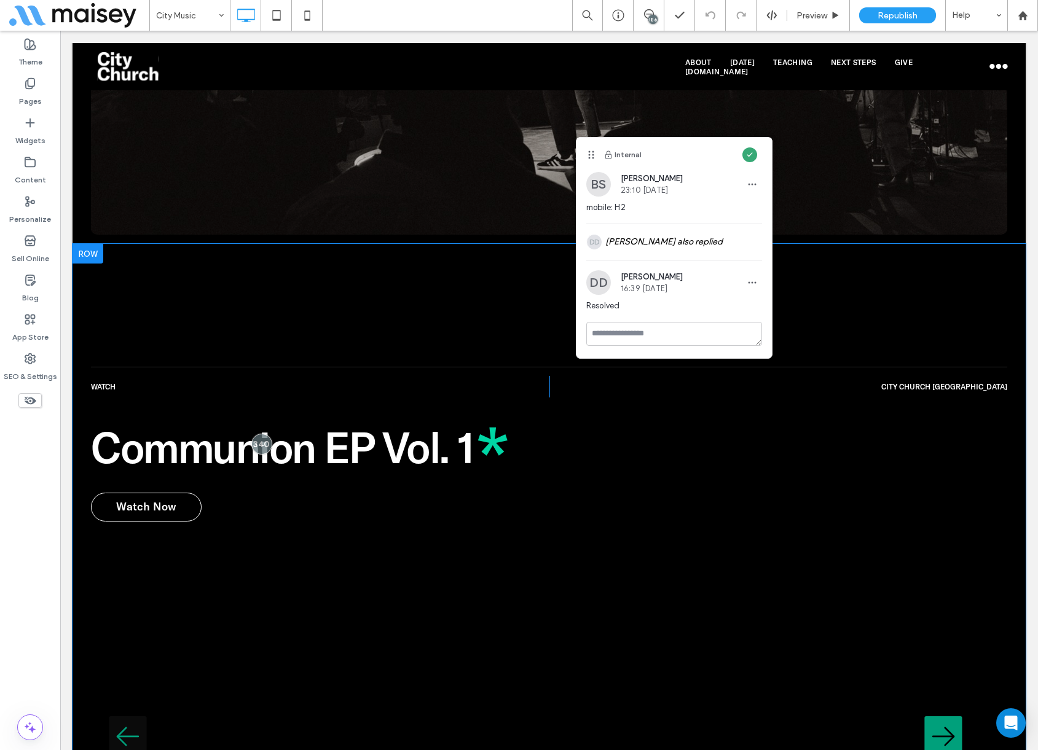
scroll to position [1720, 0]
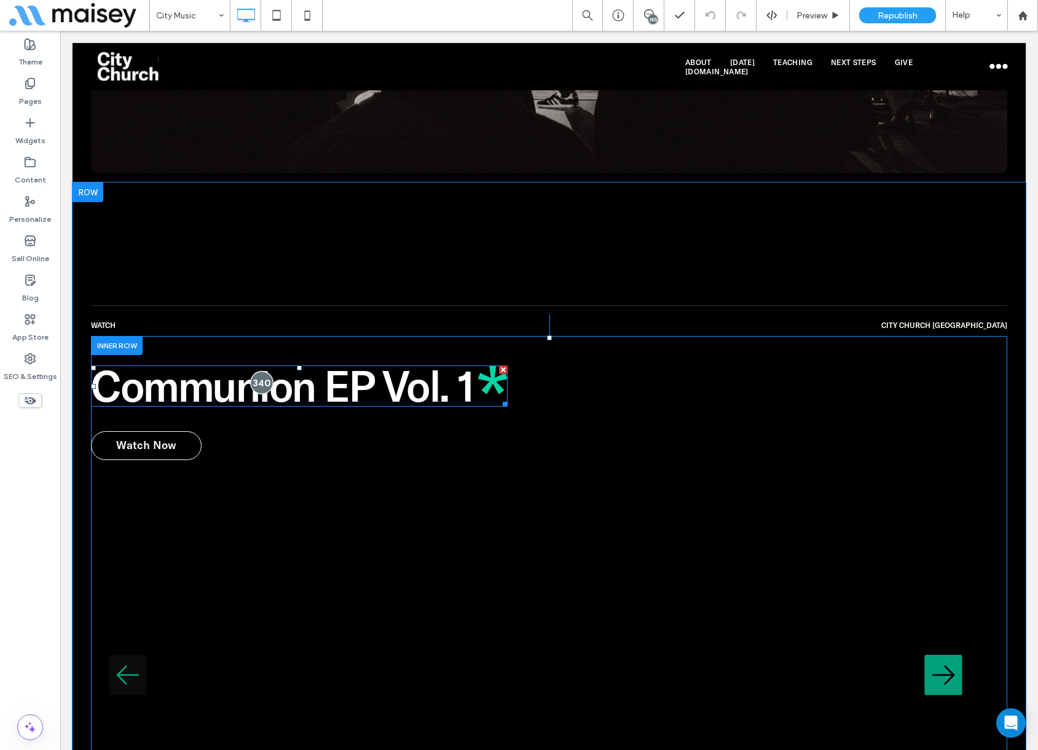
click at [266, 371] on div at bounding box center [261, 382] width 23 height 23
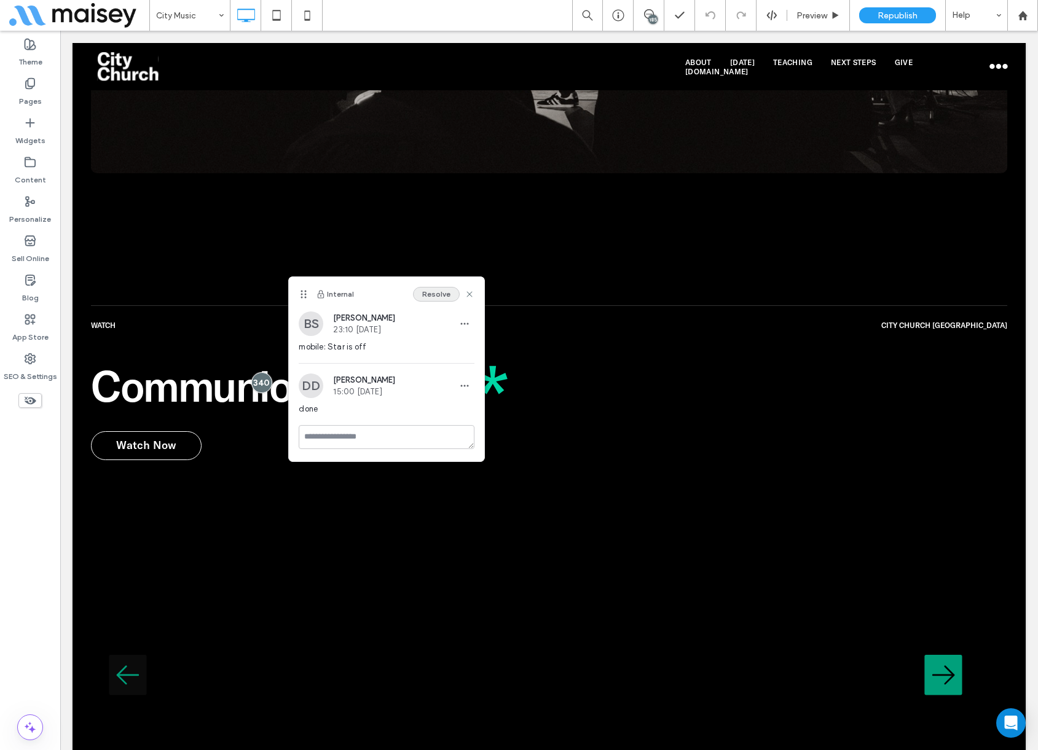
click at [435, 292] on button "Resolve" at bounding box center [436, 294] width 47 height 15
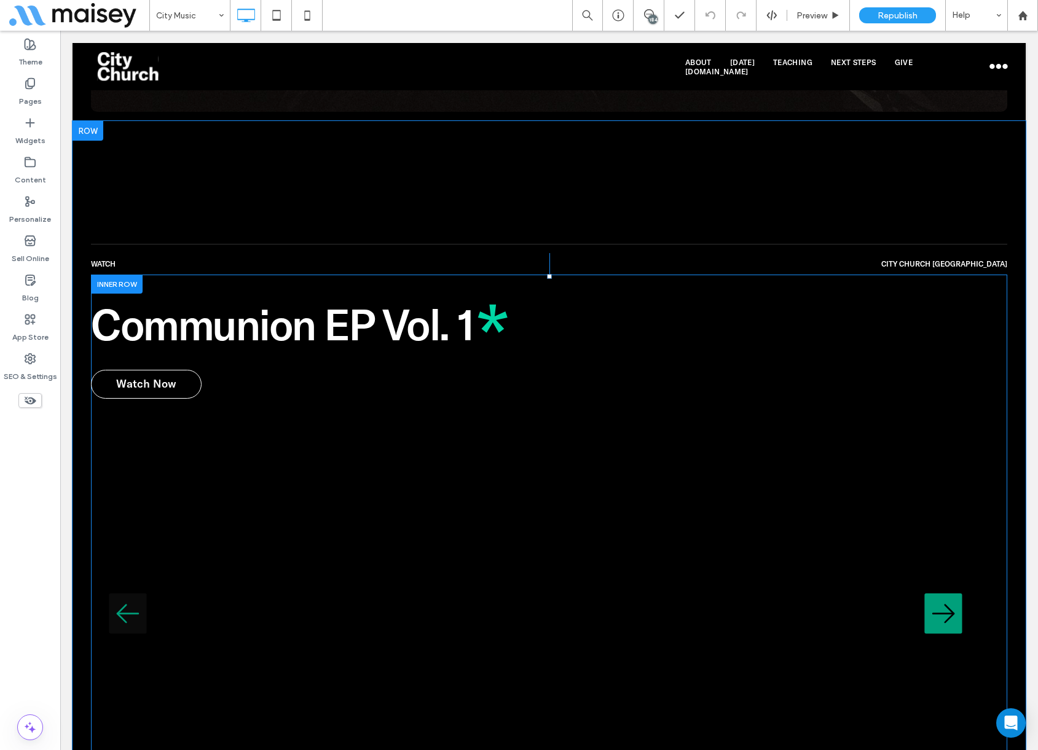
scroll to position [1843, 0]
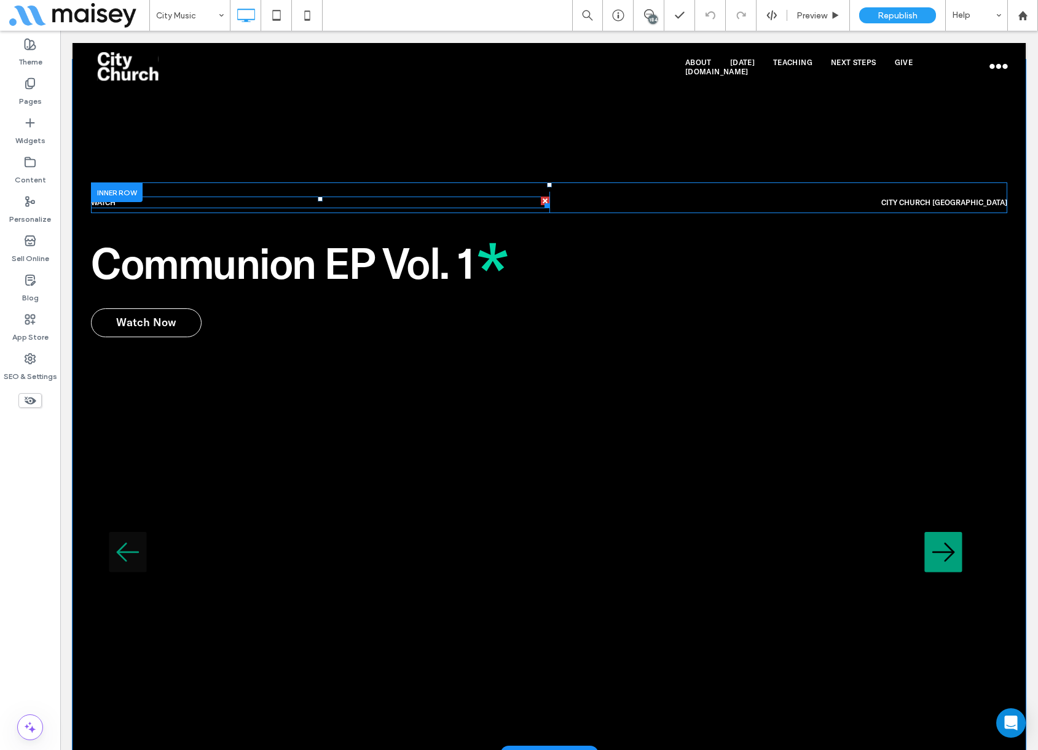
click at [147, 198] on h4 "Watch" at bounding box center [320, 202] width 458 height 9
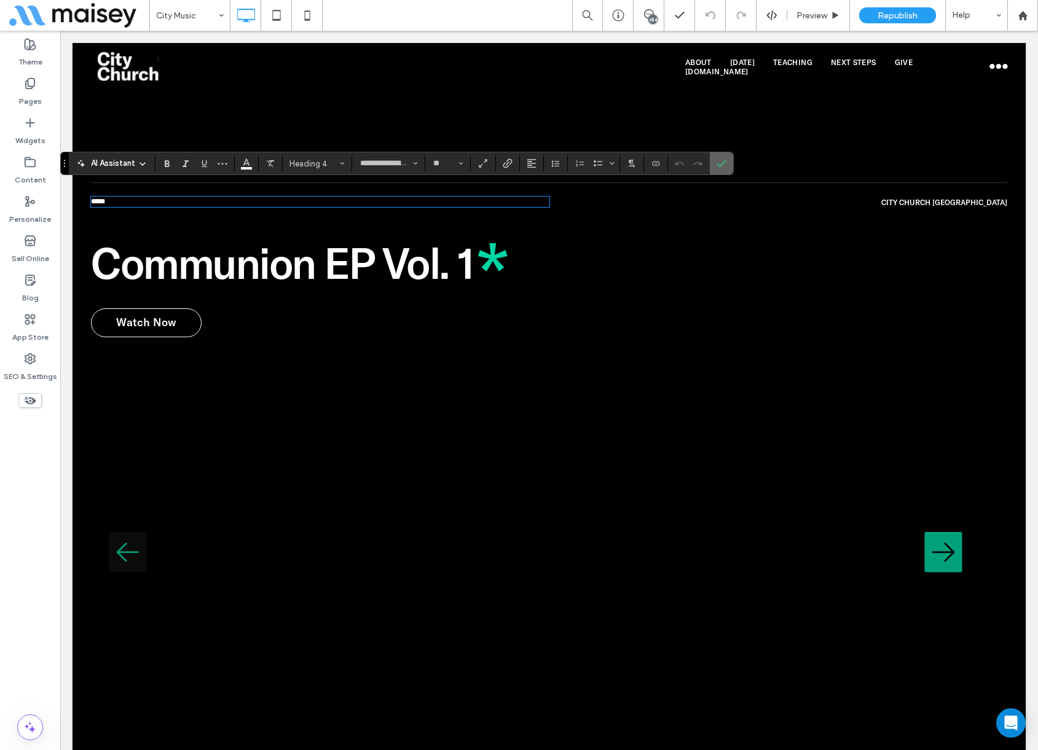
click at [717, 165] on icon "Confirm" at bounding box center [721, 164] width 10 height 10
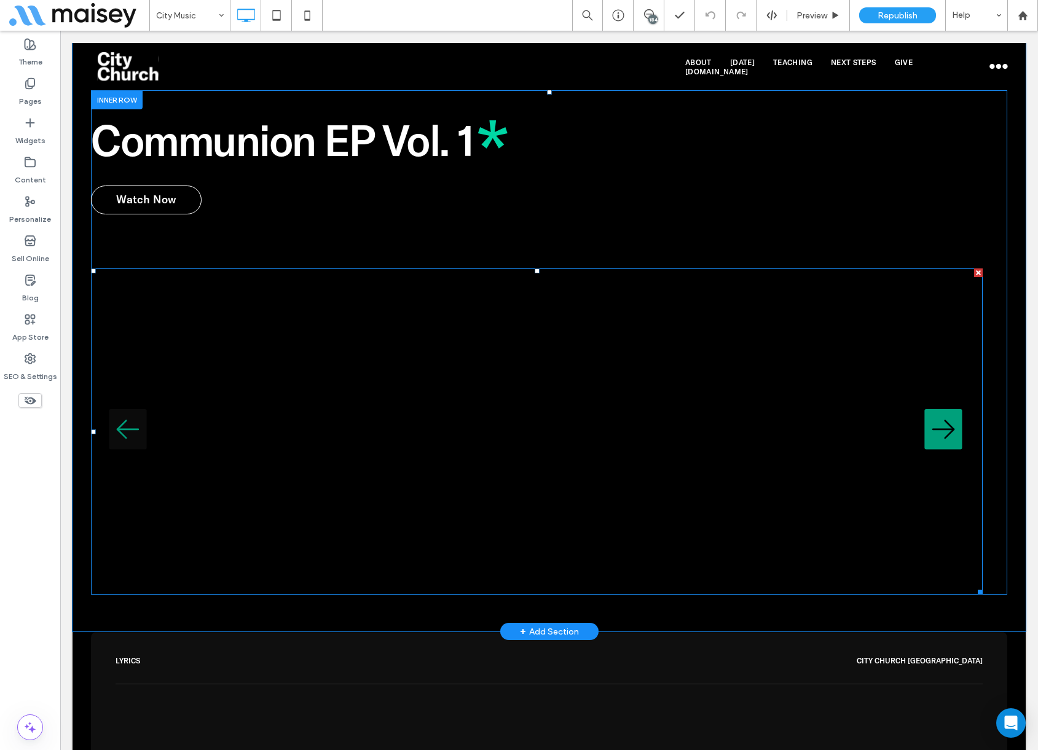
scroll to position [2027, 0]
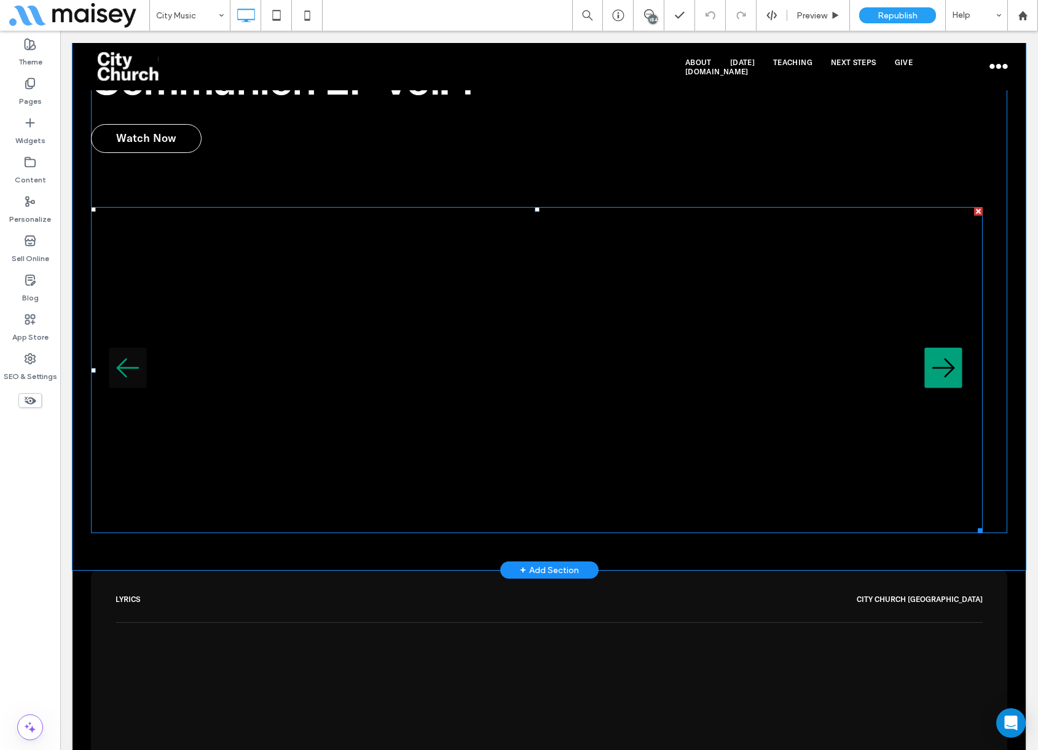
click at [501, 315] on span at bounding box center [536, 370] width 891 height 326
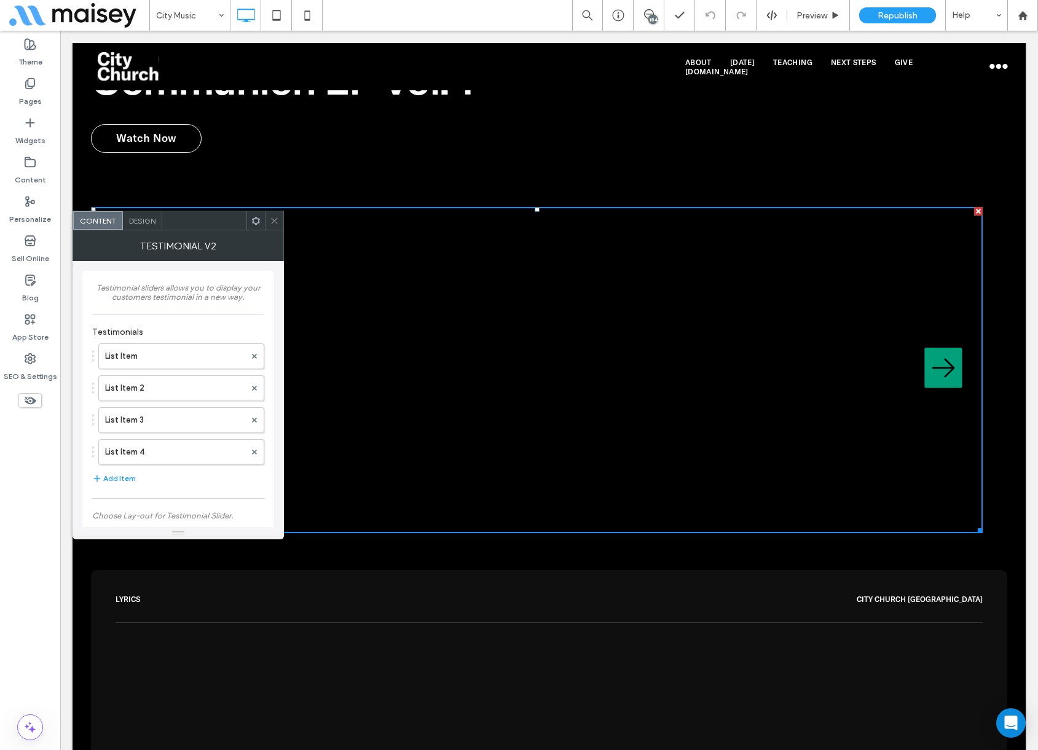
click at [133, 214] on div "Design" at bounding box center [142, 220] width 39 height 18
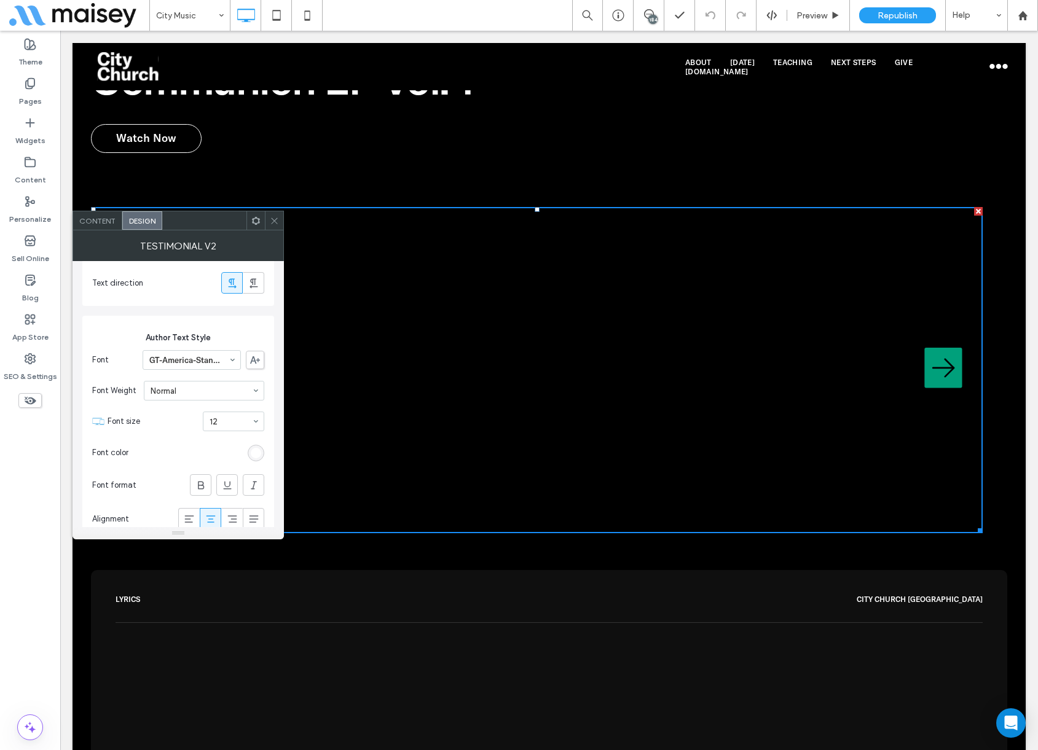
scroll to position [676, 0]
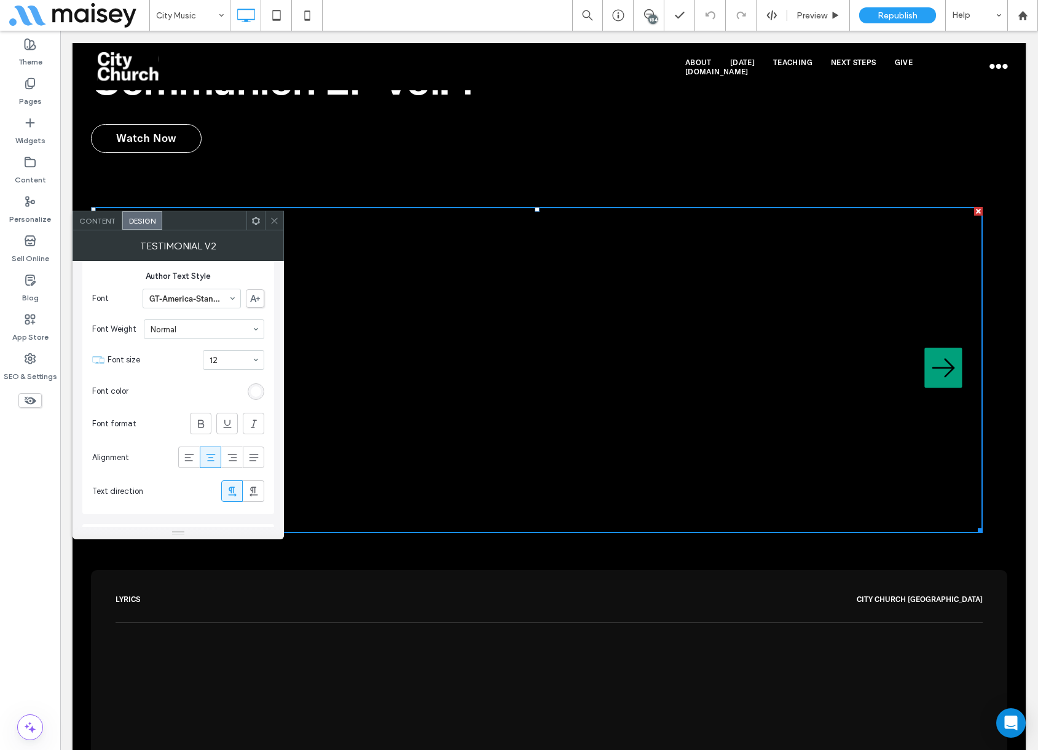
click at [103, 222] on span "Content" at bounding box center [97, 220] width 36 height 9
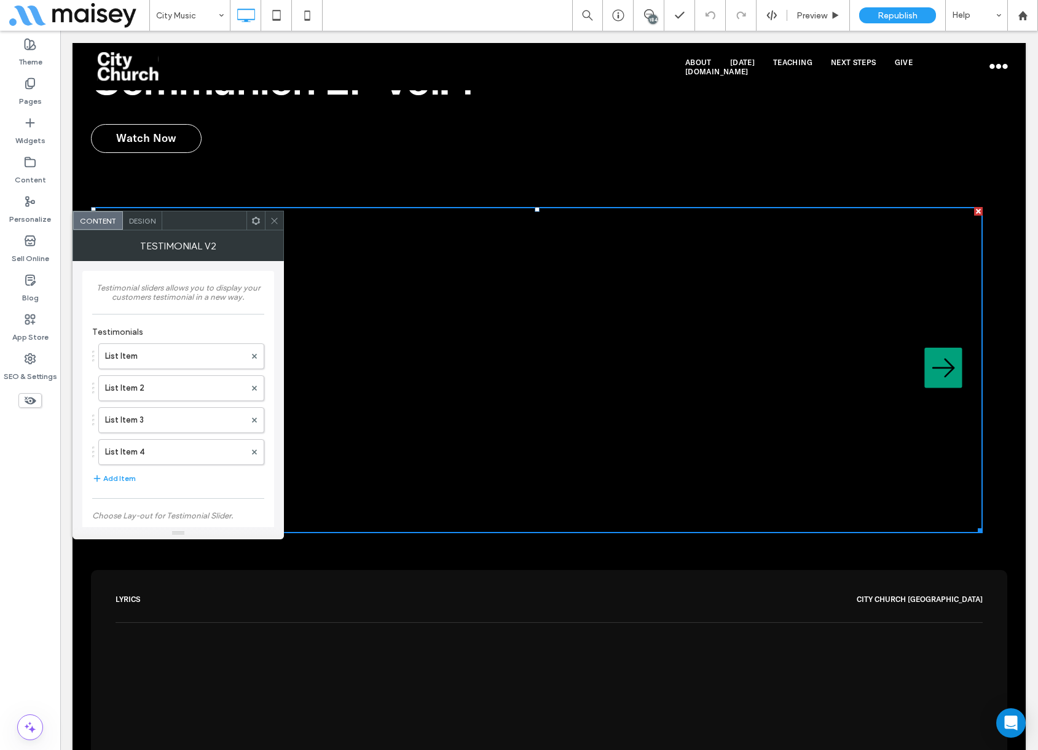
drag, startPoint x: 272, startPoint y: 220, endPoint x: 279, endPoint y: 216, distance: 8.0
click at [272, 219] on icon at bounding box center [274, 220] width 9 height 9
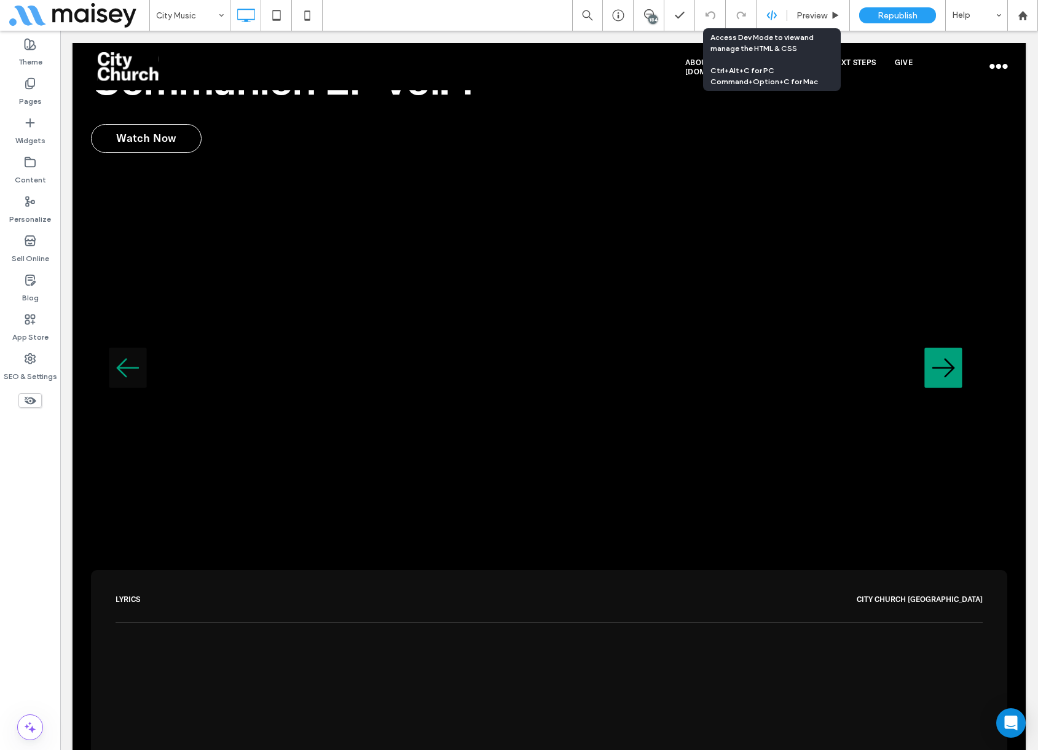
click at [775, 20] on icon at bounding box center [771, 15] width 11 height 11
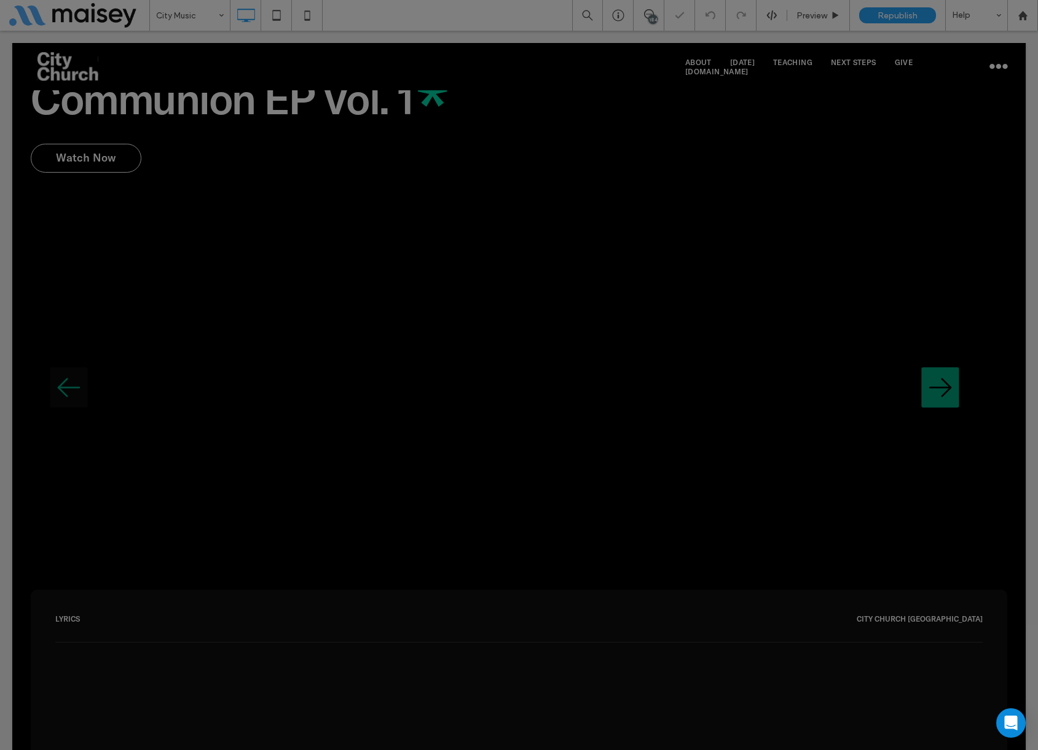
scroll to position [0, 0]
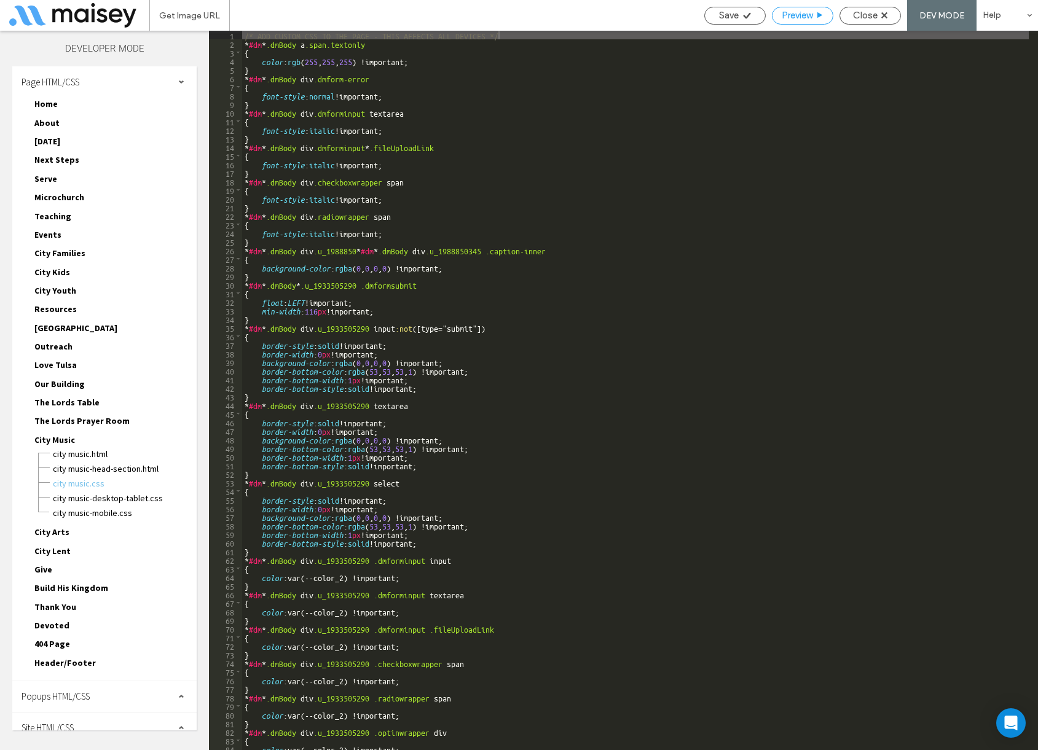
click at [786, 16] on span "Preview" at bounding box center [796, 15] width 31 height 11
click at [863, 18] on span "Close" at bounding box center [865, 15] width 25 height 11
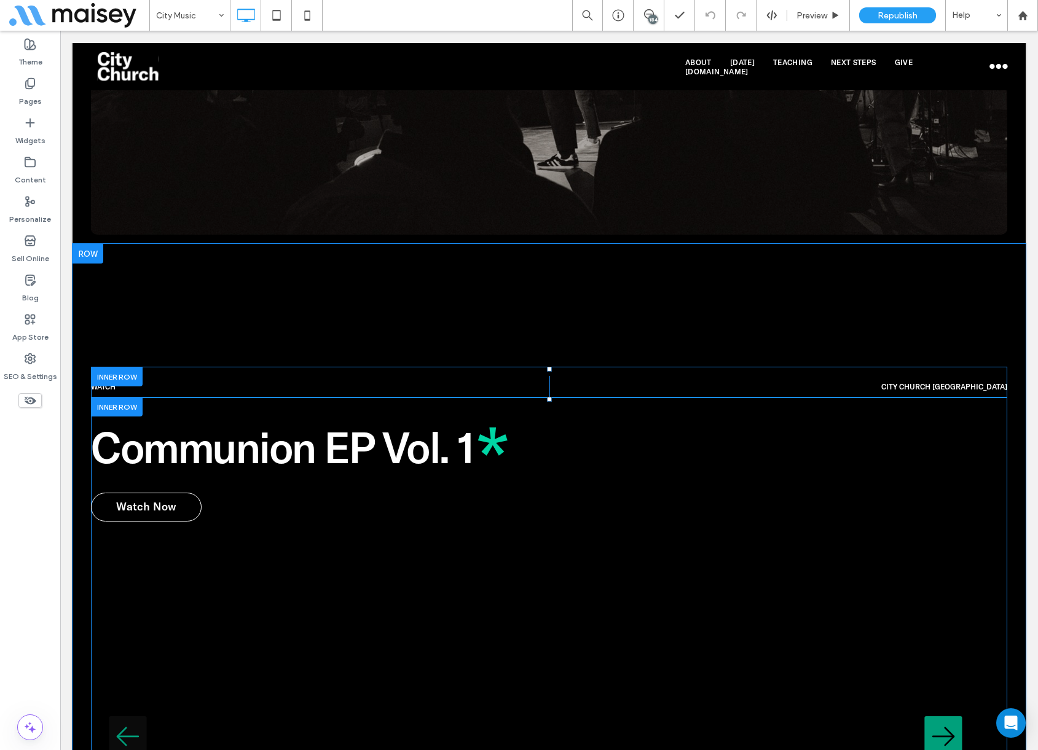
scroll to position [1966, 0]
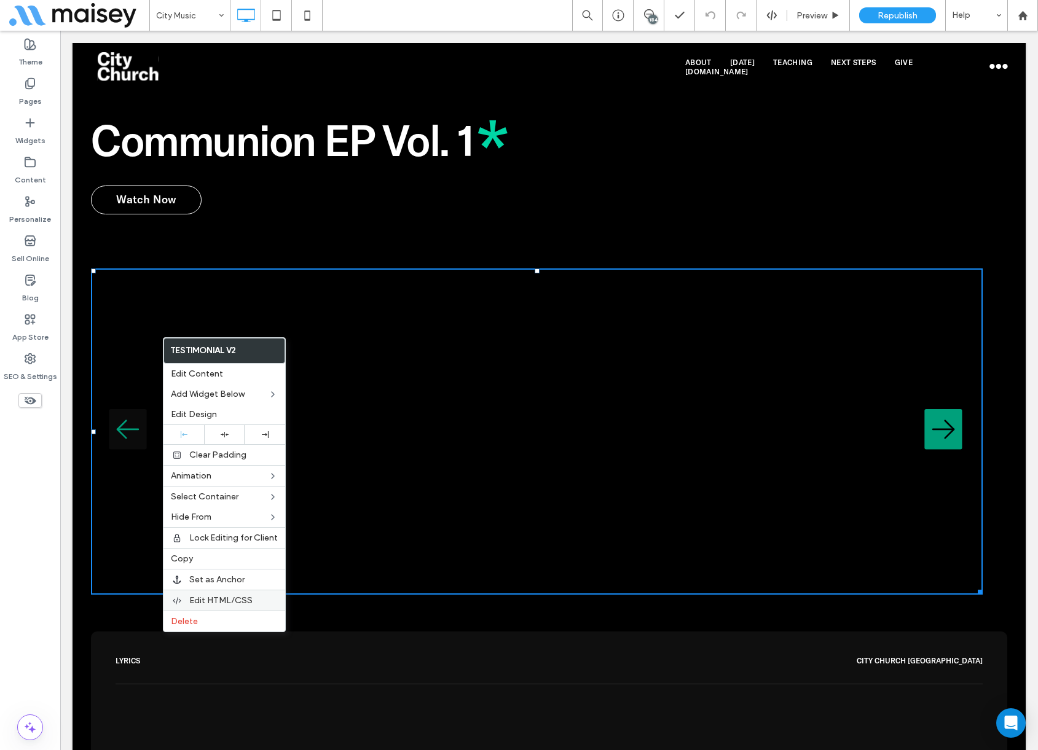
click at [232, 586] on span "Edit HTML/CSS" at bounding box center [220, 600] width 63 height 10
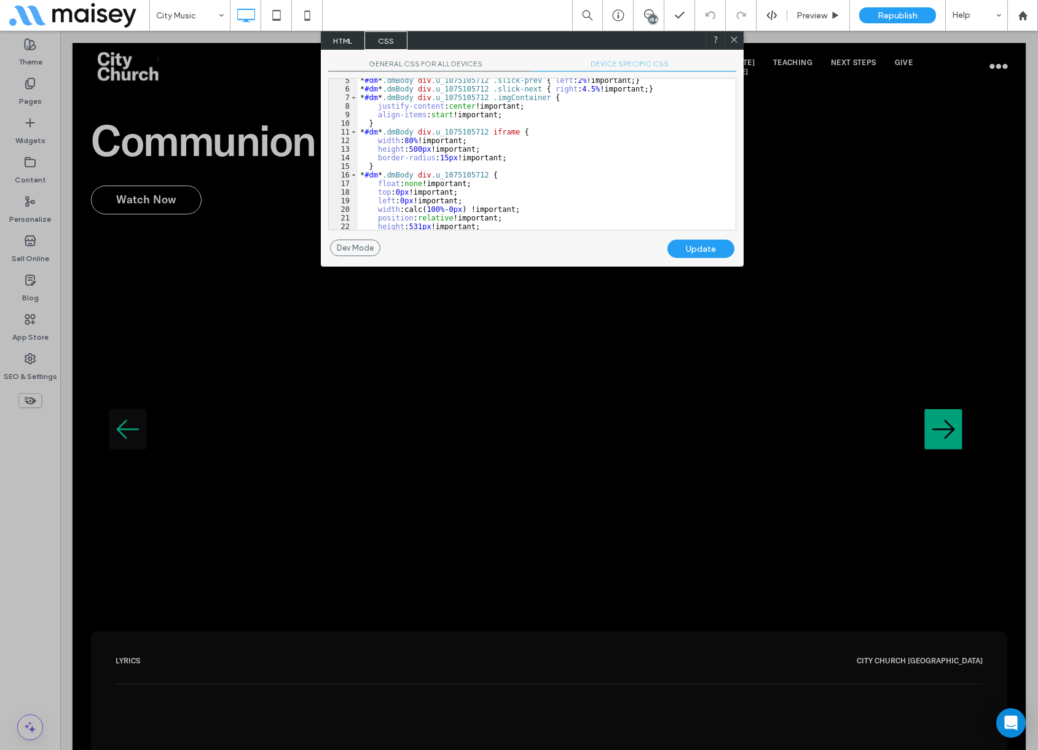
scroll to position [74, 0]
click at [604, 66] on span "DEVICE SPECIFIC CSS" at bounding box center [634, 65] width 204 height 13
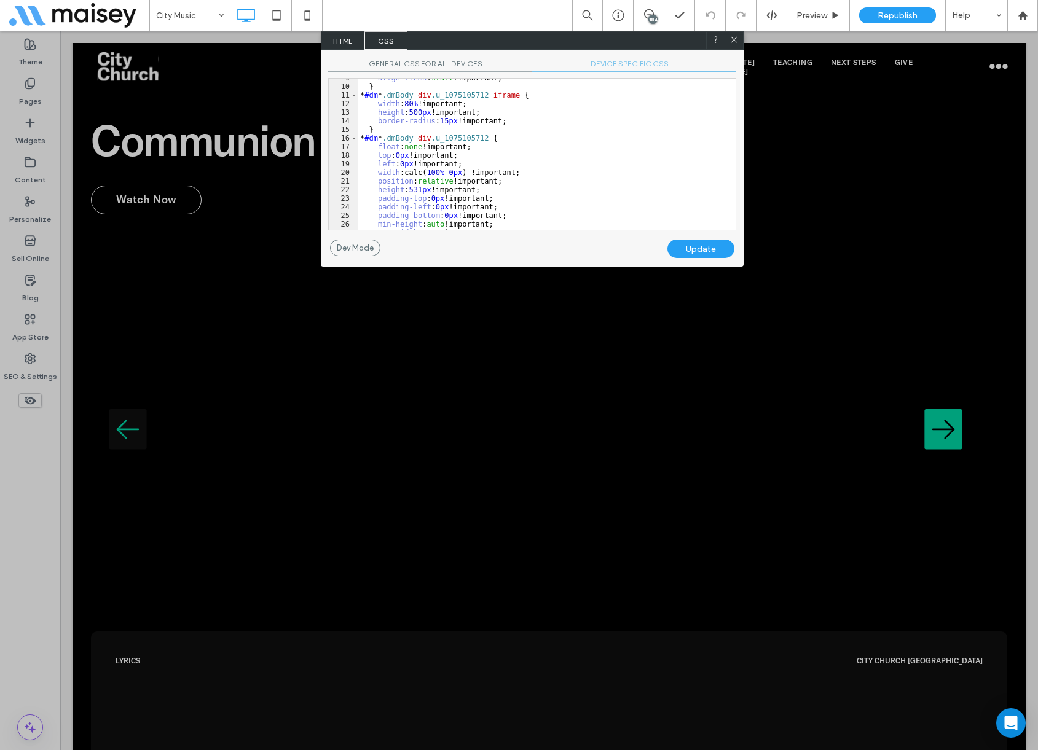
click at [410, 111] on div "align-items : start !important; } * #dm * .dmBody div .u_1075105712 iframe { wi…" at bounding box center [542, 158] width 369 height 168
type textarea "**"
click at [711, 249] on div "Update" at bounding box center [700, 249] width 67 height 18
drag, startPoint x: 730, startPoint y: 39, endPoint x: 683, endPoint y: 26, distance: 49.0
click at [730, 39] on icon at bounding box center [733, 39] width 9 height 9
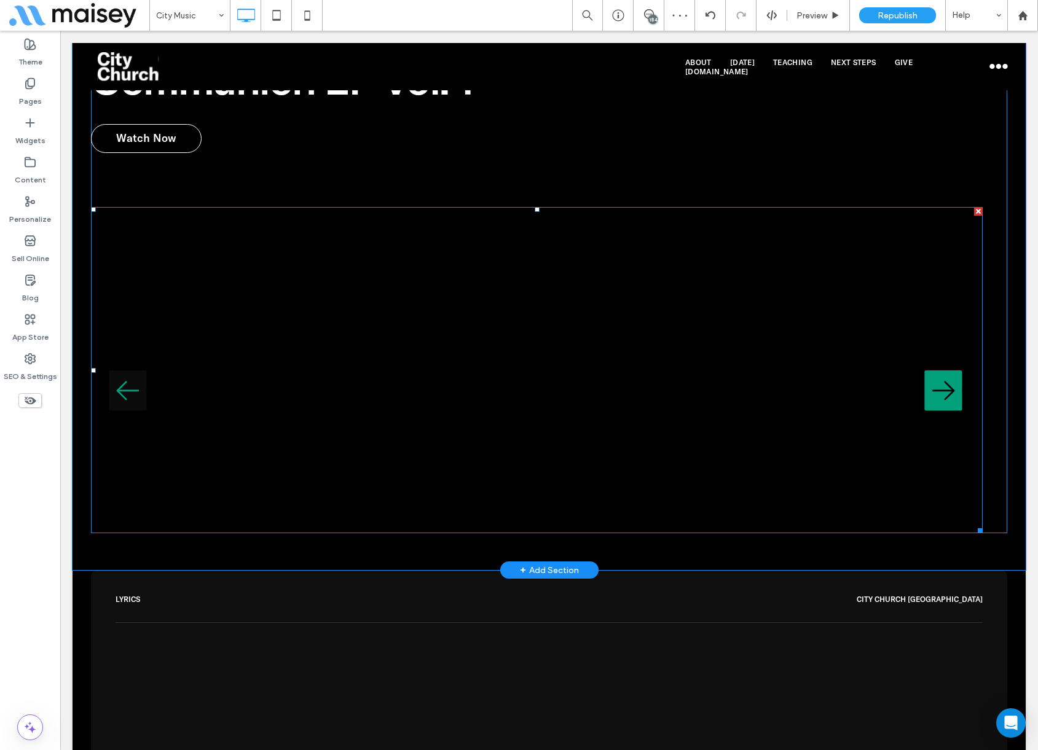
scroll to position [2089, 0]
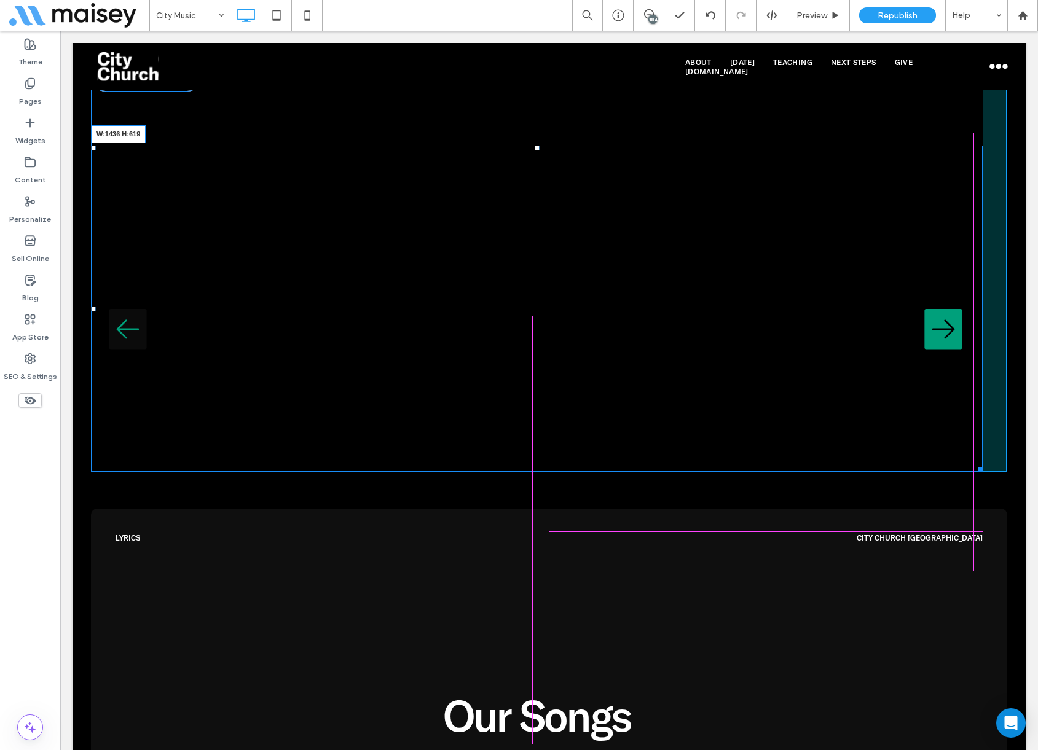
drag, startPoint x: 969, startPoint y: 455, endPoint x: 1027, endPoint y: 539, distance: 102.1
click at [973, 472] on div at bounding box center [977, 467] width 9 height 9
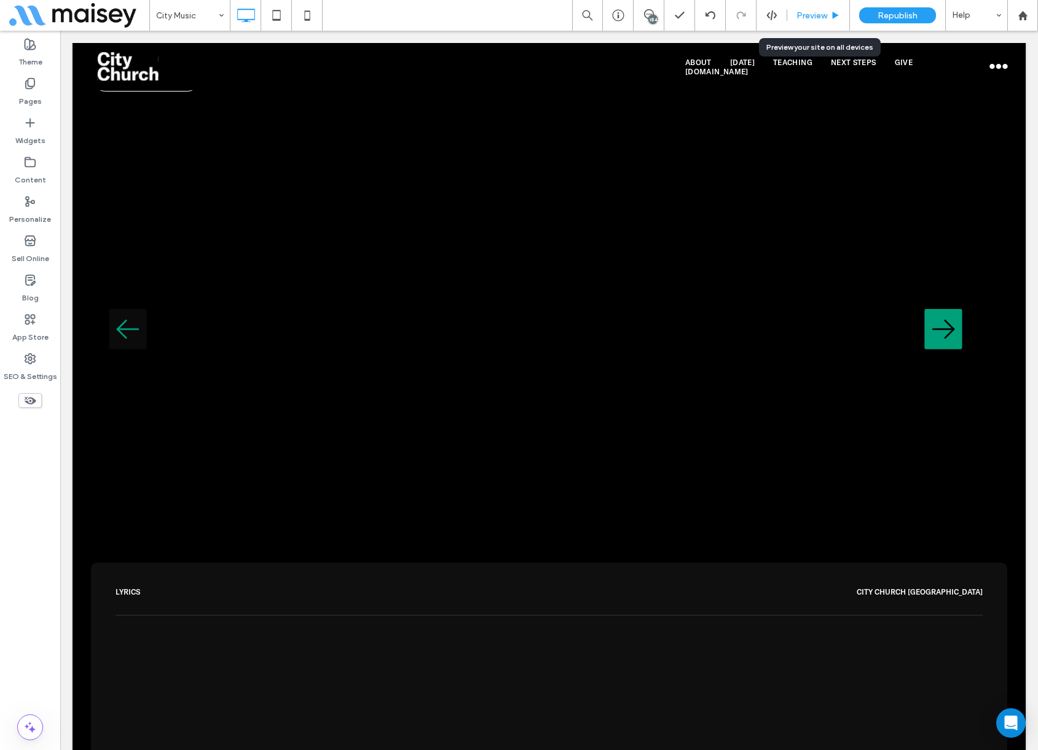
click at [801, 10] on span "Preview" at bounding box center [811, 15] width 31 height 10
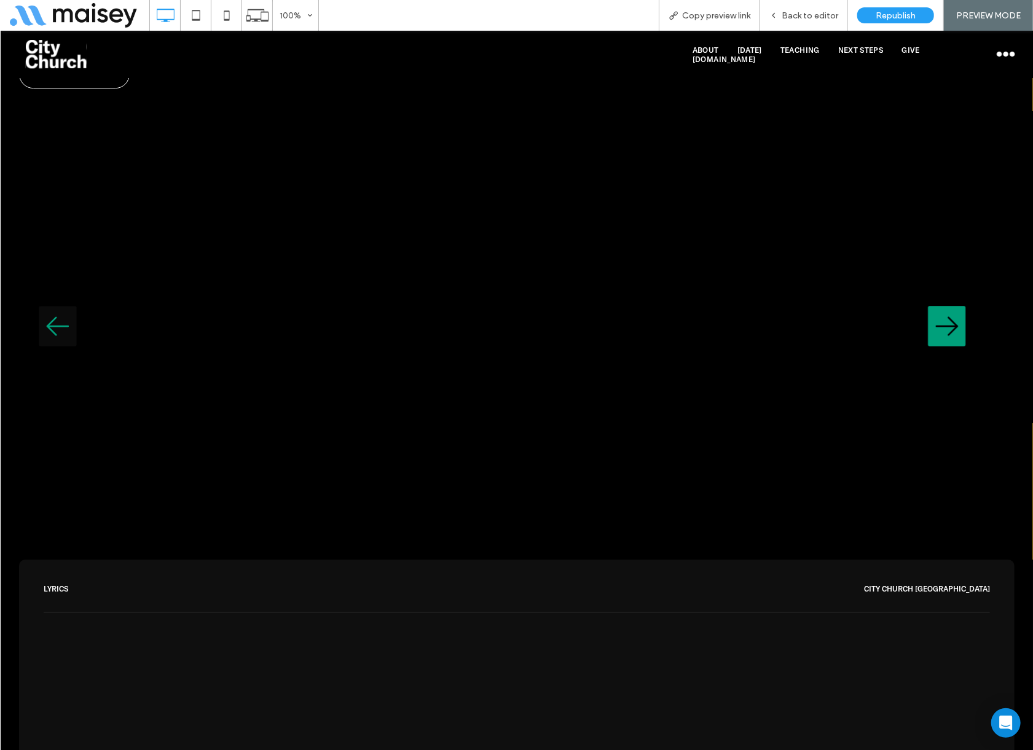
scroll to position [2107, 0]
click at [796, 22] on div "Back to editor" at bounding box center [804, 15] width 88 height 31
click at [802, 17] on span "Back to editor" at bounding box center [809, 15] width 57 height 10
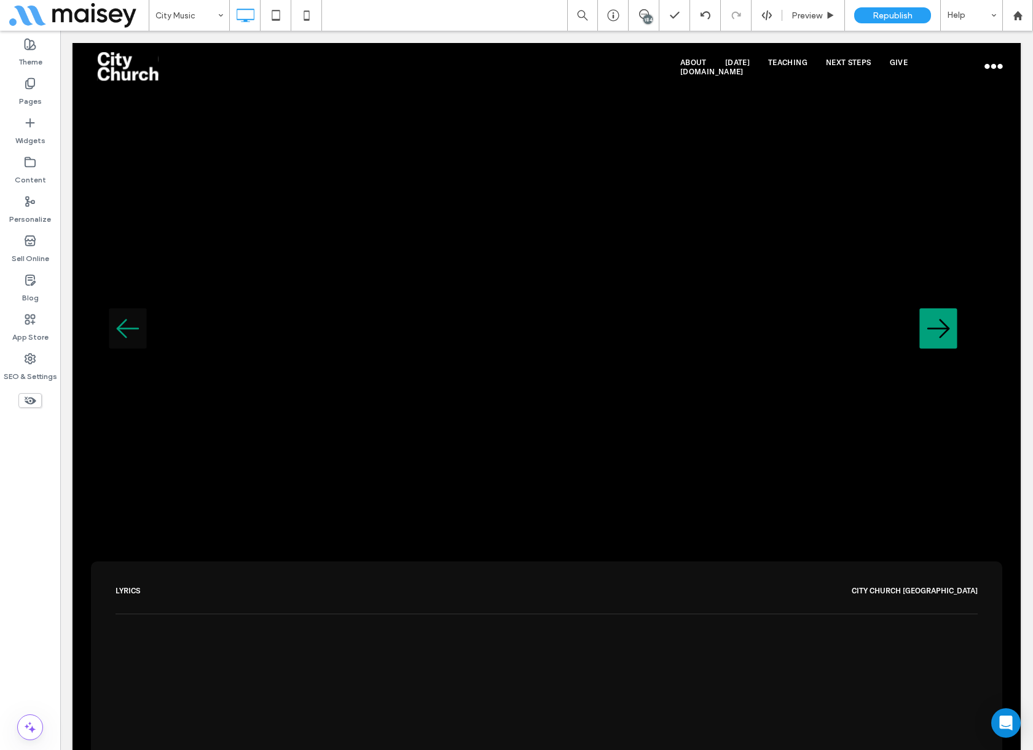
scroll to position [2088, 0]
type input "****"
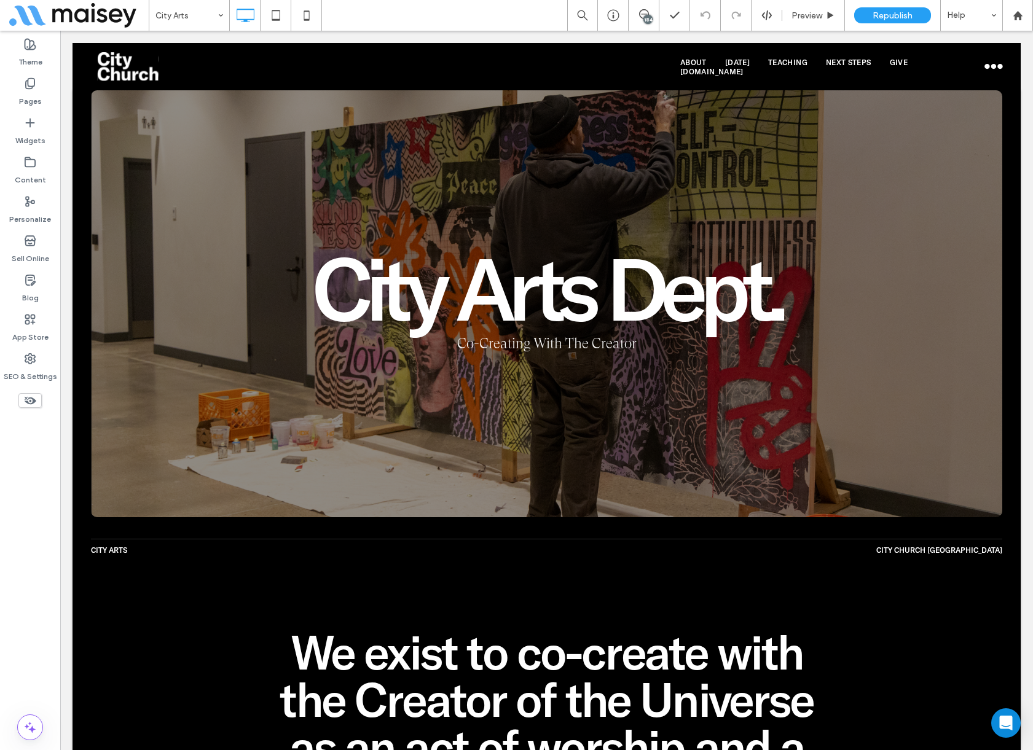
click at [17, 469] on div "Theme Pages Widgets Content Personalize Sell Online Blog App Store SEO & Settin…" at bounding box center [30, 390] width 60 height 719
click at [33, 594] on div "Theme Pages Widgets Content Personalize Sell Online Blog App Store SEO & Settin…" at bounding box center [30, 390] width 60 height 719
